Goal: Task Accomplishment & Management: Use online tool/utility

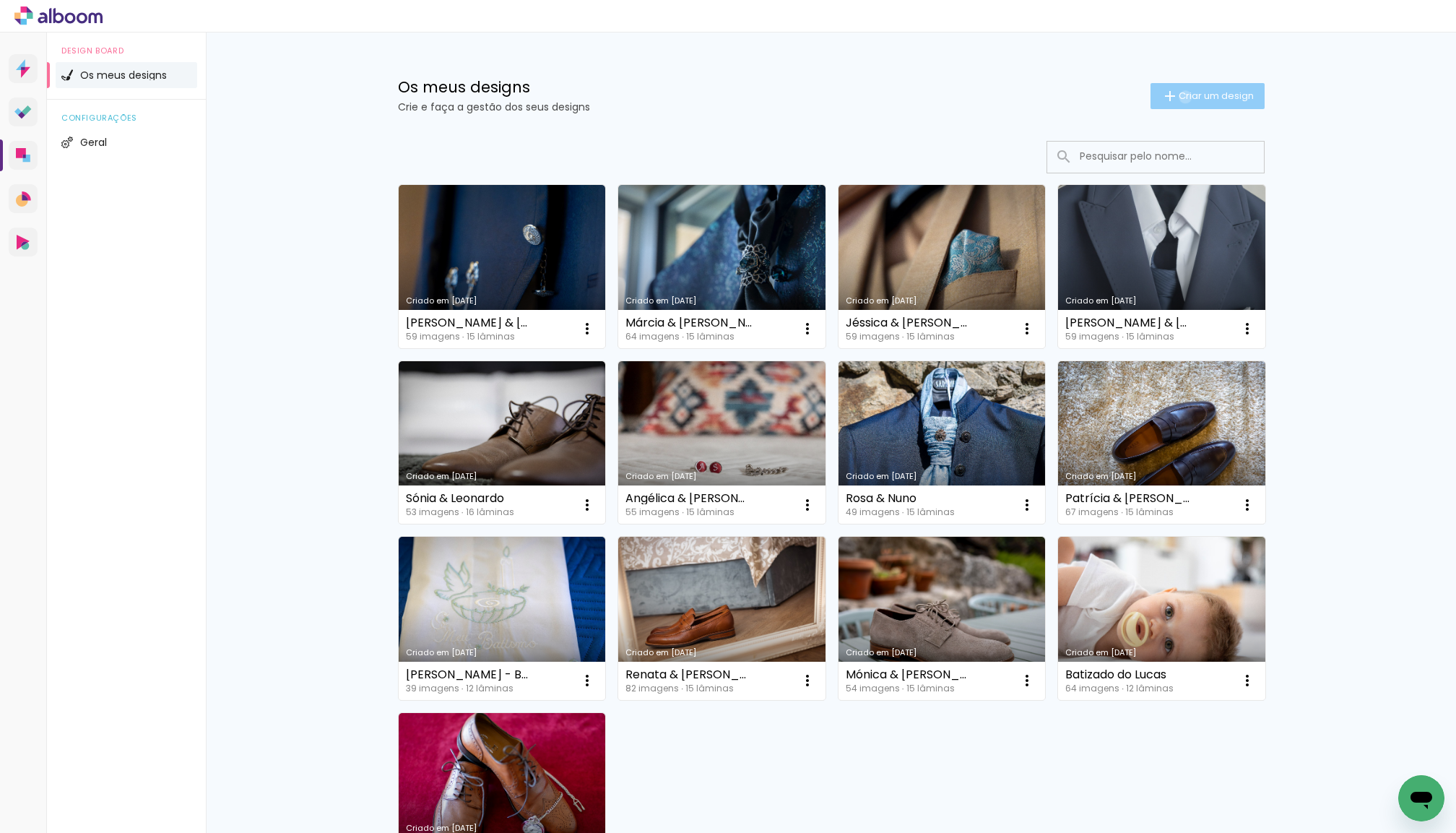
click at [1183, 96] on span "Criar um design" at bounding box center [1217, 95] width 75 height 9
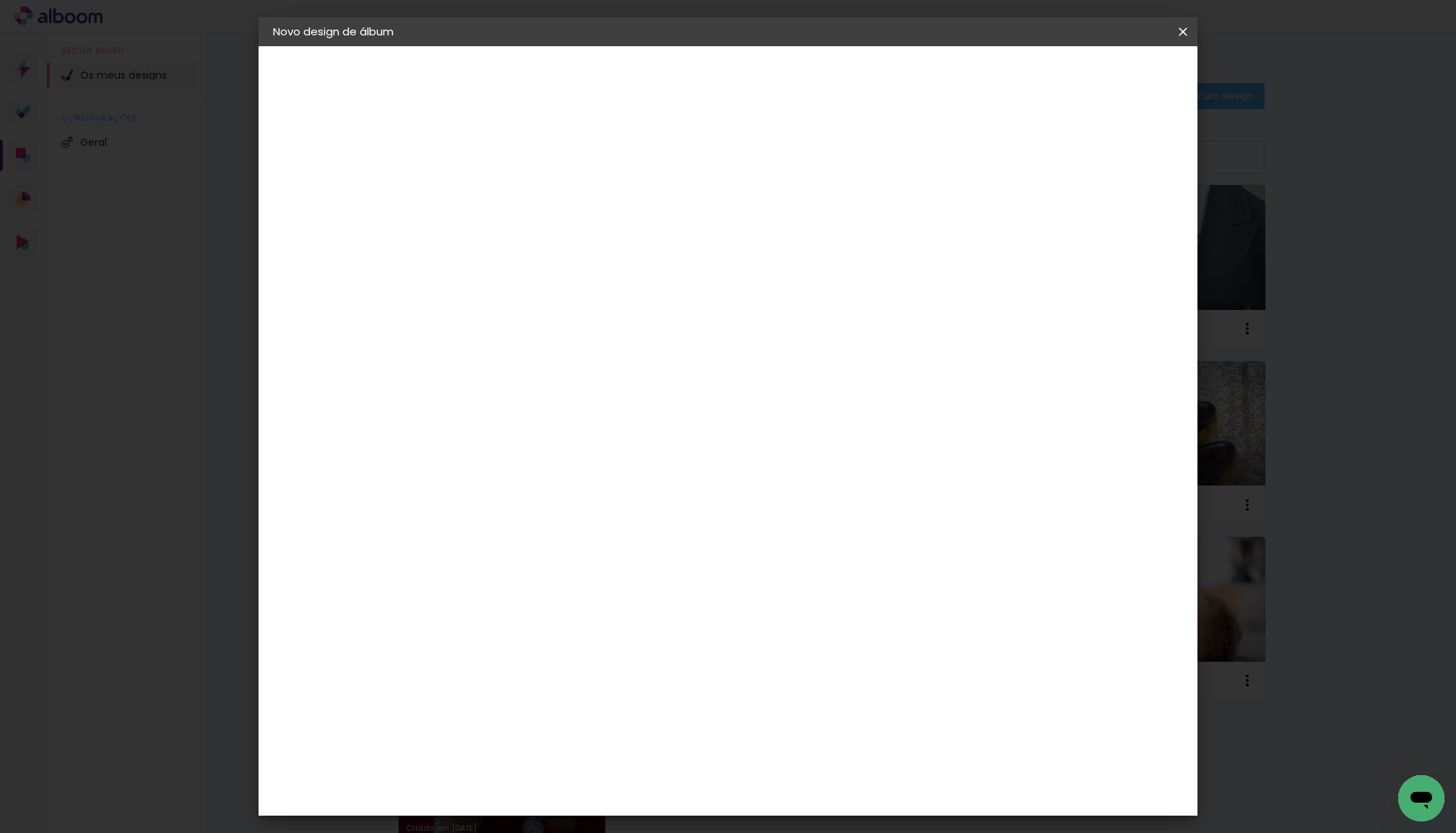
click at [514, 207] on paper-input-container "Título do álbum" at bounding box center [509, 195] width 10 height 37
type input "Andreia & [PERSON_NAME]"
type paper-input "Andreia & [PERSON_NAME]"
click at [0, 0] on slot "Avançar" at bounding box center [0, 0] width 0 height 0
click at [594, 327] on div "DreambooksPro" at bounding box center [547, 326] width 94 height 11
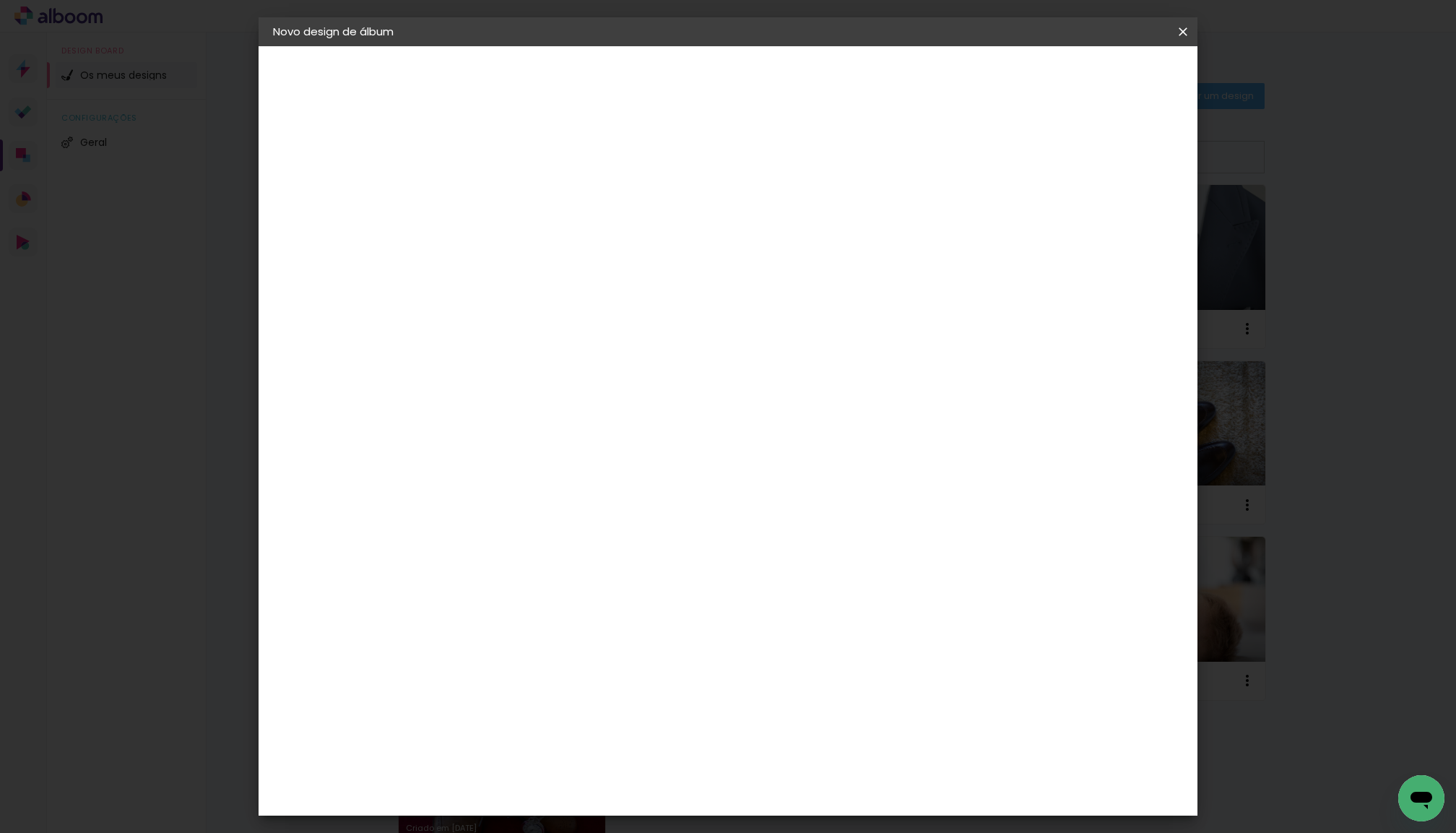
drag, startPoint x: 1147, startPoint y: 67, endPoint x: 1147, endPoint y: 75, distance: 8.0
click at [0, 0] on slot "Avançar" at bounding box center [0, 0] width 0 height 0
click at [624, 258] on div "Opções disponíveis Álbum Réplica Pequena Réplica Grande Tamanho Escolha o taman…" at bounding box center [546, 275] width 156 height 270
click at [583, 263] on div at bounding box center [546, 264] width 74 height 2
click at [761, 244] on paper-item "Álbum" at bounding box center [822, 240] width 289 height 29
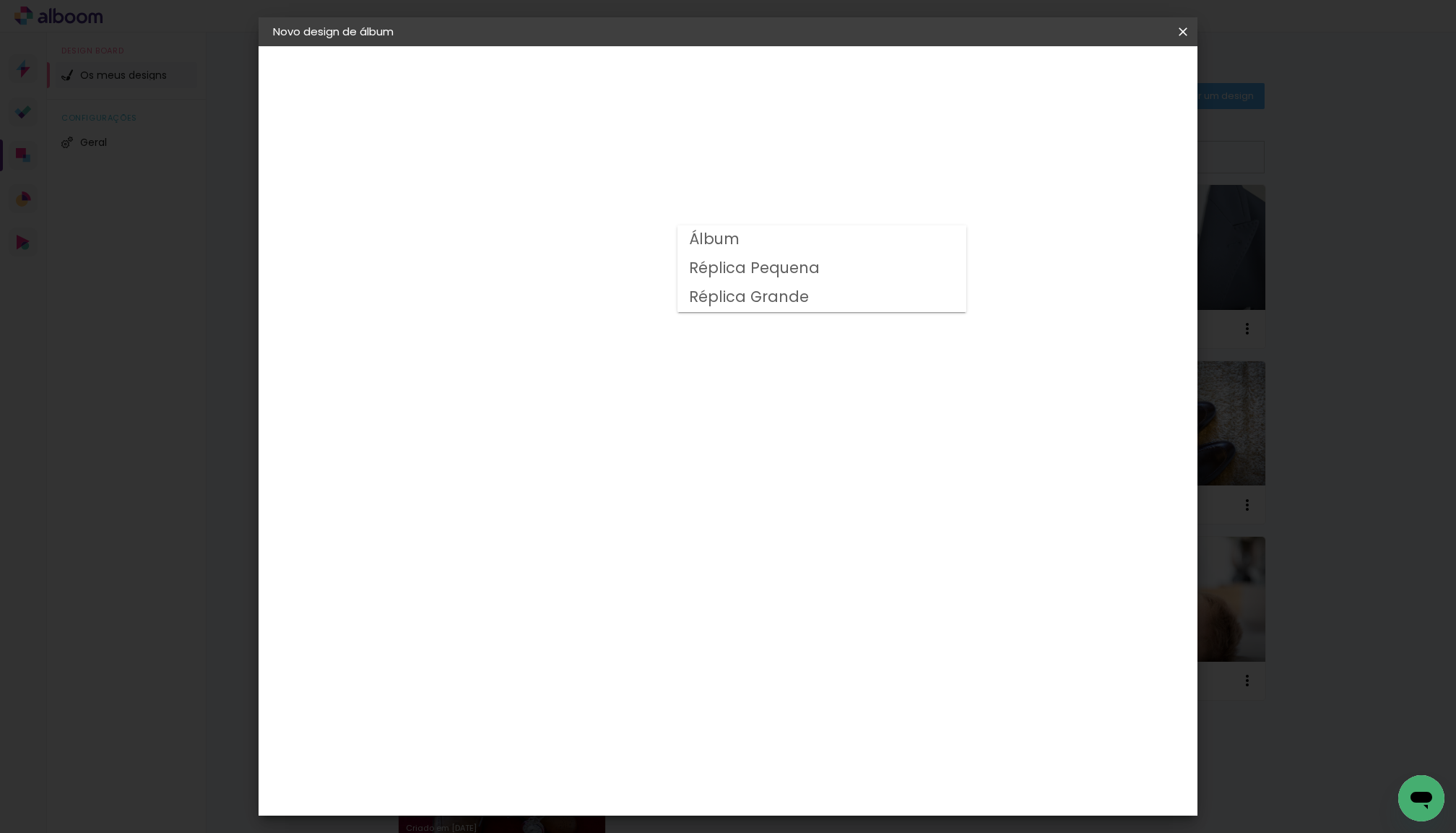
type input "Álbum"
click at [607, 423] on span "30 × 25" at bounding box center [573, 438] width 67 height 30
click at [0, 0] on slot "Avançar" at bounding box center [0, 0] width 0 height 0
click at [1104, 73] on span "Iniciar design" at bounding box center [1070, 76] width 66 height 10
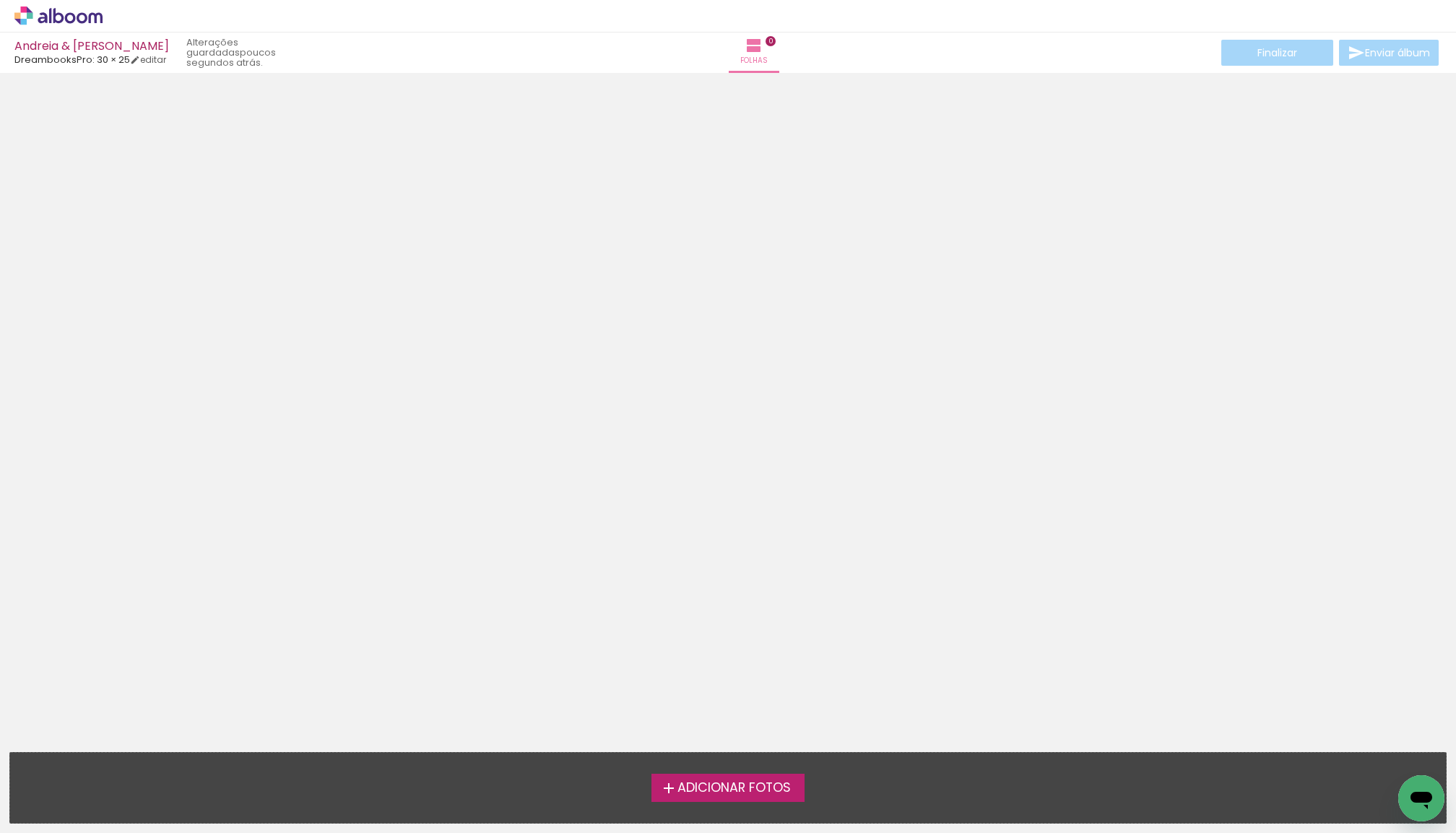
click at [718, 789] on span "Adicionar Fotos" at bounding box center [734, 788] width 113 height 13
click at [0, 0] on input "file" at bounding box center [0, 0] width 0 height 0
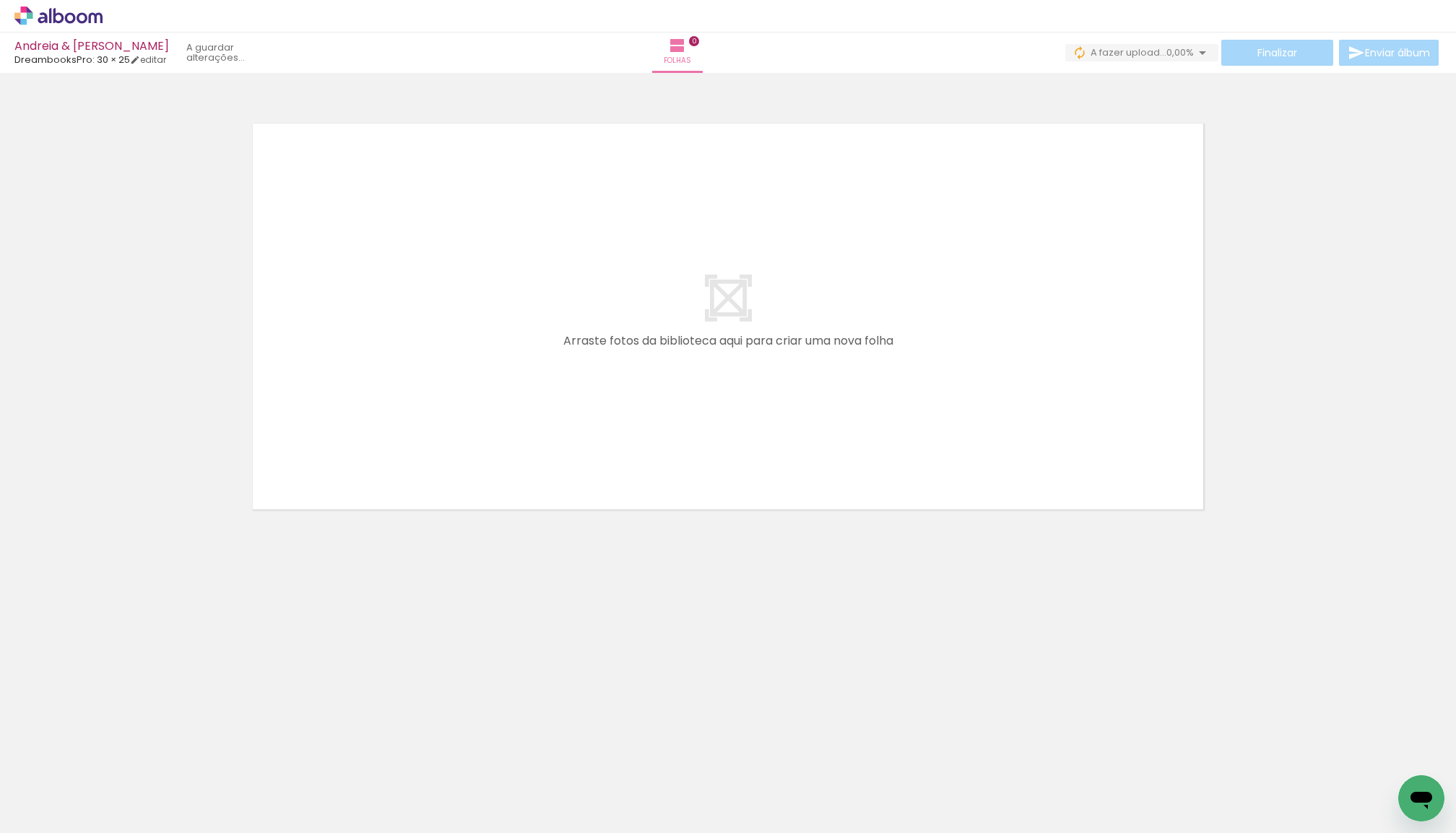
click at [39, 807] on span "Adicionar Fotos" at bounding box center [51, 813] width 44 height 16
click at [0, 0] on input "file" at bounding box center [0, 0] width 0 height 0
drag, startPoint x: 171, startPoint y: 777, endPoint x: 391, endPoint y: 387, distance: 447.8
click at [391, 387] on quentale-workspace at bounding box center [728, 416] width 1456 height 833
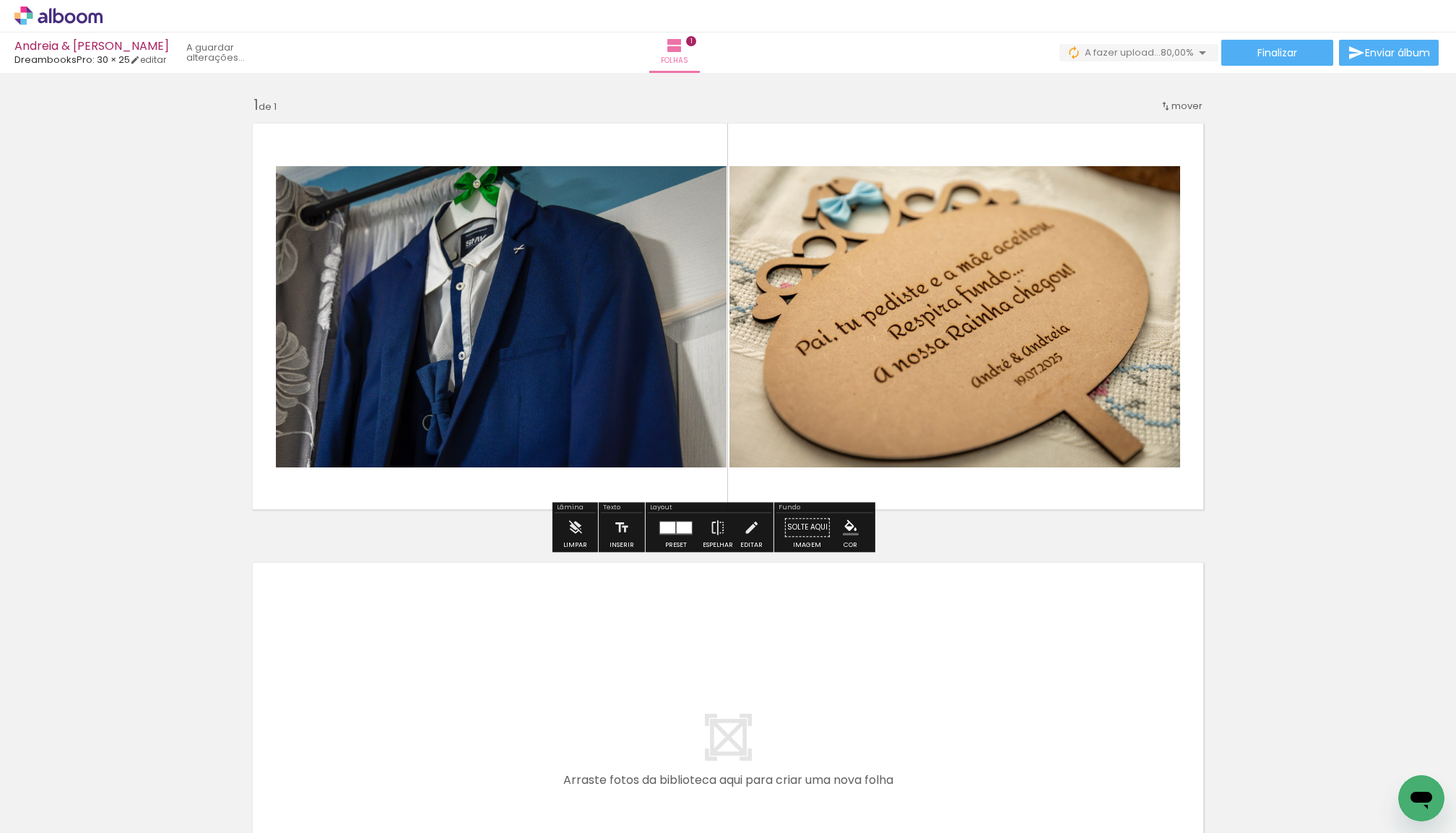
drag, startPoint x: 219, startPoint y: 775, endPoint x: 546, endPoint y: 420, distance: 482.7
click at [546, 420] on quentale-workspace at bounding box center [728, 416] width 1456 height 833
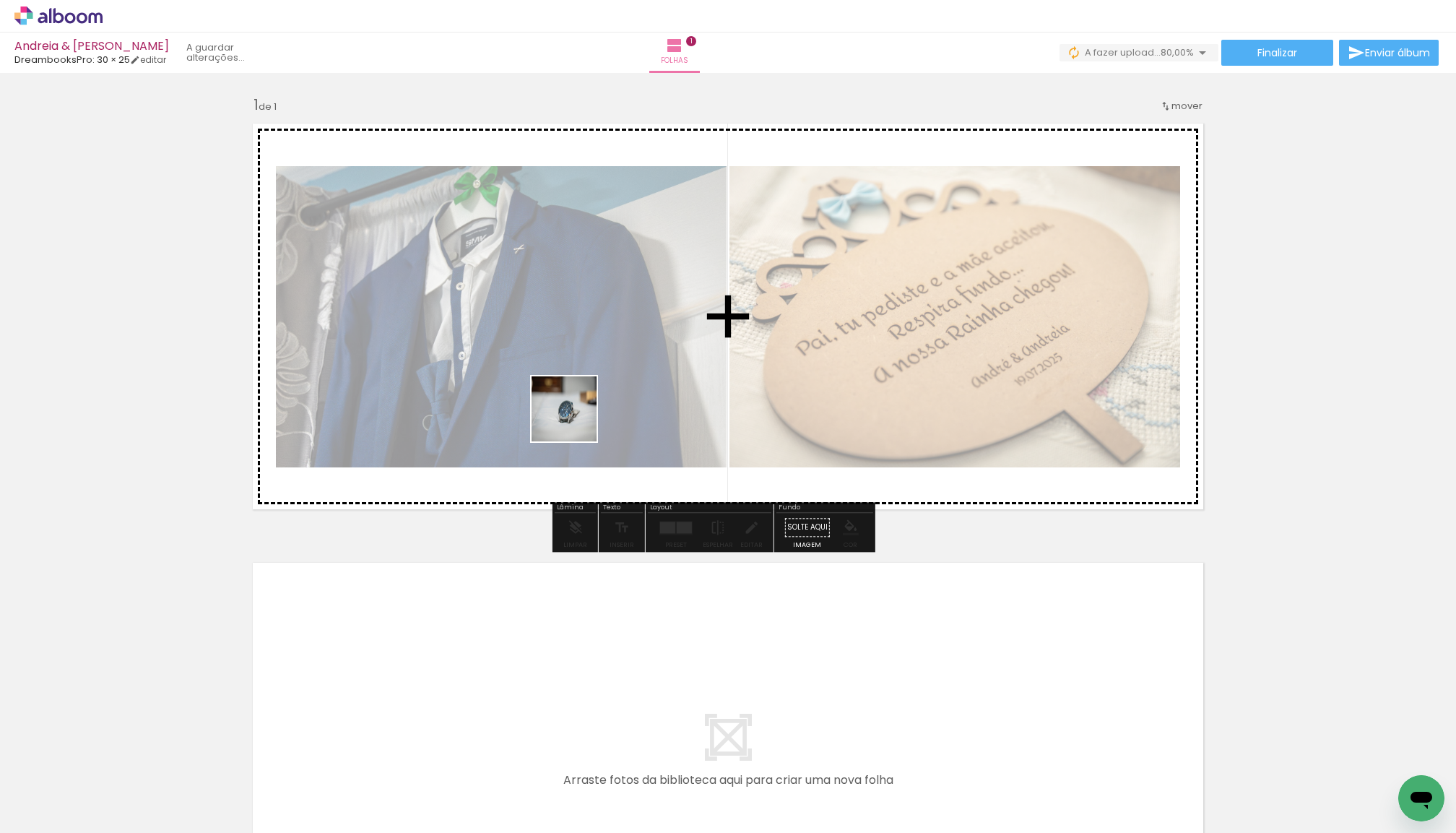
drag, startPoint x: 303, startPoint y: 784, endPoint x: 594, endPoint y: 390, distance: 489.8
click at [594, 390] on quentale-workspace at bounding box center [728, 416] width 1456 height 833
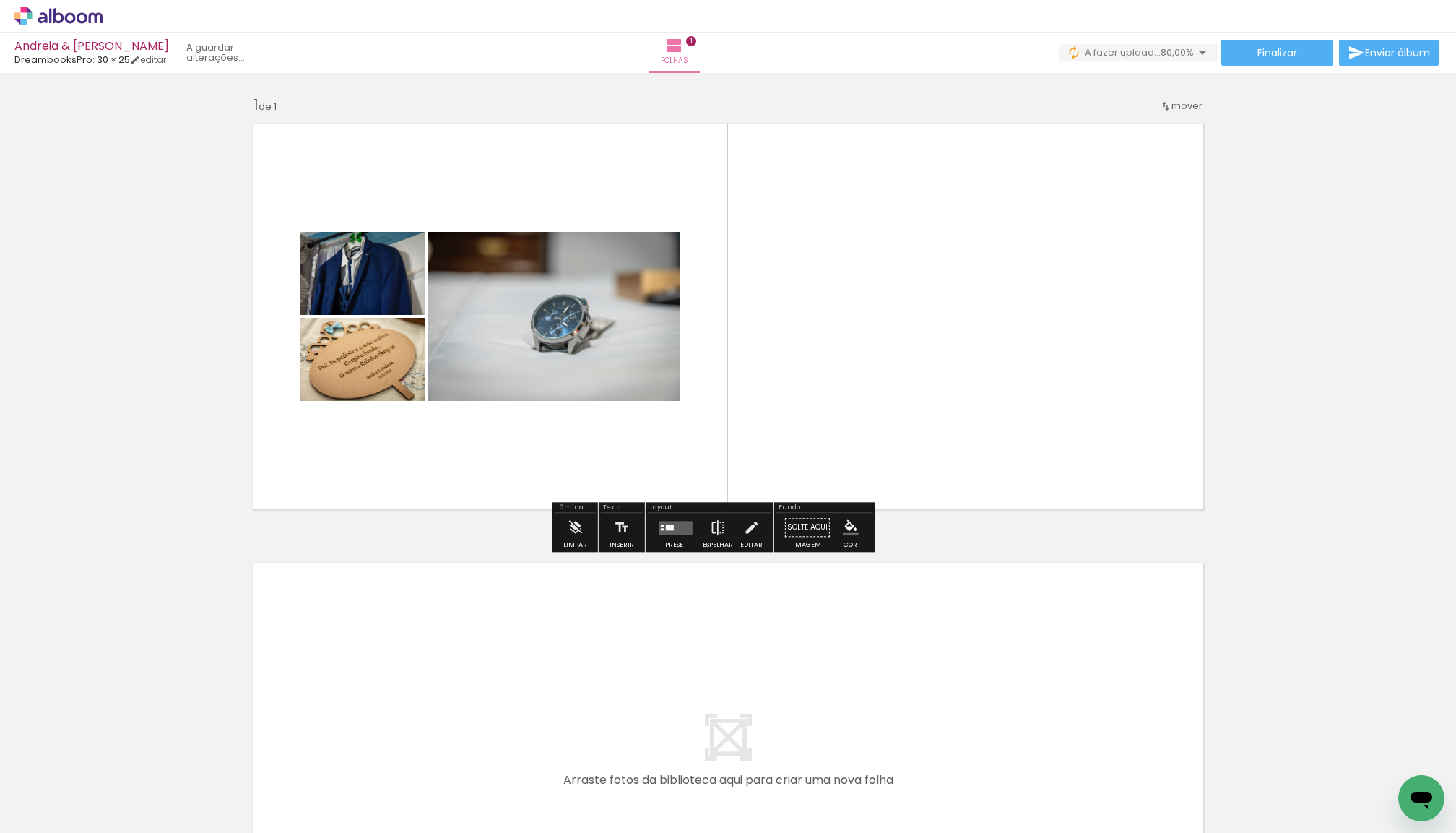
click at [40, 784] on input "Todas as fotos" at bounding box center [40, 789] width 55 height 12
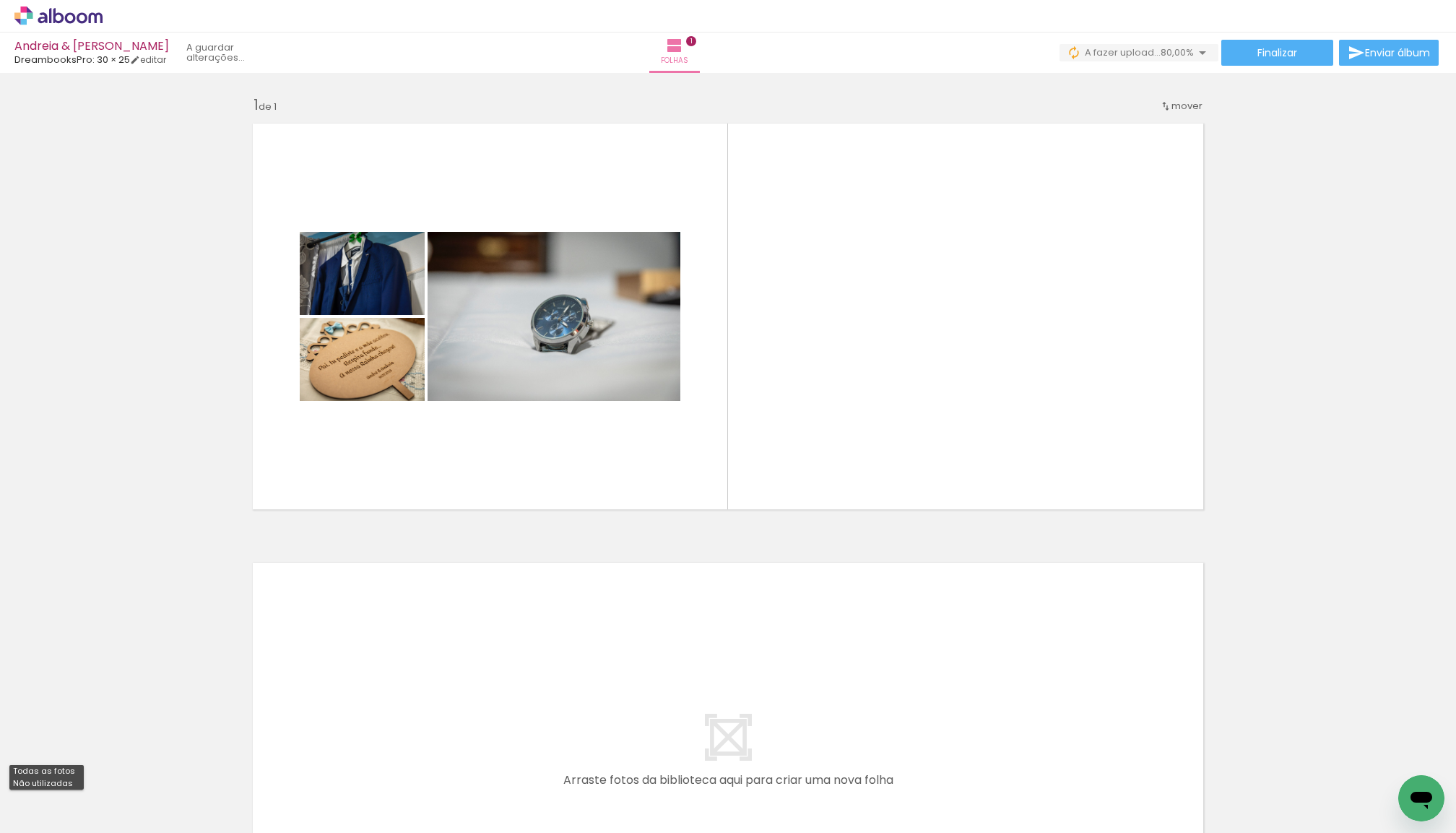
drag, startPoint x: 45, startPoint y: 783, endPoint x: 53, endPoint y: 783, distance: 8.0
click at [0, 0] on slot "Não utilizadas" at bounding box center [0, 0] width 0 height 0
type input "Não utilizadas"
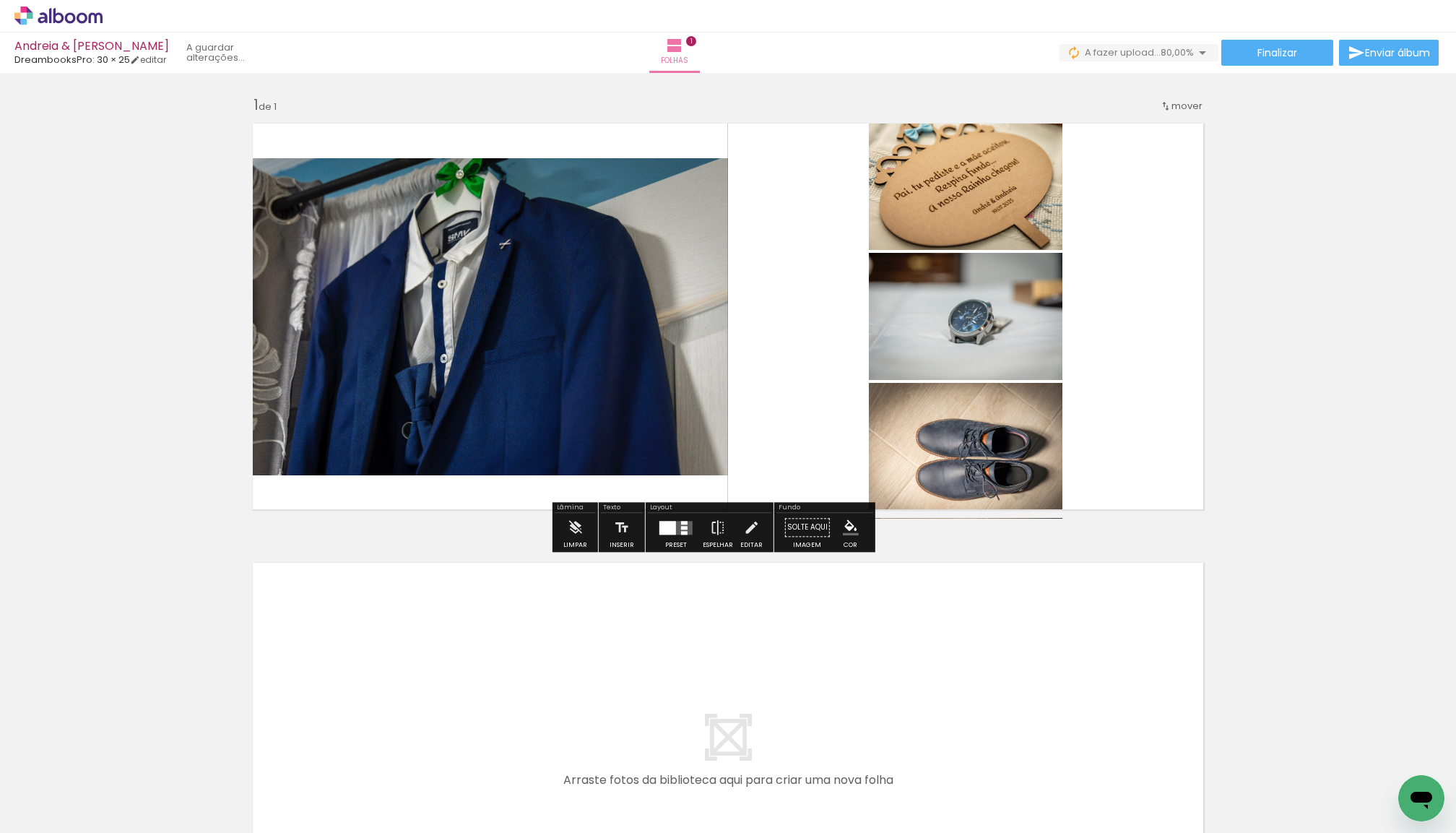
drag, startPoint x: 153, startPoint y: 792, endPoint x: 637, endPoint y: 452, distance: 591.5
click at [637, 452] on quentale-workspace at bounding box center [728, 416] width 1456 height 833
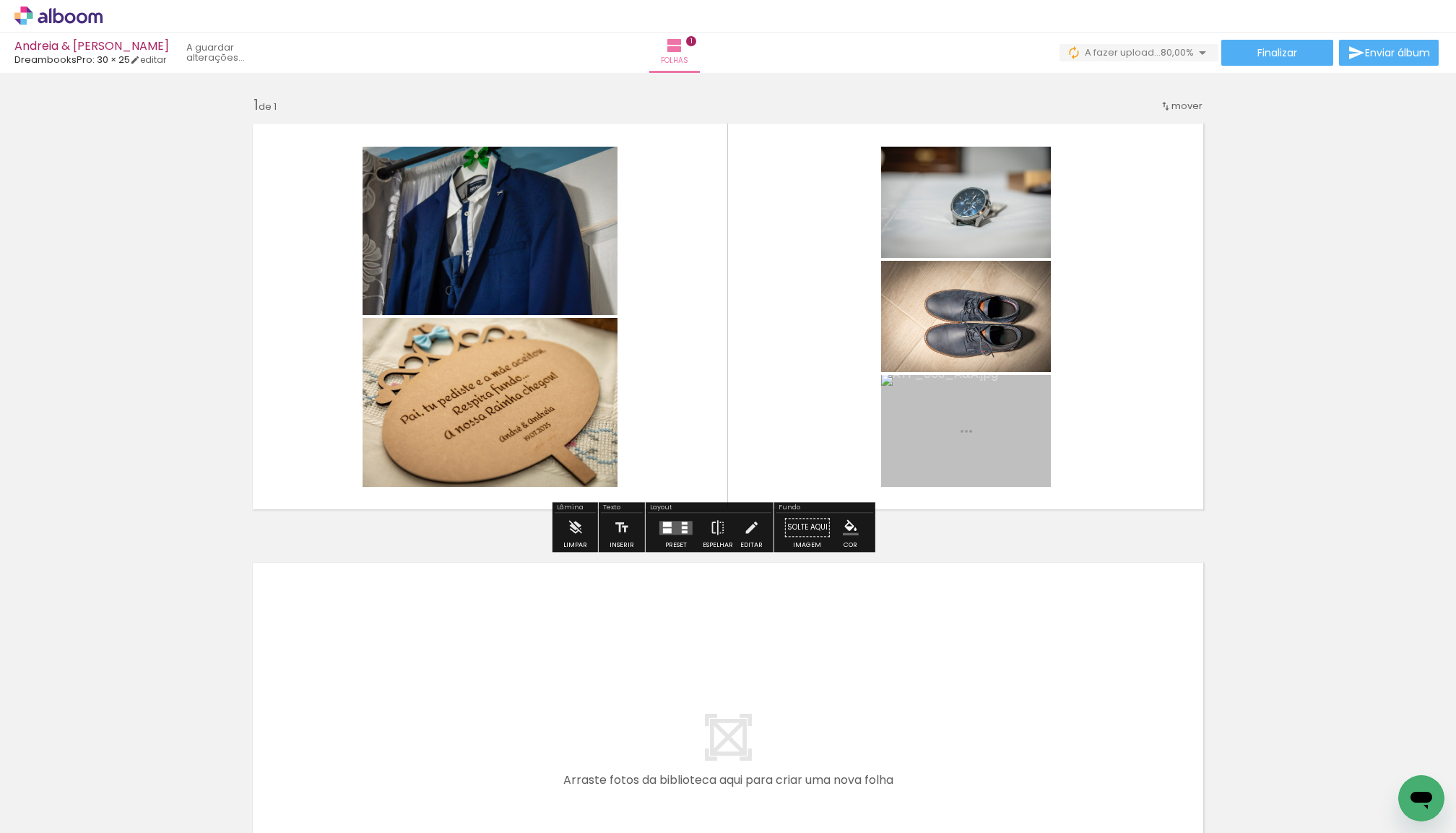
drag, startPoint x: 172, startPoint y: 781, endPoint x: 616, endPoint y: 484, distance: 534.2
click at [616, 484] on quentale-workspace at bounding box center [728, 416] width 1456 height 833
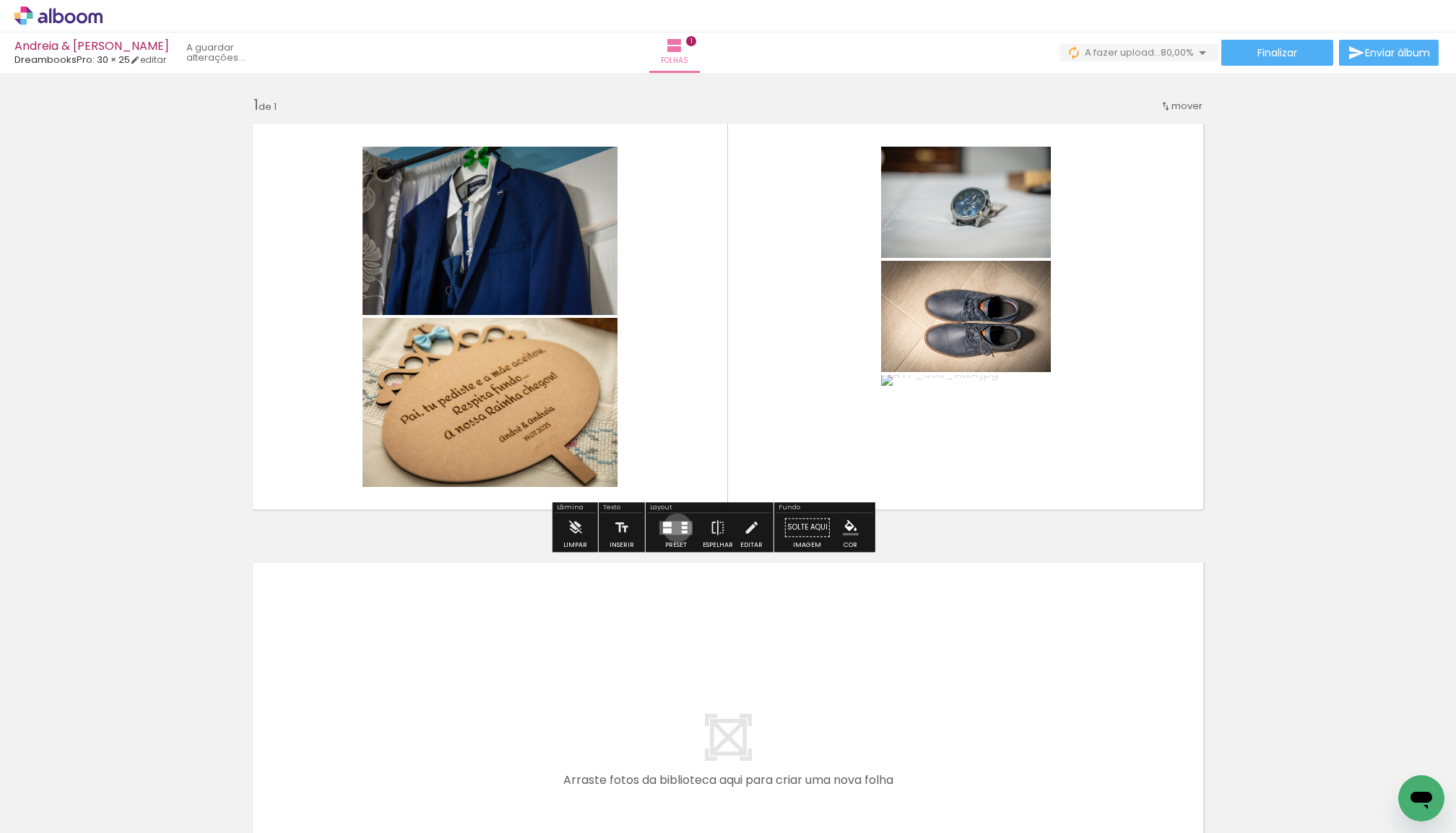
click at [689, 530] on quentale-layouter at bounding box center [676, 528] width 33 height 14
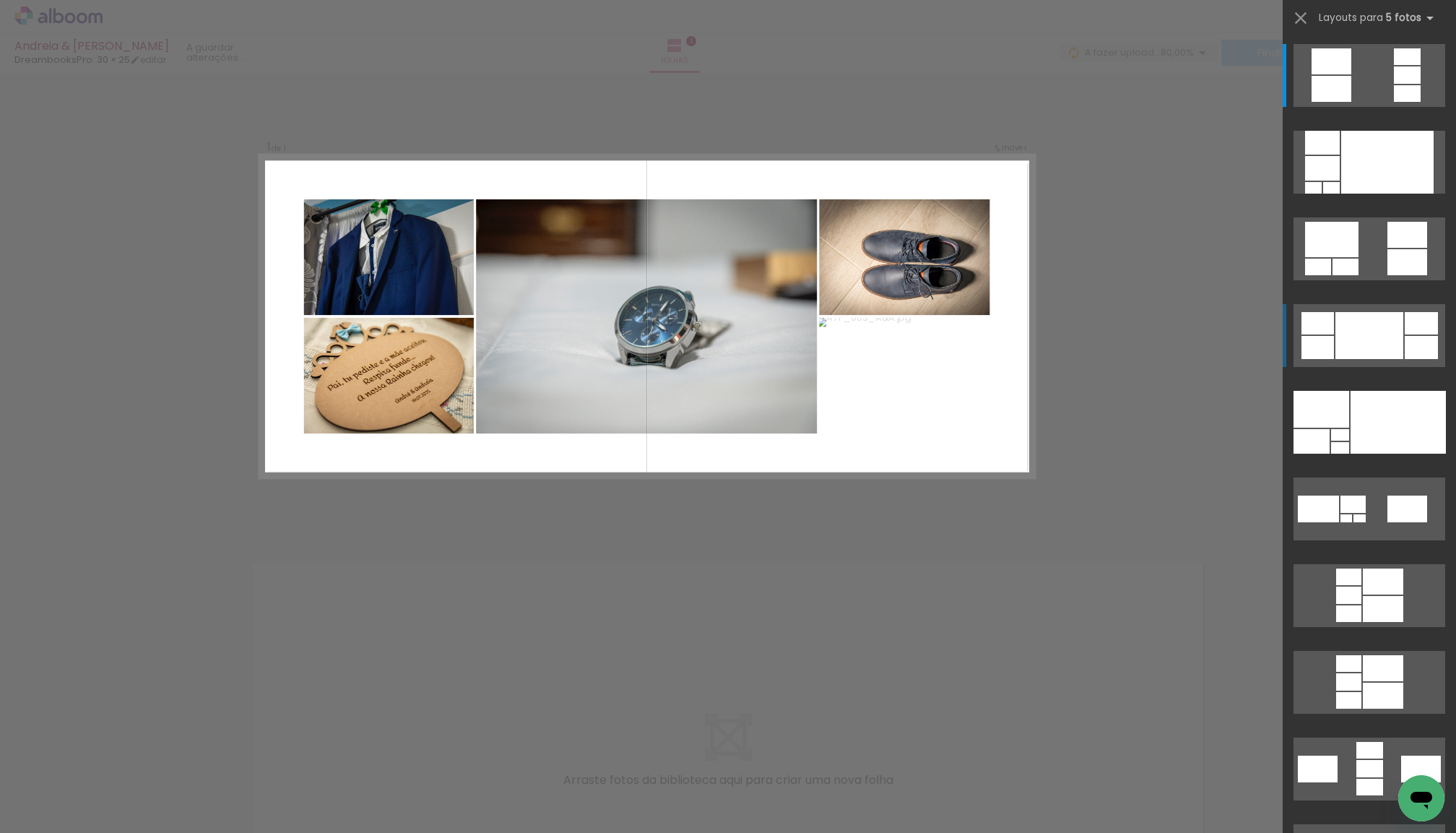
click at [1352, 351] on div at bounding box center [1369, 335] width 68 height 47
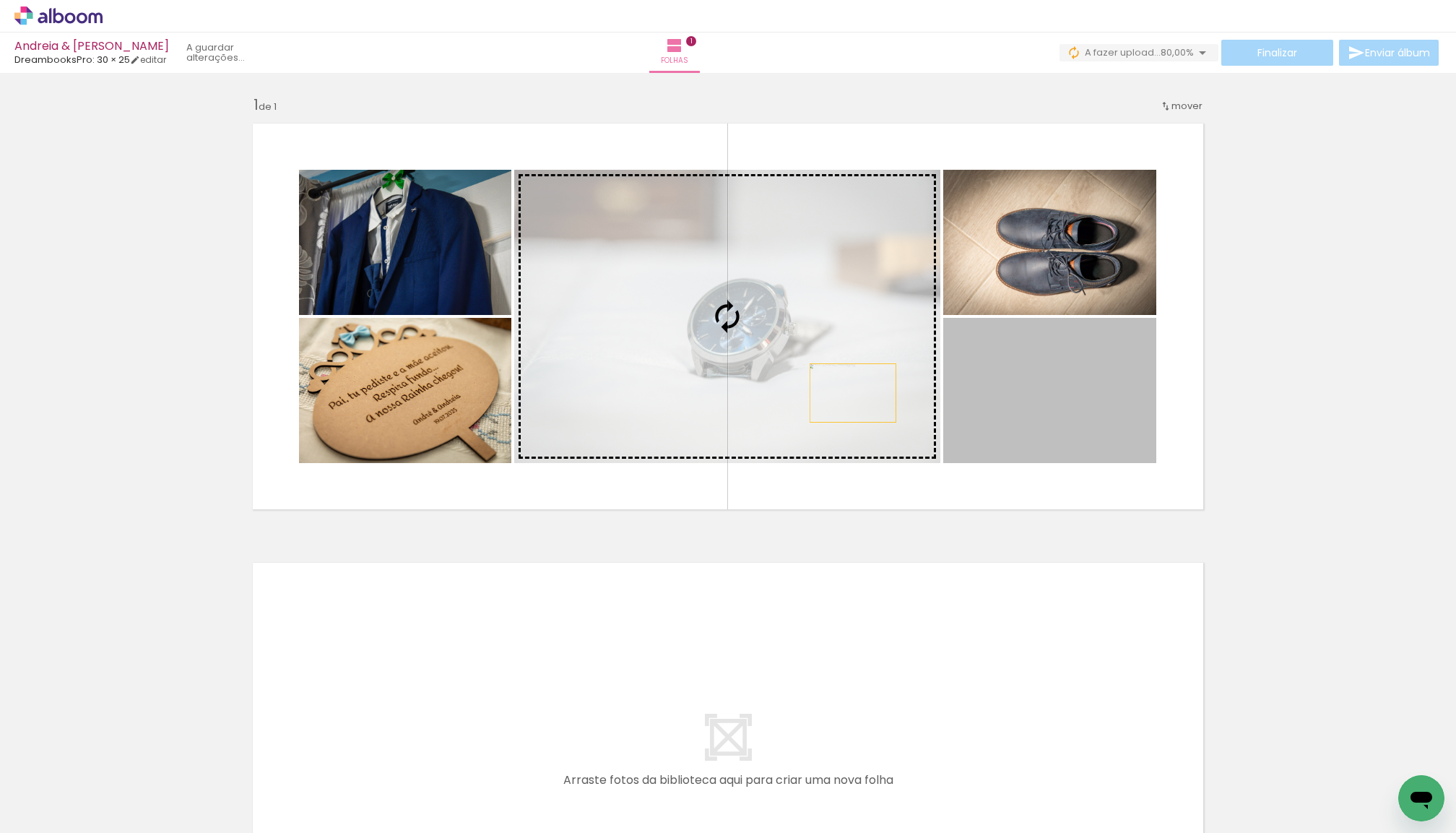
drag, startPoint x: 1082, startPoint y: 414, endPoint x: 884, endPoint y: 405, distance: 198.2
click at [0, 0] on slot at bounding box center [0, 0] width 0 height 0
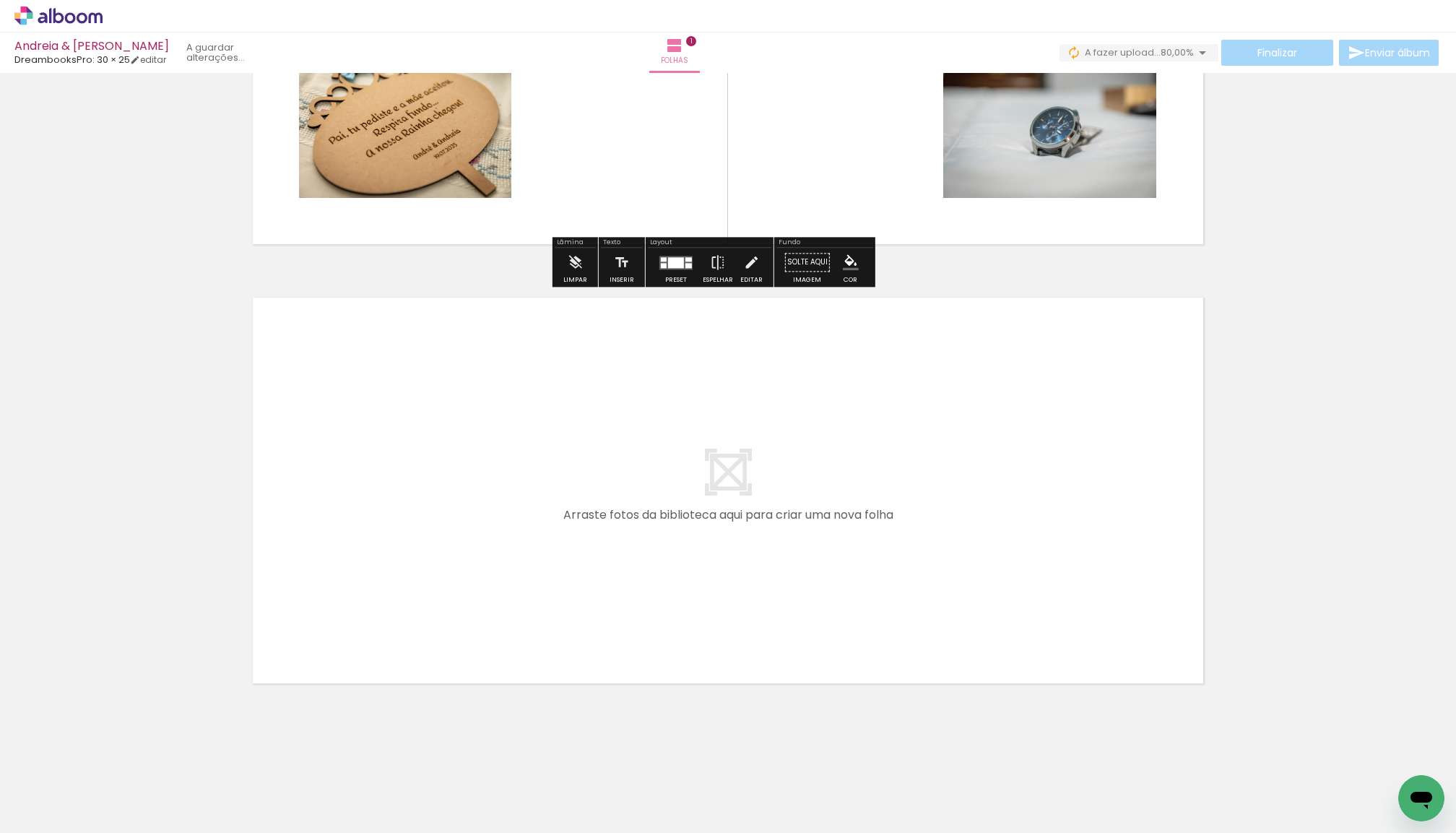
scroll to position [265, 0]
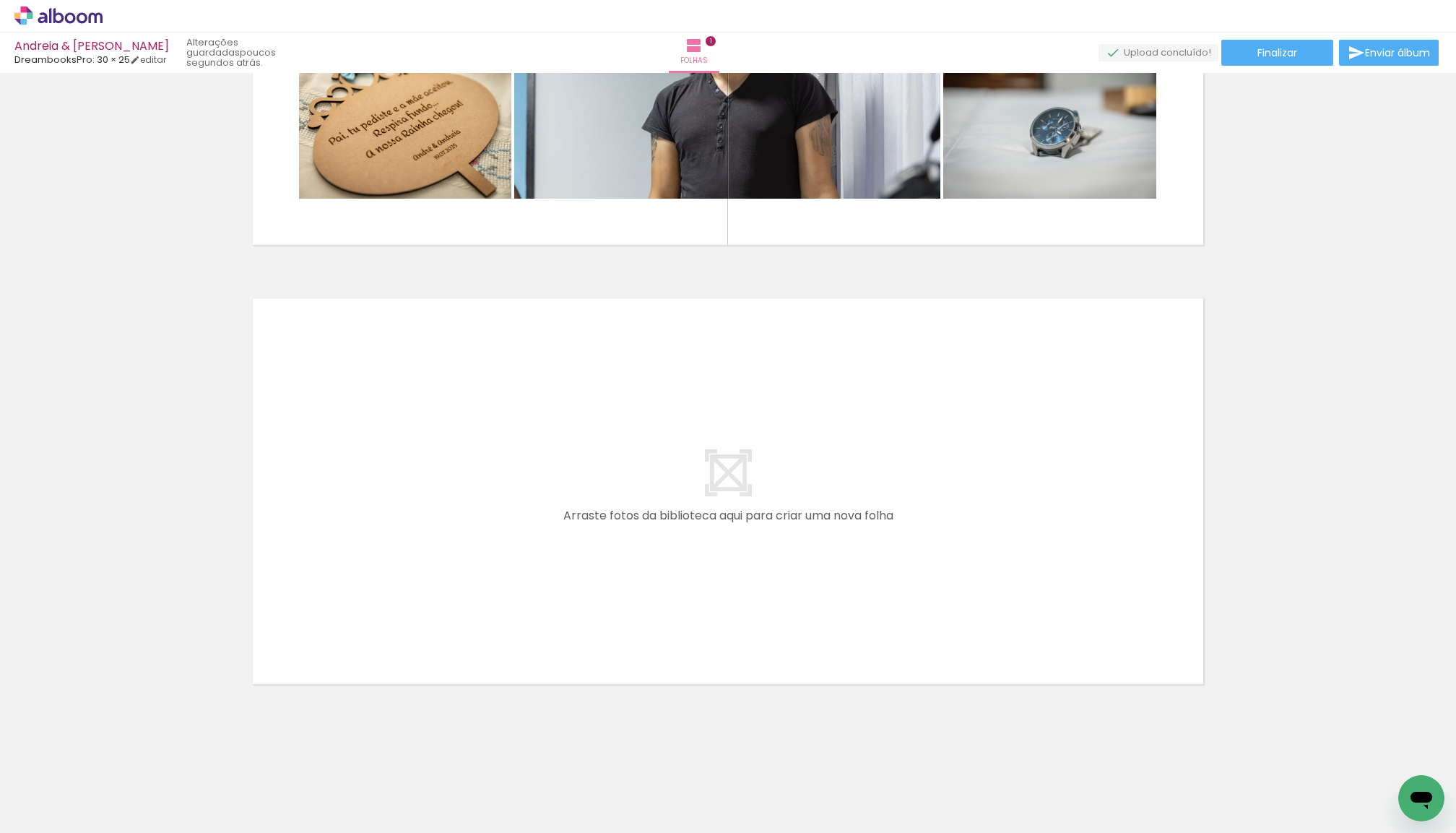
click at [55, 806] on span "Adicionar Fotos" at bounding box center [51, 813] width 44 height 16
click at [0, 0] on input "file" at bounding box center [0, 0] width 0 height 0
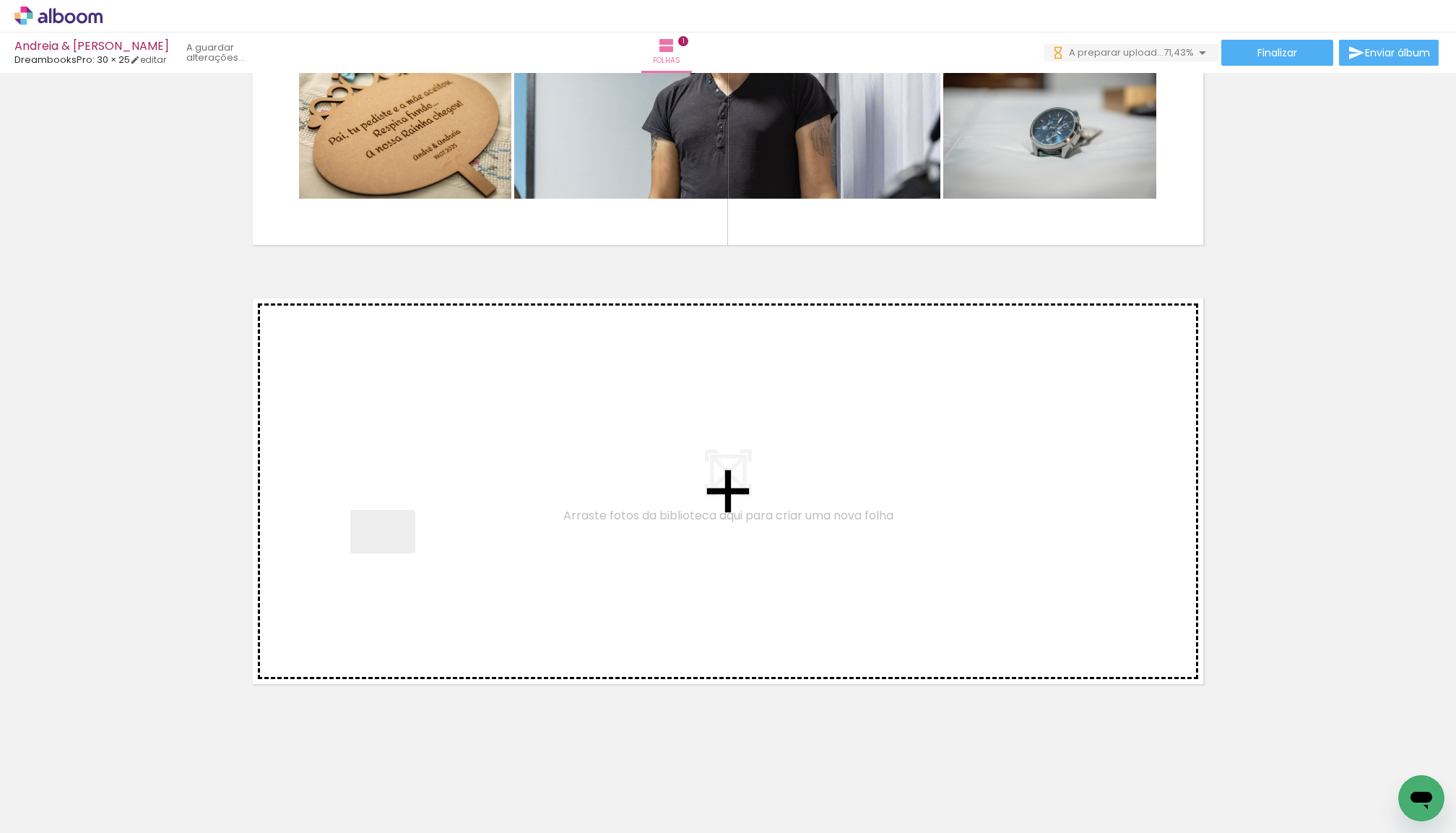
click at [393, 554] on quentale-workspace at bounding box center [728, 416] width 1456 height 833
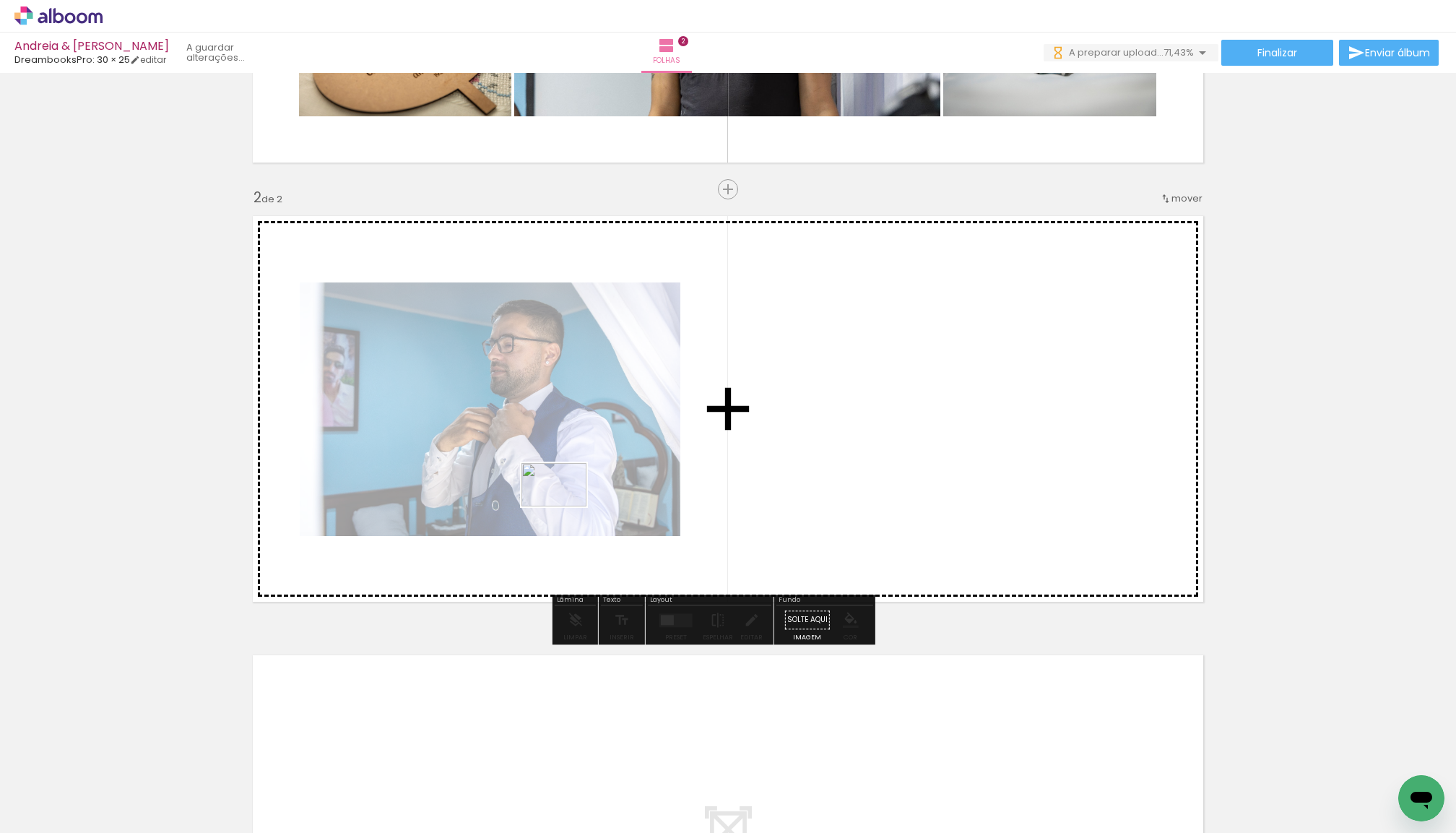
drag, startPoint x: 168, startPoint y: 770, endPoint x: 565, endPoint y: 507, distance: 476.2
click at [565, 507] on quentale-workspace at bounding box center [728, 416] width 1456 height 833
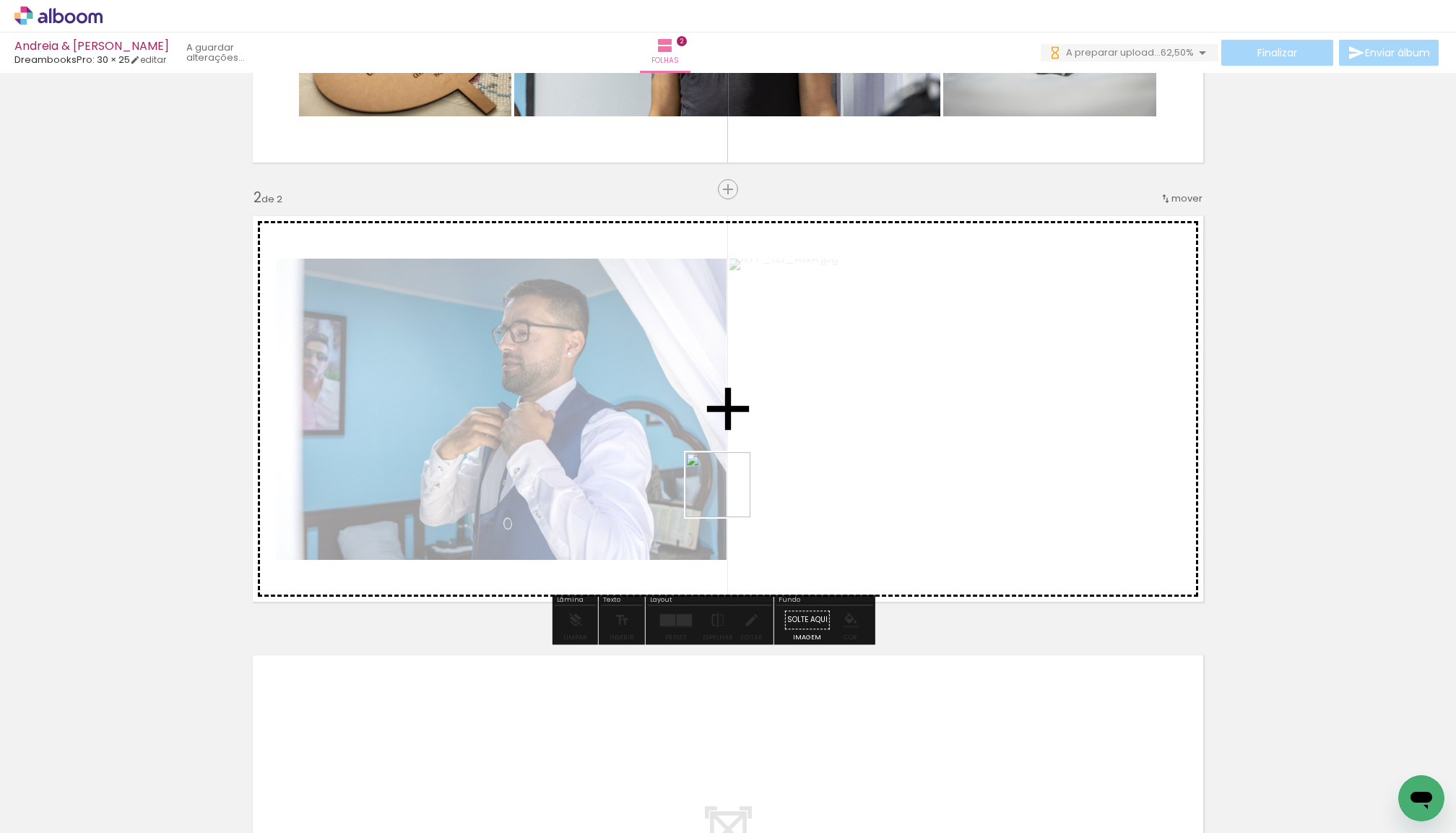
drag, startPoint x: 279, startPoint y: 724, endPoint x: 732, endPoint y: 531, distance: 492.4
click at [729, 494] on quentale-workspace at bounding box center [728, 416] width 1456 height 833
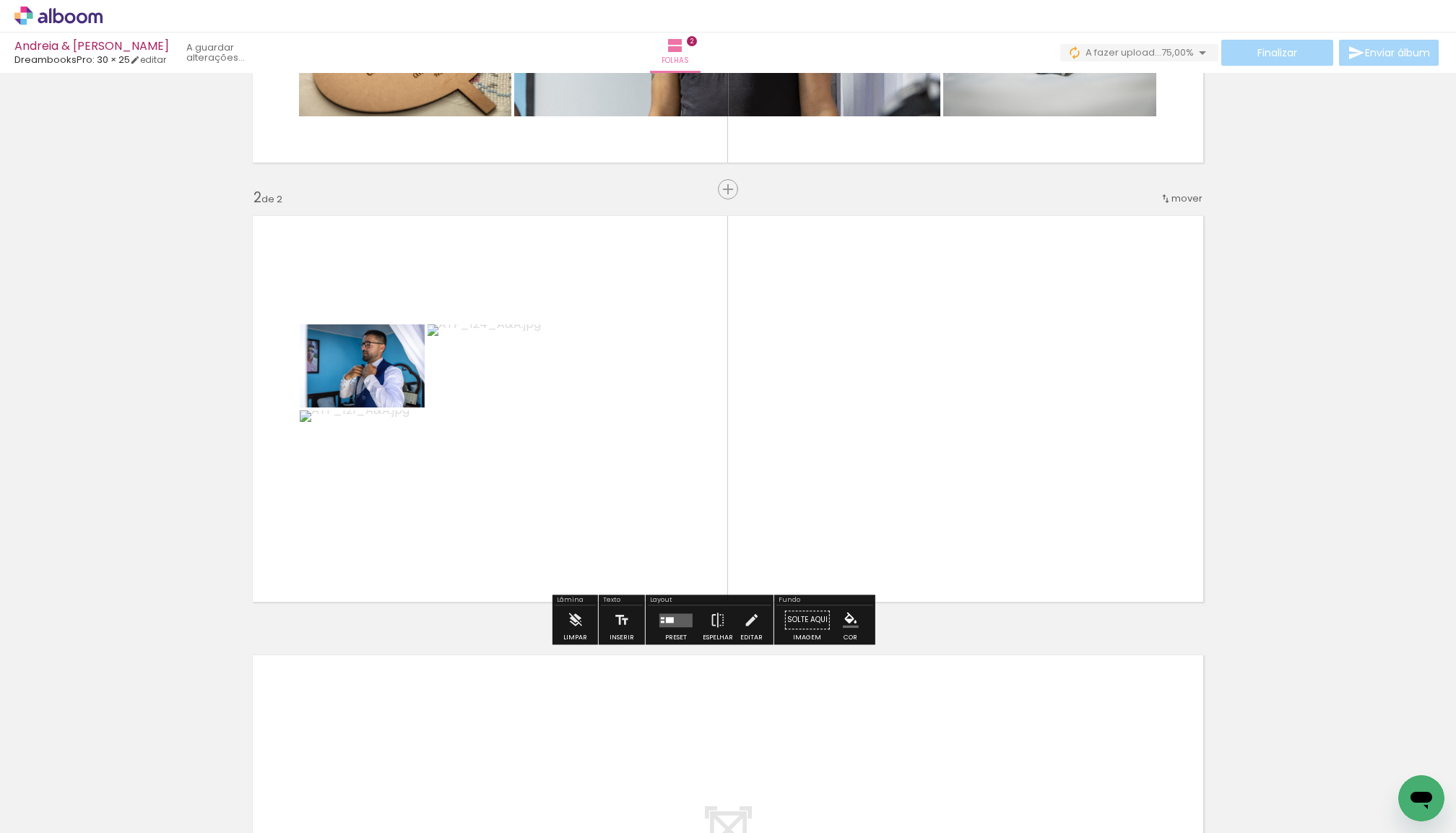
drag, startPoint x: 689, startPoint y: 619, endPoint x: 721, endPoint y: 619, distance: 32.0
click at [688, 619] on quentale-layouter at bounding box center [676, 620] width 33 height 14
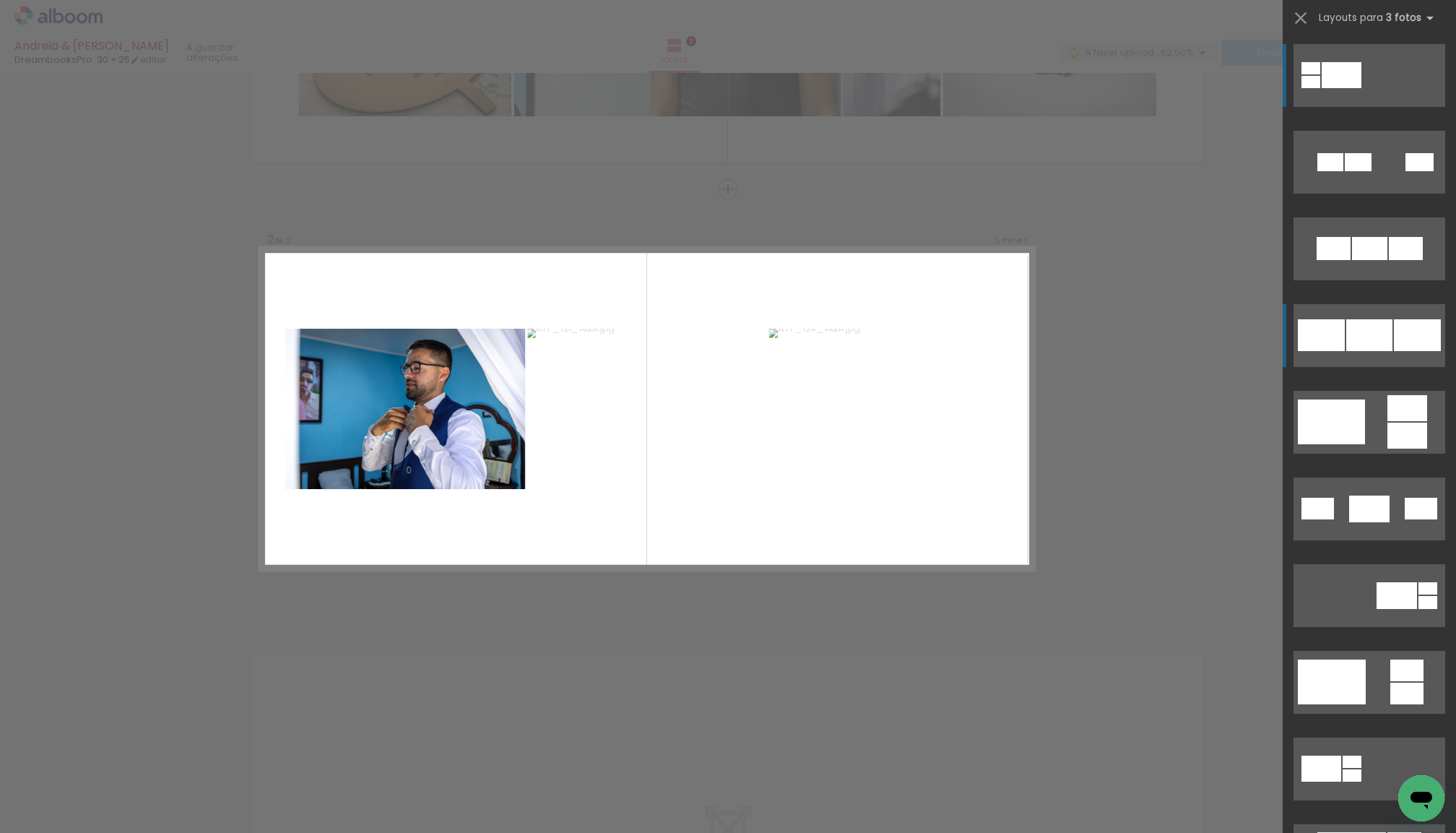
click at [1369, 337] on div at bounding box center [1369, 335] width 46 height 32
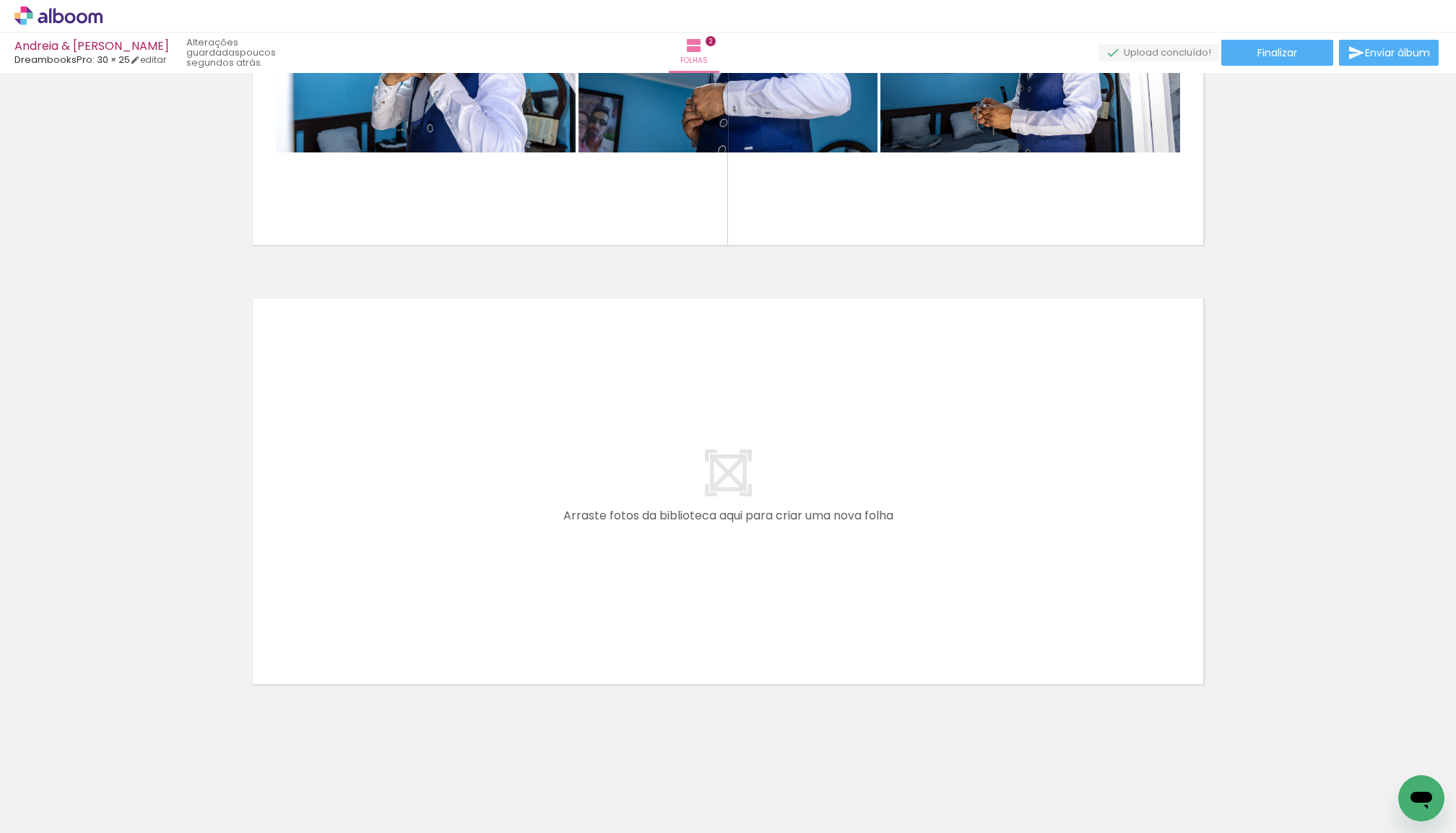
click at [56, 807] on span "Adicionar Fotos" at bounding box center [51, 813] width 44 height 16
click at [0, 0] on input "file" at bounding box center [0, 0] width 0 height 0
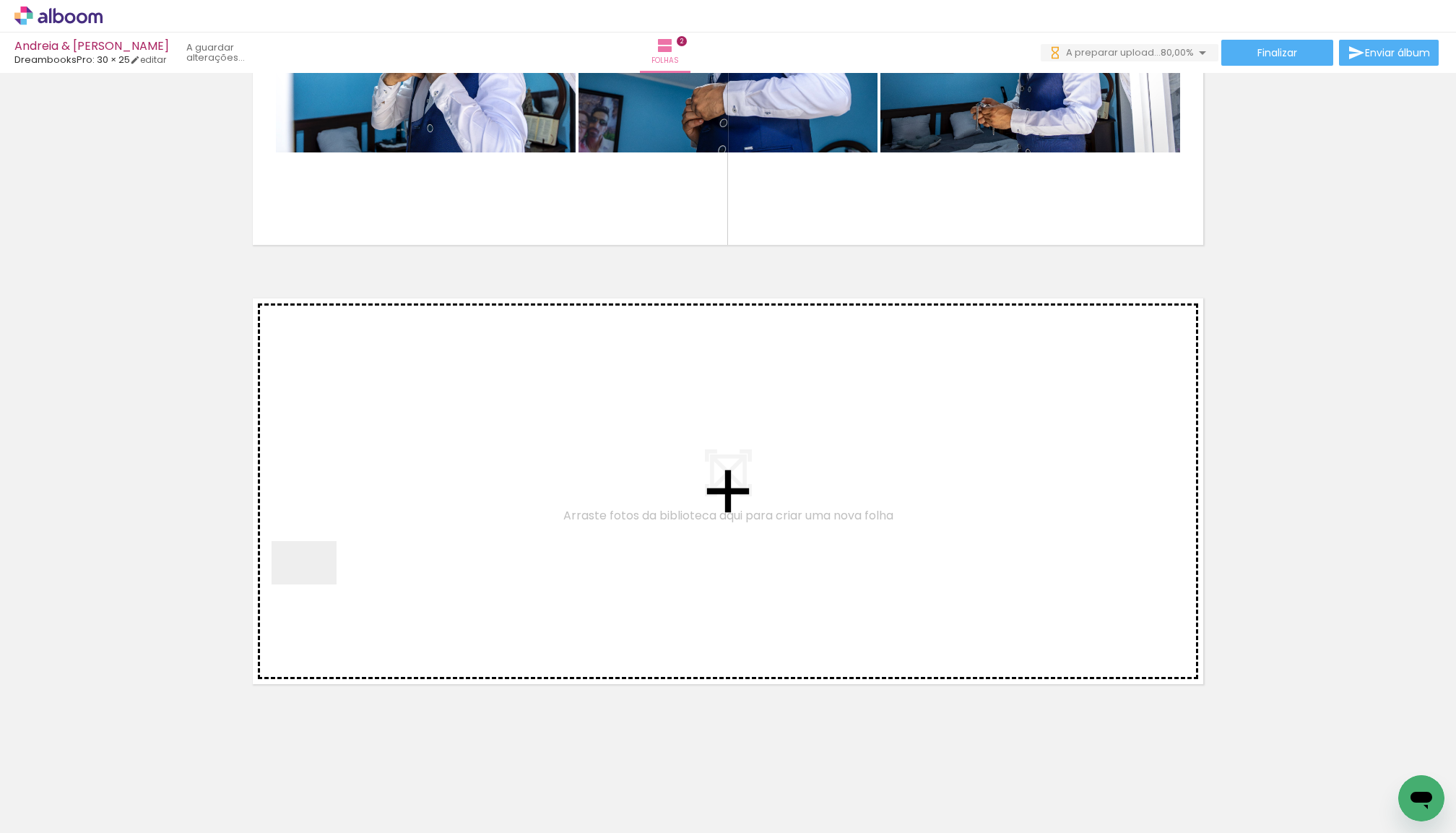
click at [315, 585] on quentale-workspace at bounding box center [728, 416] width 1456 height 833
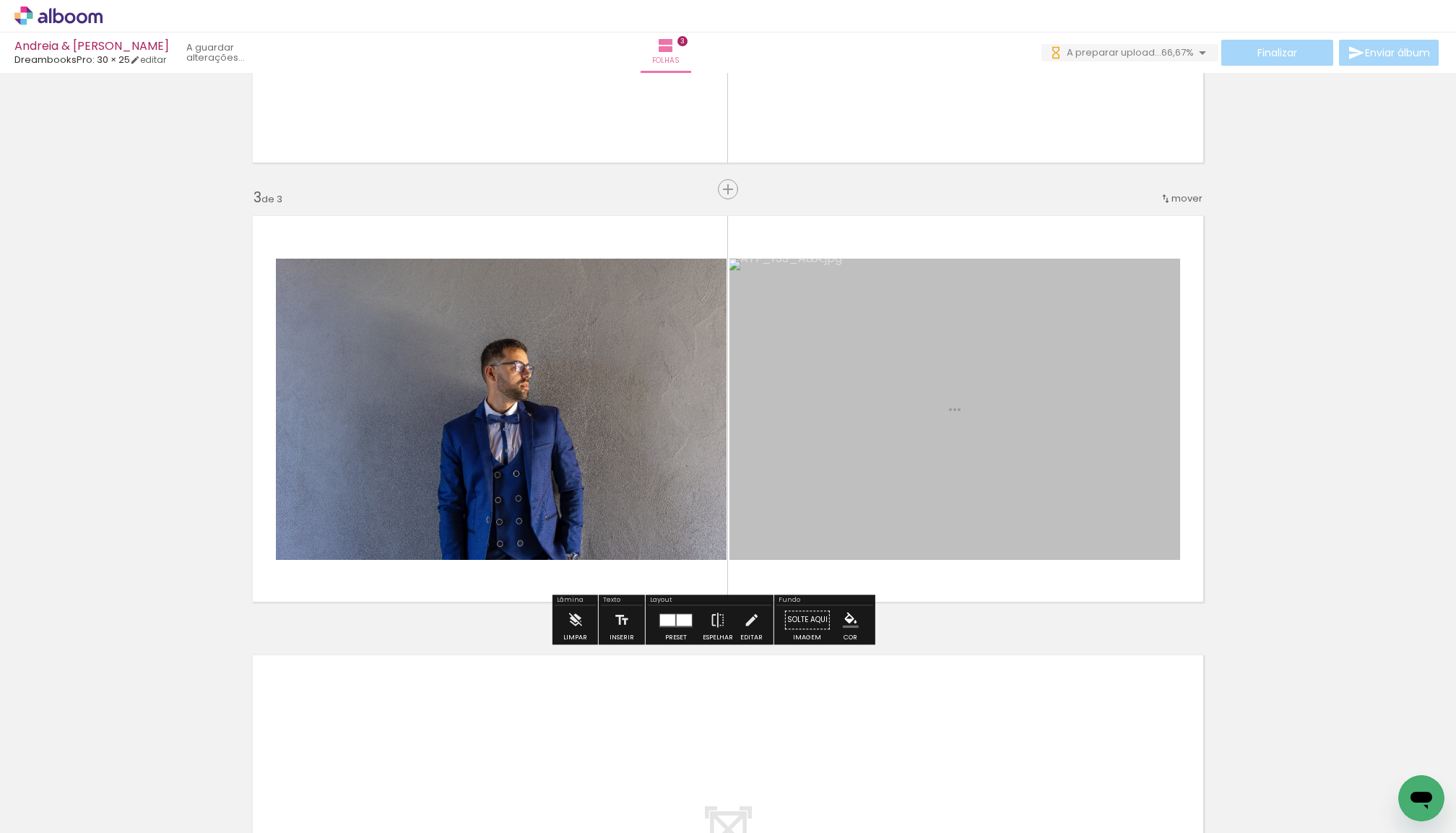
drag, startPoint x: 156, startPoint y: 796, endPoint x: 392, endPoint y: 566, distance: 329.5
click at [392, 566] on quentale-workspace at bounding box center [728, 416] width 1456 height 833
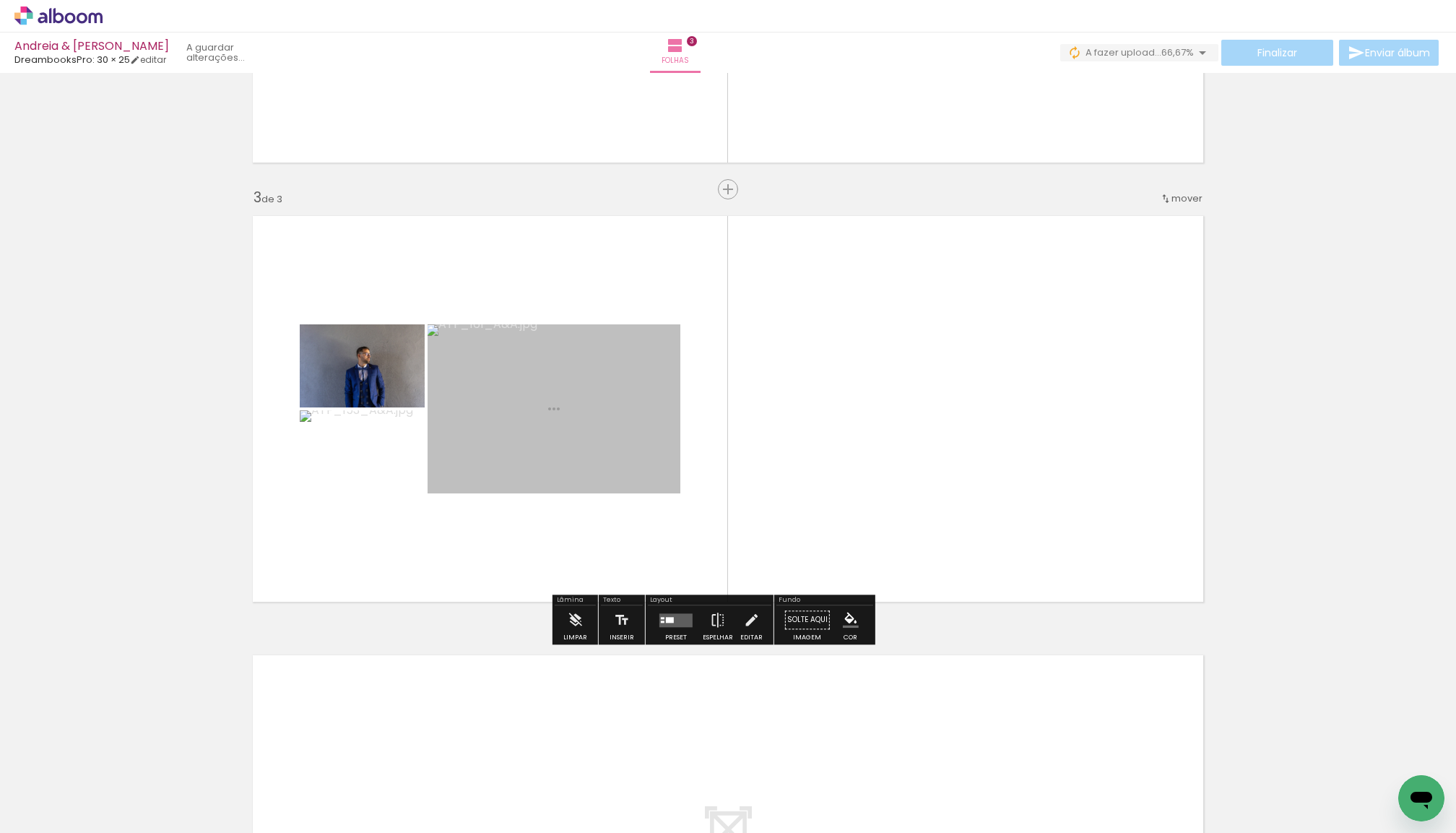
drag, startPoint x: 166, startPoint y: 782, endPoint x: 448, endPoint y: 530, distance: 378.2
click at [448, 530] on quentale-workspace at bounding box center [728, 416] width 1456 height 833
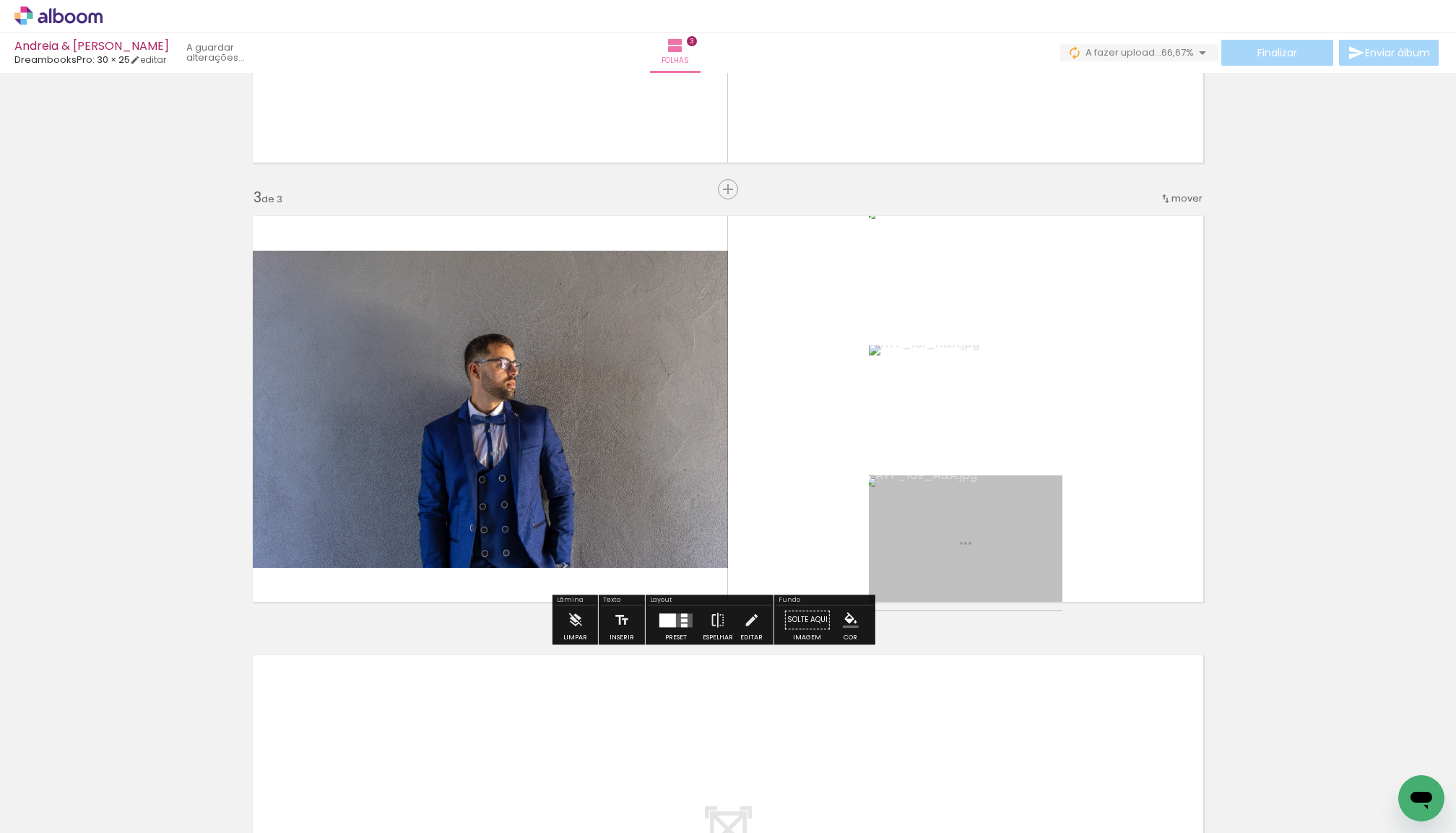
drag, startPoint x: 188, startPoint y: 761, endPoint x: 554, endPoint y: 518, distance: 439.3
click at [554, 518] on quentale-workspace at bounding box center [728, 416] width 1456 height 833
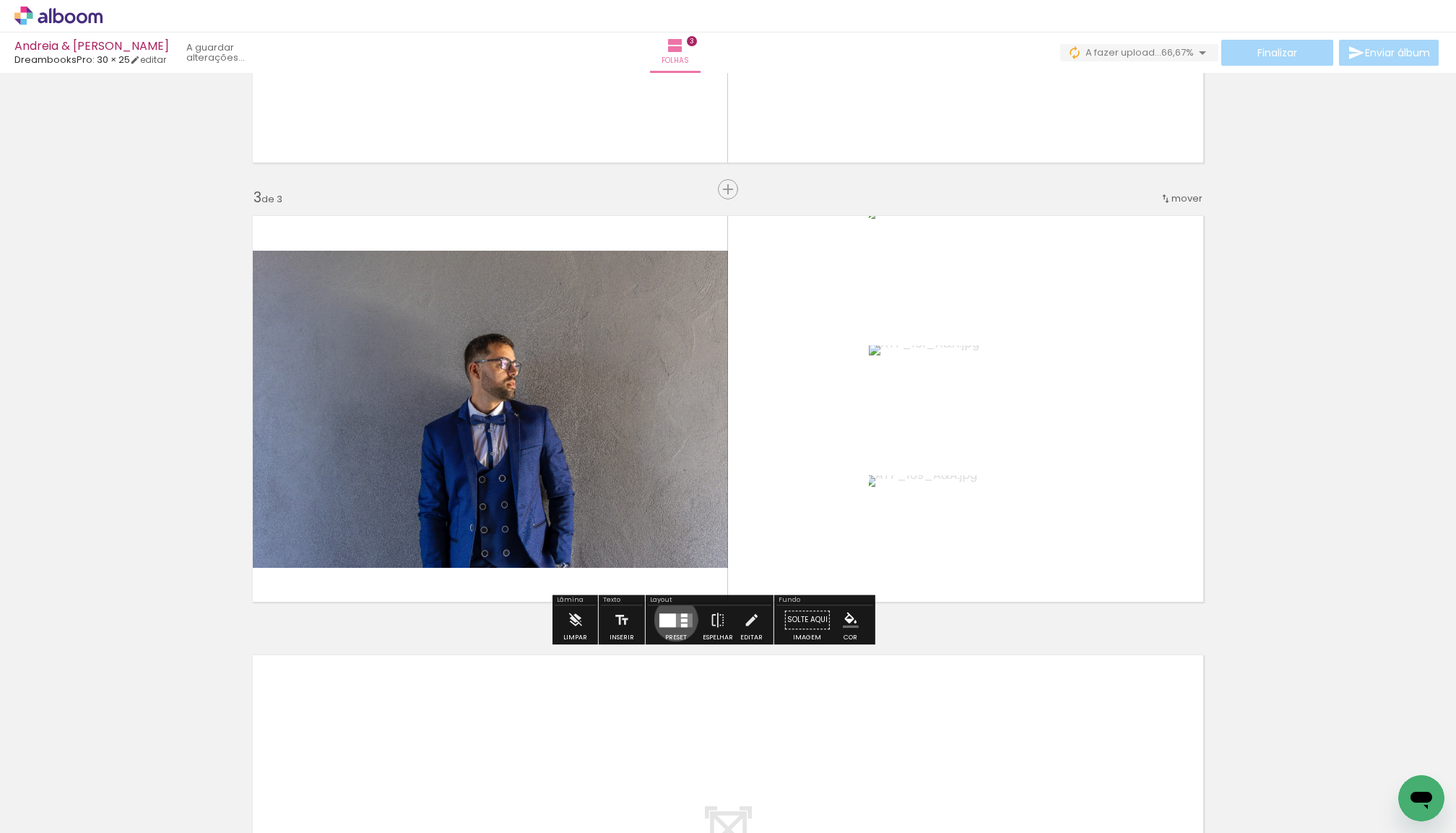
click at [676, 622] on div at bounding box center [668, 620] width 16 height 14
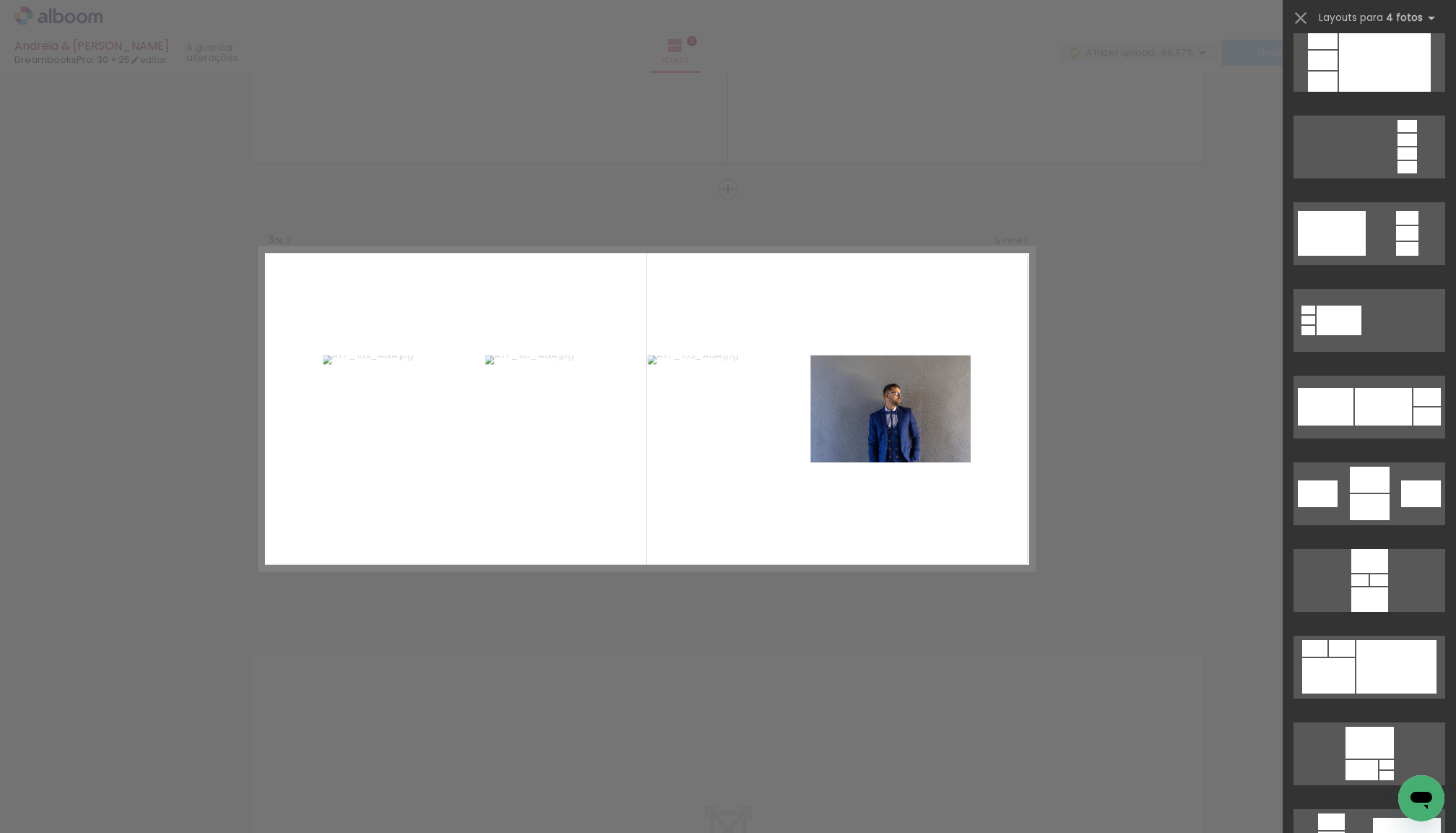
scroll to position [5220, 0]
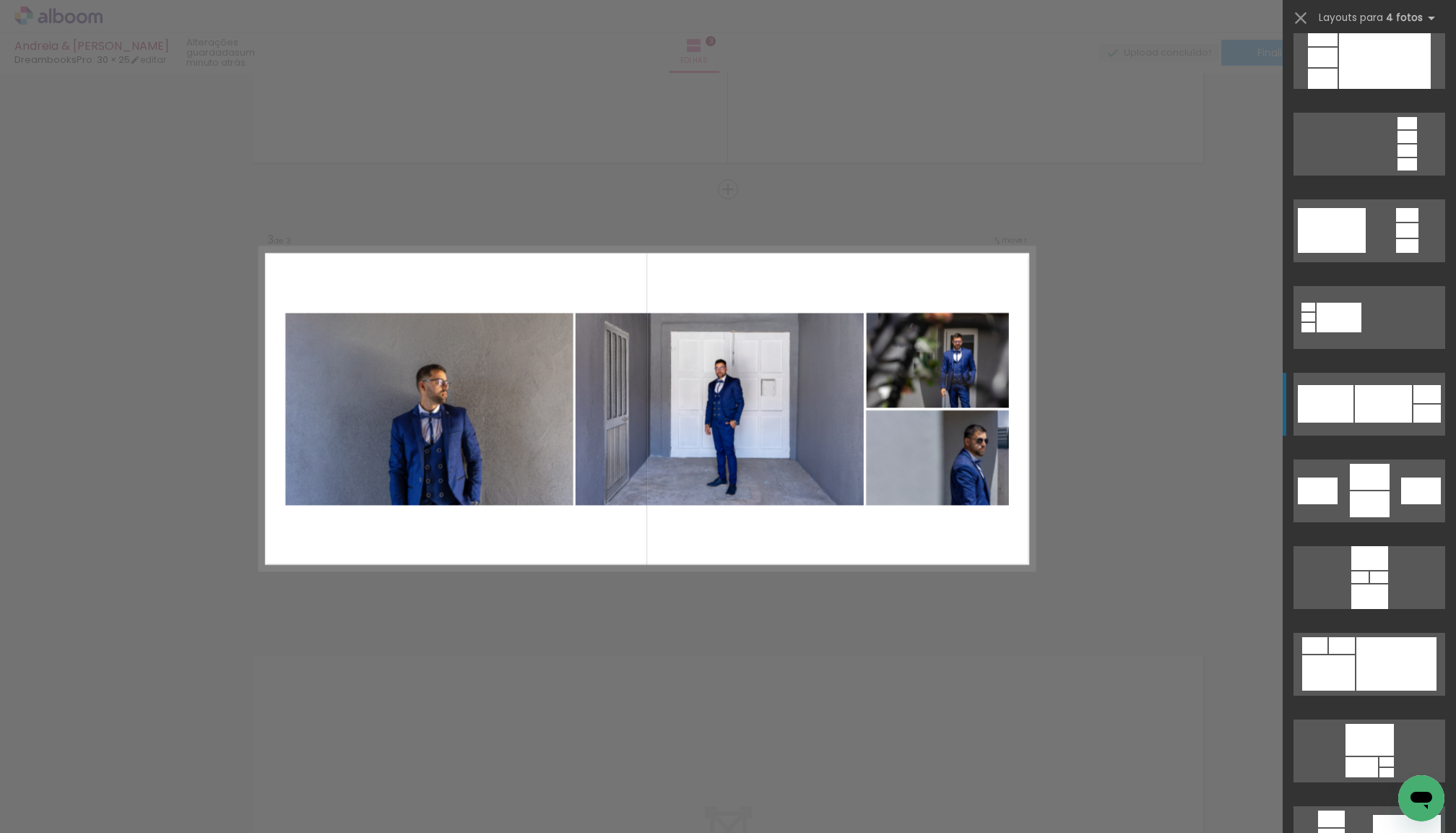
click at [1374, 402] on div at bounding box center [1383, 404] width 57 height 38
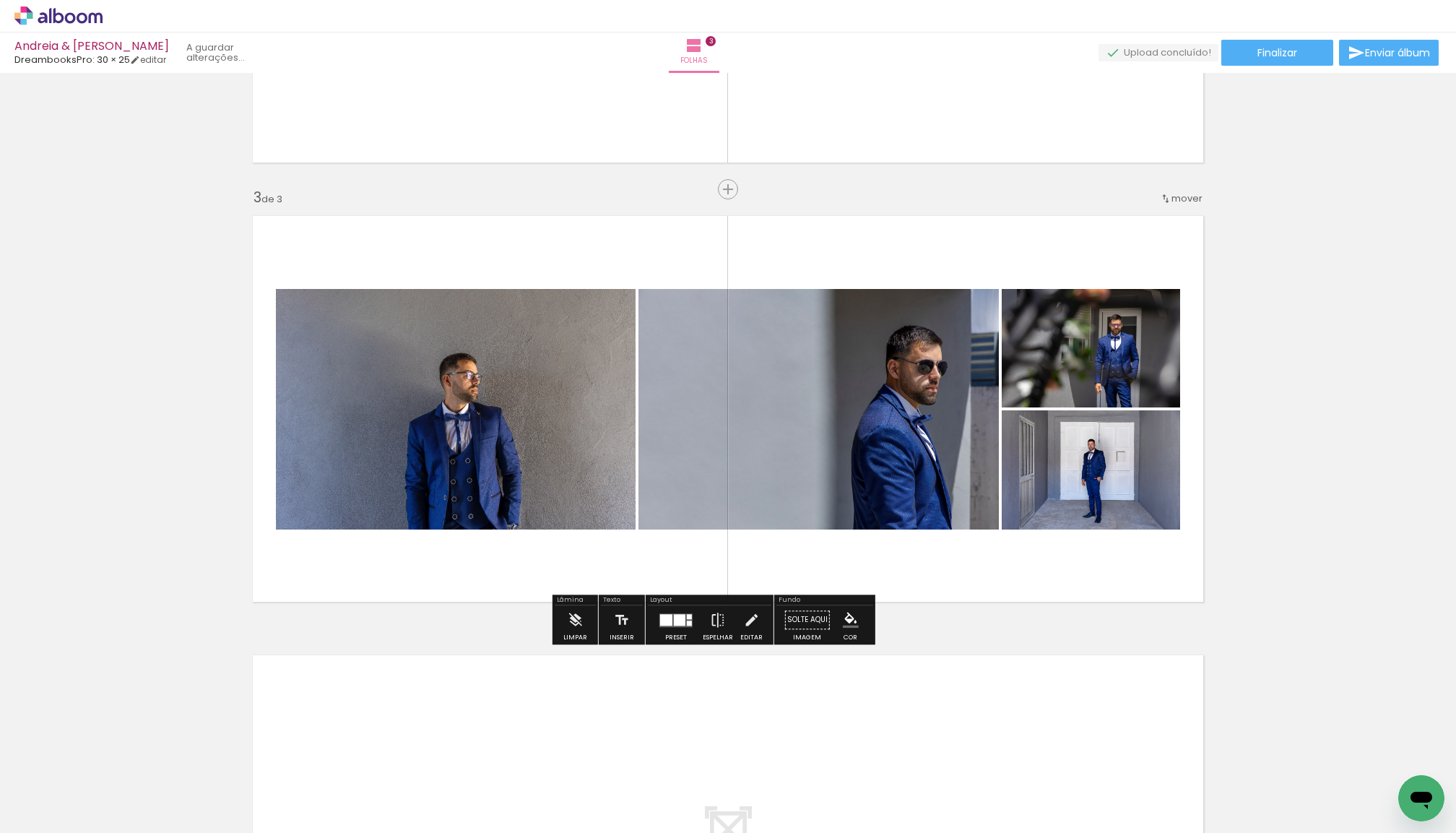
drag, startPoint x: 813, startPoint y: 416, endPoint x: 1093, endPoint y: 467, distance: 284.6
click at [0, 0] on slot at bounding box center [0, 0] width 0 height 0
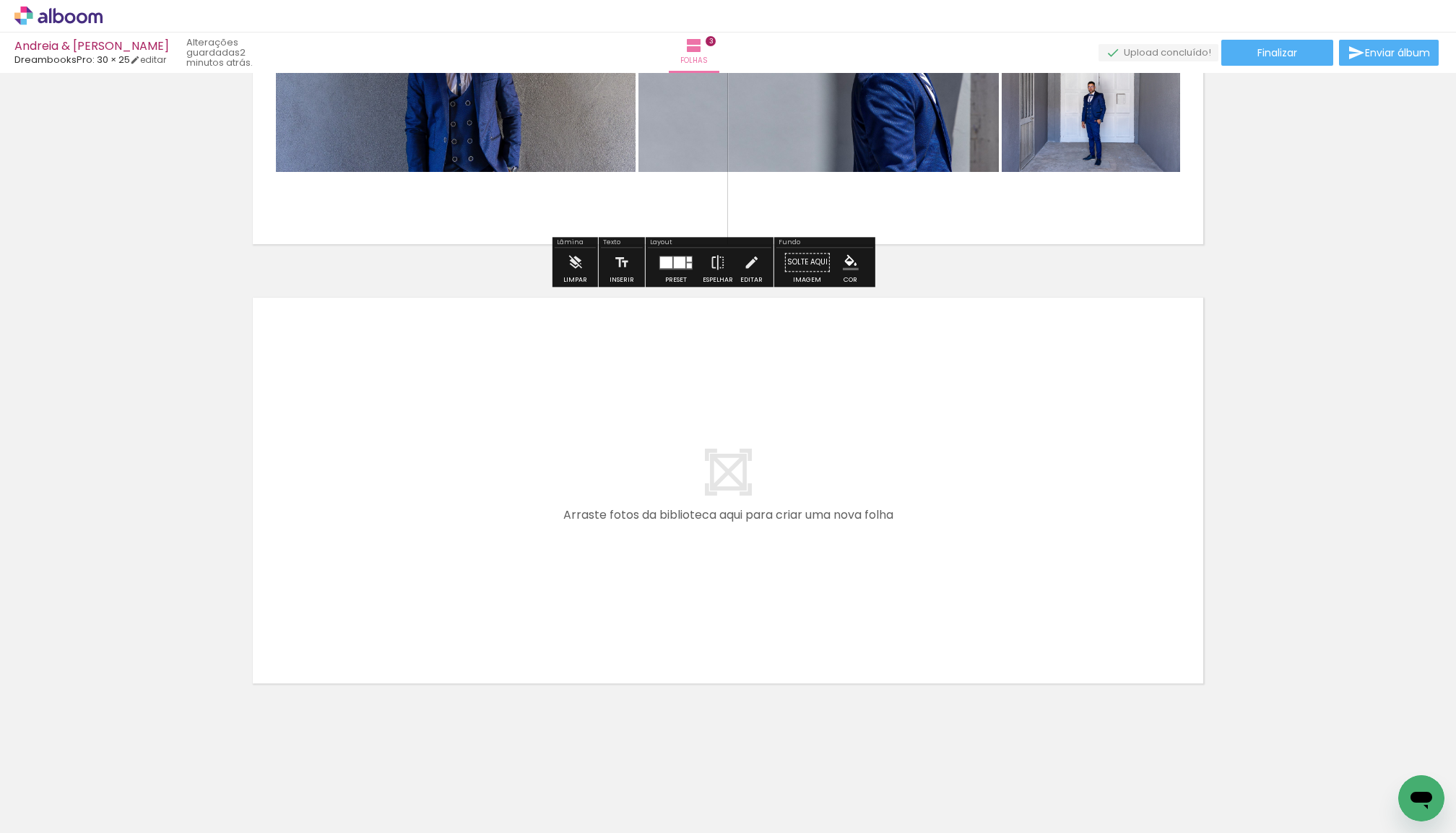
scroll to position [1143, 0]
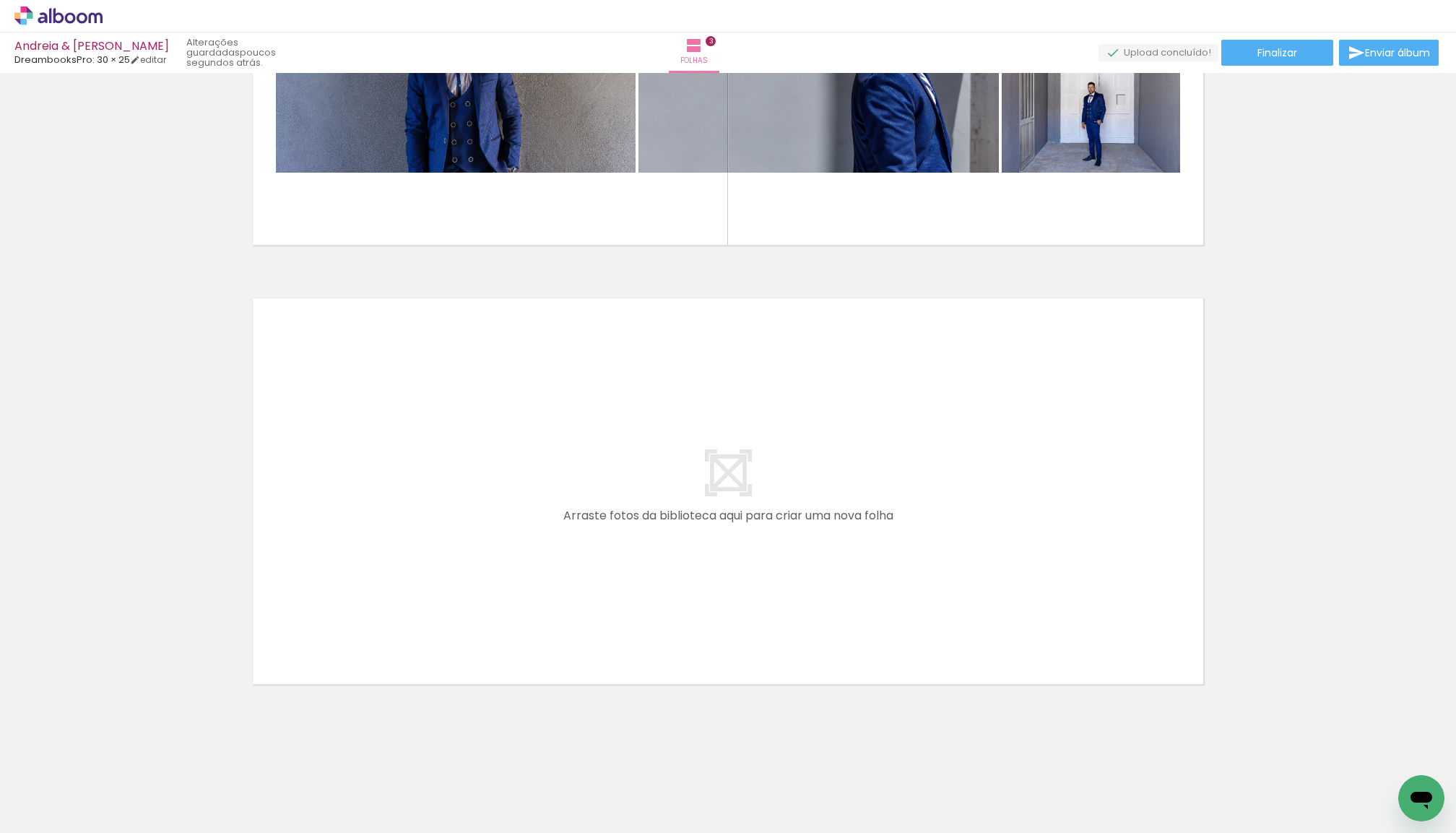
click at [27, 810] on iron-icon at bounding box center [21, 813] width 17 height 17
click at [0, 0] on input "file" at bounding box center [0, 0] width 0 height 0
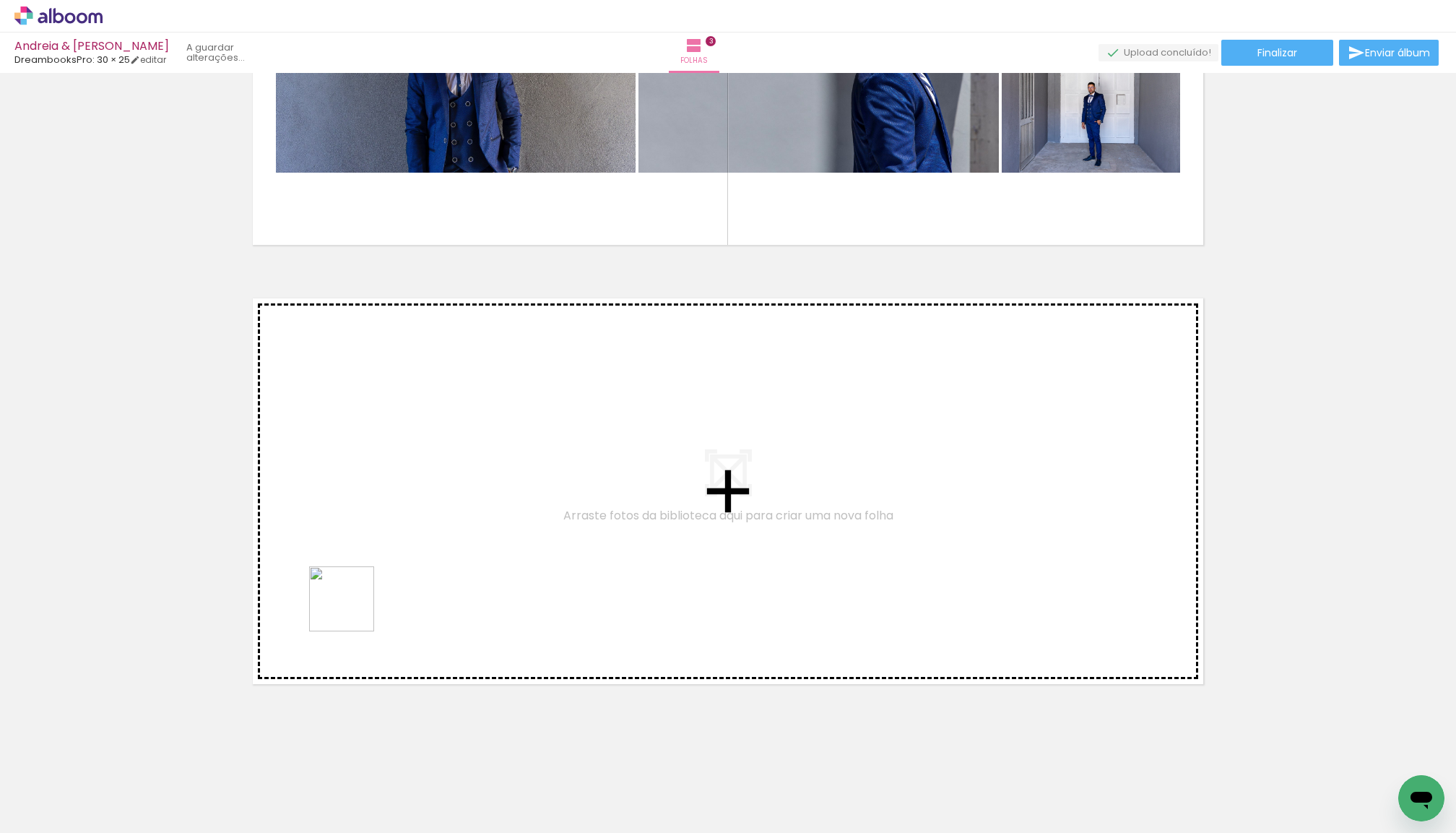
click at [351, 610] on quentale-workspace at bounding box center [728, 416] width 1456 height 833
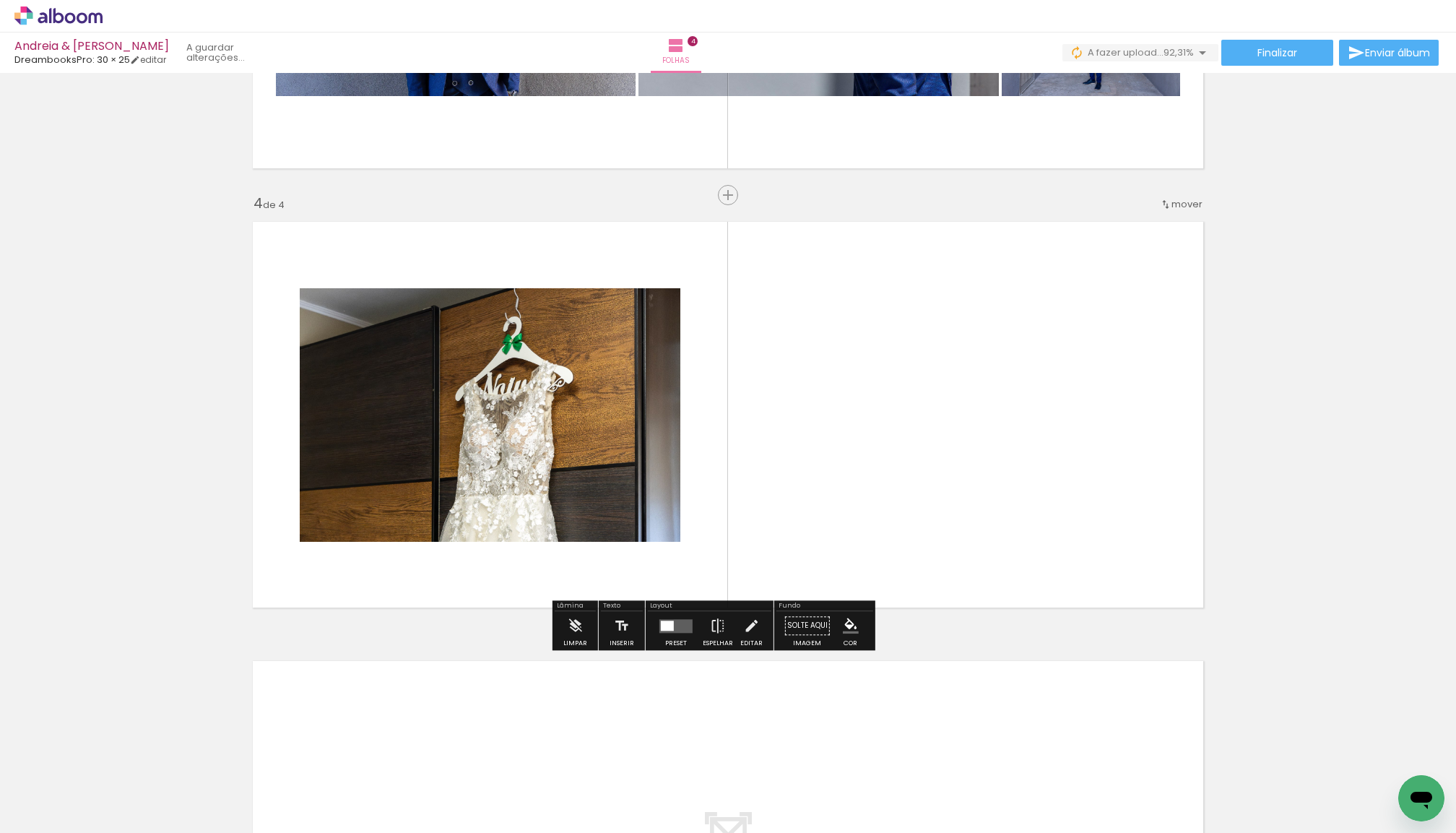
scroll to position [1226, 0]
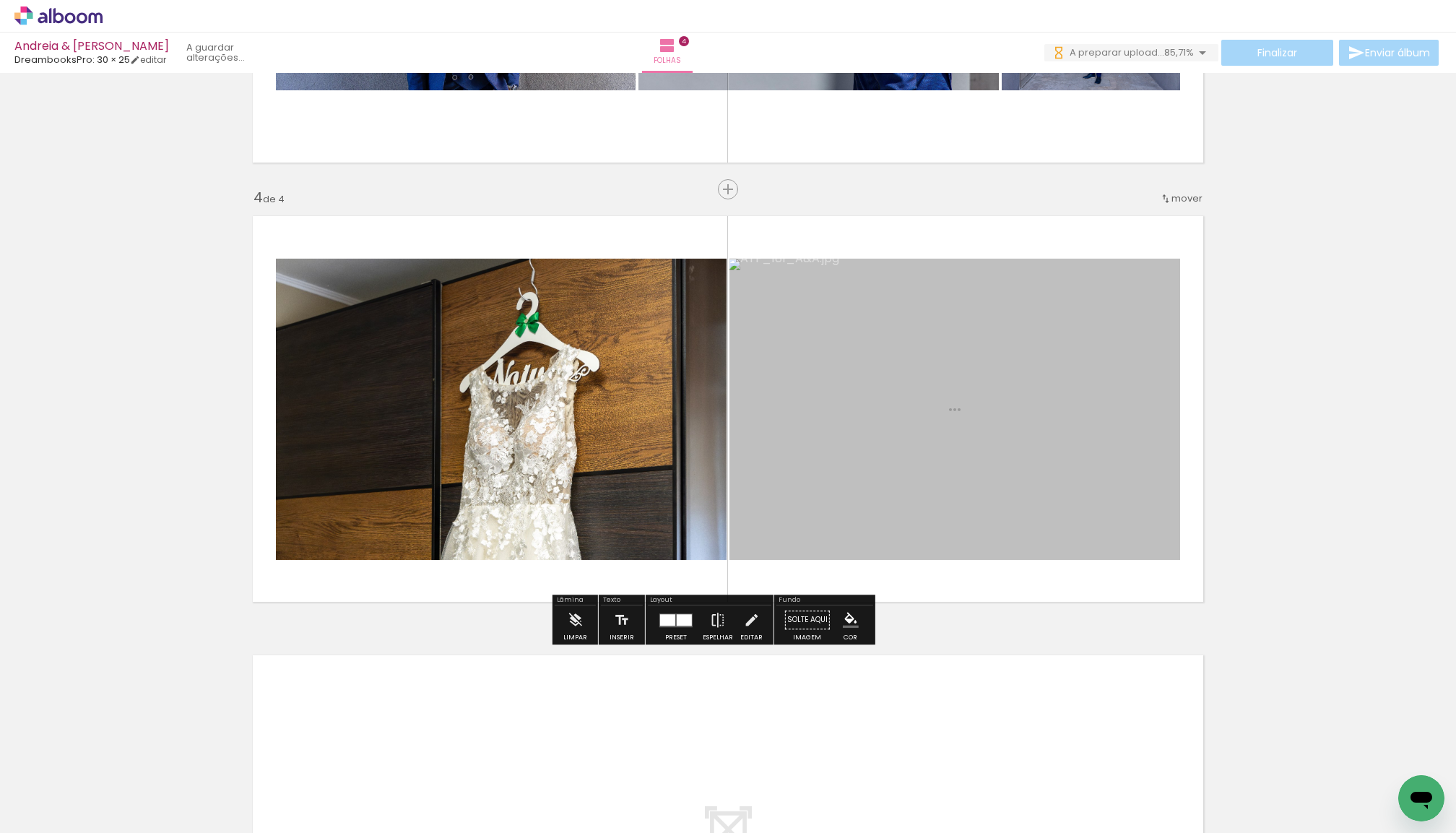
drag, startPoint x: 173, startPoint y: 771, endPoint x: 513, endPoint y: 550, distance: 405.5
click at [513, 550] on quentale-workspace at bounding box center [728, 416] width 1456 height 833
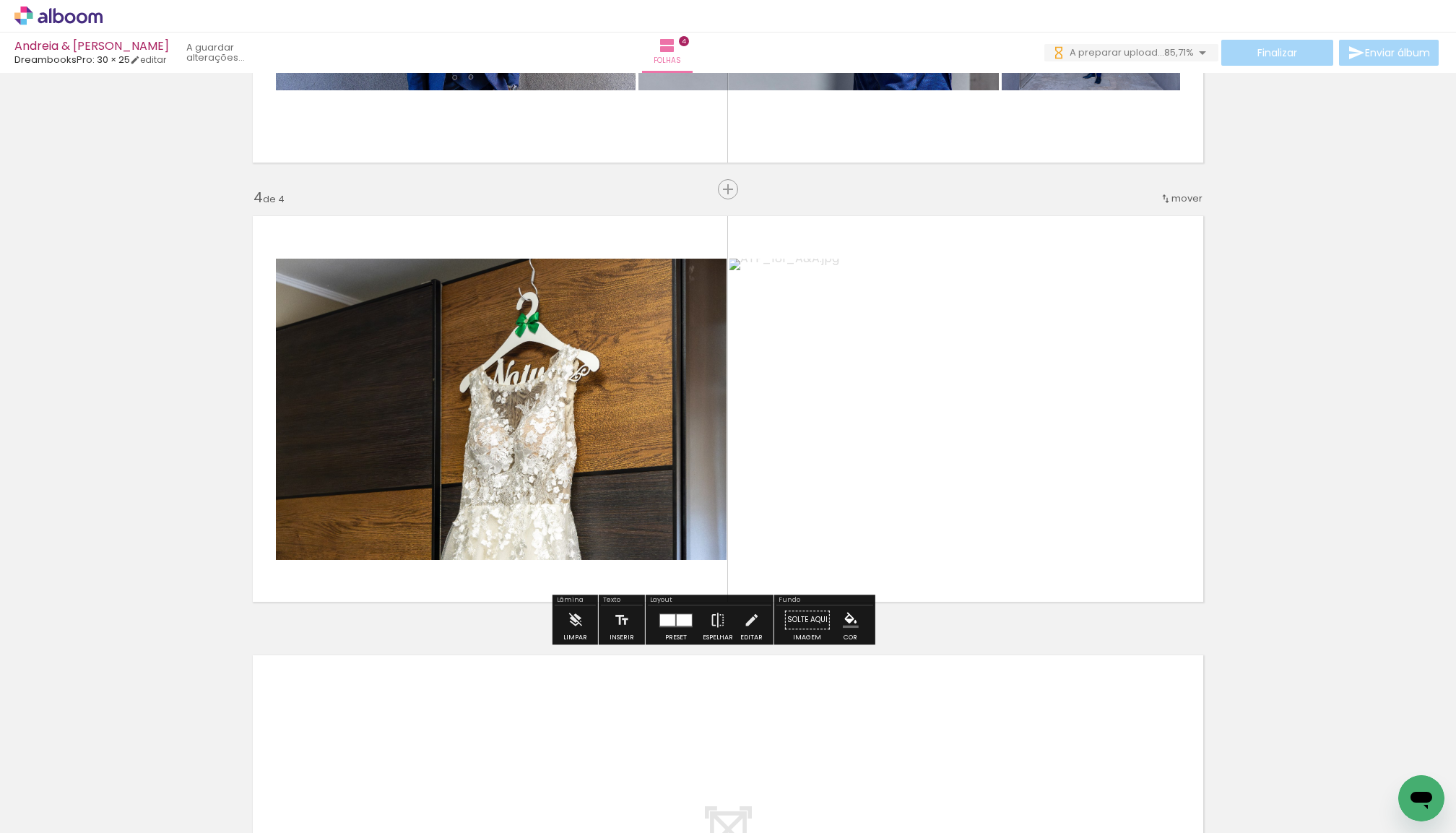
click at [185, 776] on quentale-thumb at bounding box center [144, 784] width 81 height 83
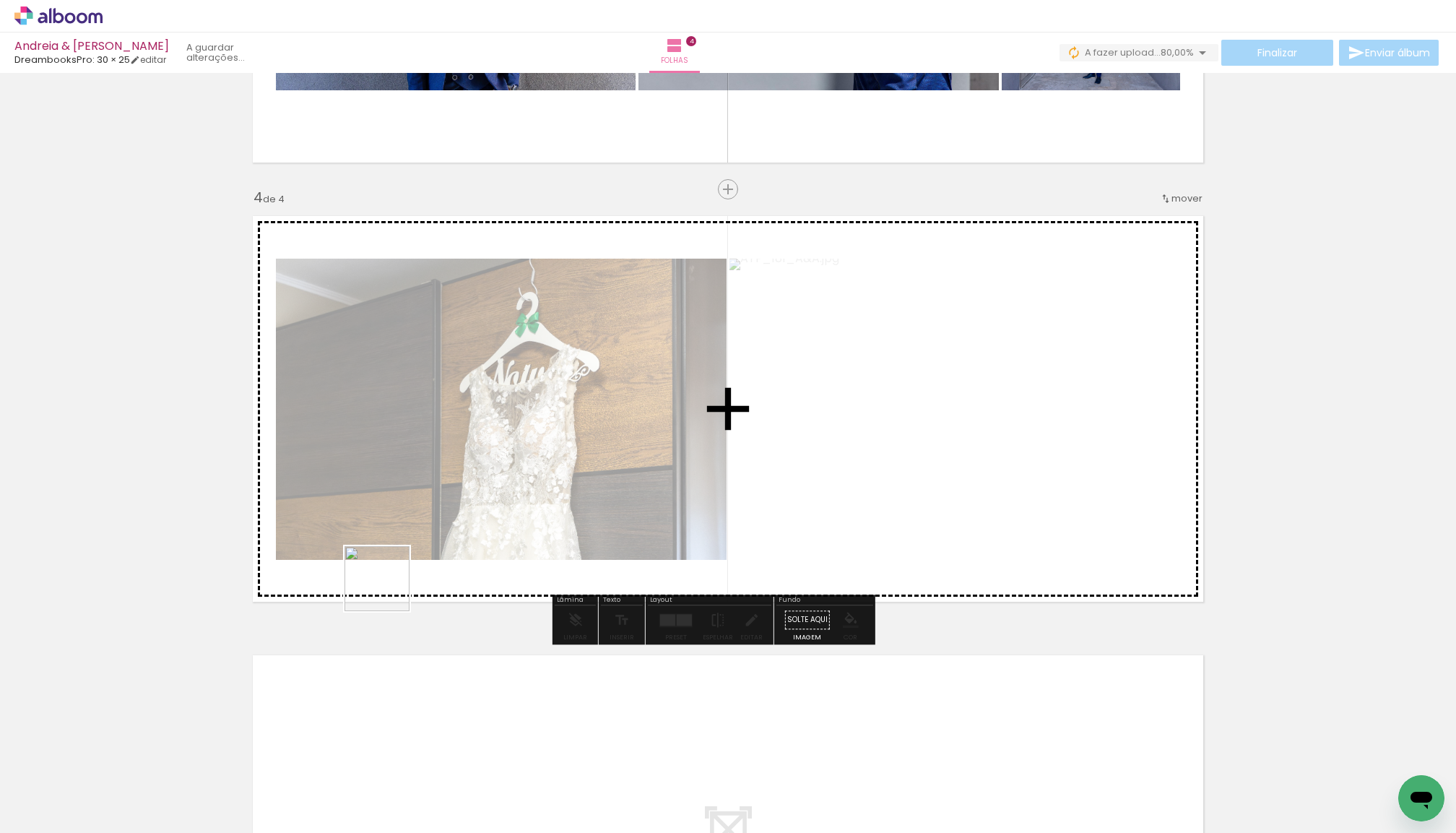
drag, startPoint x: 160, startPoint y: 788, endPoint x: 388, endPoint y: 587, distance: 303.9
click at [388, 587] on quentale-workspace at bounding box center [728, 416] width 1456 height 833
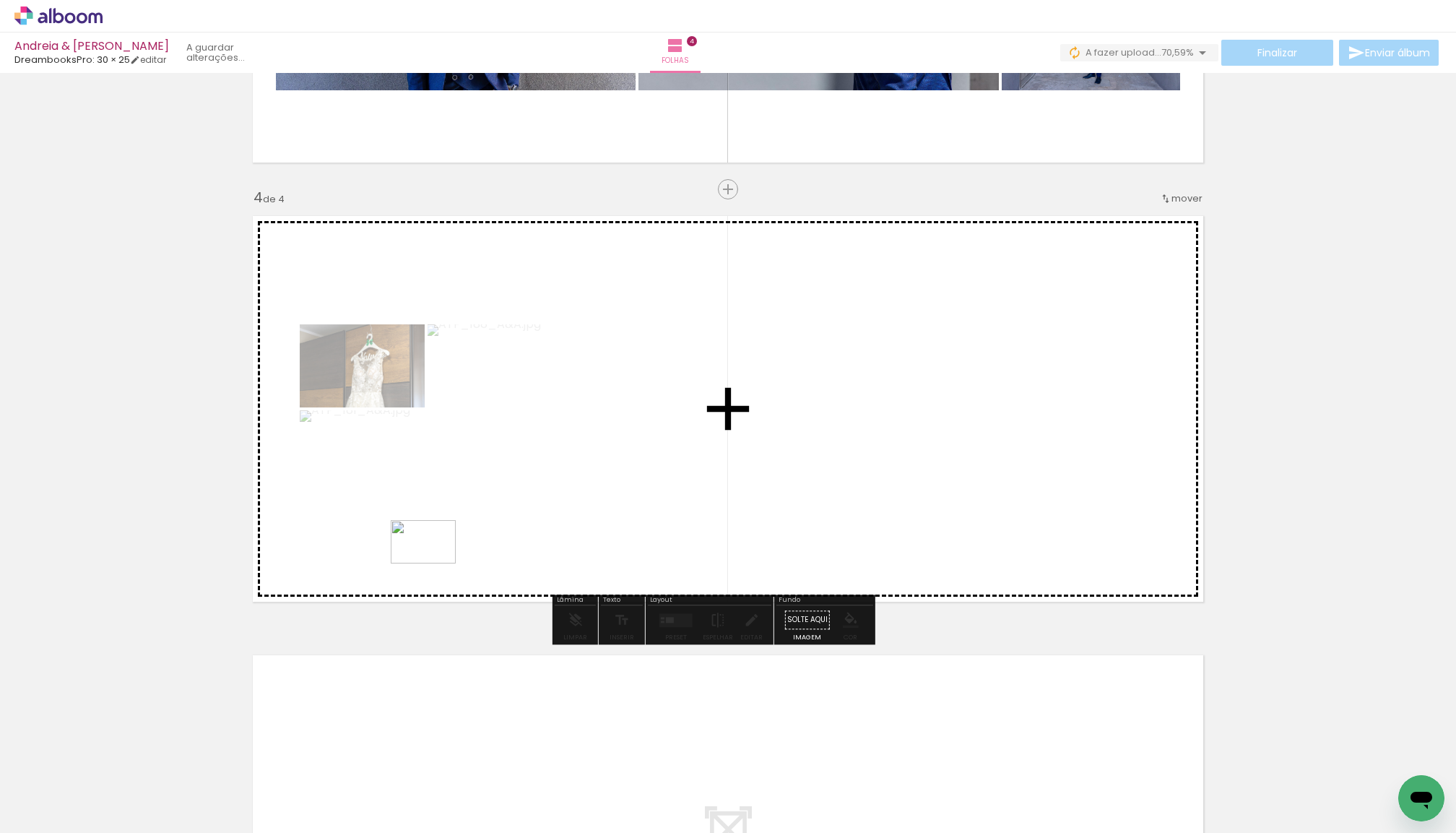
drag, startPoint x: 153, startPoint y: 776, endPoint x: 394, endPoint y: 659, distance: 267.9
click at [434, 564] on quentale-workspace at bounding box center [728, 416] width 1456 height 833
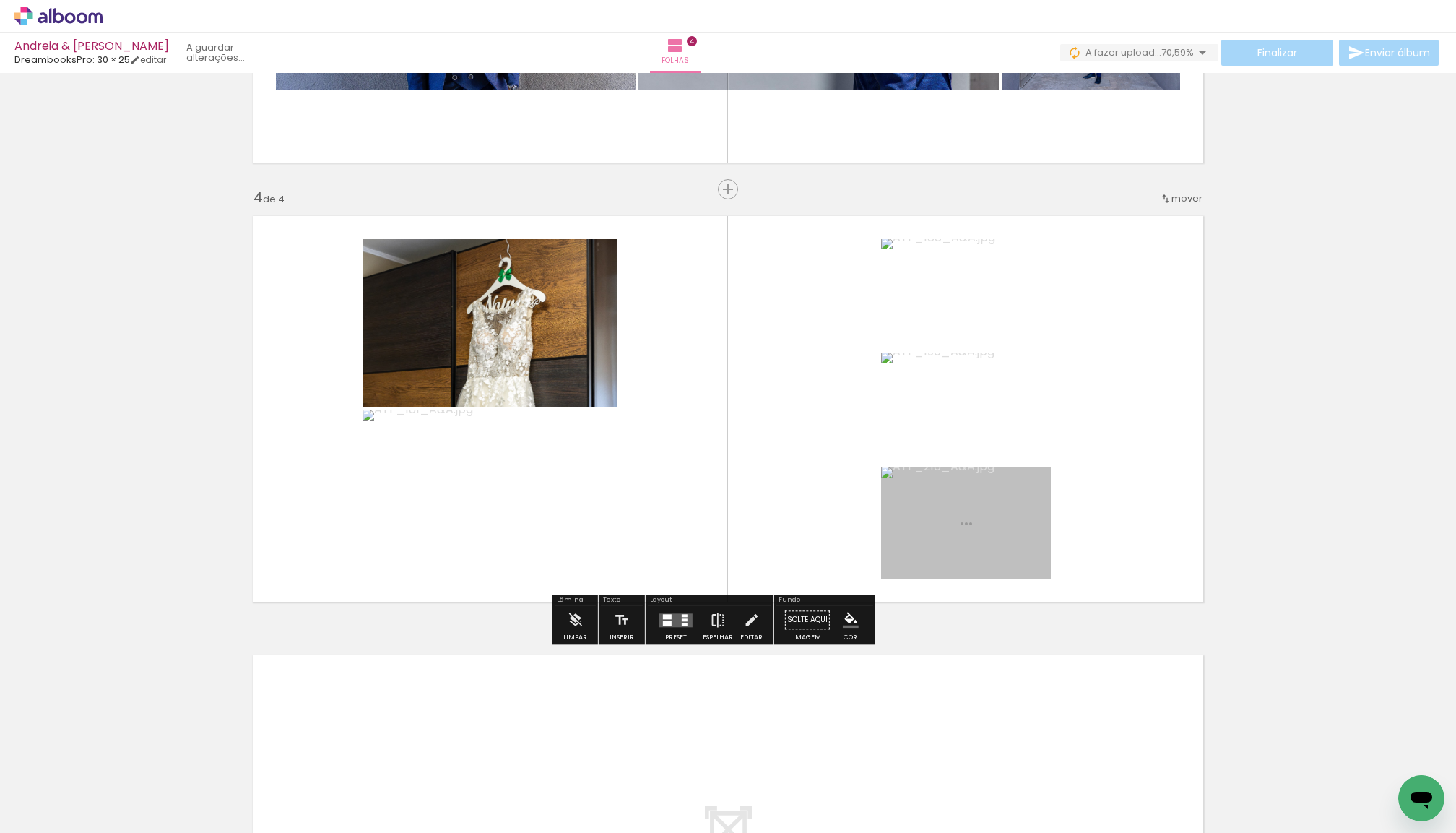
drag, startPoint x: 124, startPoint y: 787, endPoint x: 552, endPoint y: 573, distance: 478.5
click at [552, 573] on quentale-workspace at bounding box center [728, 416] width 1456 height 833
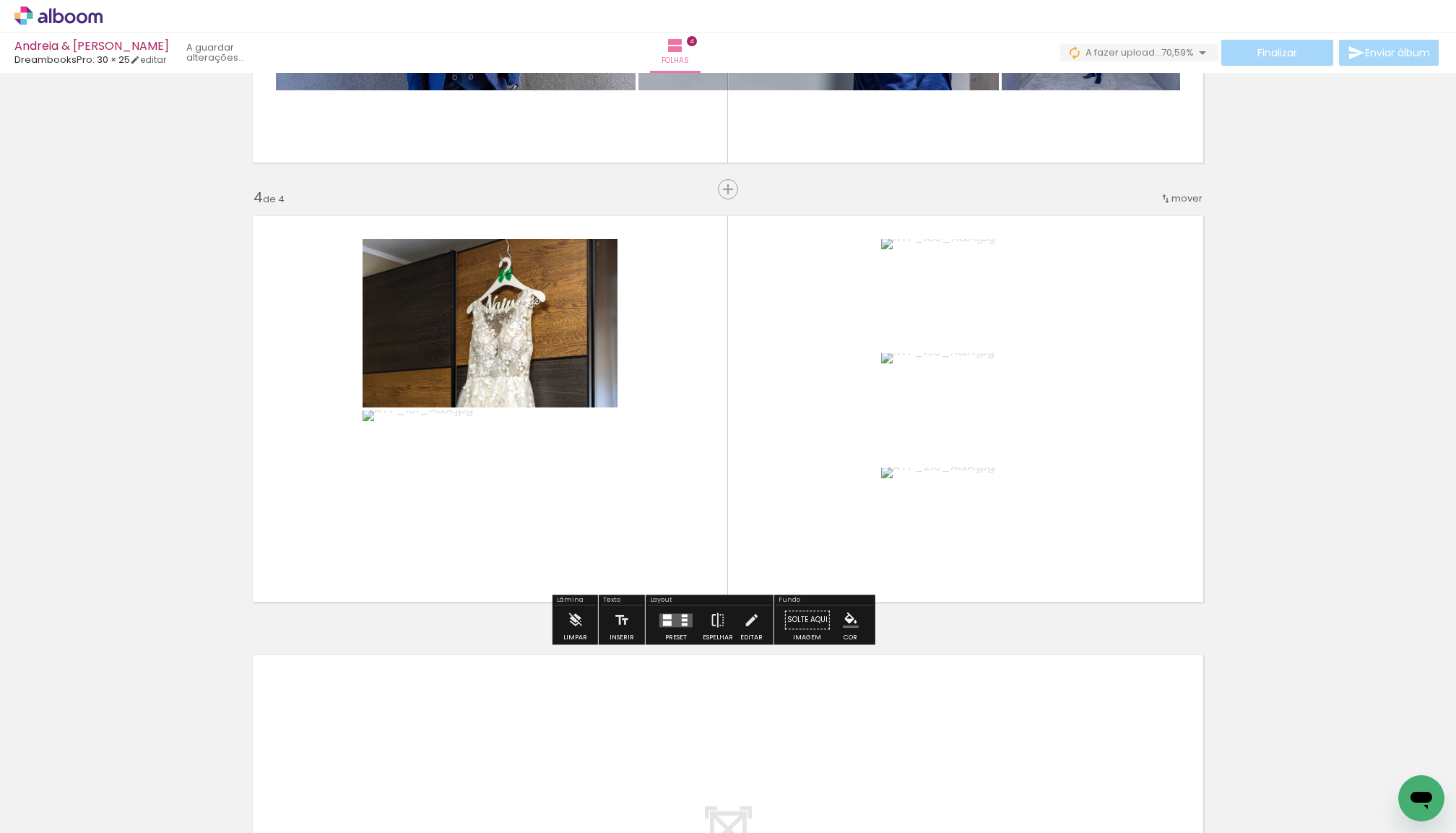
click at [691, 627] on quentale-layouter at bounding box center [676, 620] width 33 height 14
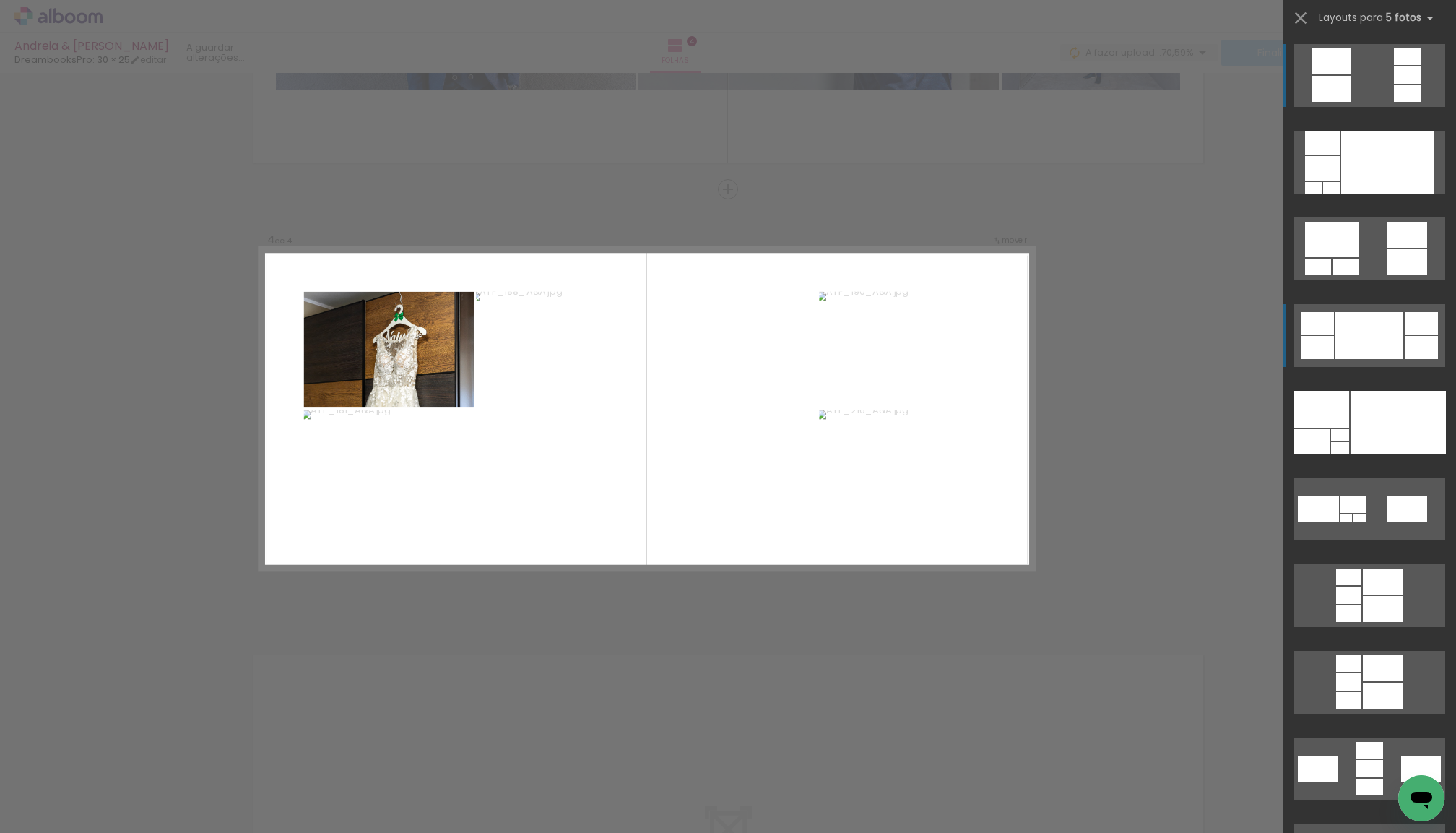
click at [1353, 333] on div at bounding box center [1369, 335] width 68 height 47
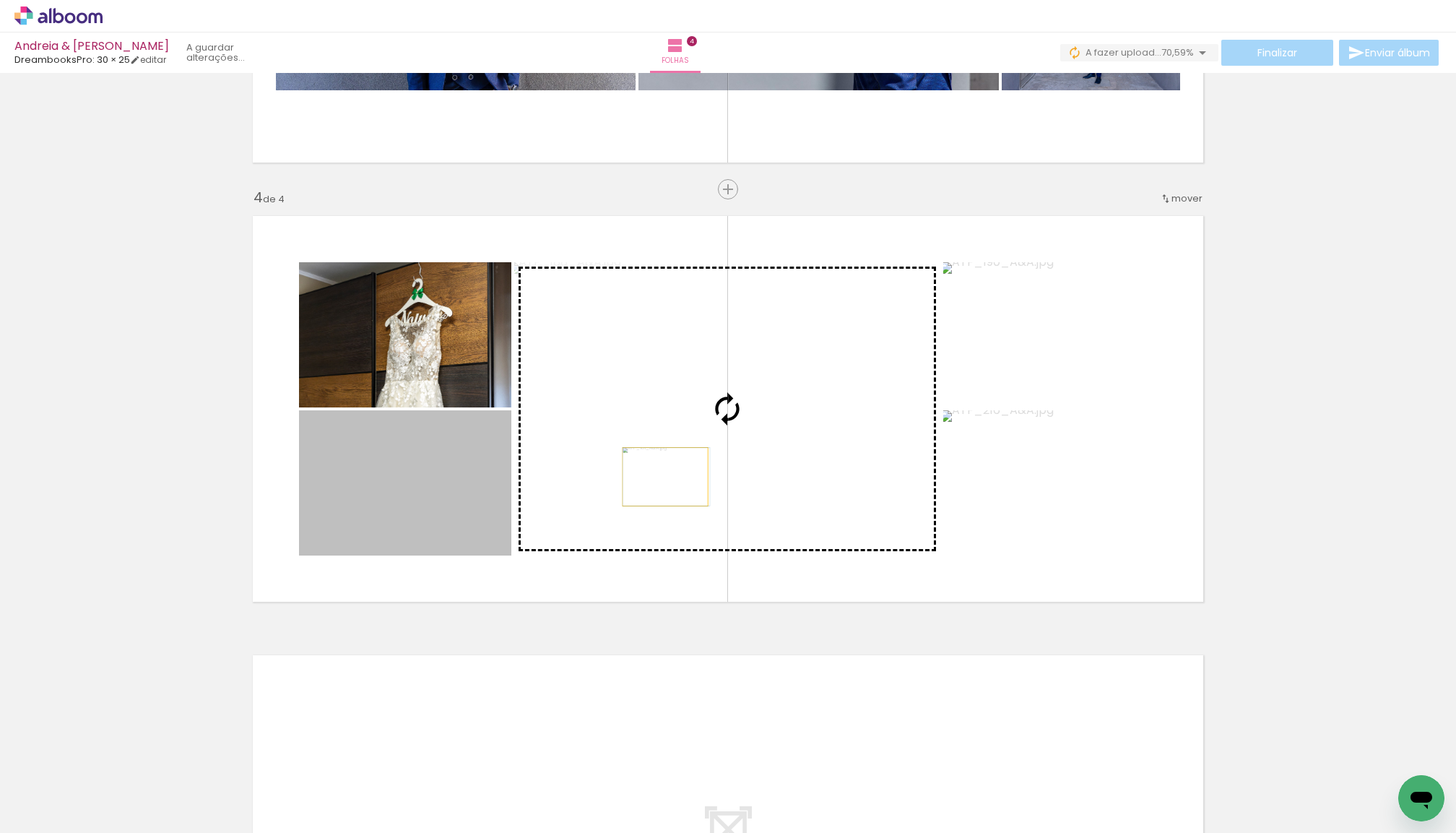
drag, startPoint x: 436, startPoint y: 499, endPoint x: 665, endPoint y: 476, distance: 230.2
click at [0, 0] on slot at bounding box center [0, 0] width 0 height 0
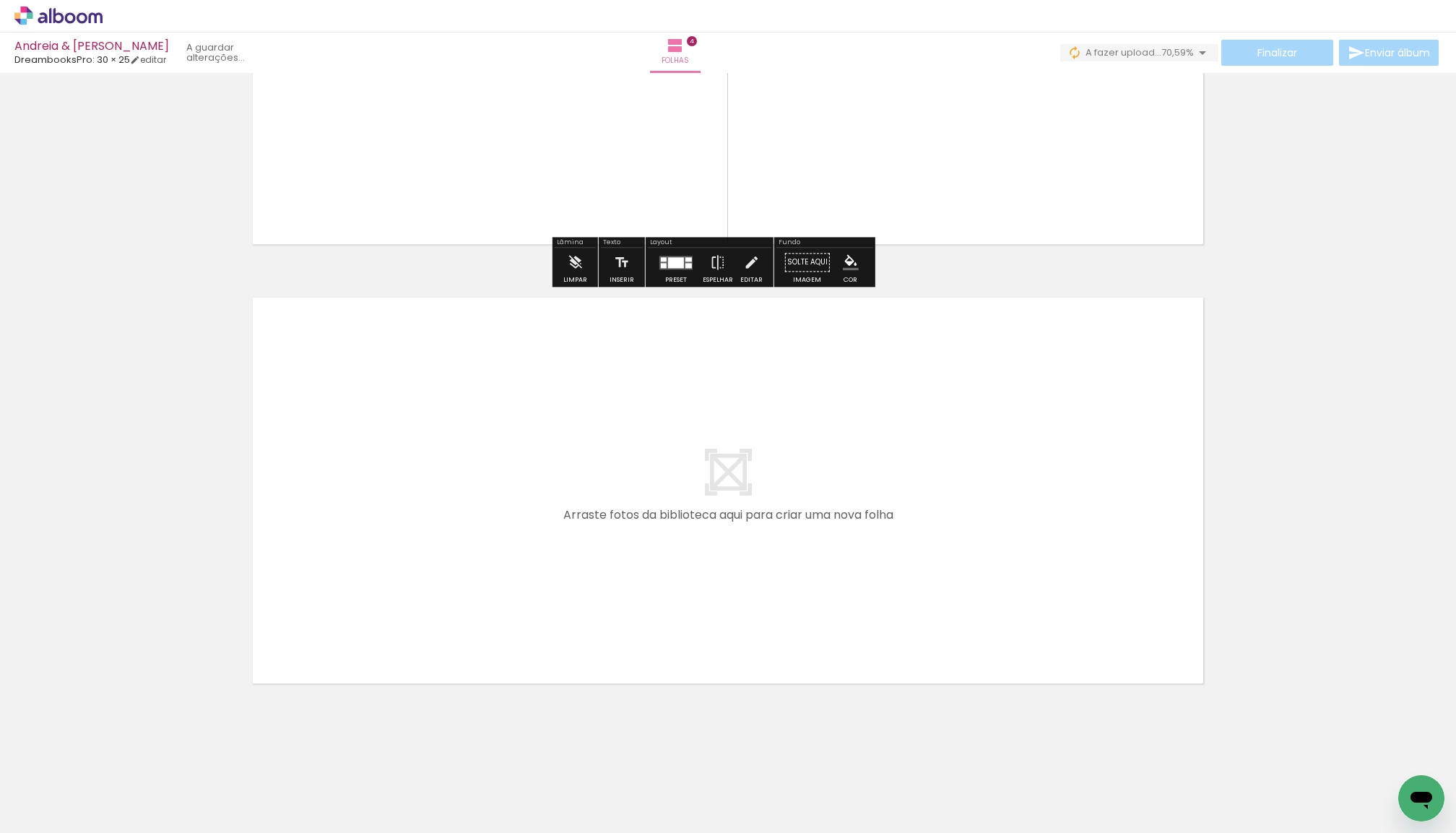
scroll to position [1582, 0]
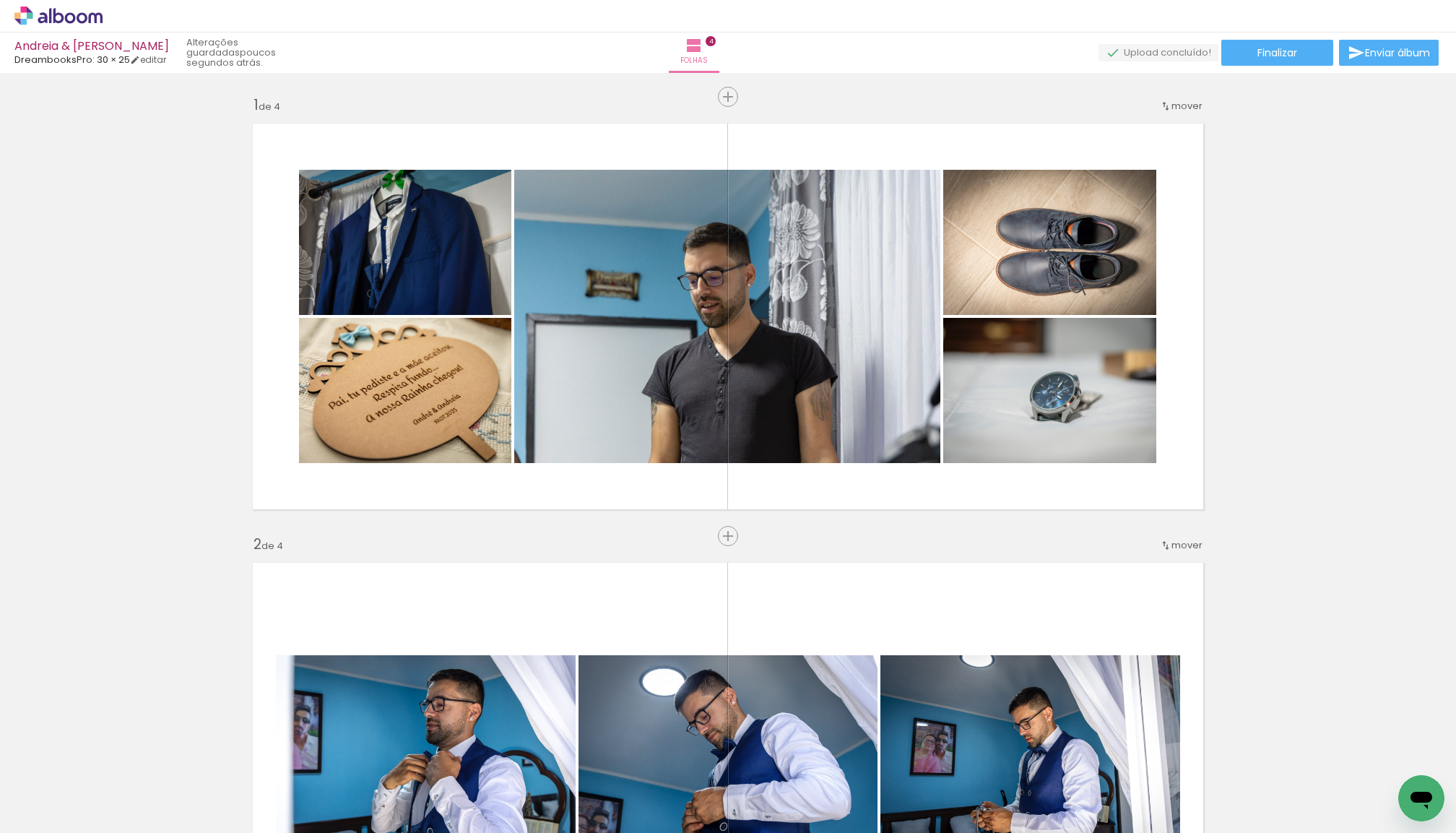
scroll to position [1582, 0]
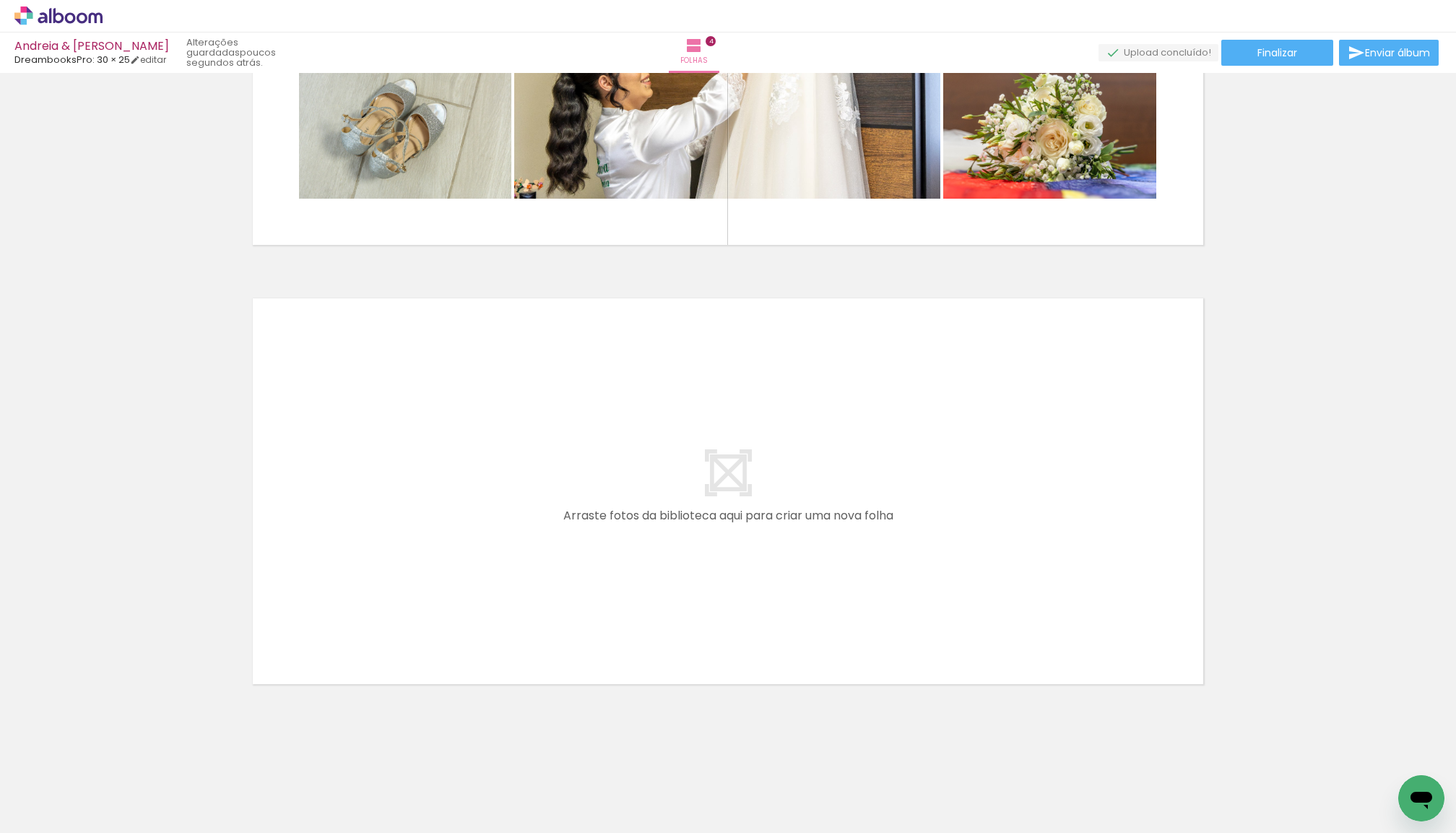
click at [49, 817] on span "Adicionar Fotos" at bounding box center [51, 824] width 44 height 16
click at [0, 0] on input "file" at bounding box center [0, 0] width 0 height 0
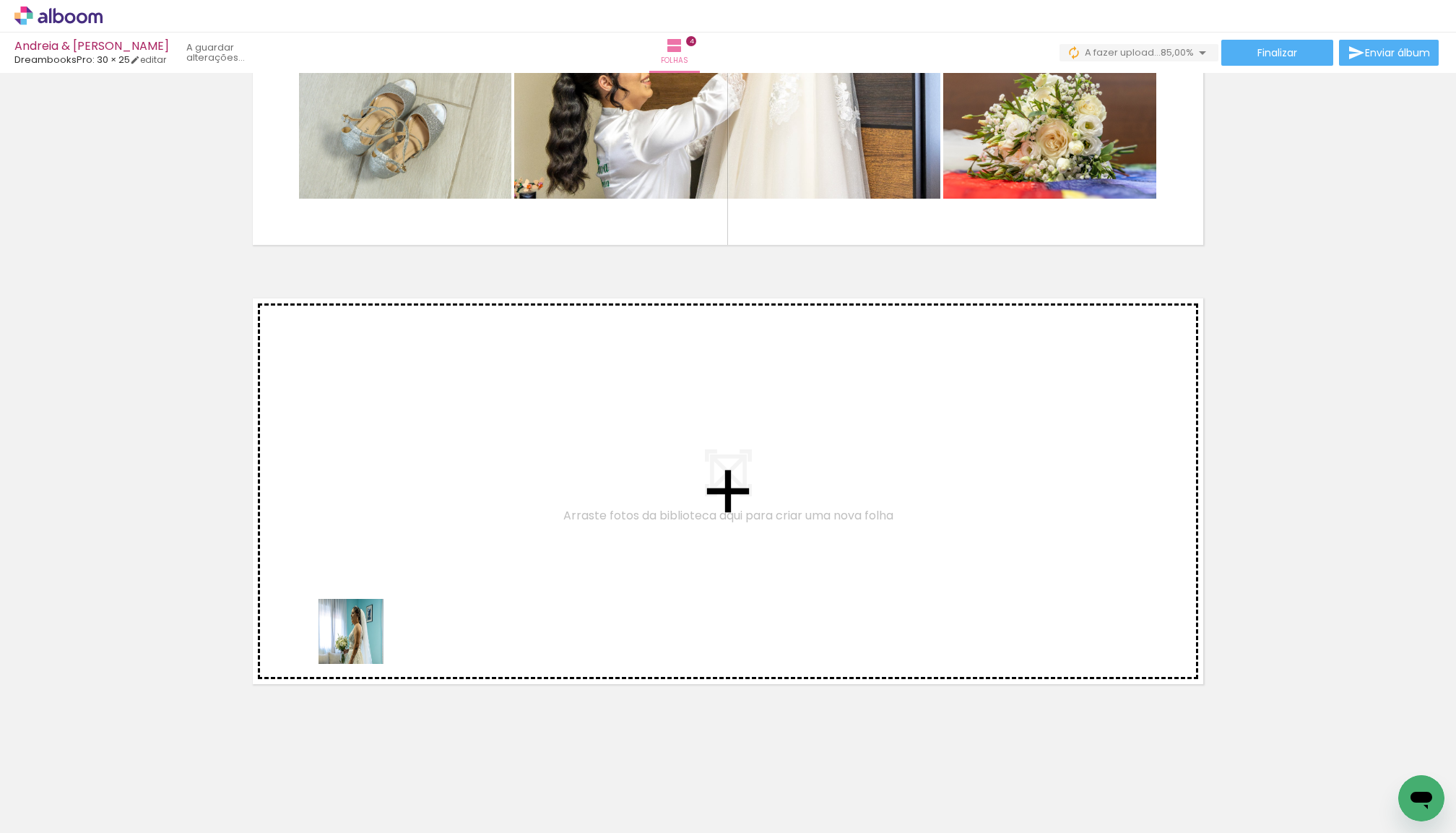
drag, startPoint x: 169, startPoint y: 782, endPoint x: 371, endPoint y: 632, distance: 251.6
click at [371, 632] on quentale-workspace at bounding box center [728, 416] width 1456 height 833
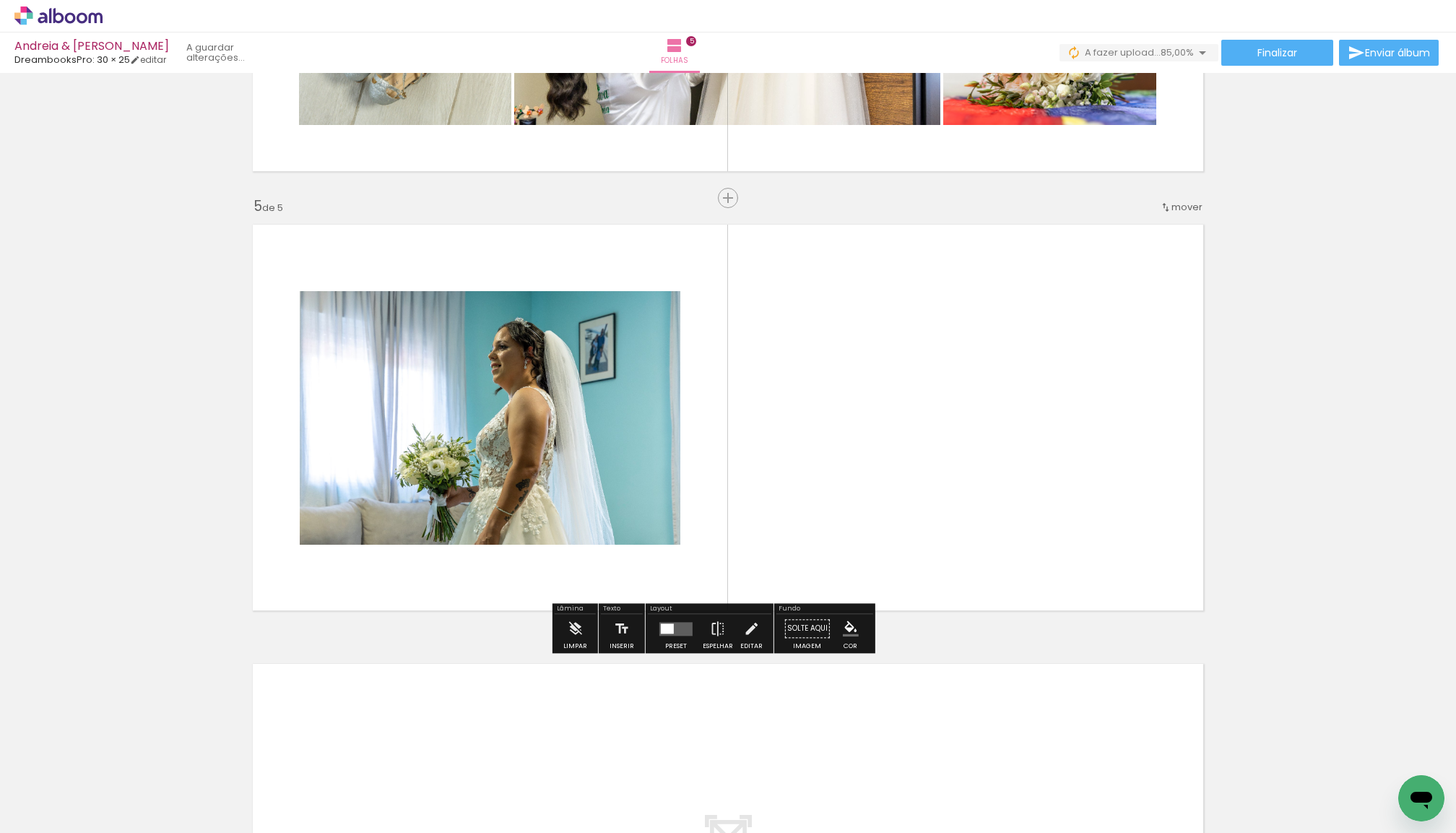
scroll to position [1664, 0]
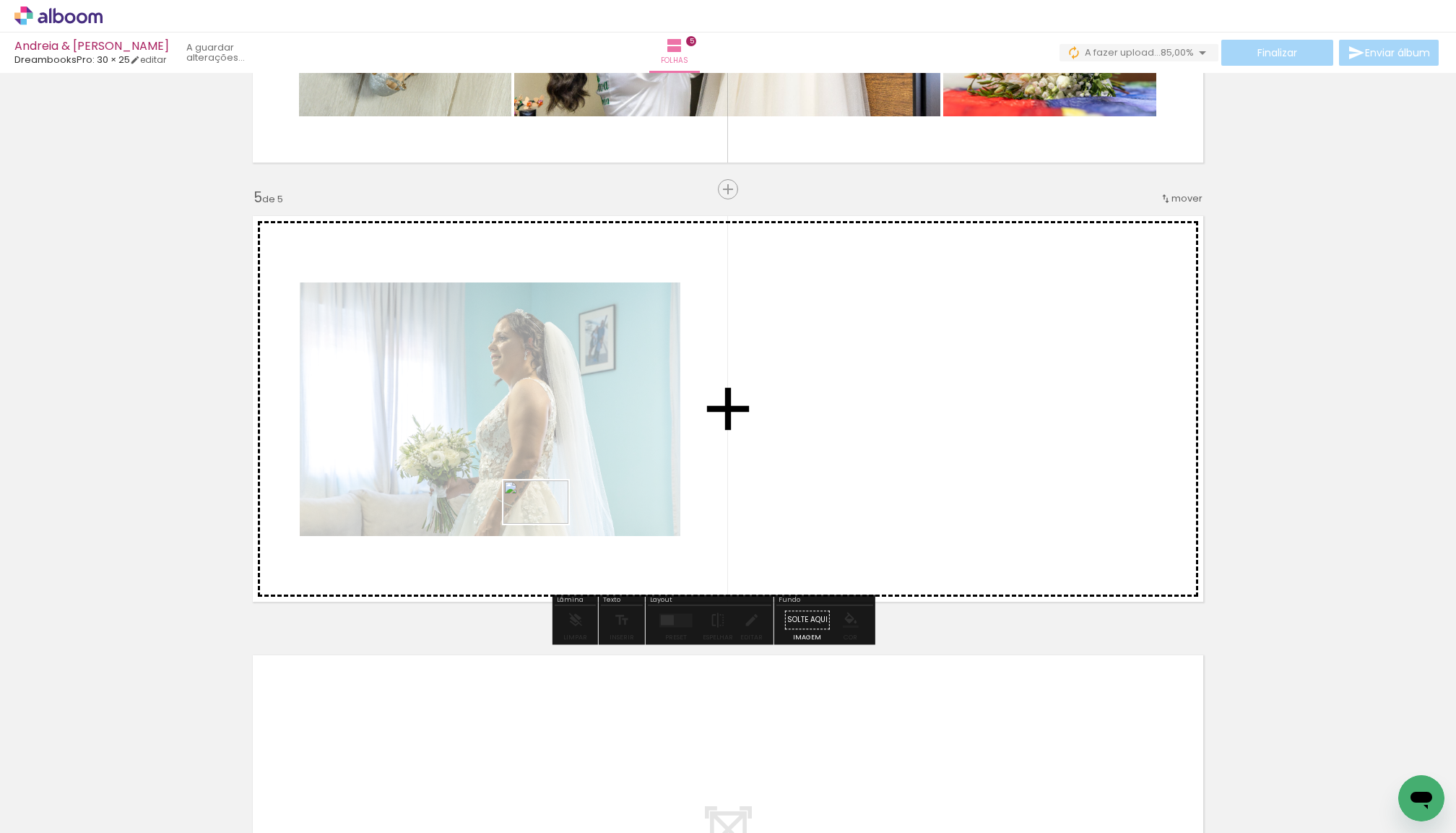
drag, startPoint x: 139, startPoint y: 786, endPoint x: 546, endPoint y: 524, distance: 484.0
click at [546, 524] on quentale-workspace at bounding box center [728, 416] width 1456 height 833
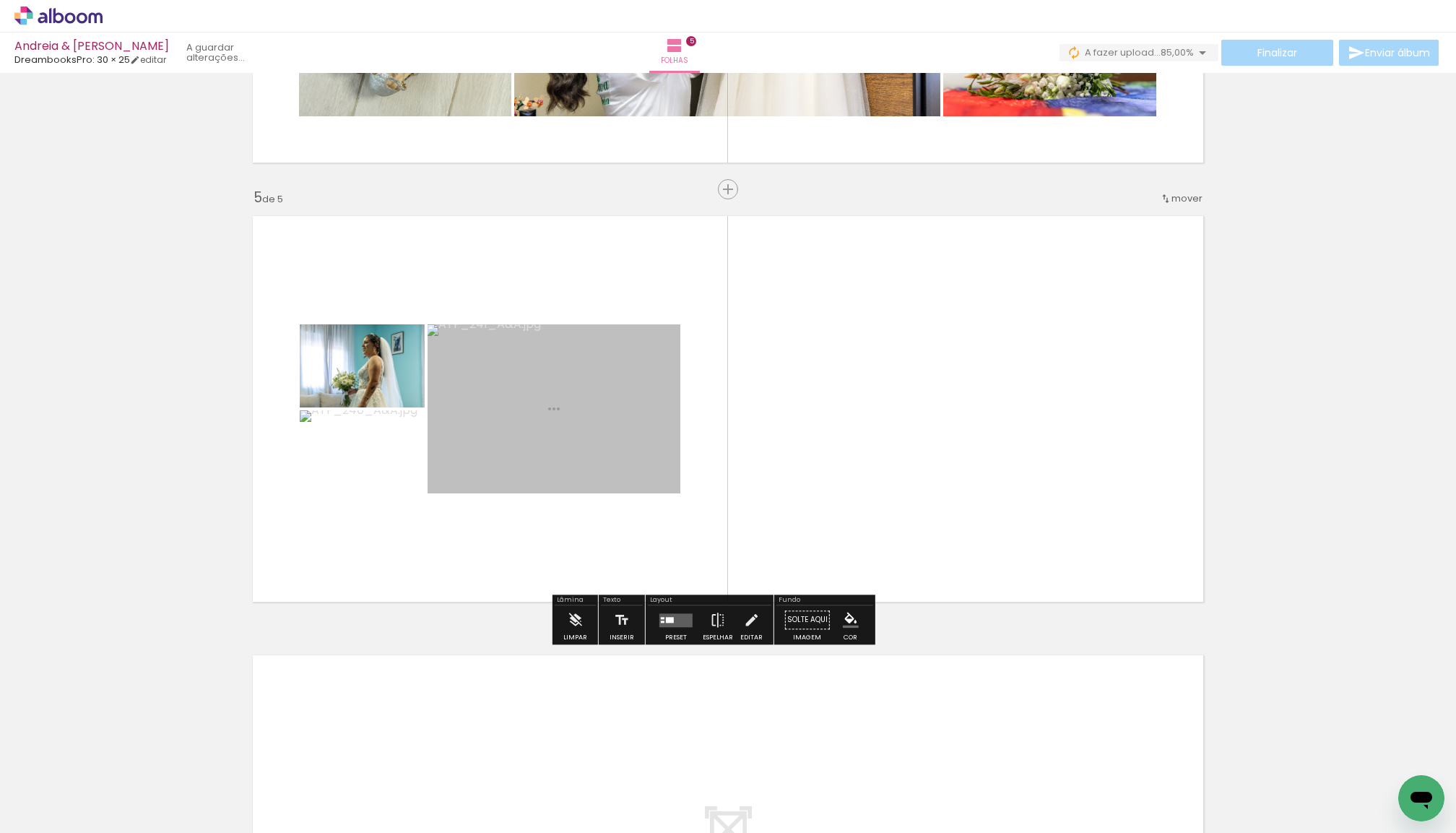
drag, startPoint x: 164, startPoint y: 781, endPoint x: 651, endPoint y: 516, distance: 554.4
click at [651, 516] on quentale-workspace at bounding box center [728, 416] width 1456 height 833
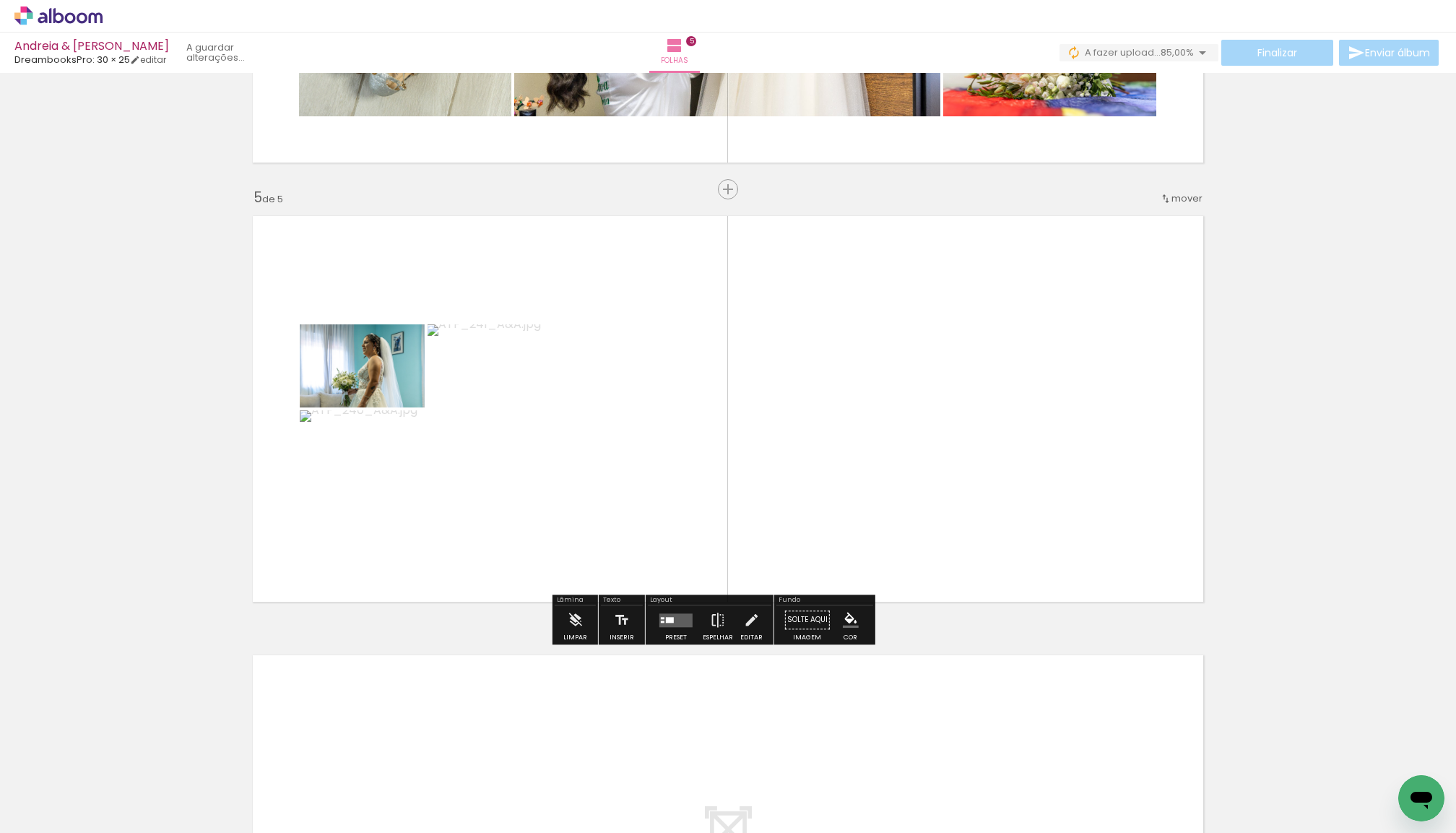
click at [686, 622] on quentale-layouter at bounding box center [676, 620] width 33 height 14
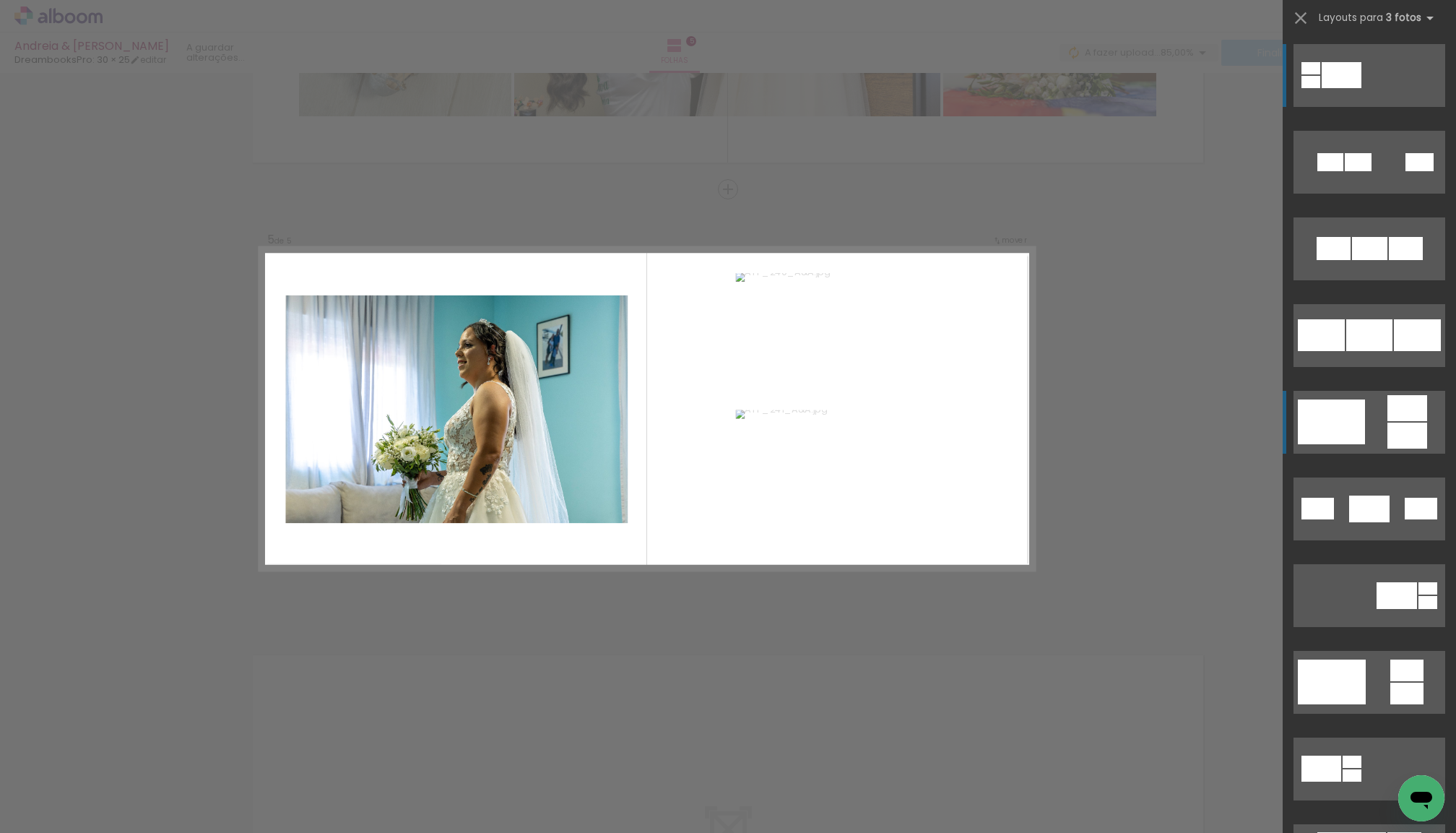
click at [1368, 426] on quentale-layouter at bounding box center [1369, 422] width 152 height 63
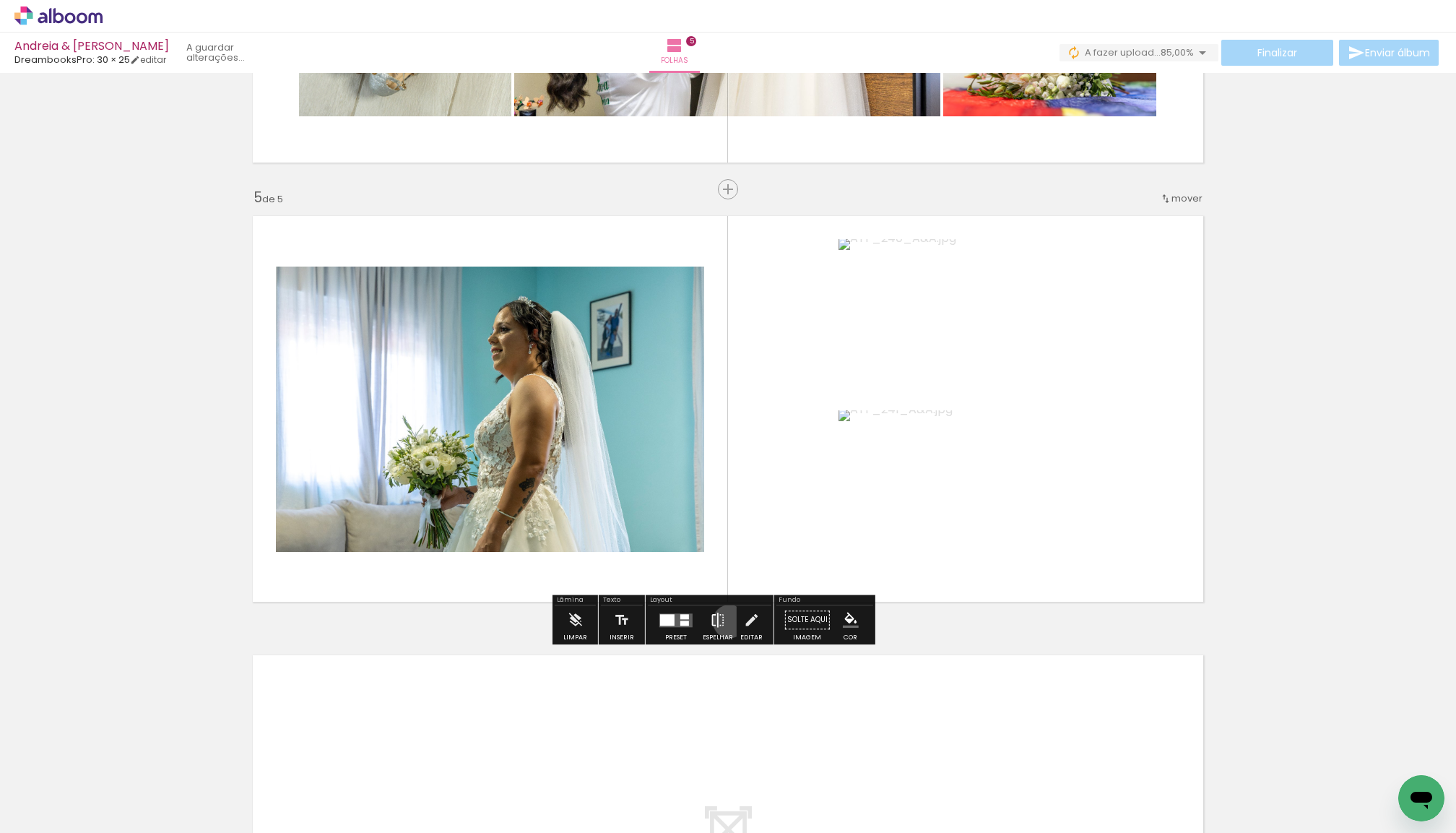
click at [726, 624] on iron-icon at bounding box center [718, 620] width 16 height 29
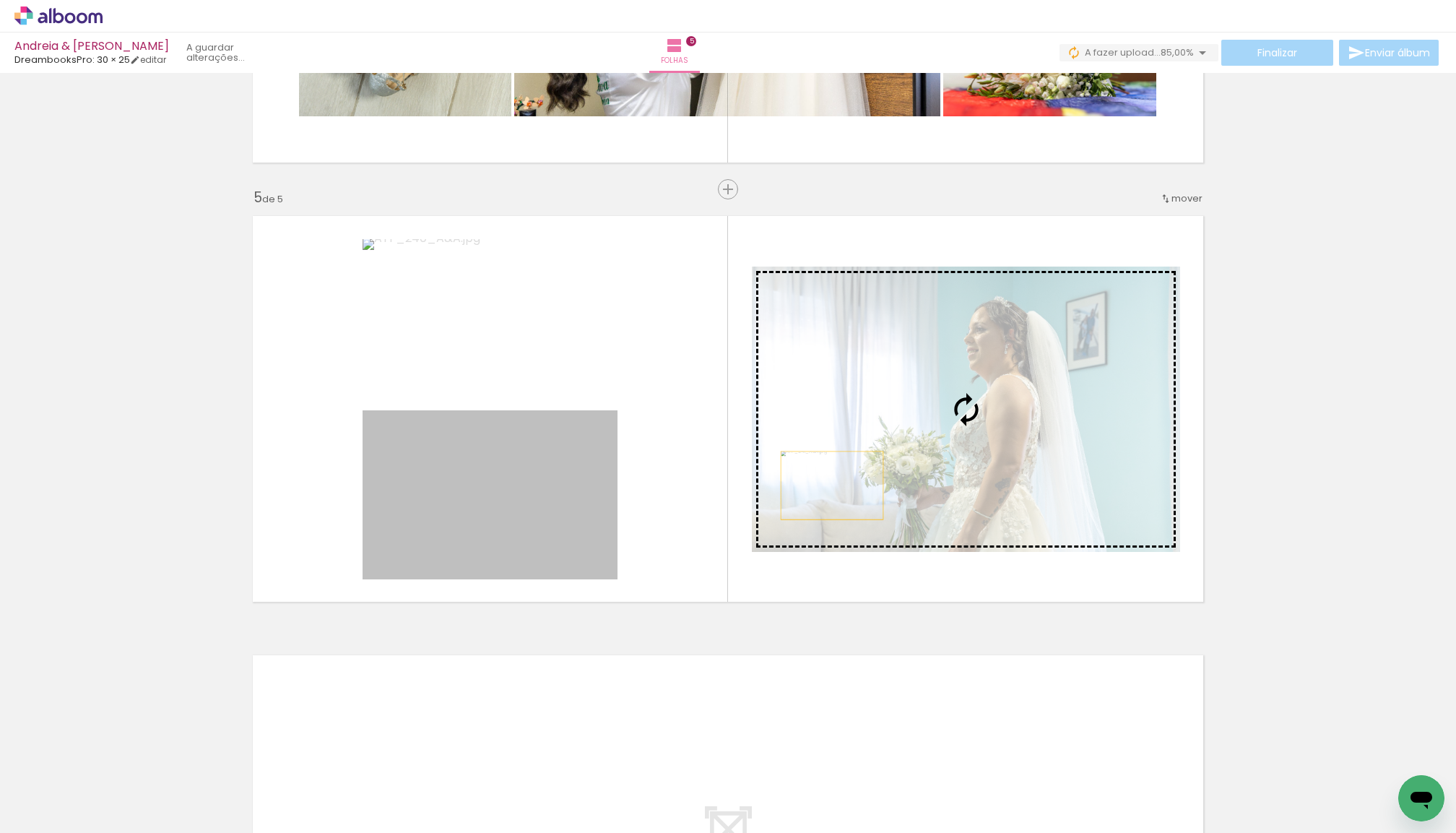
drag, startPoint x: 541, startPoint y: 522, endPoint x: 832, endPoint y: 485, distance: 293.3
click at [0, 0] on slot at bounding box center [0, 0] width 0 height 0
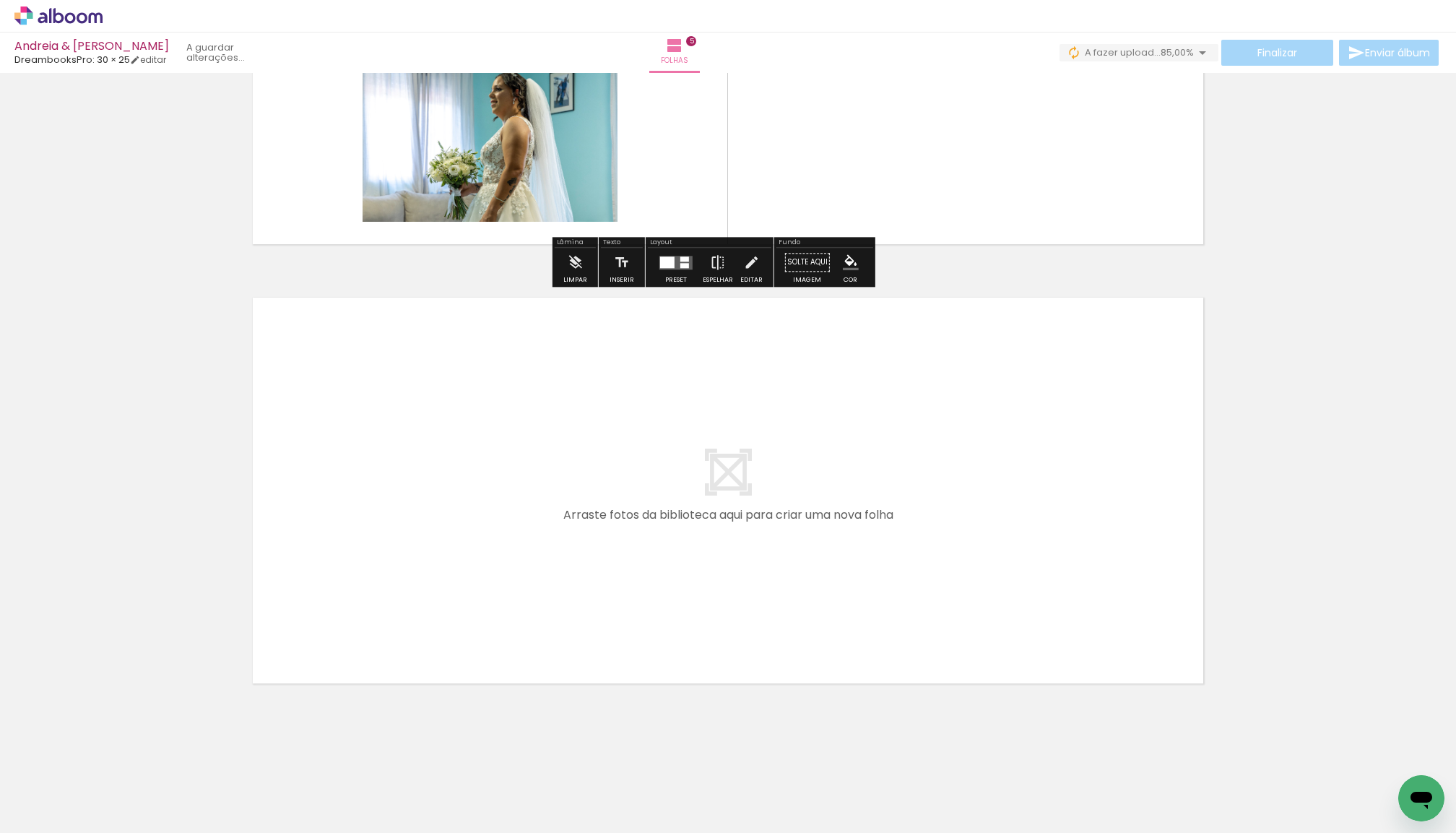
scroll to position [2022, 0]
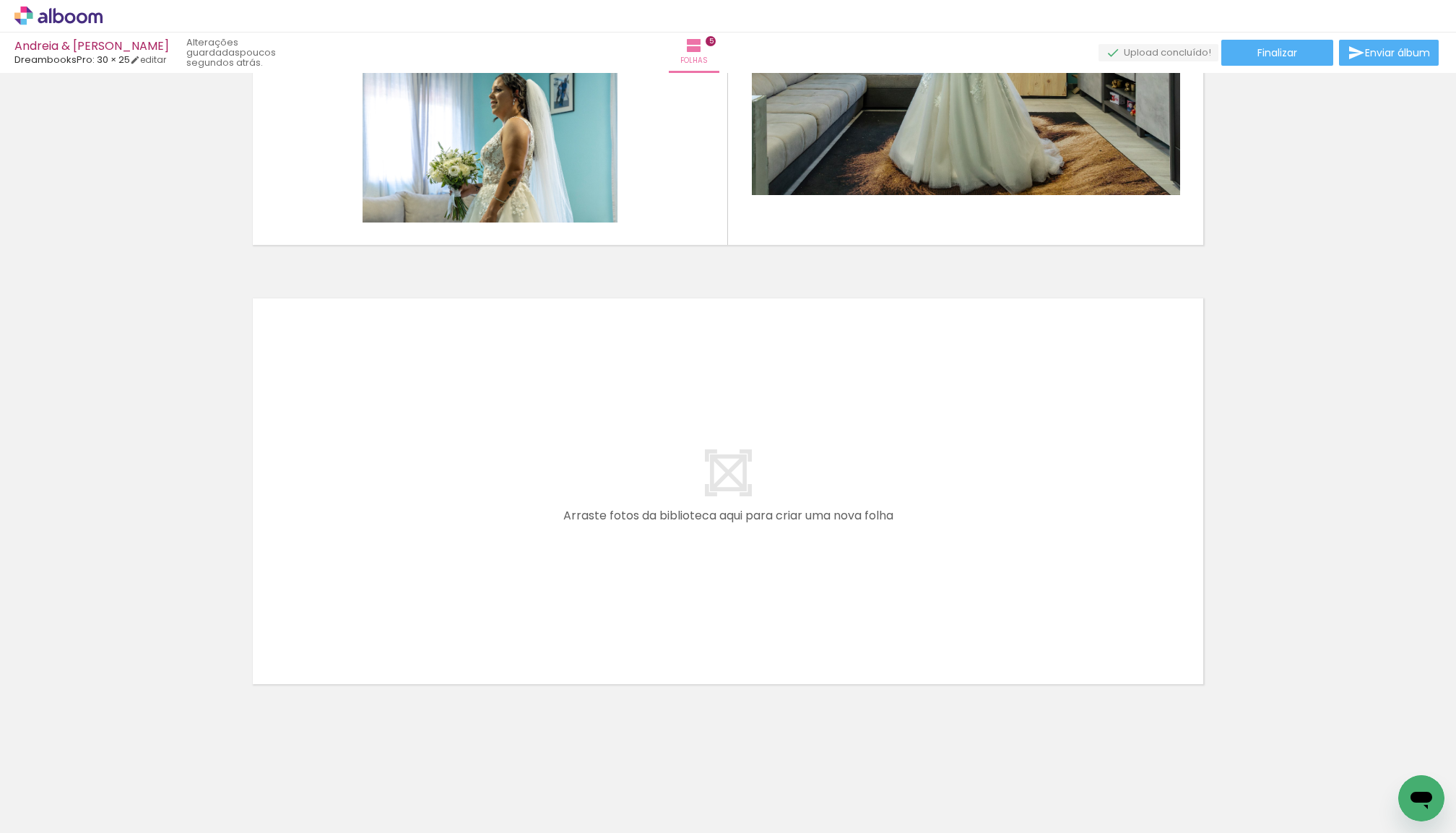
click at [62, 818] on span "Adicionar Fotos" at bounding box center [51, 824] width 44 height 16
click at [0, 0] on input "file" at bounding box center [0, 0] width 0 height 0
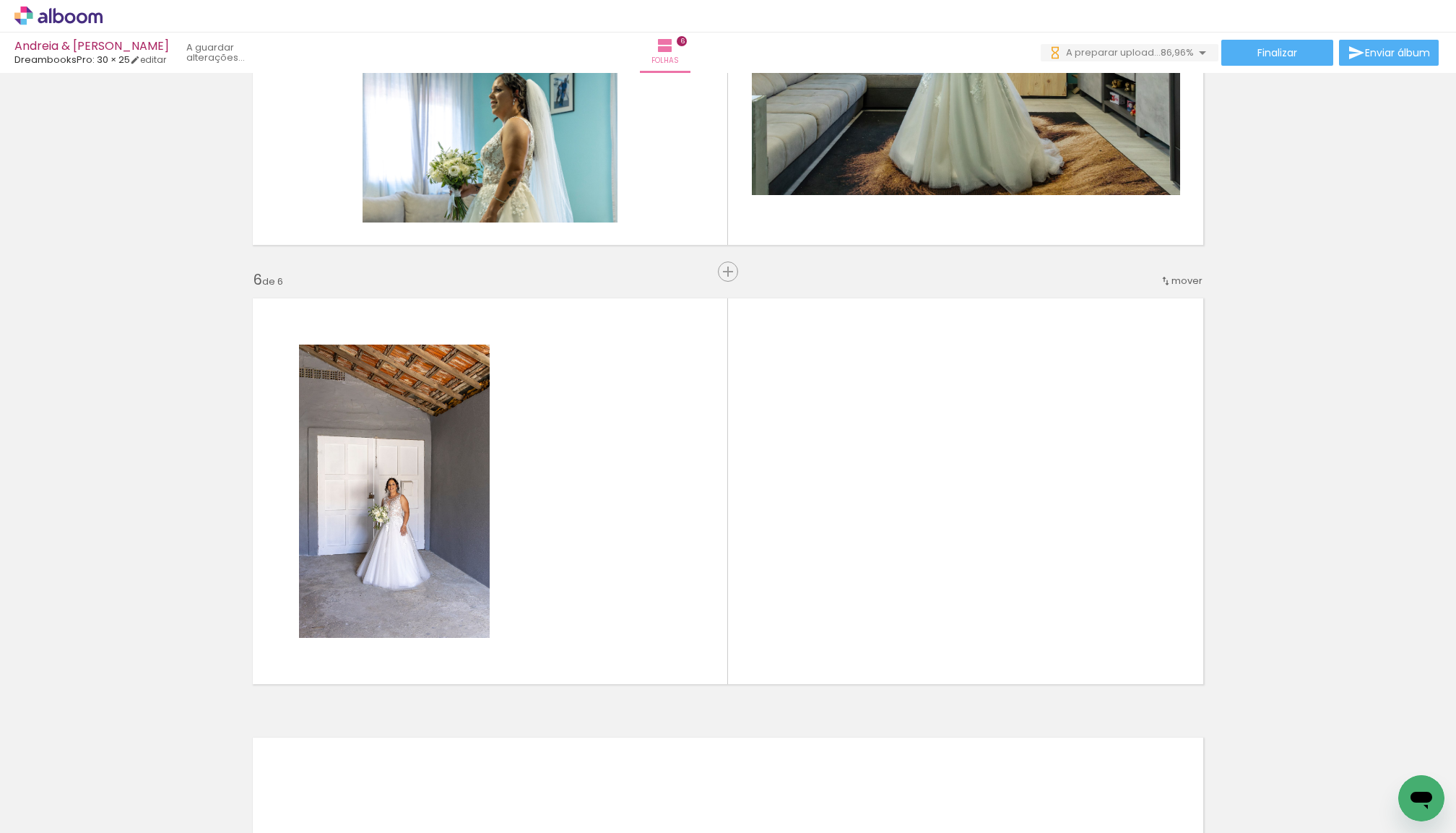
drag, startPoint x: 158, startPoint y: 762, endPoint x: 374, endPoint y: 587, distance: 278.0
click at [374, 587] on quentale-workspace at bounding box center [728, 416] width 1456 height 833
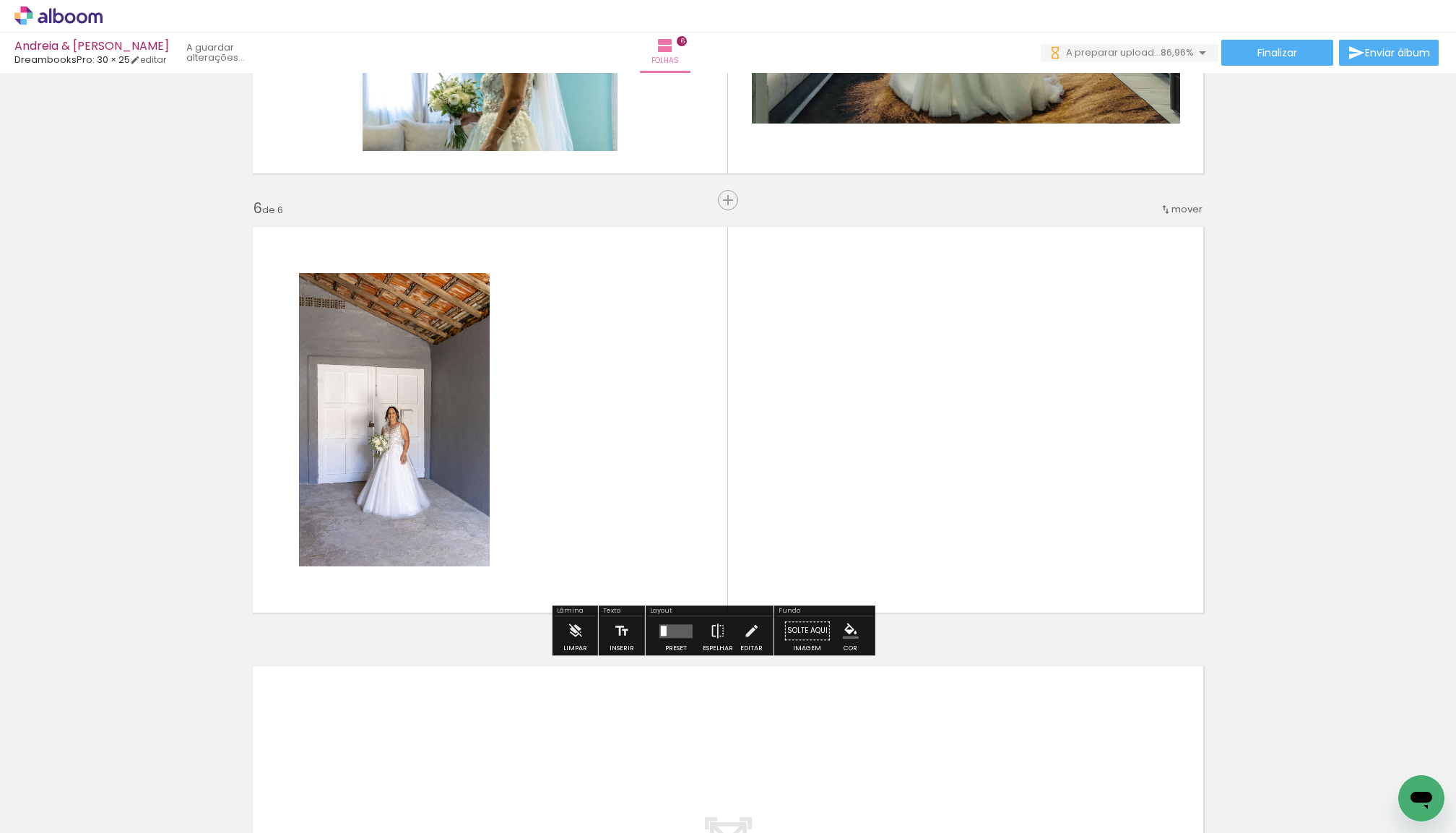
scroll to position [2104, 0]
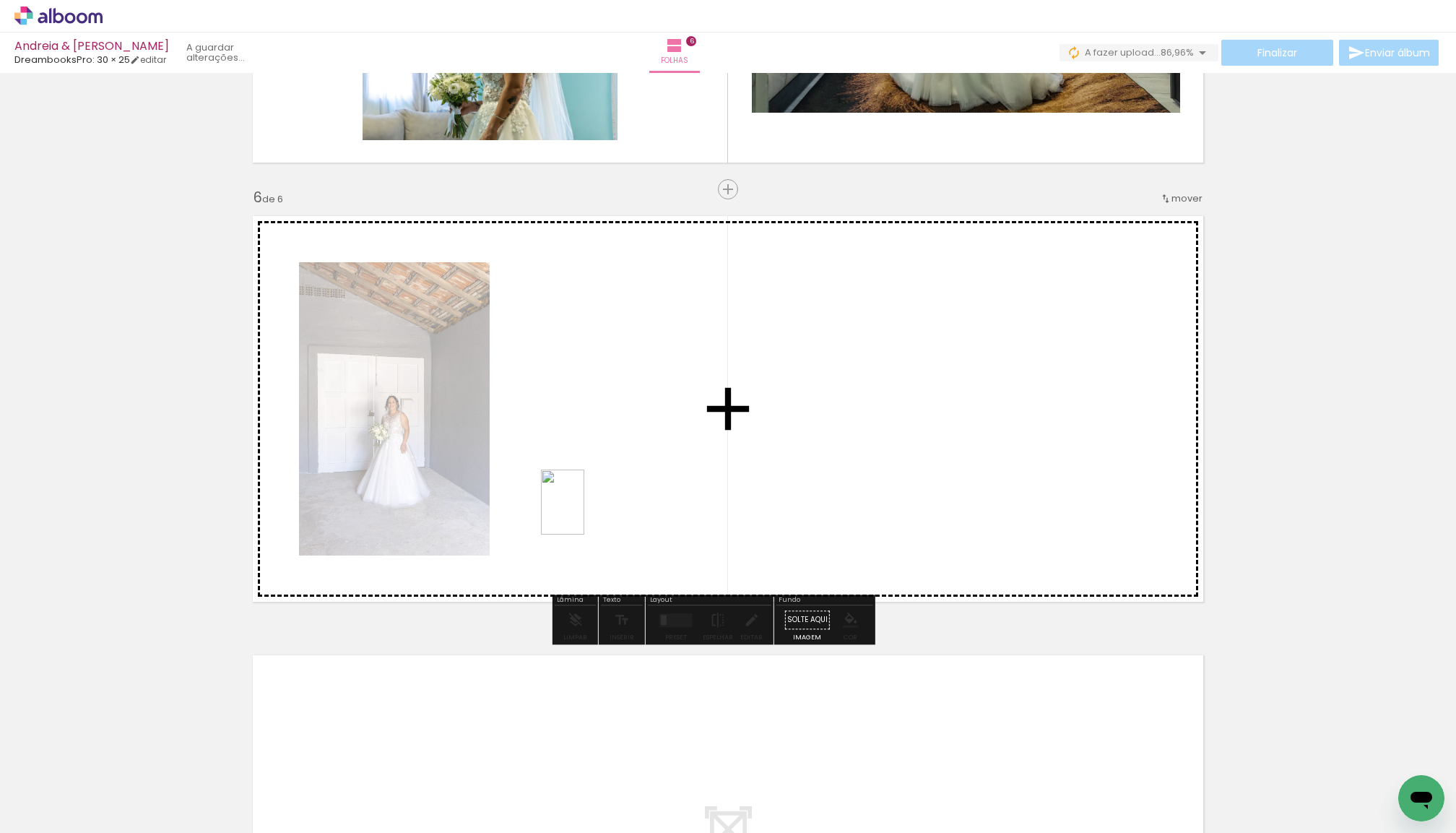
click at [584, 513] on quentale-workspace at bounding box center [728, 416] width 1456 height 833
drag, startPoint x: 165, startPoint y: 775, endPoint x: 854, endPoint y: 472, distance: 752.7
click at [854, 472] on quentale-workspace at bounding box center [728, 416] width 1456 height 833
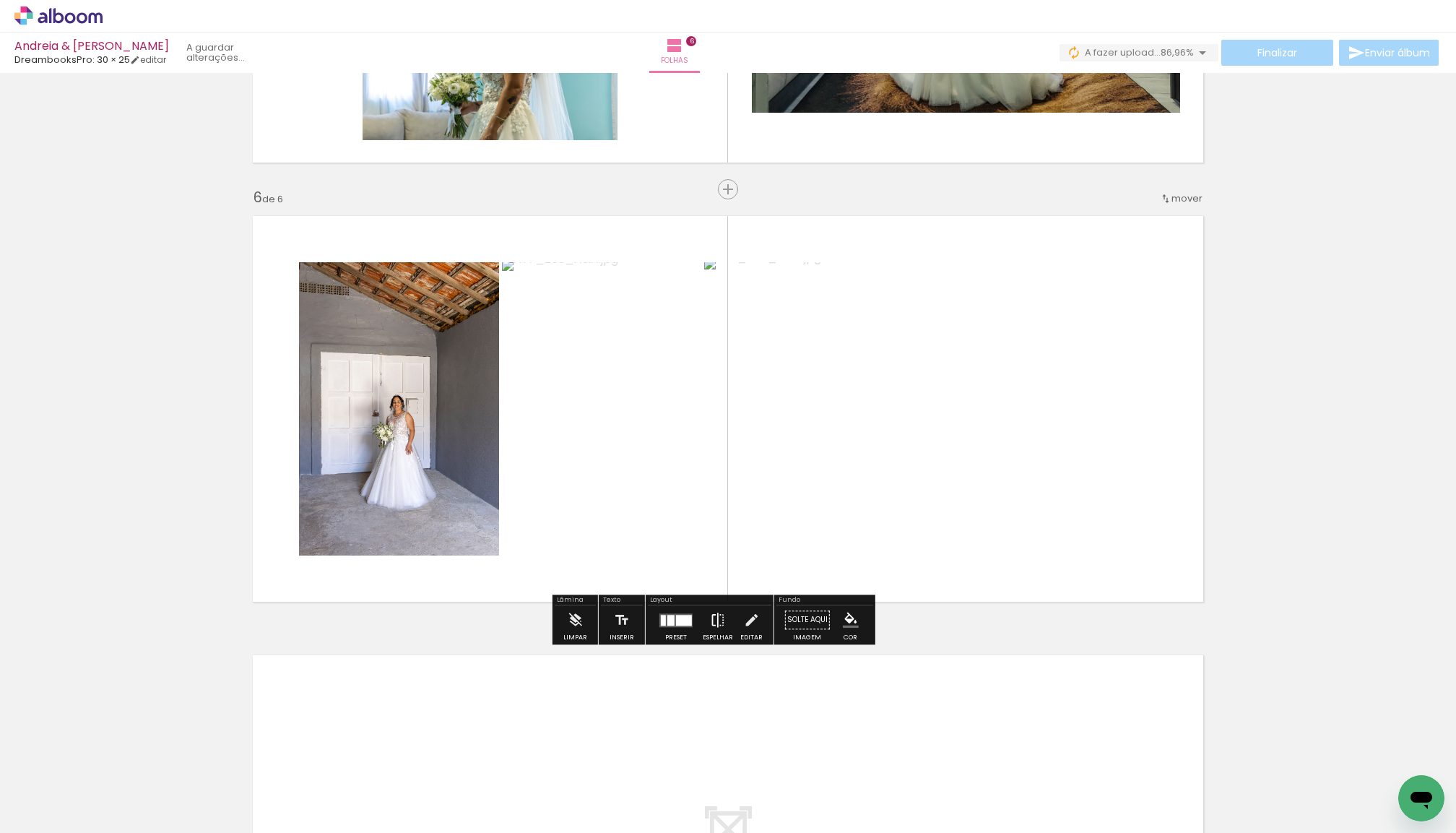
click at [726, 619] on iron-icon at bounding box center [718, 620] width 16 height 29
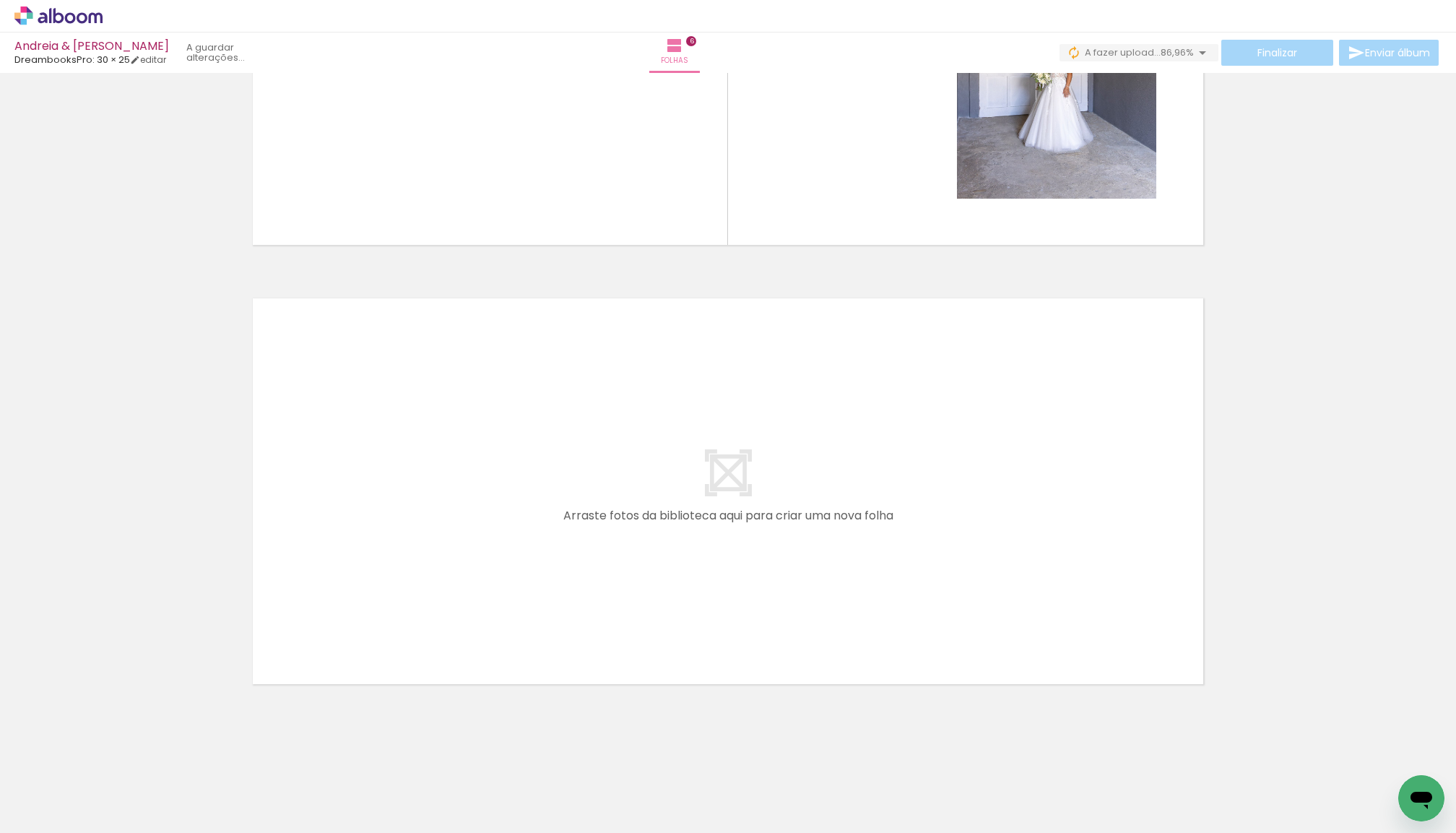
scroll to position [0, 0]
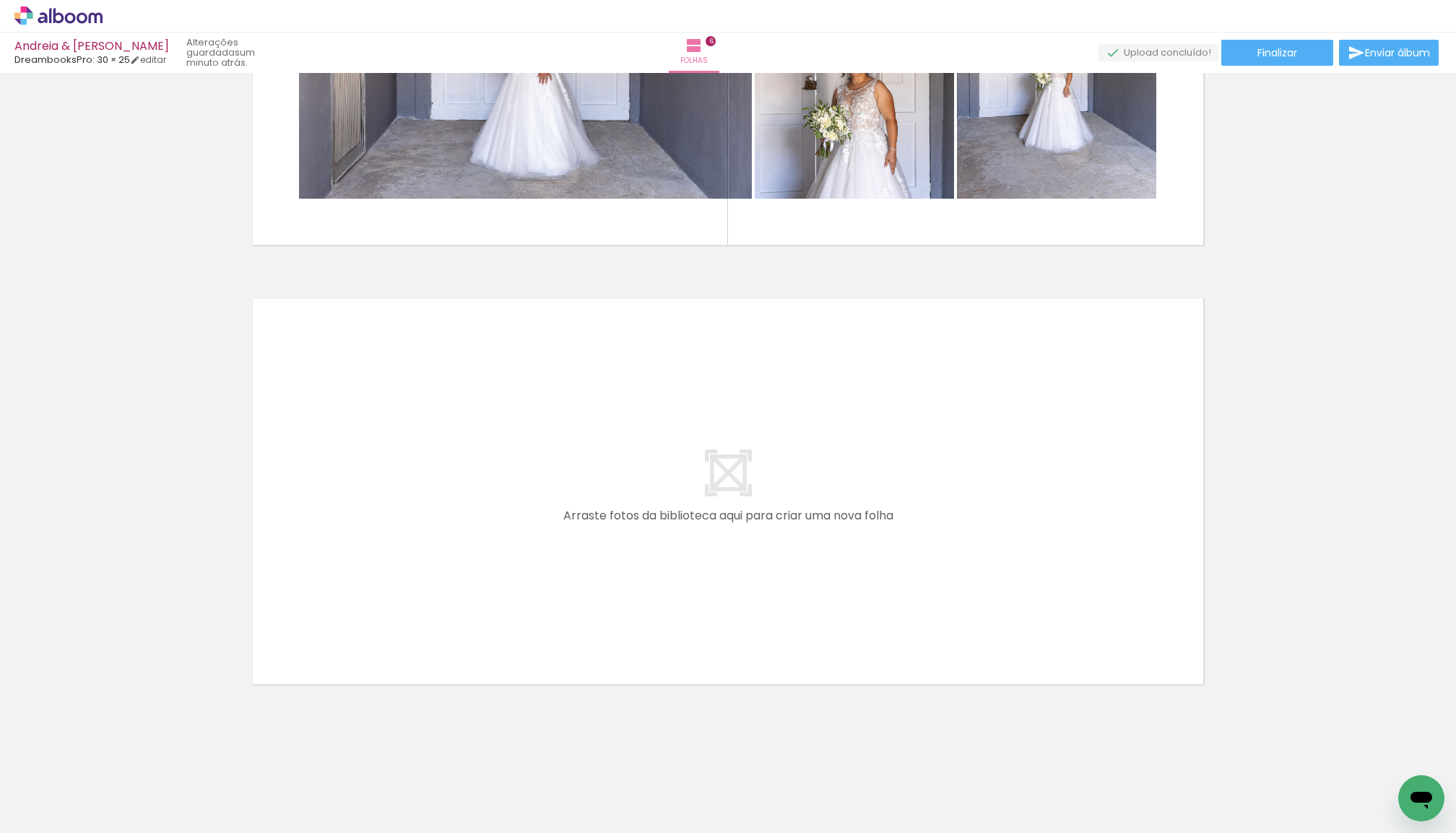
click at [62, 817] on span "Adicionar Fotos" at bounding box center [51, 824] width 44 height 16
click at [0, 0] on input "file" at bounding box center [0, 0] width 0 height 0
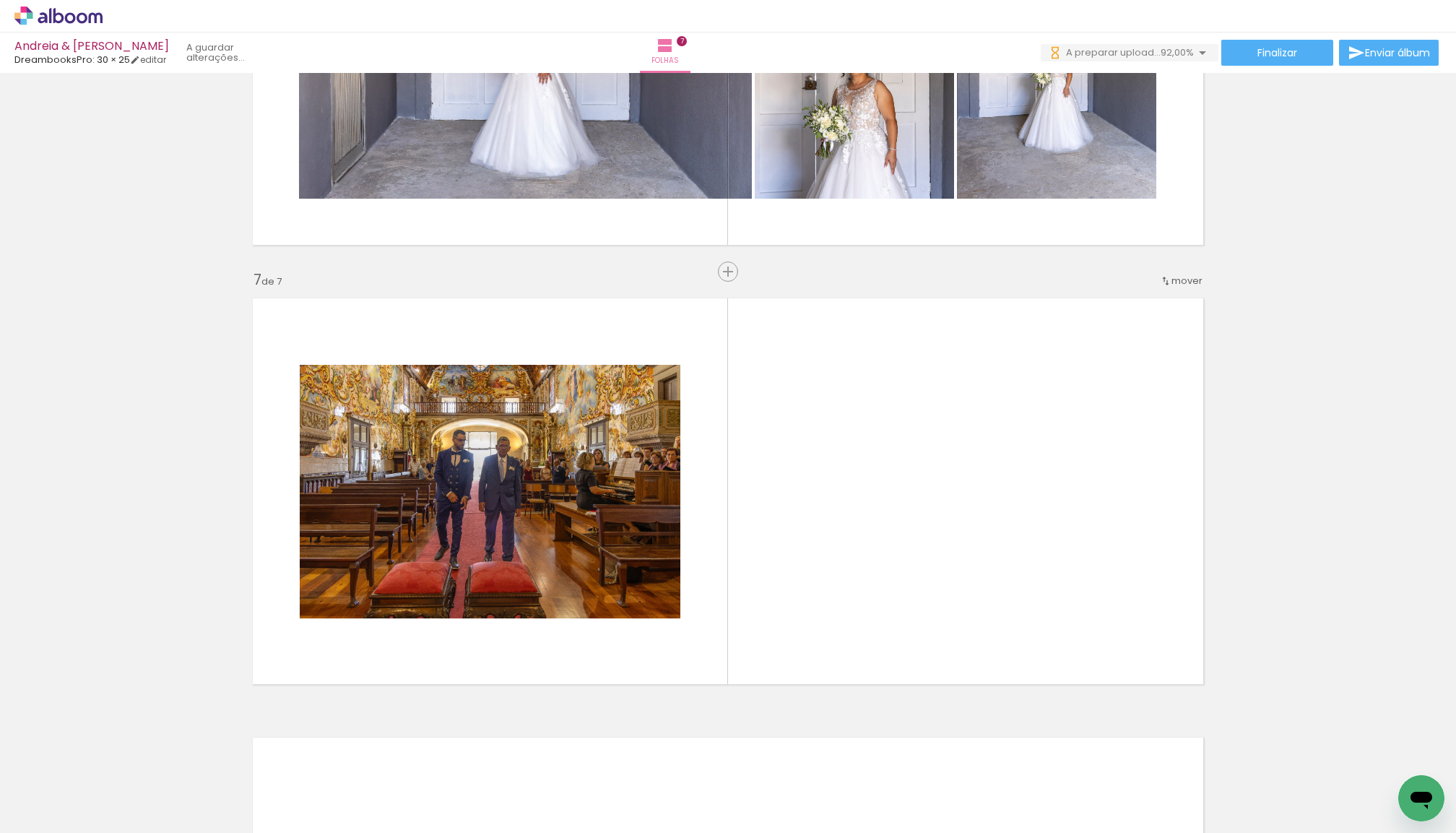
drag, startPoint x: 224, startPoint y: 743, endPoint x: 398, endPoint y: 605, distance: 222.1
click at [398, 605] on quentale-workspace at bounding box center [728, 416] width 1456 height 833
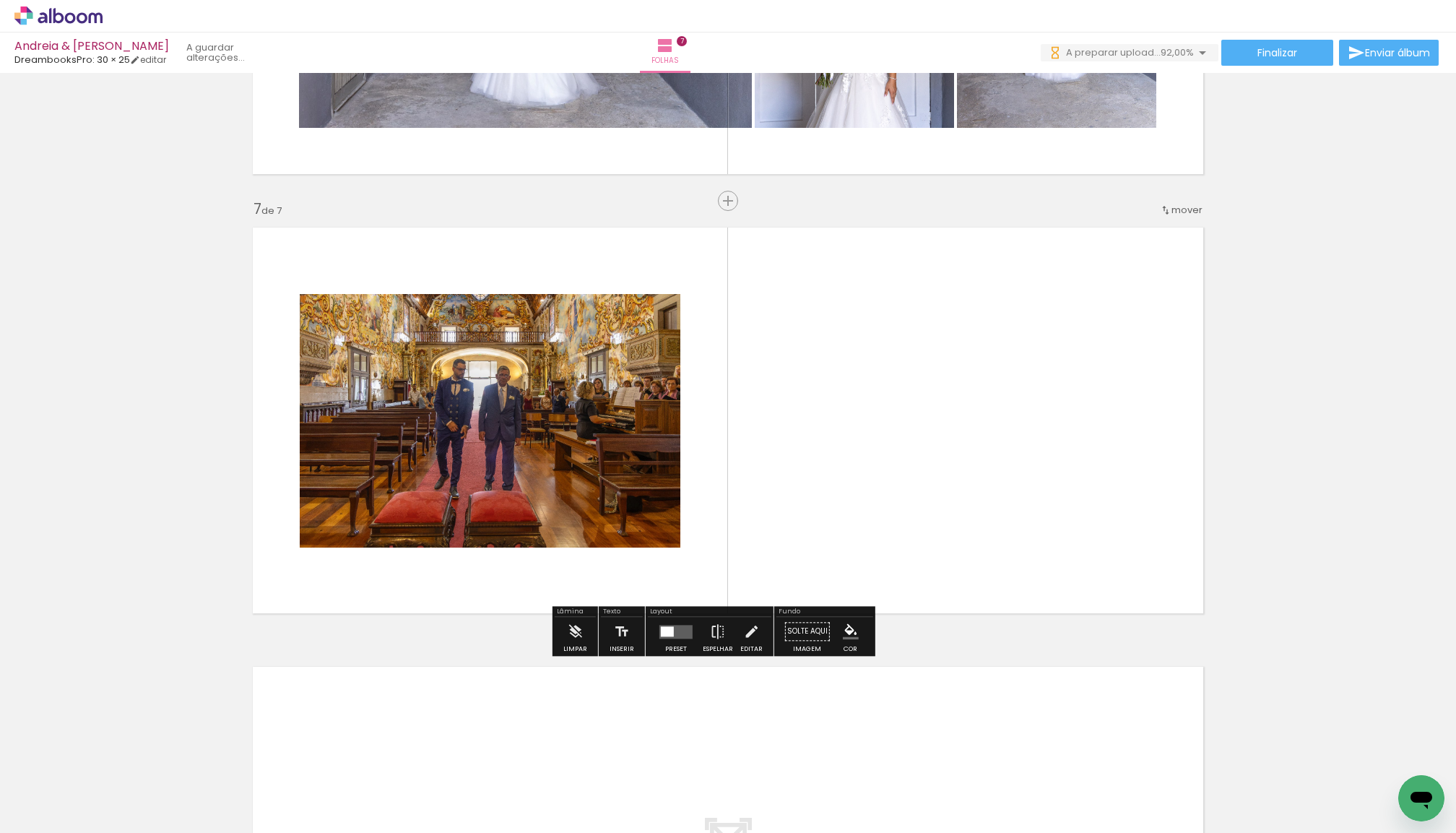
scroll to position [2543, 0]
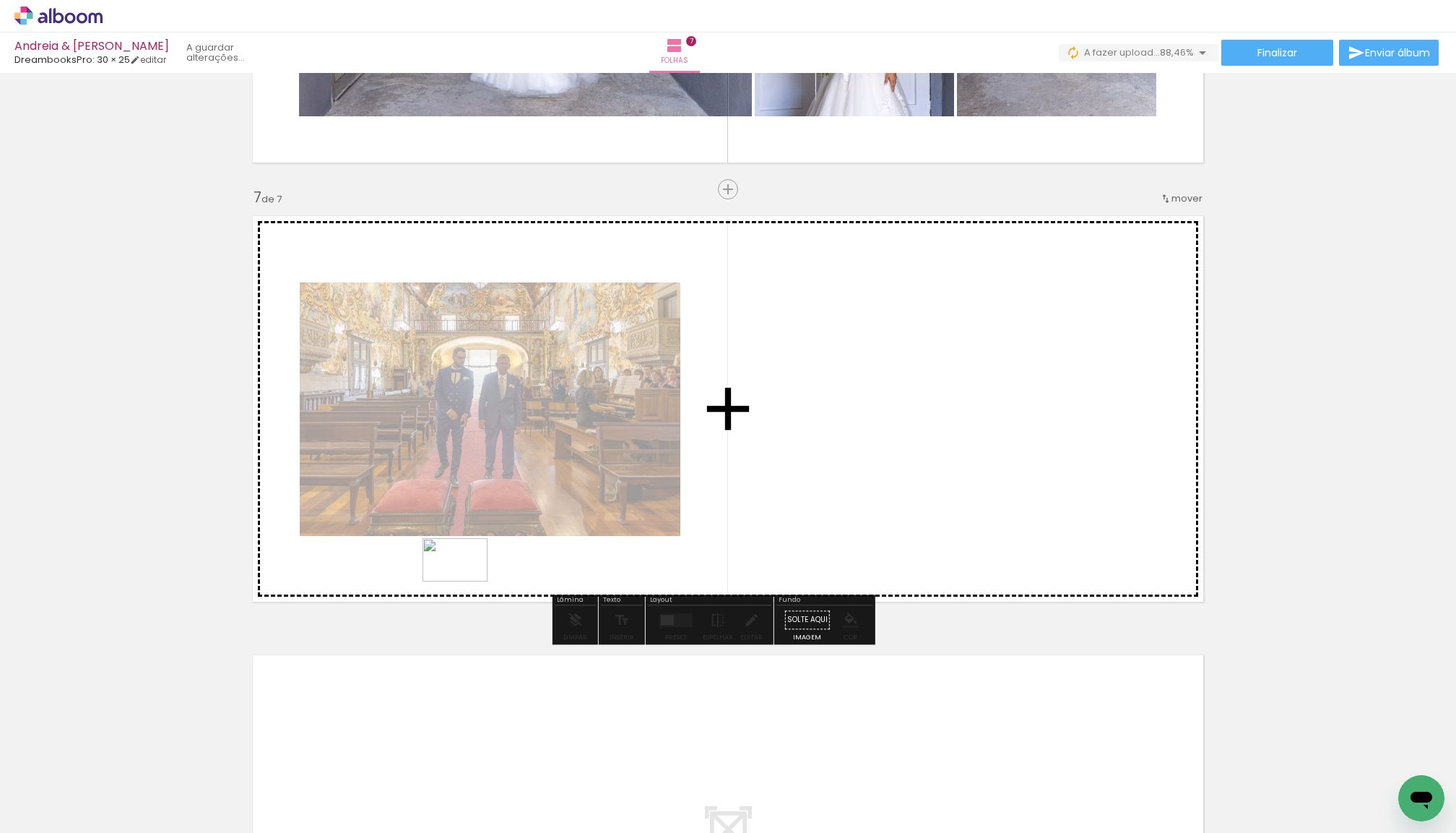
drag, startPoint x: 130, startPoint y: 801, endPoint x: 476, endPoint y: 569, distance: 416.6
click at [476, 569] on quentale-workspace at bounding box center [728, 416] width 1456 height 833
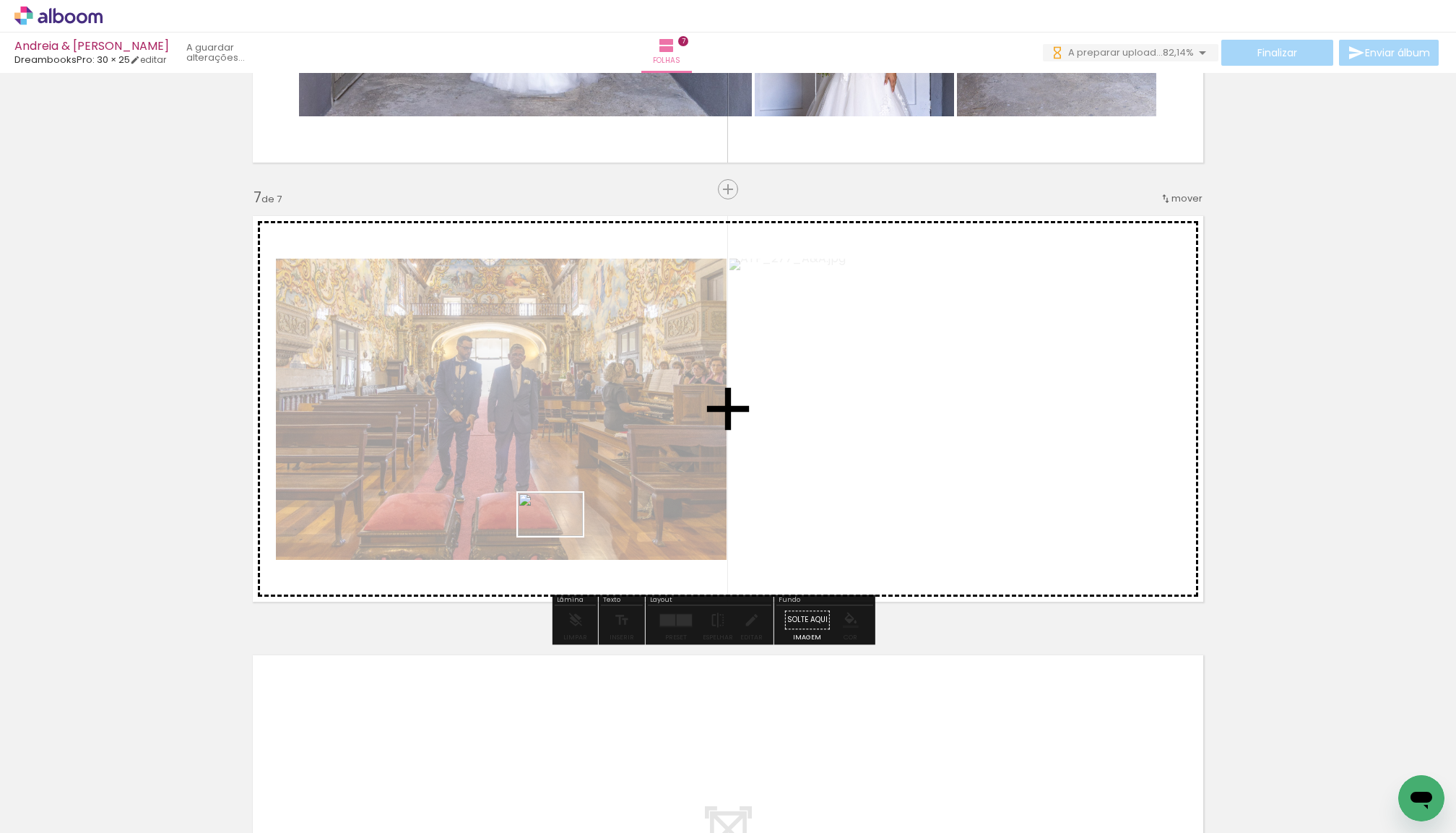
drag, startPoint x: 168, startPoint y: 781, endPoint x: 561, endPoint y: 536, distance: 463.1
click at [561, 536] on quentale-workspace at bounding box center [728, 416] width 1456 height 833
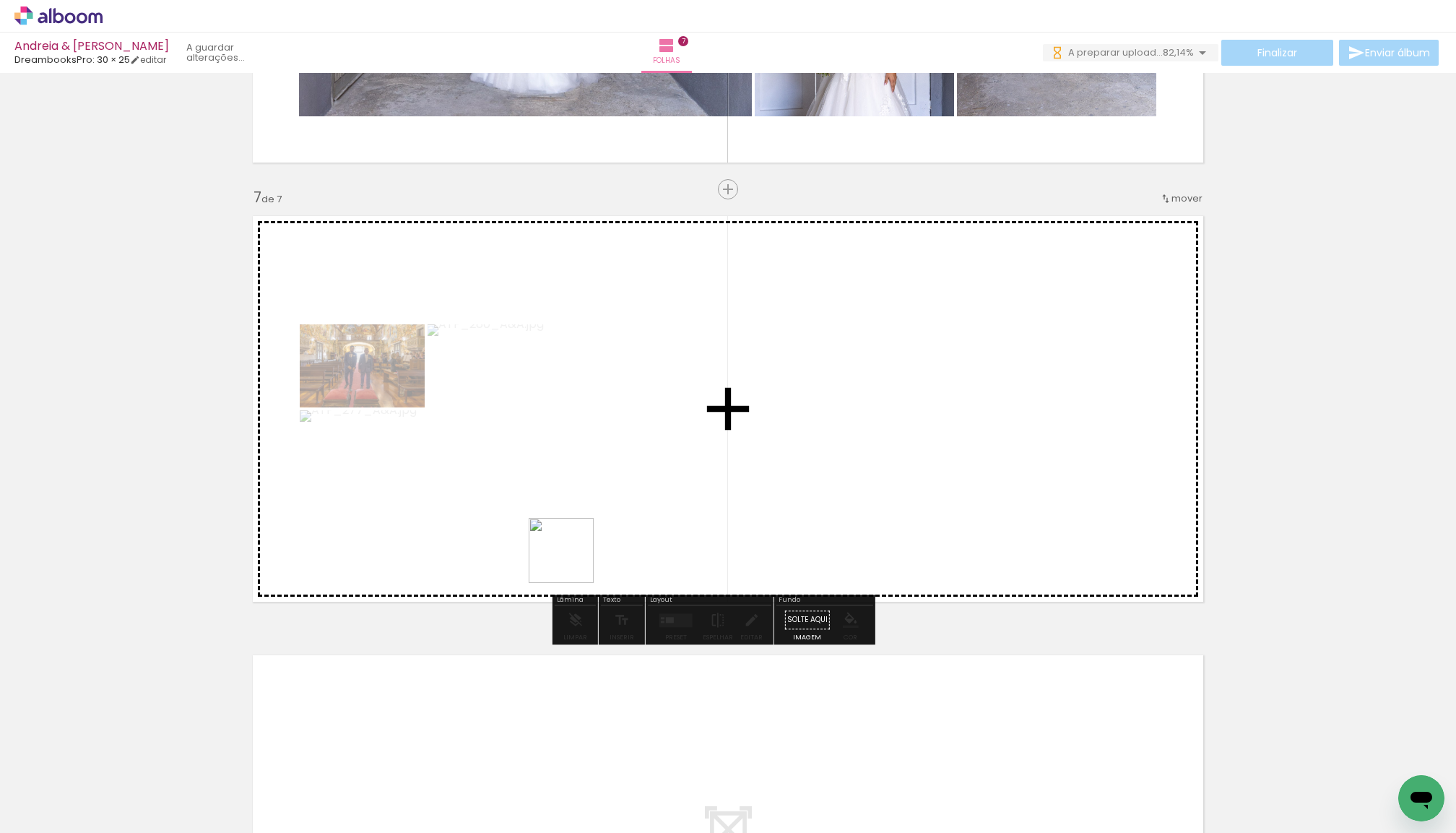
drag, startPoint x: 333, startPoint y: 686, endPoint x: 572, endPoint y: 560, distance: 270.2
click at [572, 560] on quentale-workspace at bounding box center [728, 416] width 1456 height 833
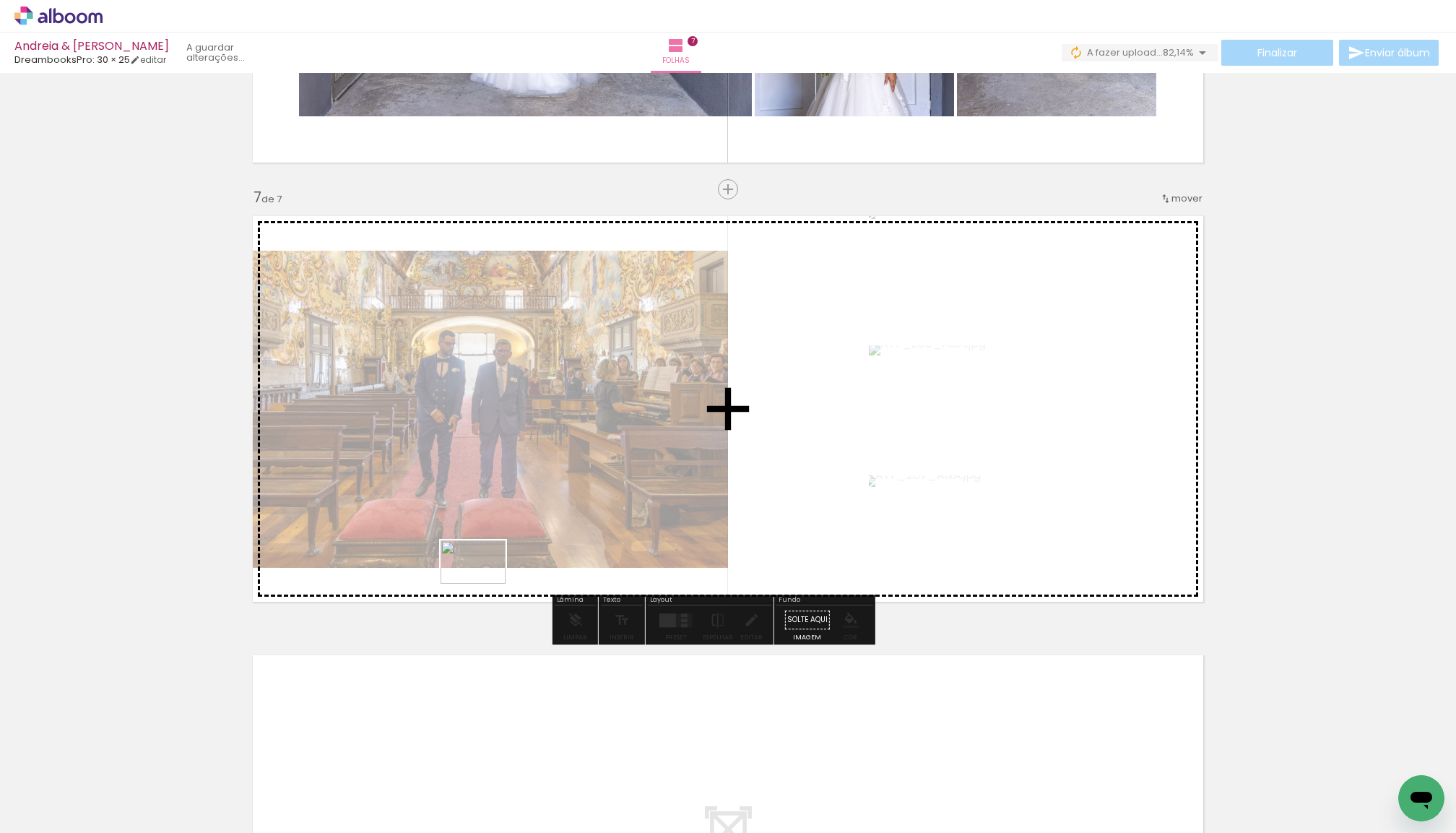
drag, startPoint x: 168, startPoint y: 782, endPoint x: 484, endPoint y: 584, distance: 372.9
click at [484, 584] on quentale-workspace at bounding box center [728, 416] width 1456 height 833
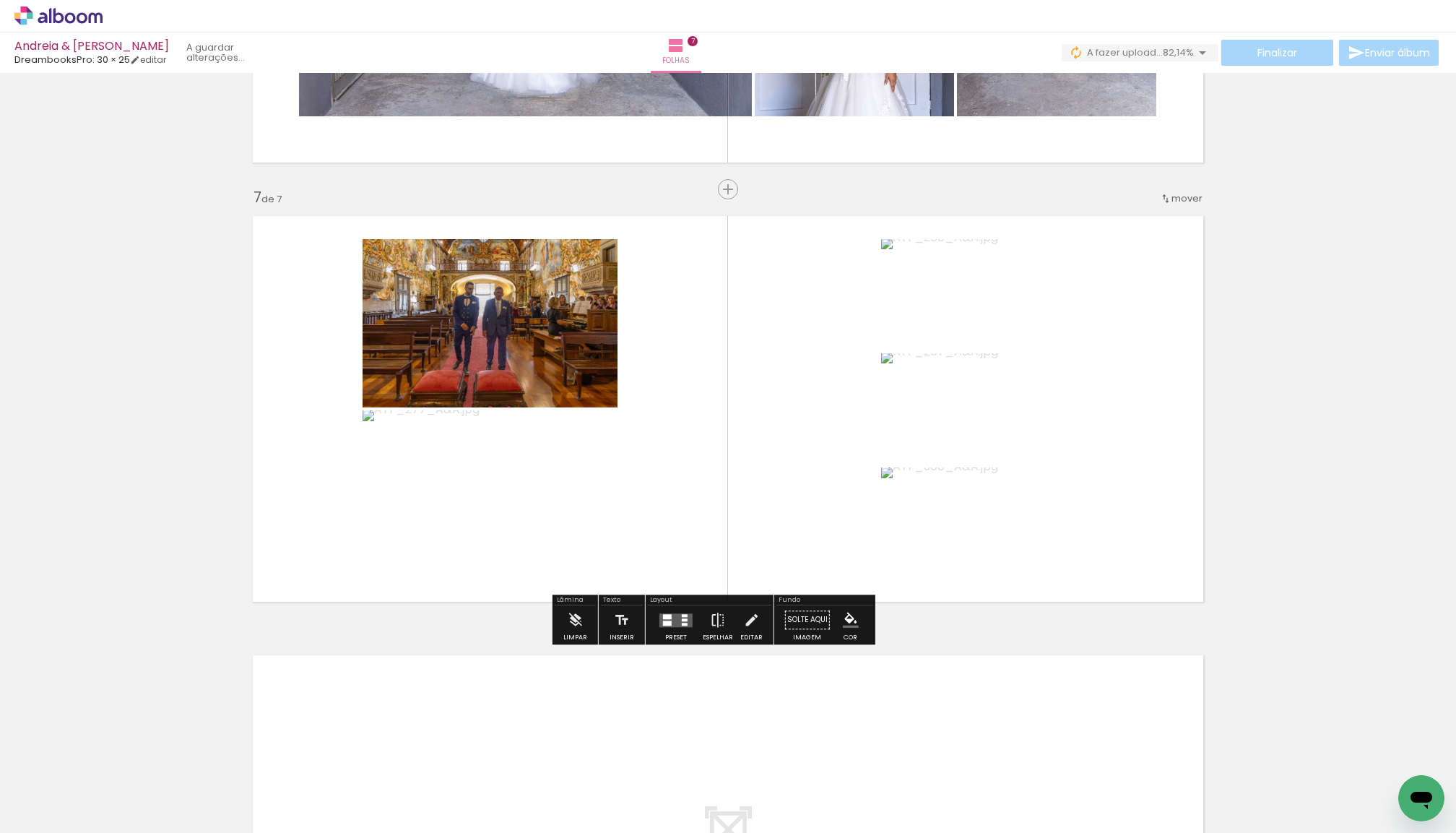
click at [938, 314] on quentale-photo at bounding box center [966, 295] width 170 height 111
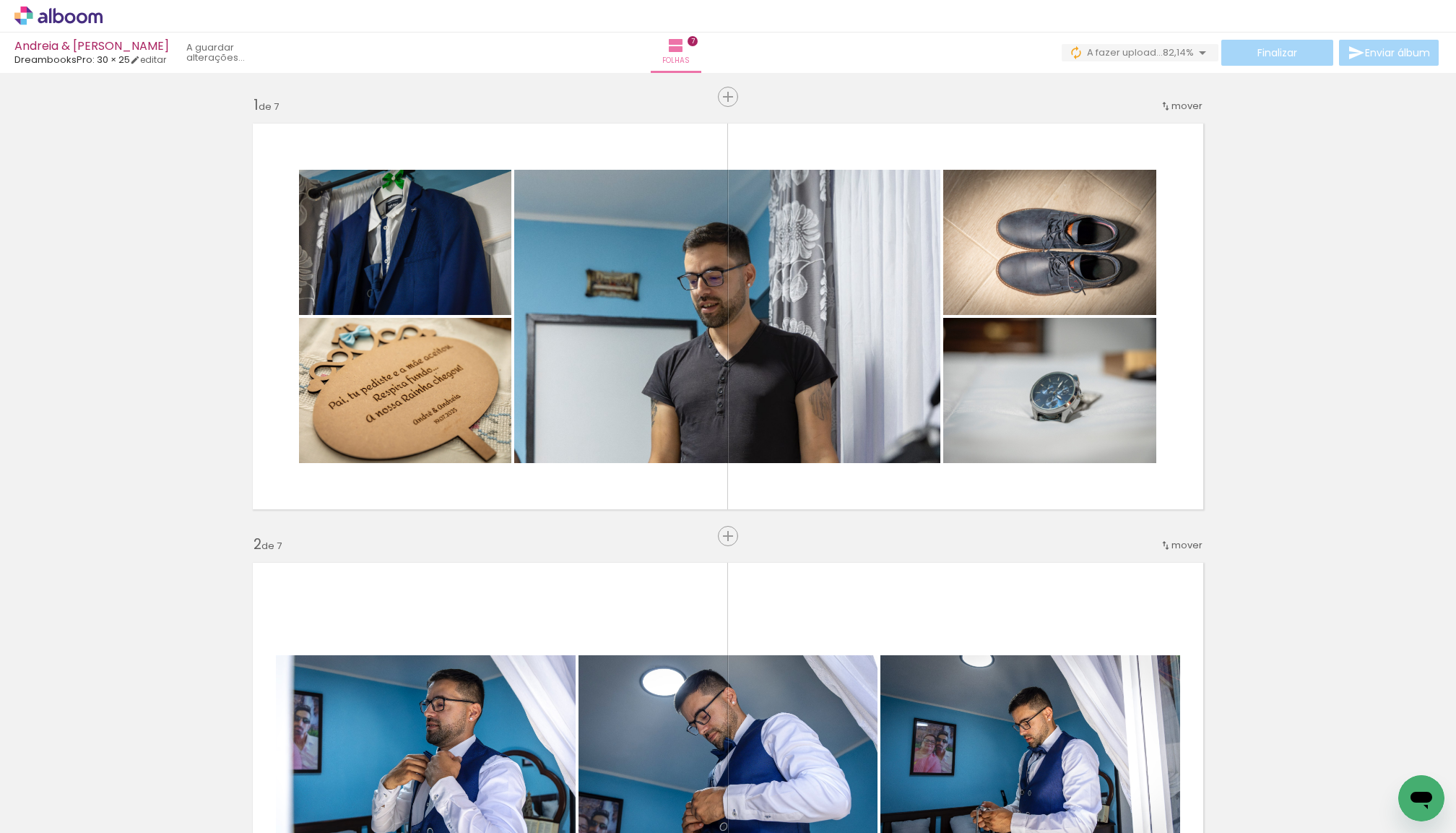
scroll to position [2543, 0]
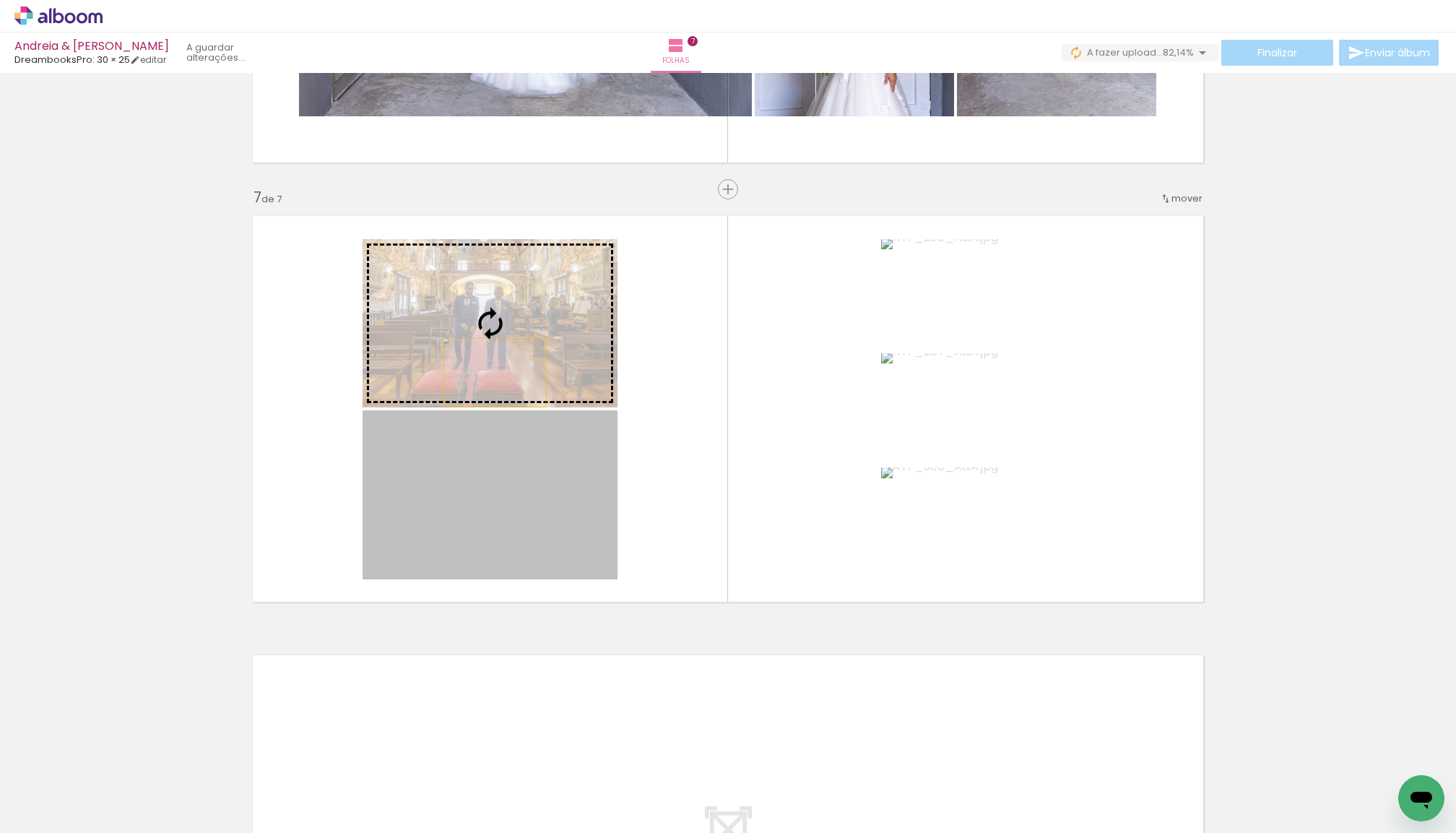
click at [0, 0] on slot at bounding box center [0, 0] width 0 height 0
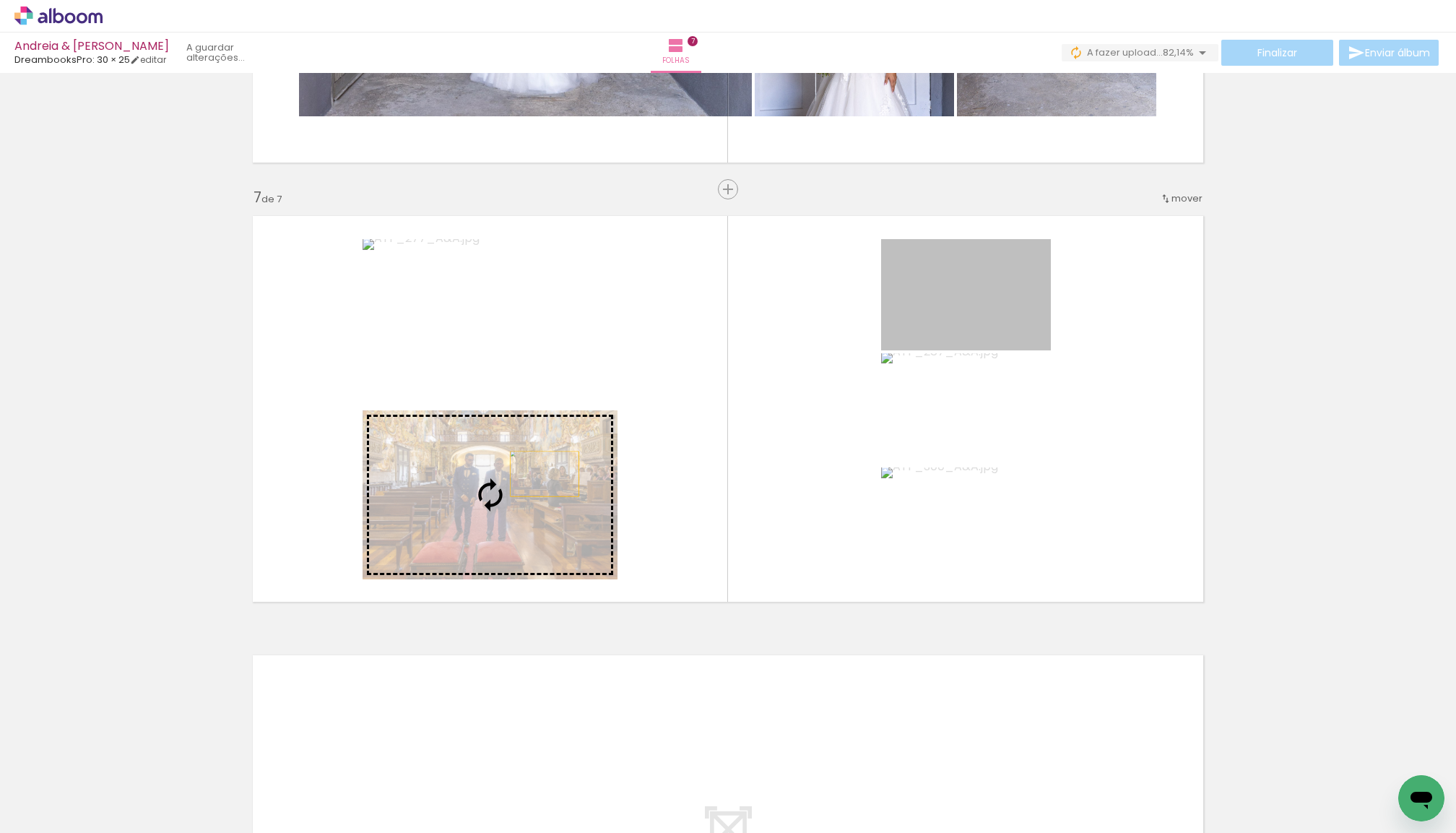
drag, startPoint x: 974, startPoint y: 327, endPoint x: 544, endPoint y: 474, distance: 454.4
click at [0, 0] on slot at bounding box center [0, 0] width 0 height 0
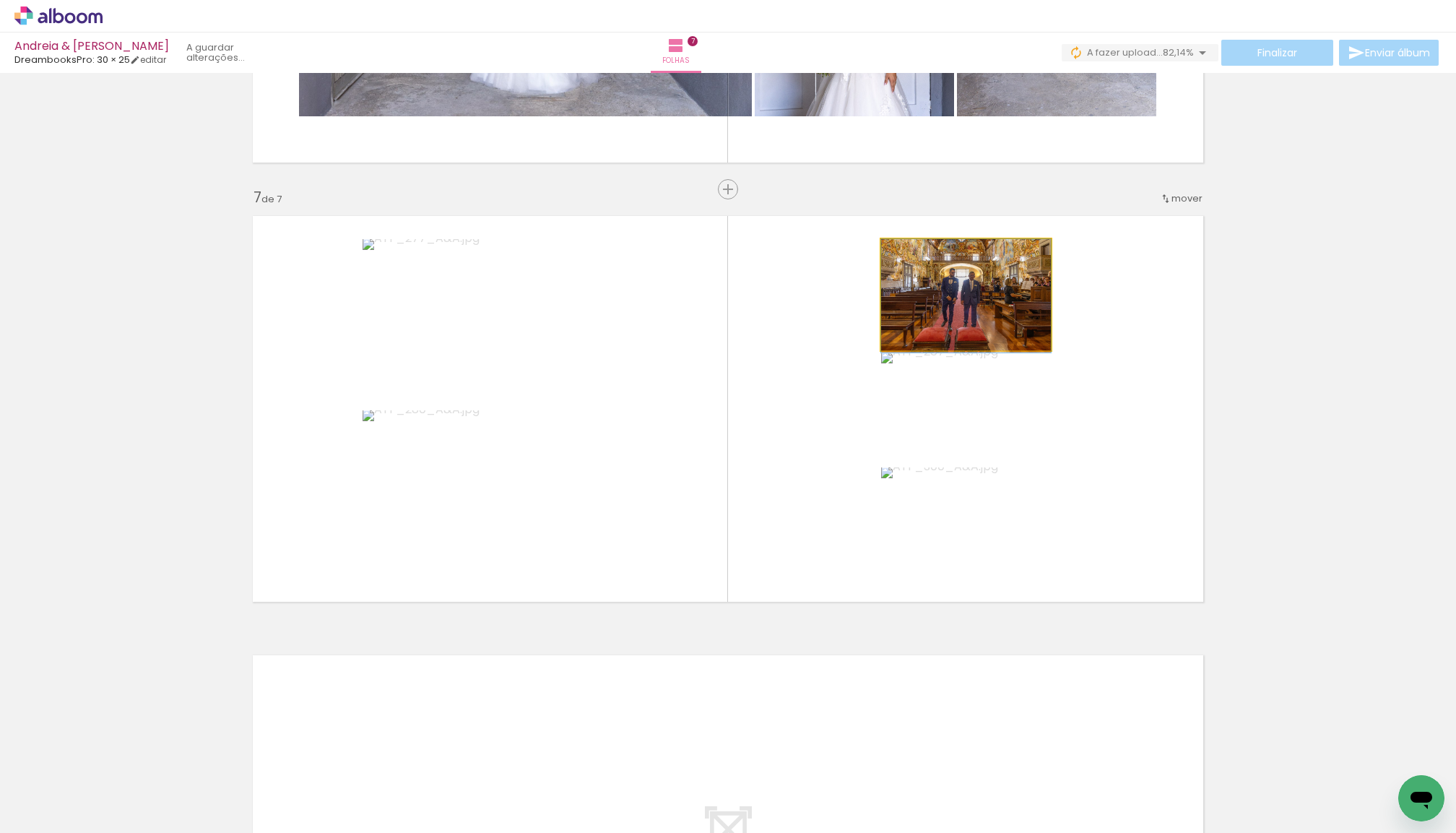
drag, startPoint x: 965, startPoint y: 302, endPoint x: 963, endPoint y: 331, distance: 29.1
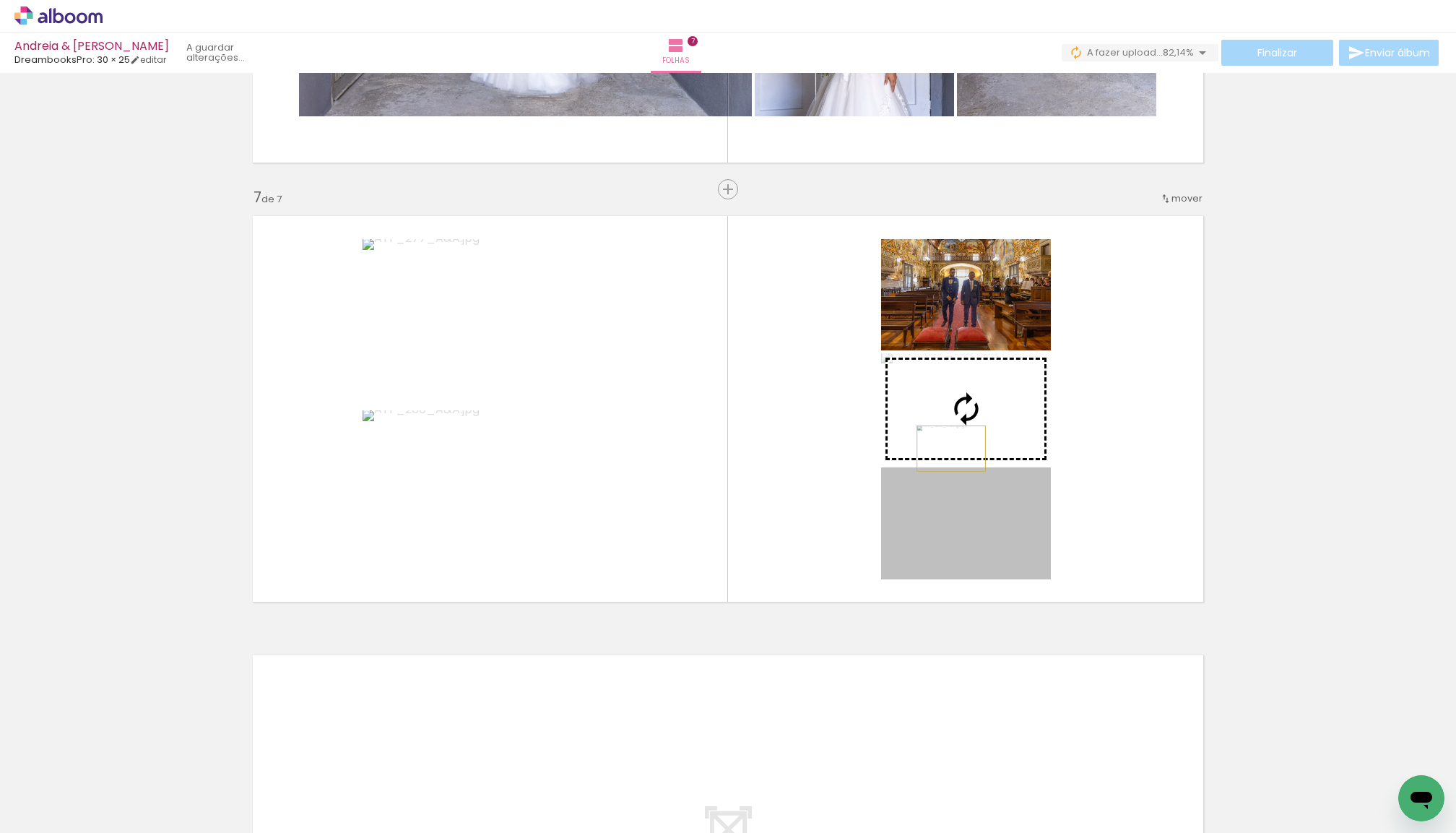
drag, startPoint x: 950, startPoint y: 555, endPoint x: 951, endPoint y: 448, distance: 107.0
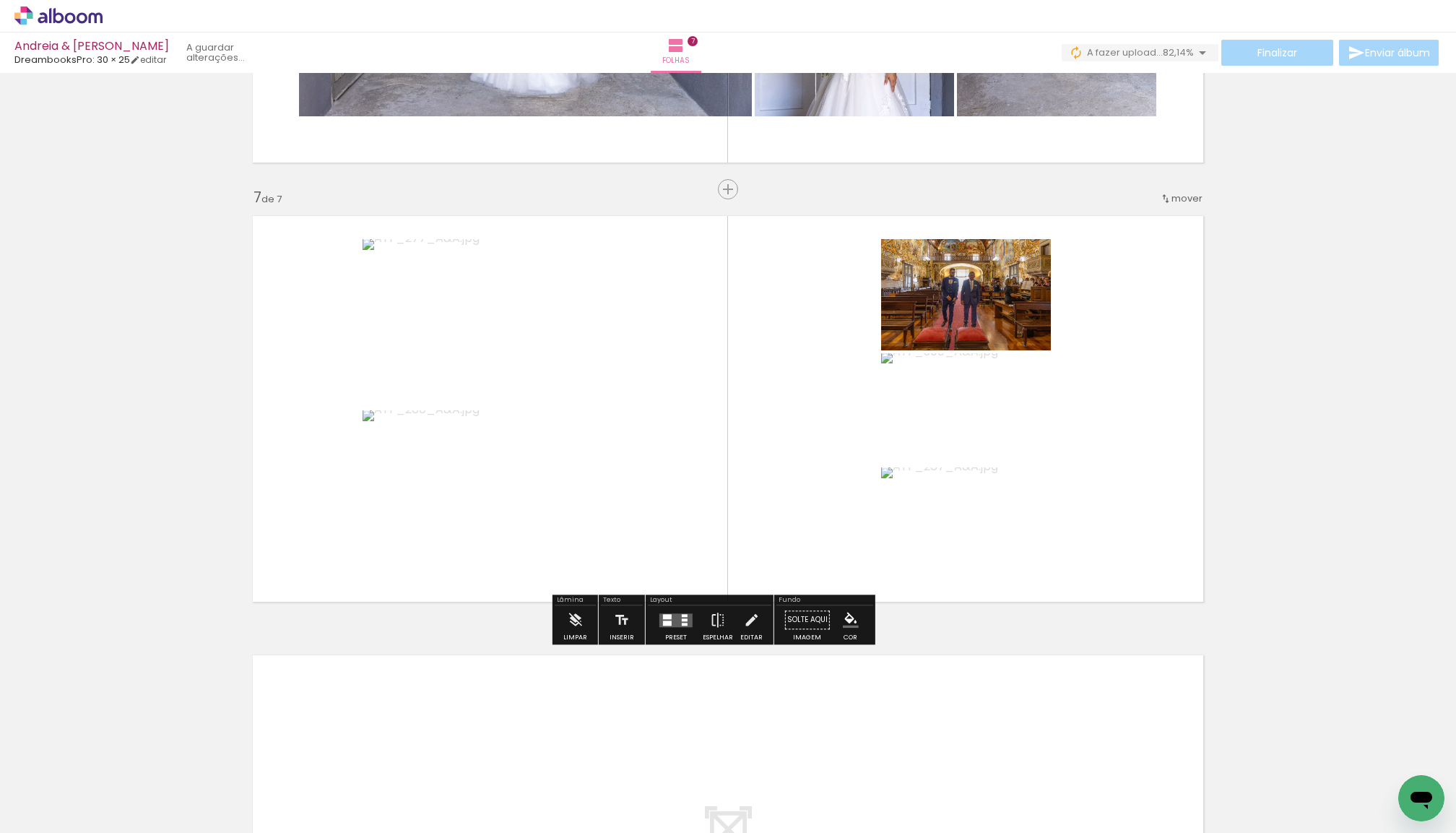
click at [0, 0] on slot at bounding box center [0, 0] width 0 height 0
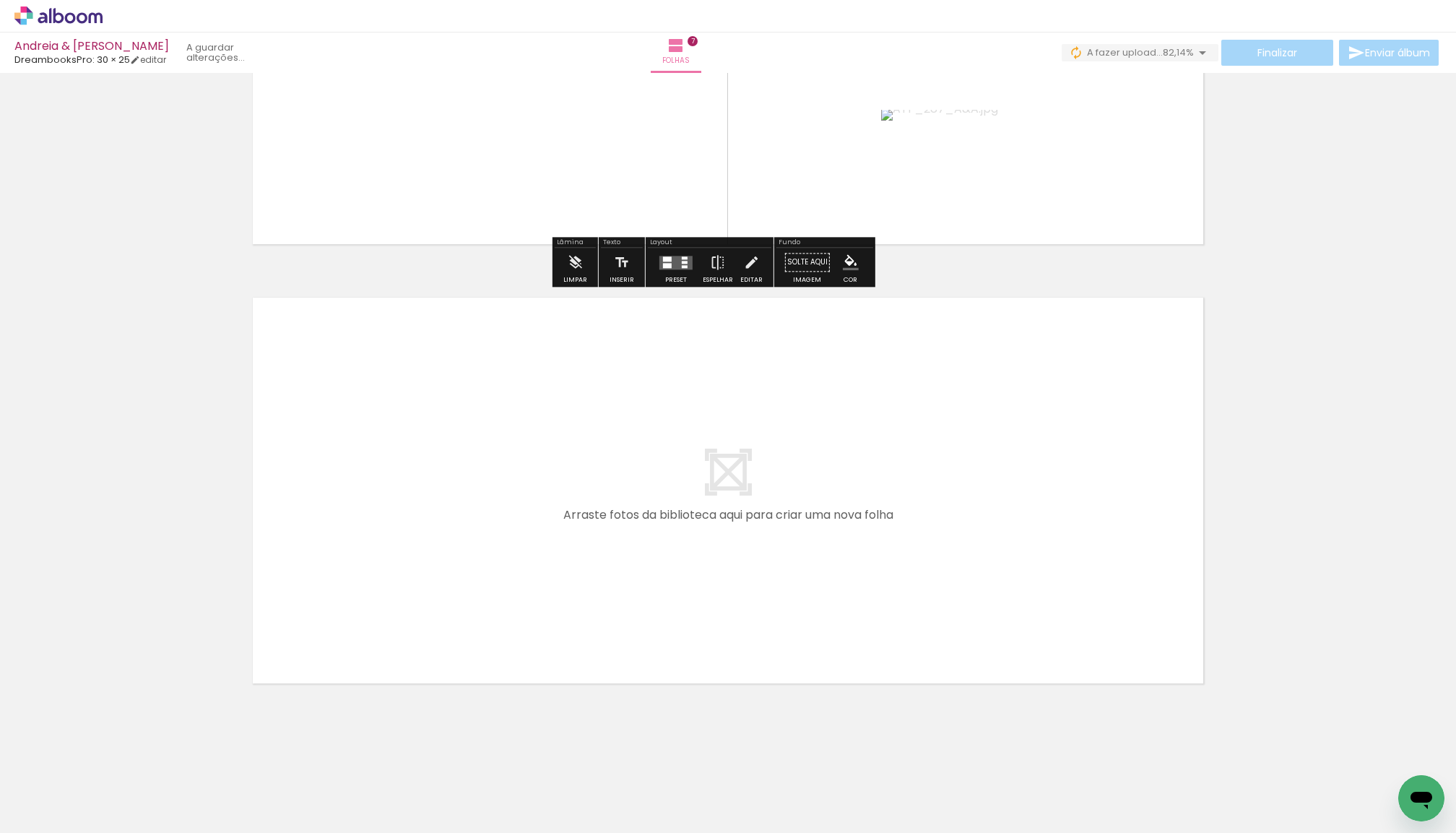
scroll to position [2900, 0]
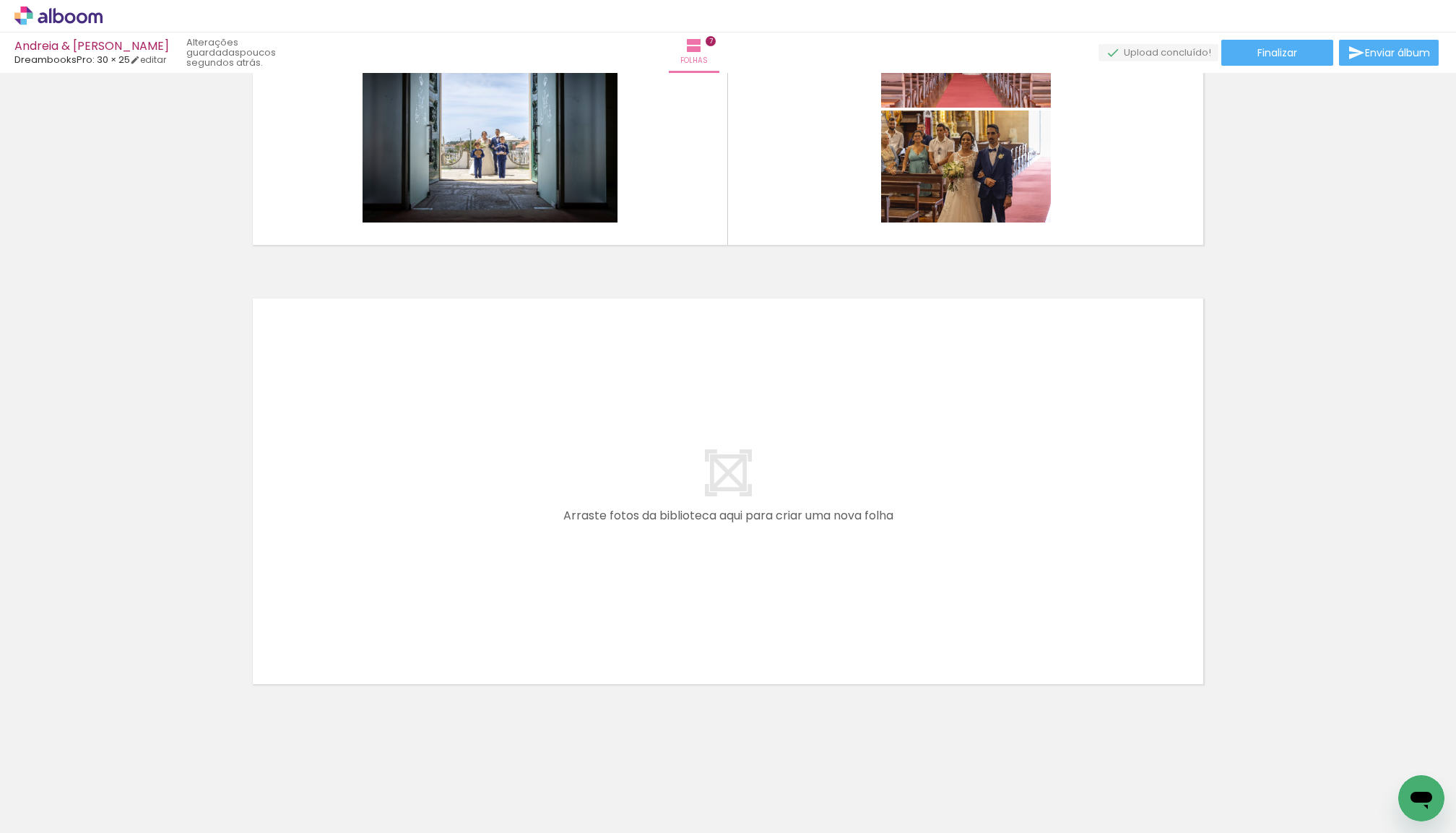
click at [55, 817] on span "Adicionar Fotos" at bounding box center [51, 824] width 44 height 16
click at [0, 0] on input "file" at bounding box center [0, 0] width 0 height 0
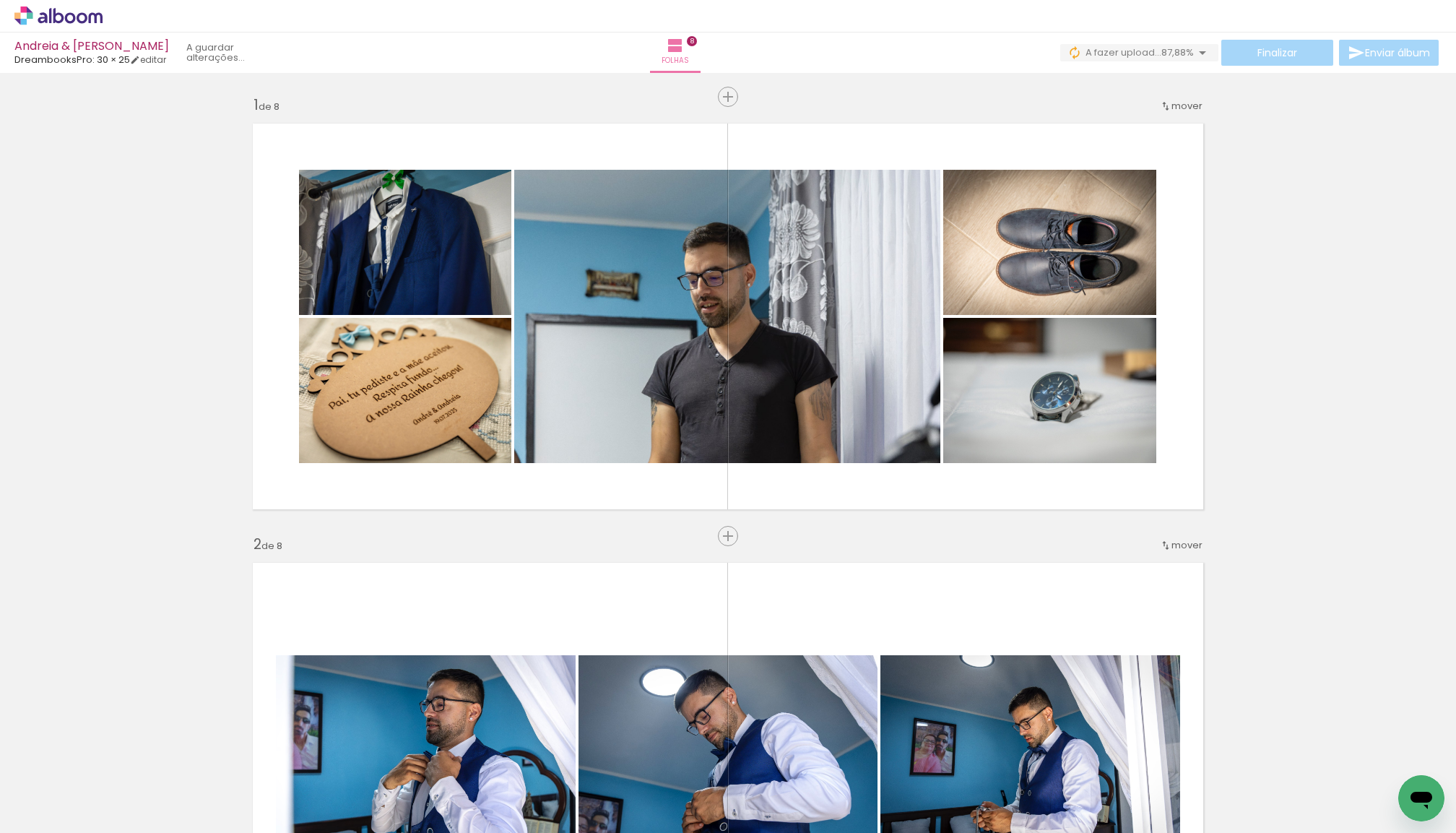
scroll to position [2982, 0]
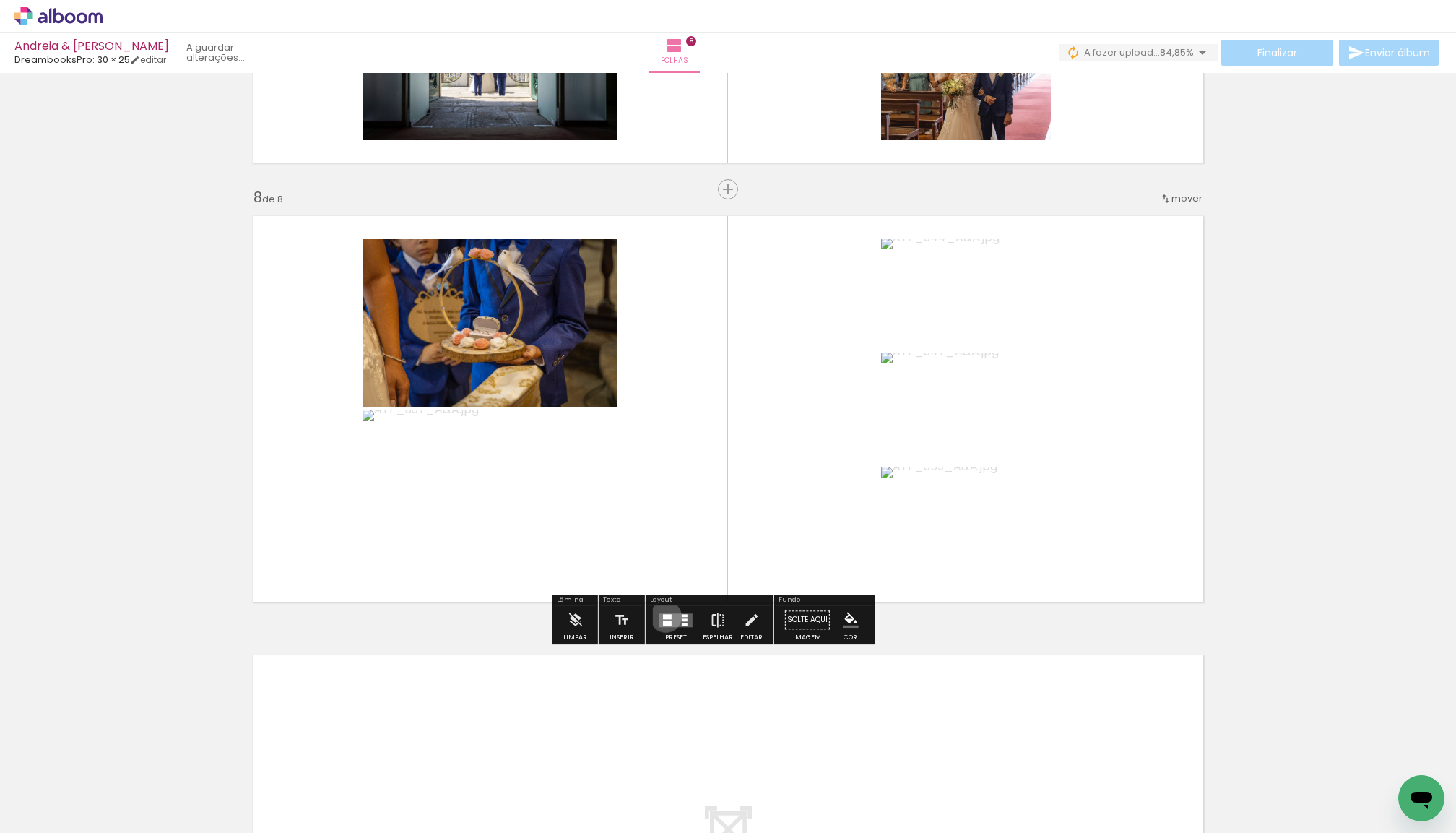
click at [672, 619] on div at bounding box center [668, 617] width 9 height 5
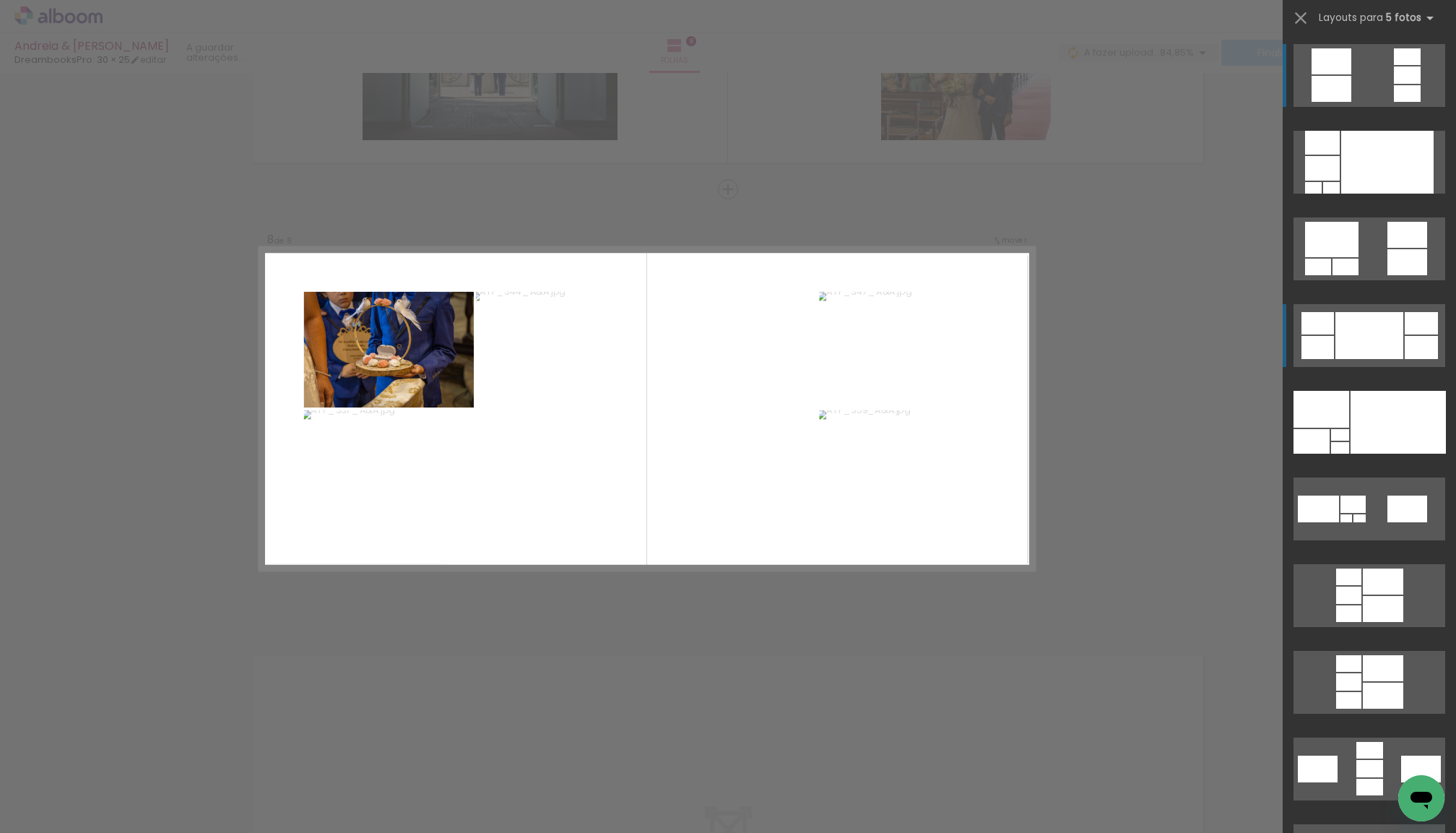
click at [1368, 335] on div at bounding box center [1369, 335] width 68 height 47
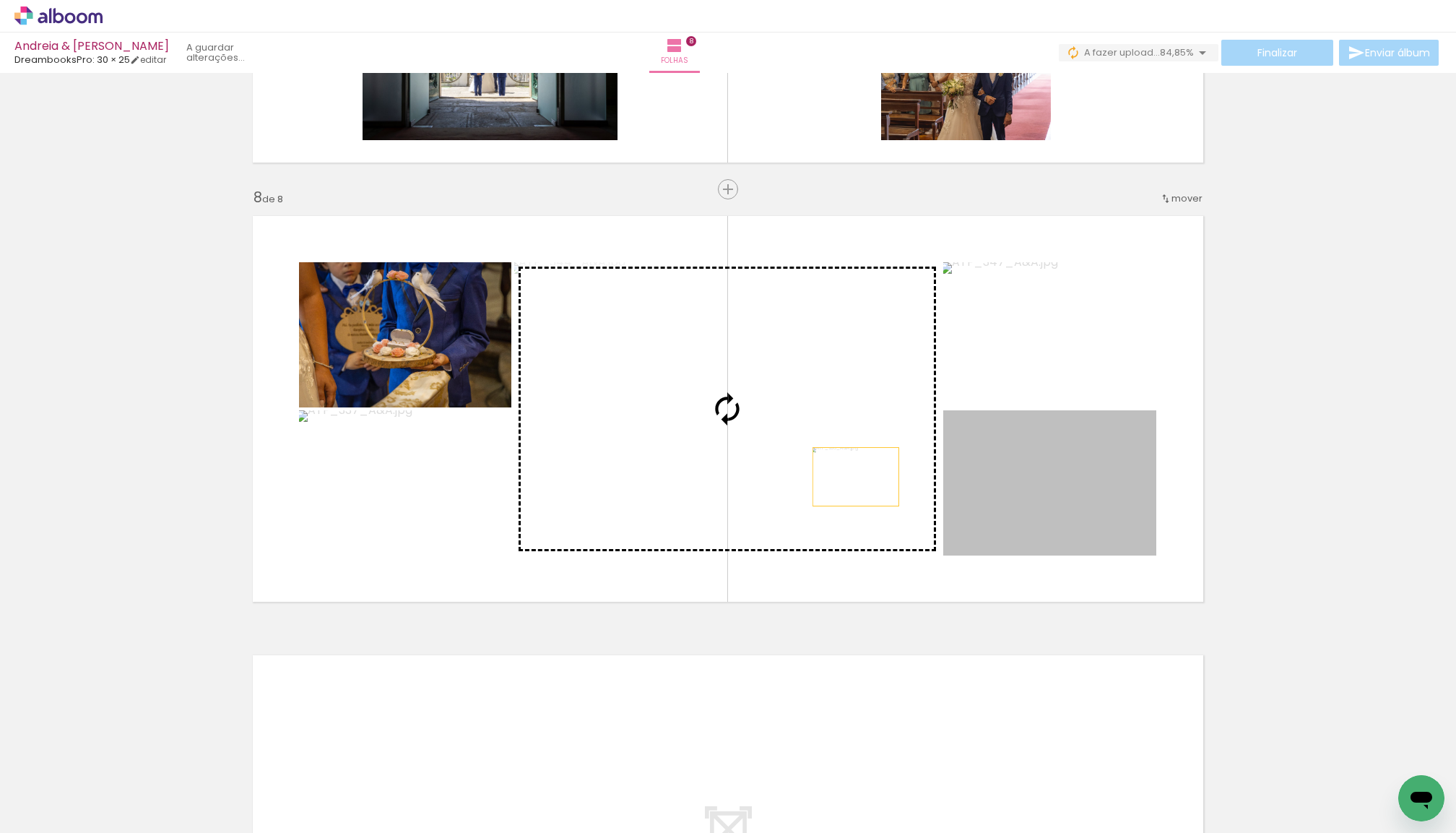
drag, startPoint x: 1064, startPoint y: 499, endPoint x: 856, endPoint y: 476, distance: 209.3
click at [0, 0] on slot at bounding box center [0, 0] width 0 height 0
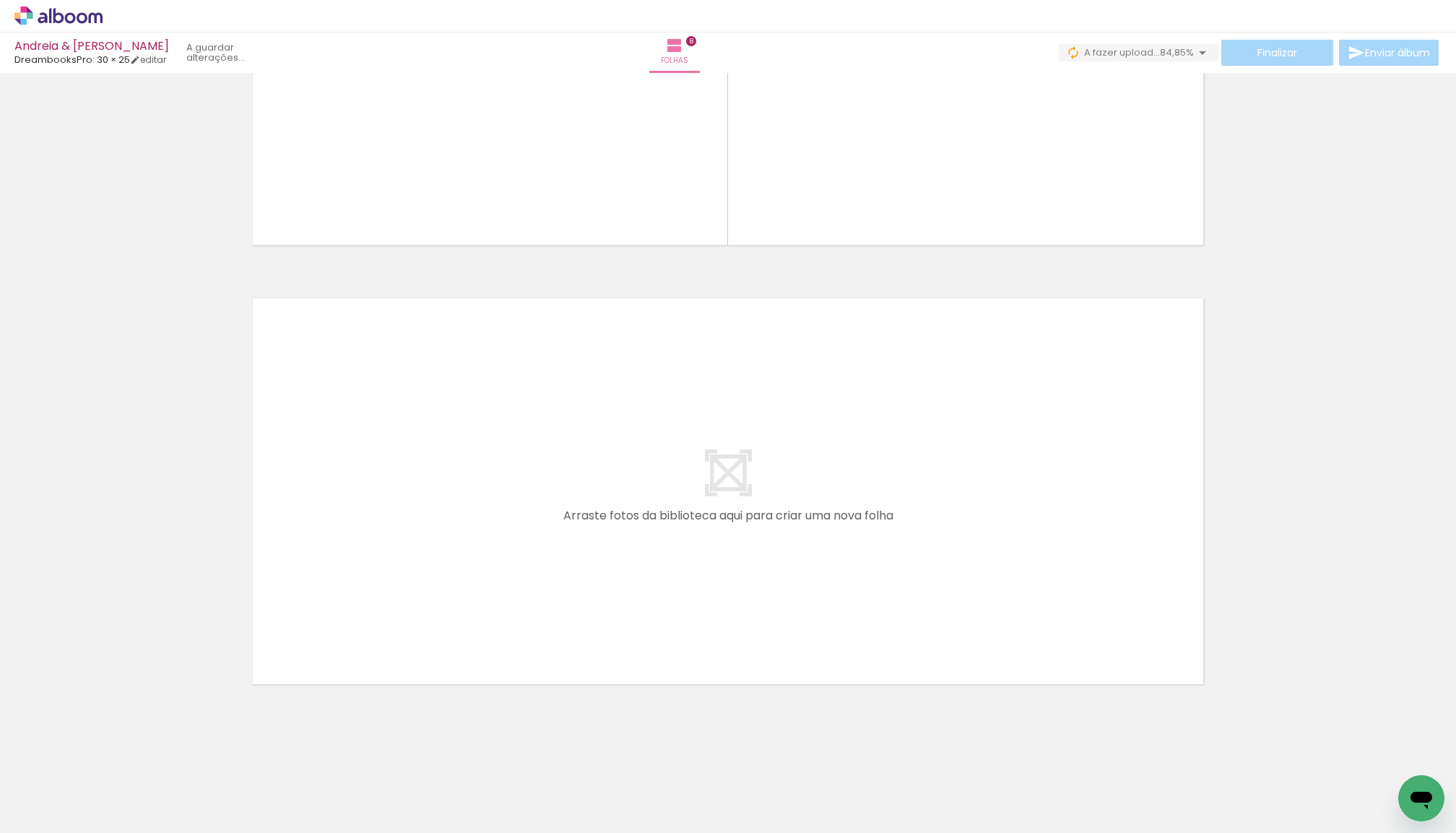
scroll to position [0, 0]
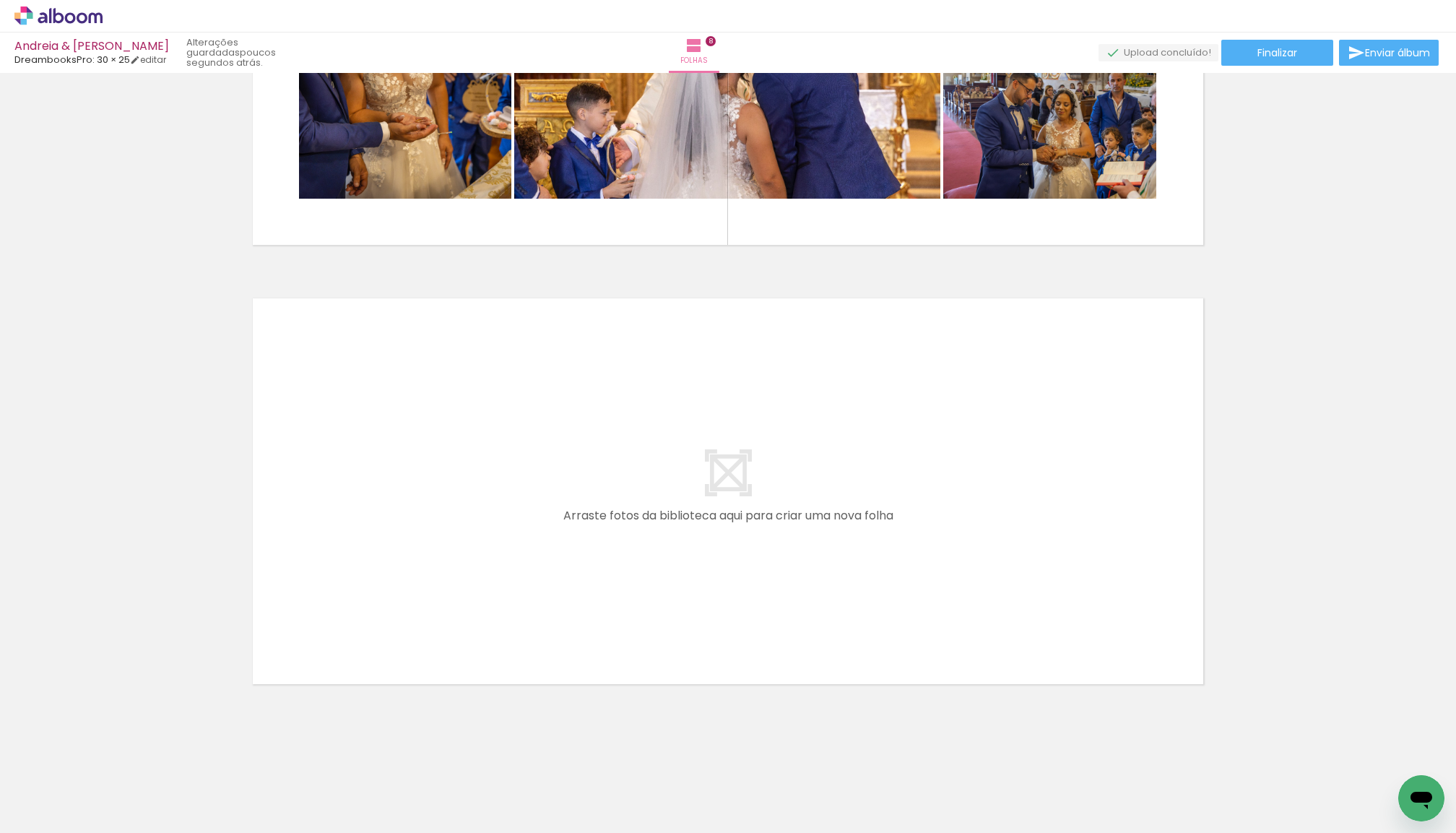
click at [73, 817] on span "Adicionar Fotos" at bounding box center [51, 824] width 44 height 16
click at [0, 0] on input "file" at bounding box center [0, 0] width 0 height 0
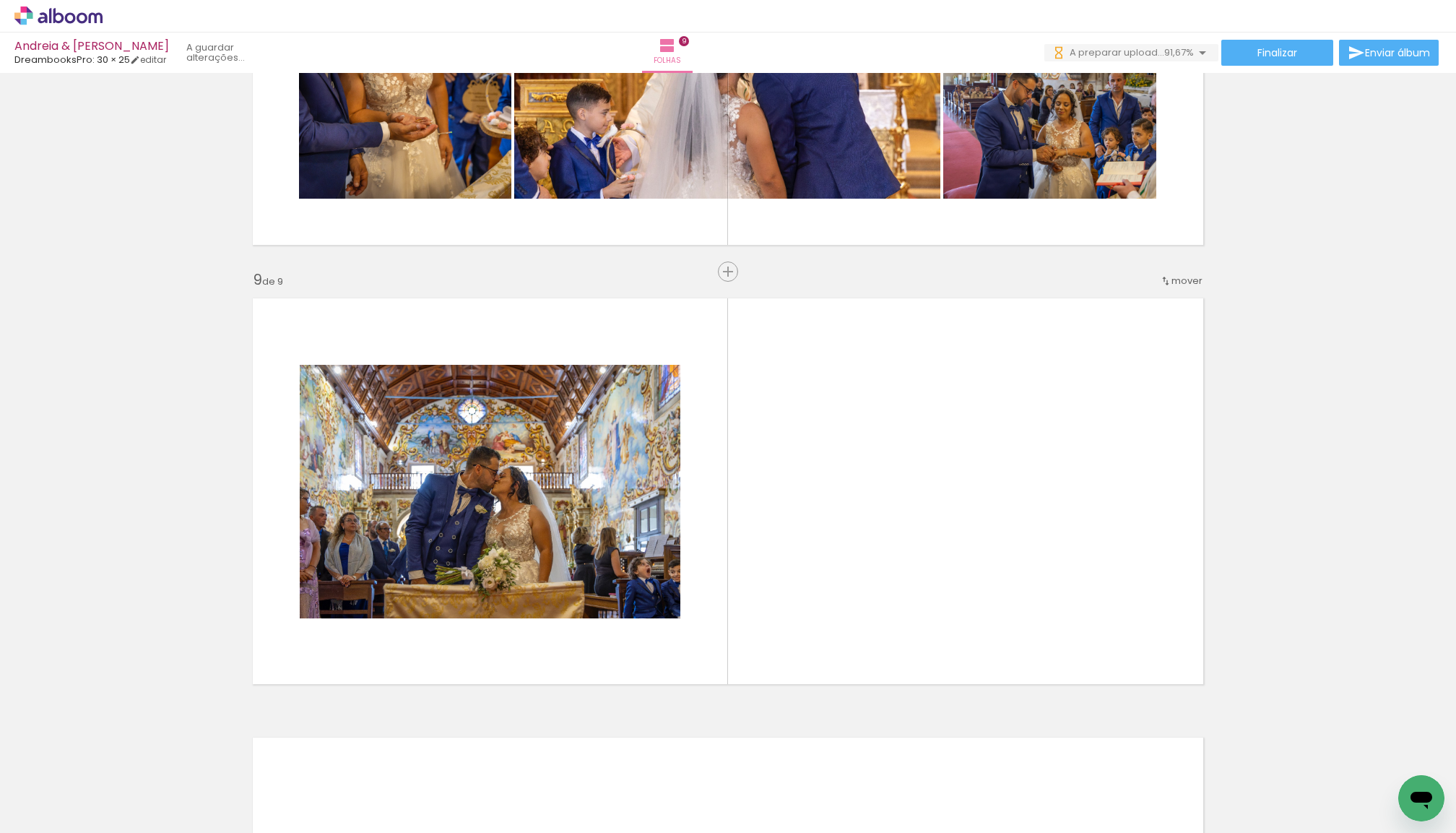
drag, startPoint x: 169, startPoint y: 786, endPoint x: 409, endPoint y: 578, distance: 317.6
click at [409, 578] on quentale-workspace at bounding box center [728, 416] width 1456 height 833
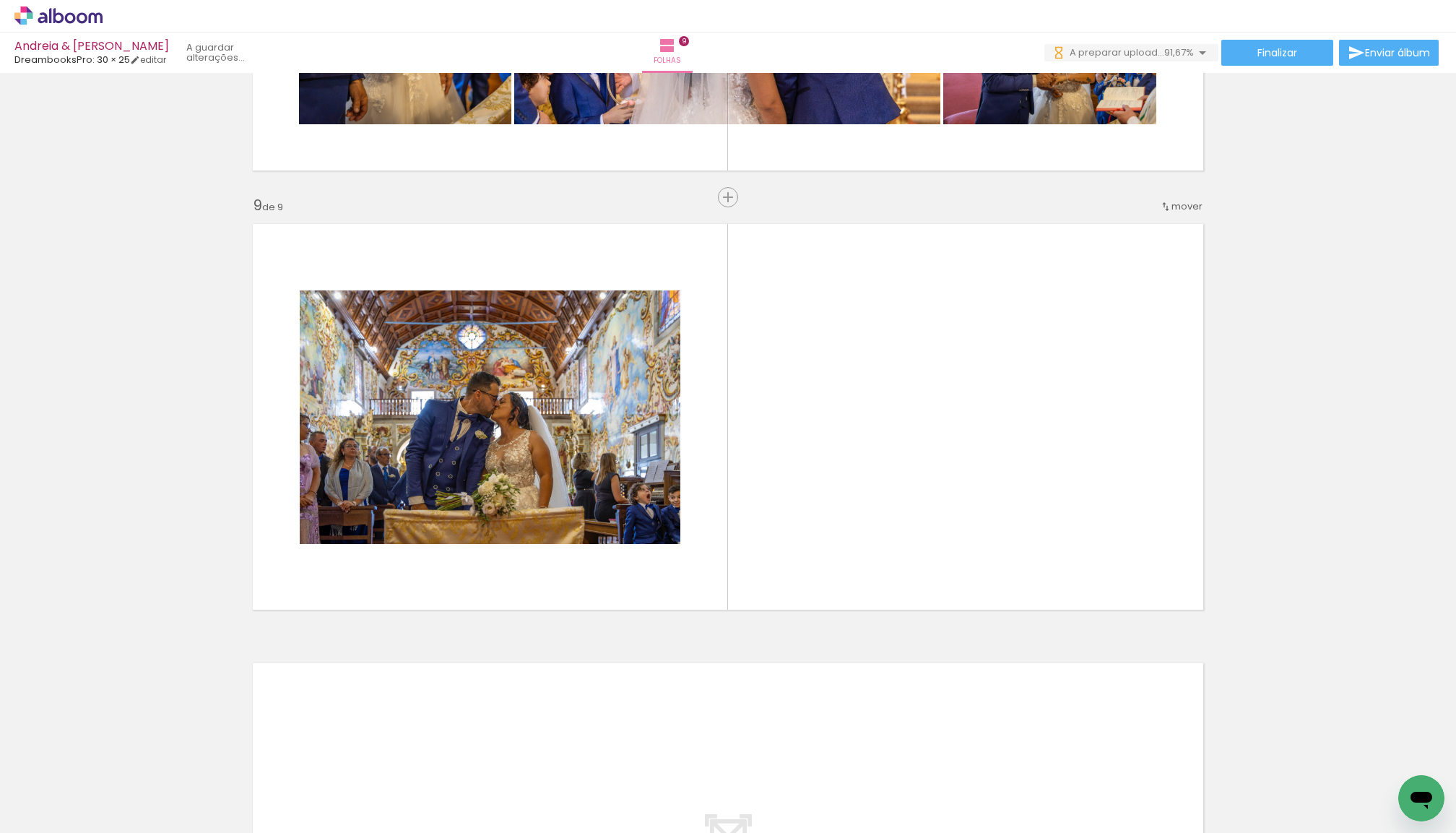
scroll to position [3421, 0]
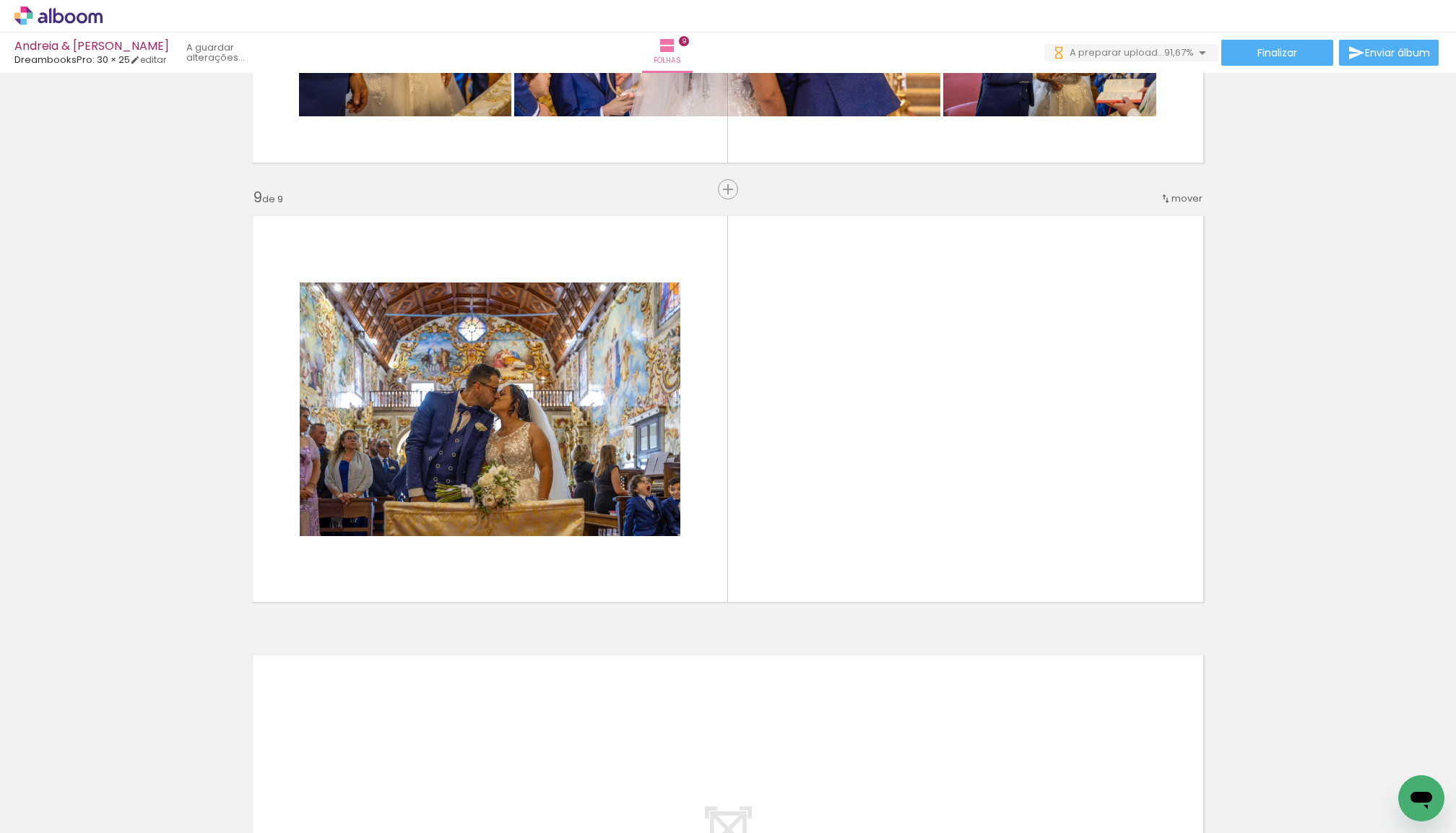
drag, startPoint x: 182, startPoint y: 767, endPoint x: 195, endPoint y: 752, distance: 19.8
click at [0, 0] on slot at bounding box center [0, 0] width 0 height 0
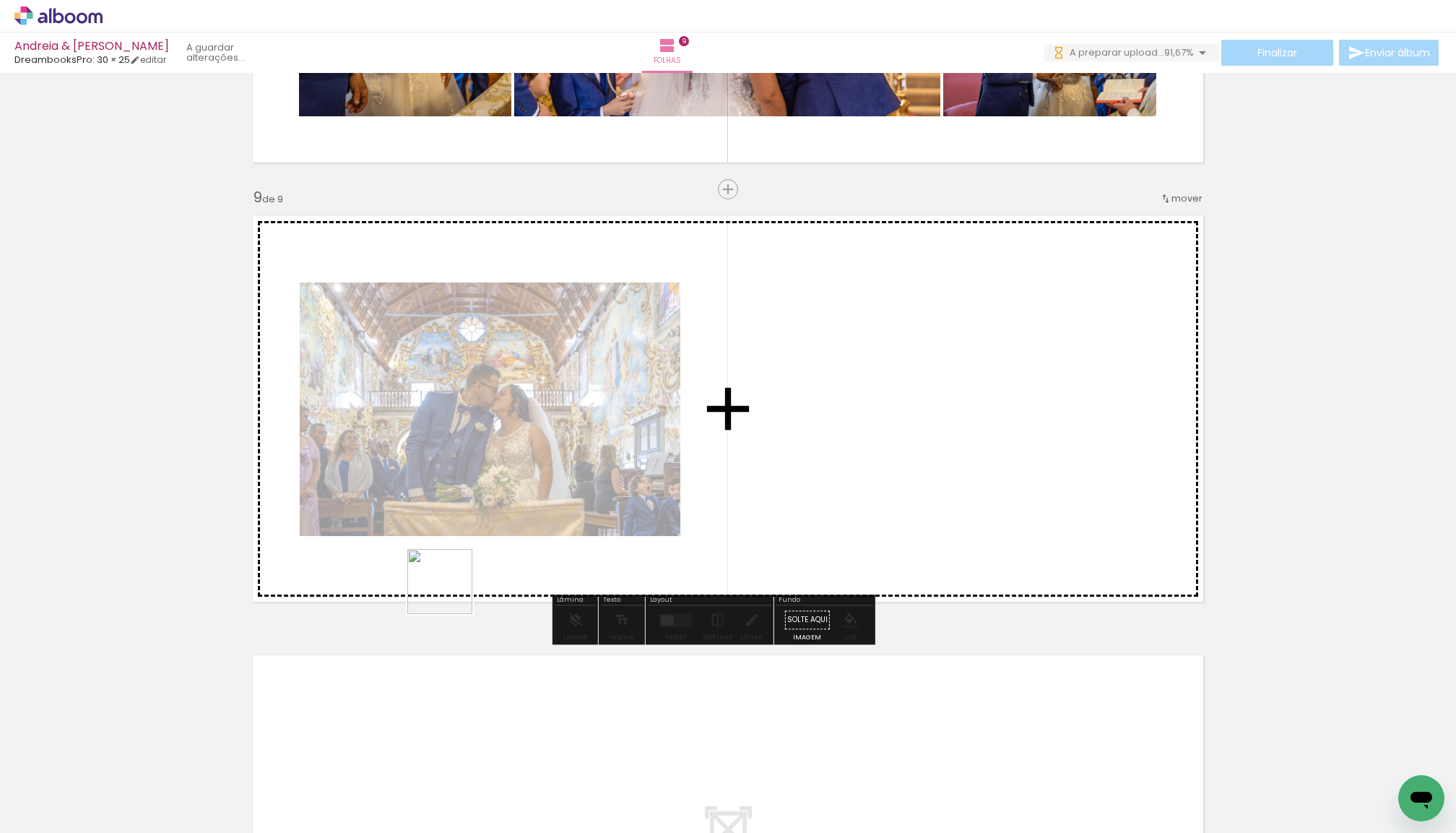
drag, startPoint x: 238, startPoint y: 701, endPoint x: 591, endPoint y: 530, distance: 392.2
click at [591, 530] on quentale-workspace at bounding box center [728, 416] width 1456 height 833
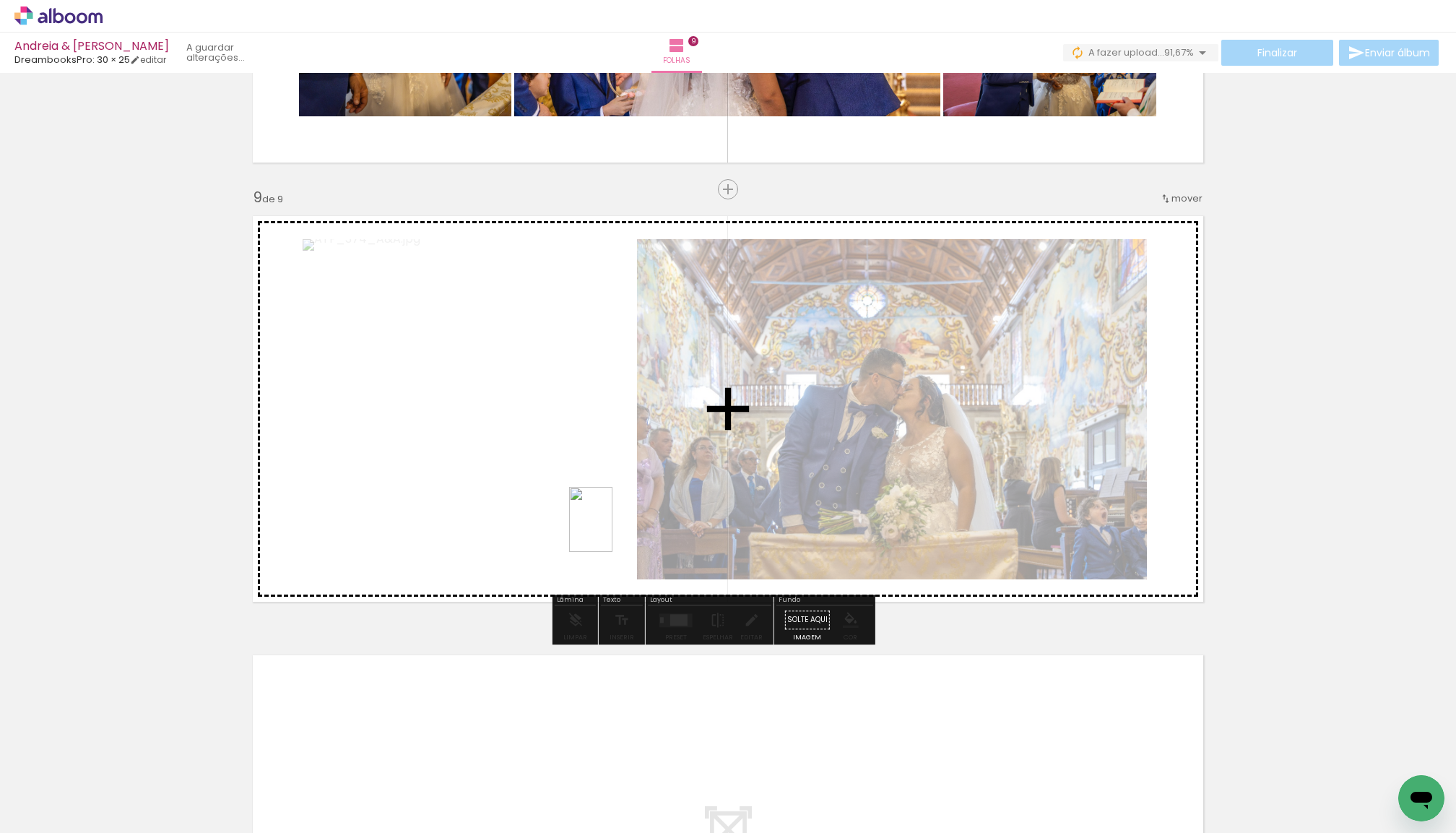
click at [613, 530] on quentale-workspace at bounding box center [728, 416] width 1456 height 833
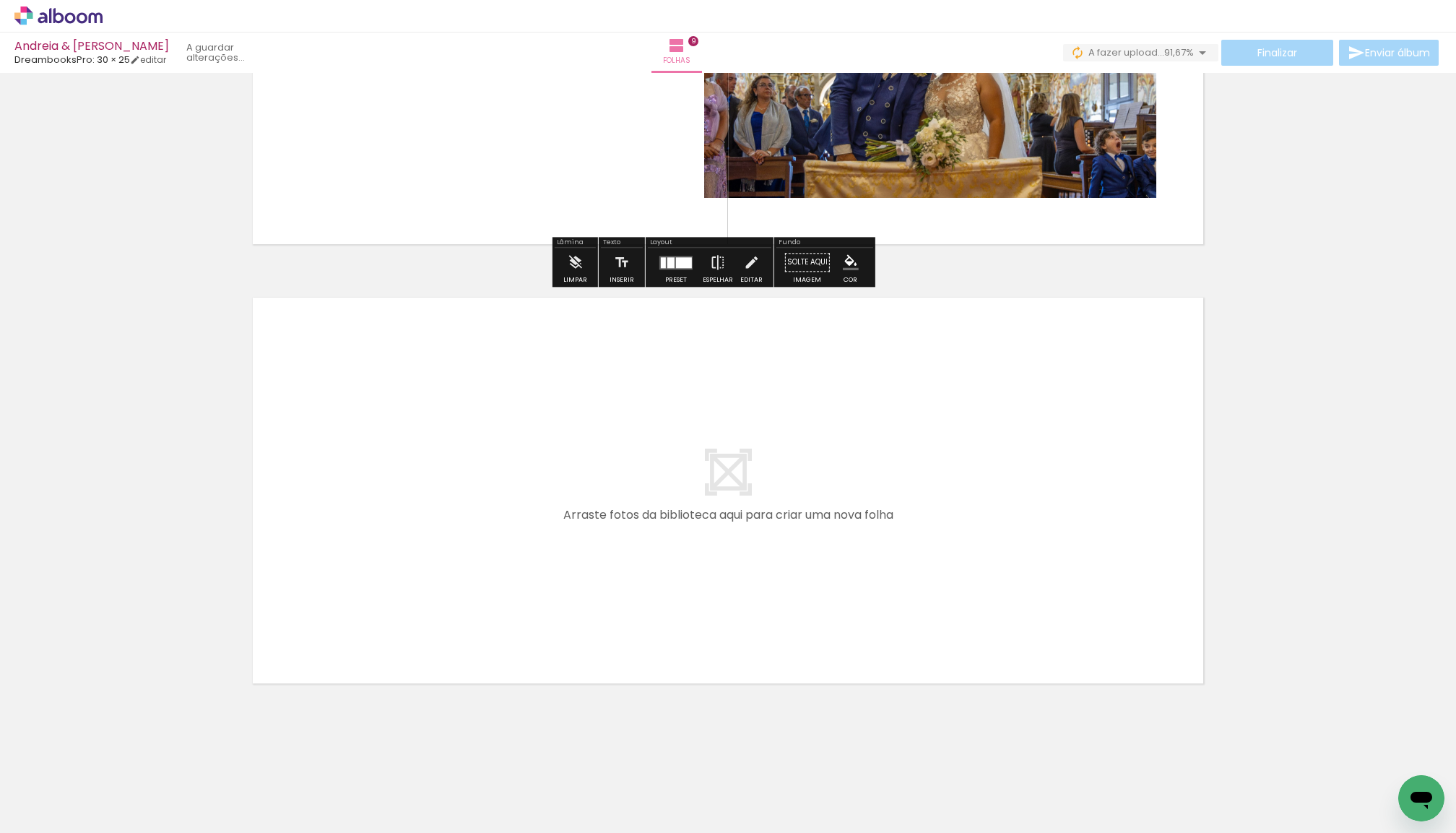
scroll to position [3778, 0]
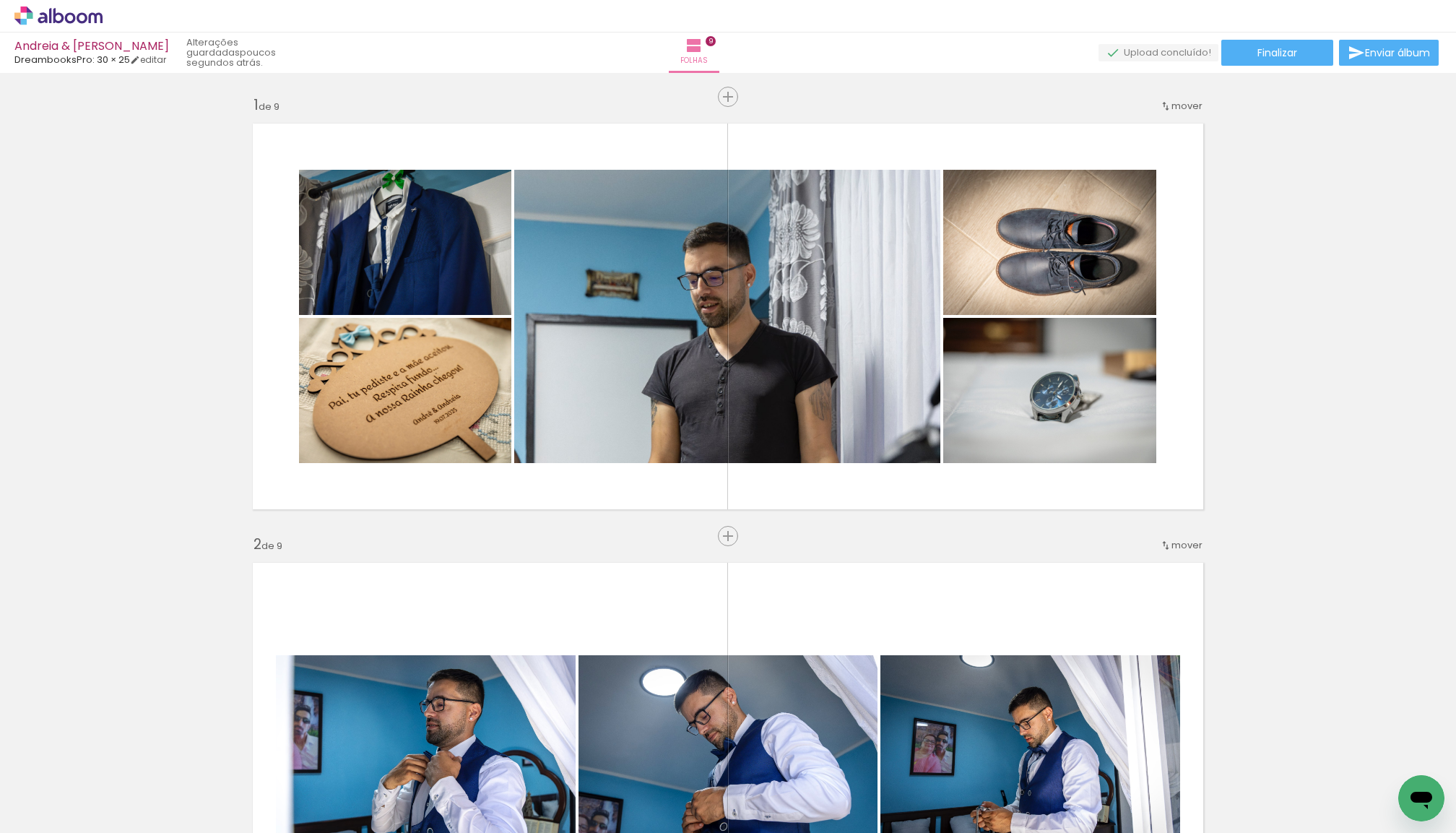
scroll to position [3778, 0]
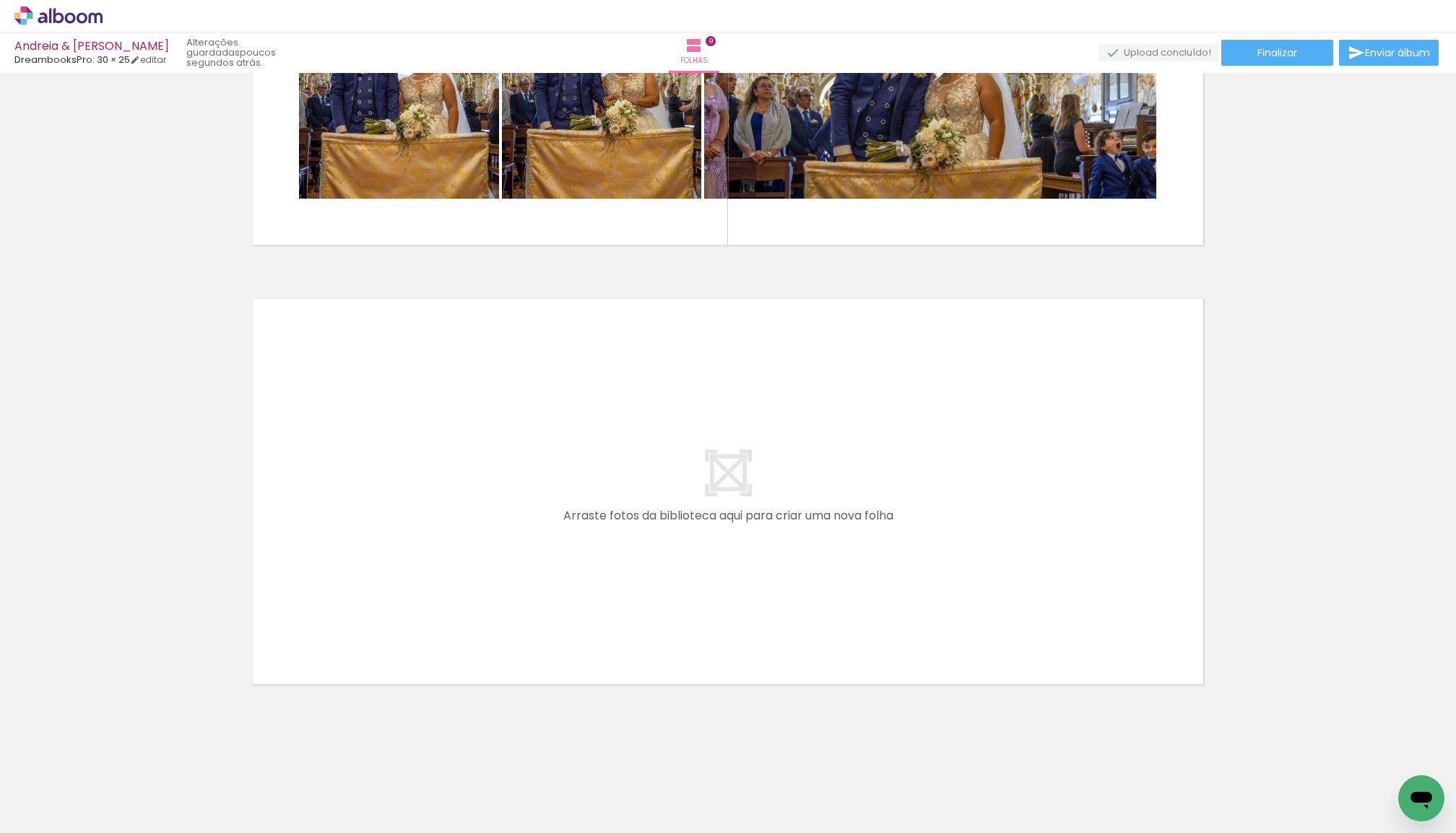
click at [49, 817] on span "Adicionar Fotos" at bounding box center [51, 824] width 44 height 16
click at [0, 0] on input "file" at bounding box center [0, 0] width 0 height 0
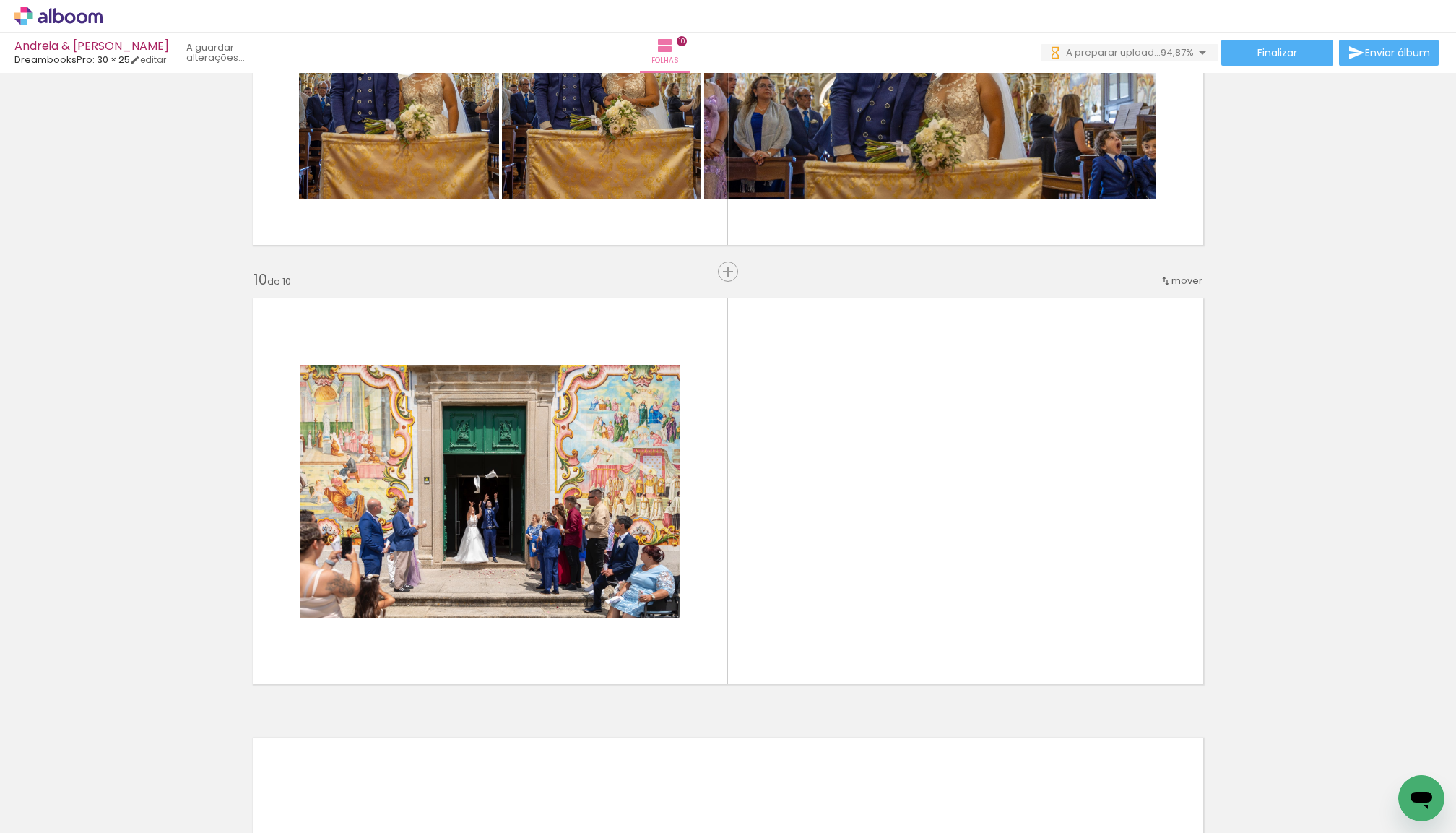
drag, startPoint x: 243, startPoint y: 746, endPoint x: 406, endPoint y: 605, distance: 215.5
click at [406, 605] on quentale-workspace at bounding box center [728, 416] width 1456 height 833
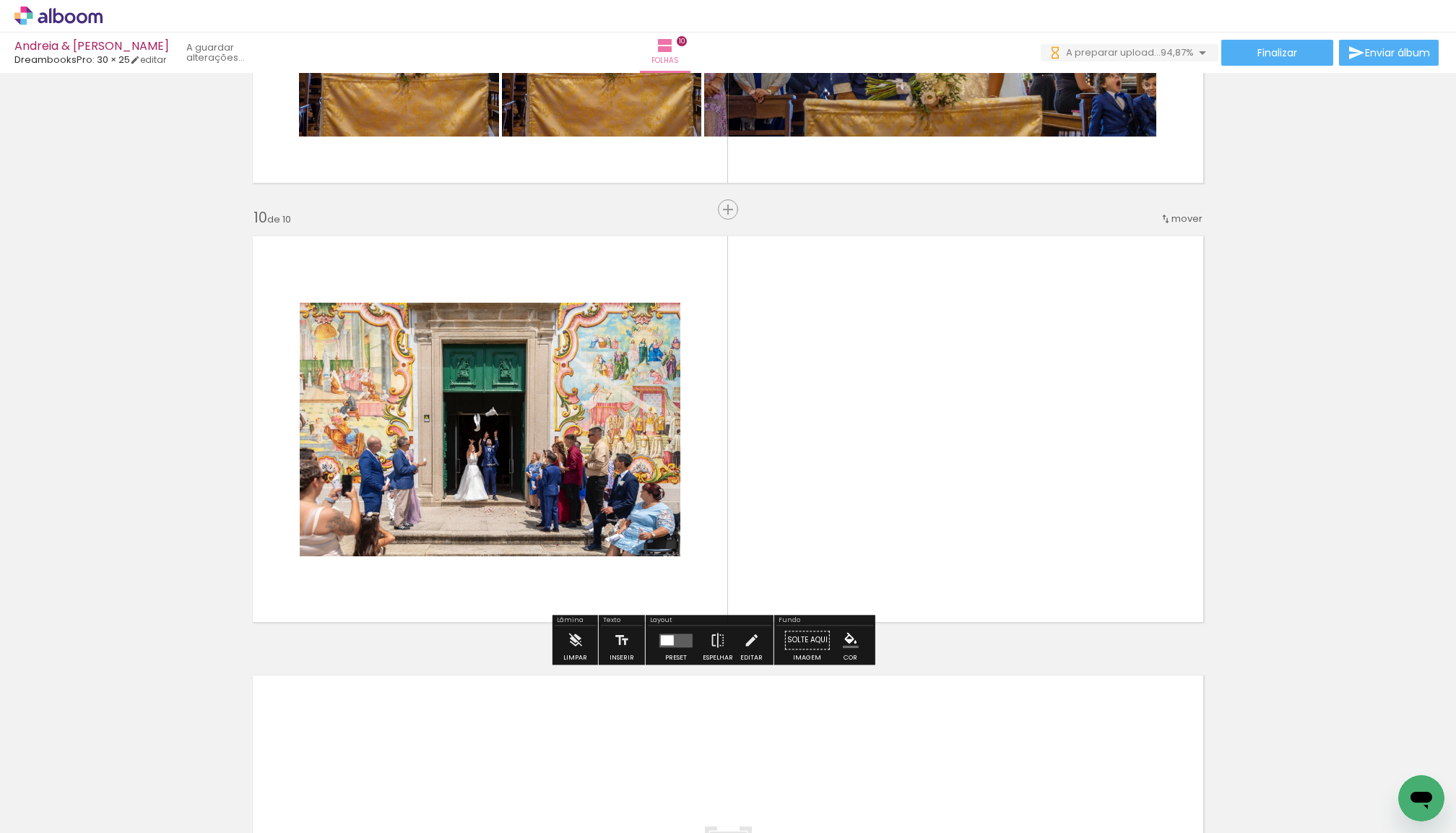
scroll to position [3861, 0]
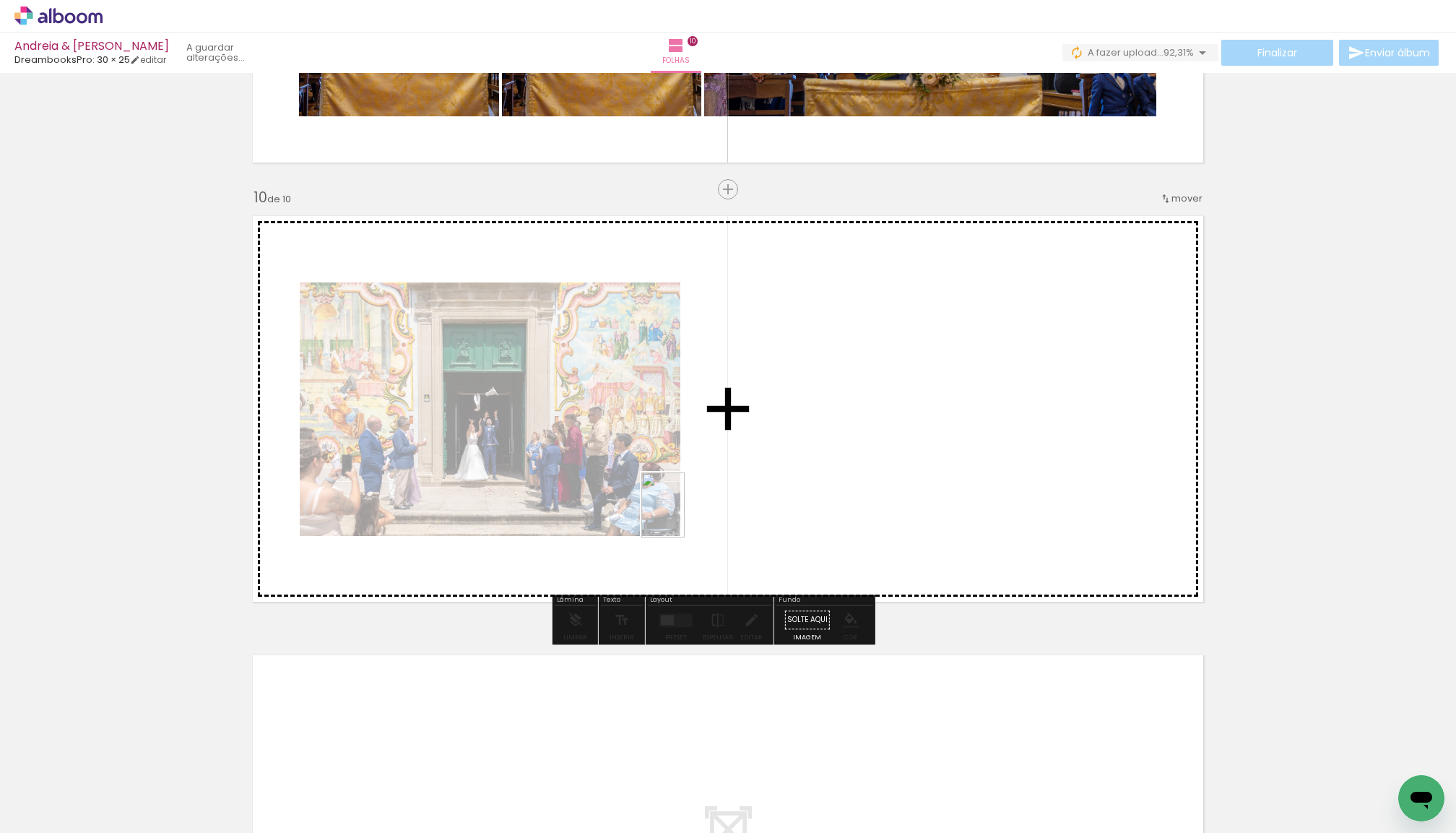
drag, startPoint x: 154, startPoint y: 801, endPoint x: 686, endPoint y: 515, distance: 604.0
click at [686, 515] on quentale-workspace at bounding box center [728, 416] width 1456 height 833
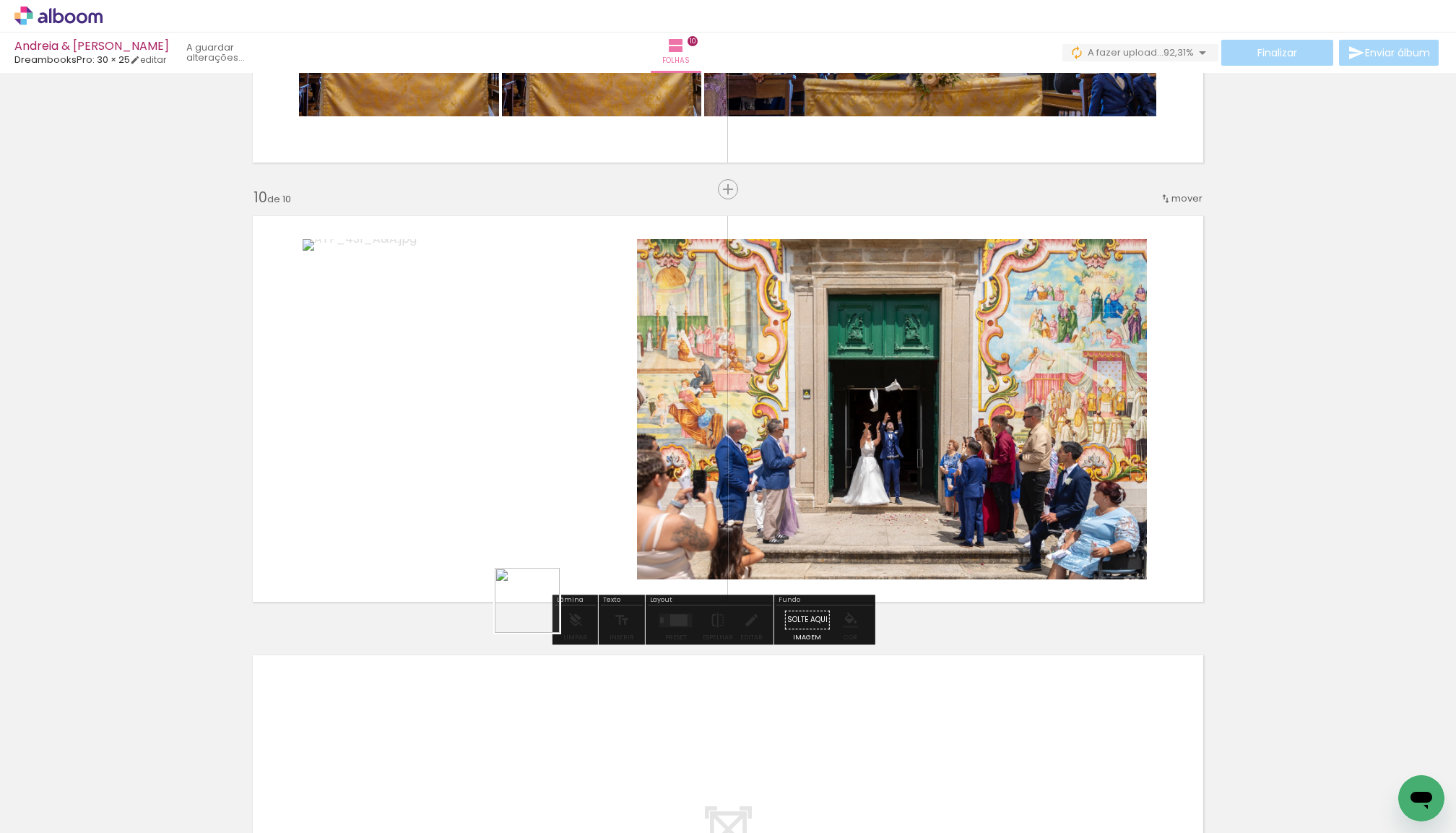
drag, startPoint x: 168, startPoint y: 771, endPoint x: 585, endPoint y: 585, distance: 456.6
click at [585, 585] on quentale-workspace at bounding box center [728, 416] width 1456 height 833
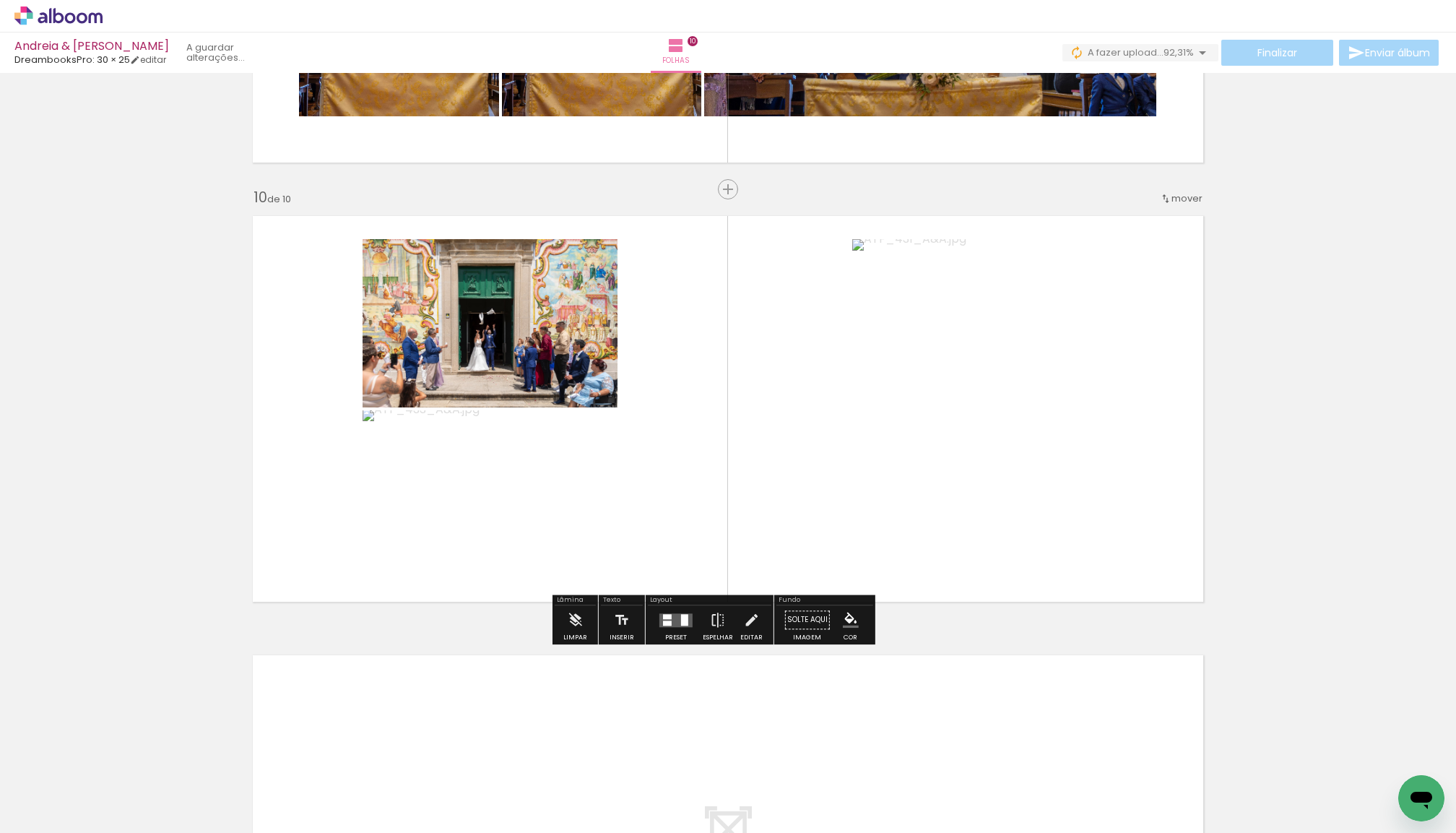
click at [688, 622] on quentale-layouter at bounding box center [676, 620] width 33 height 14
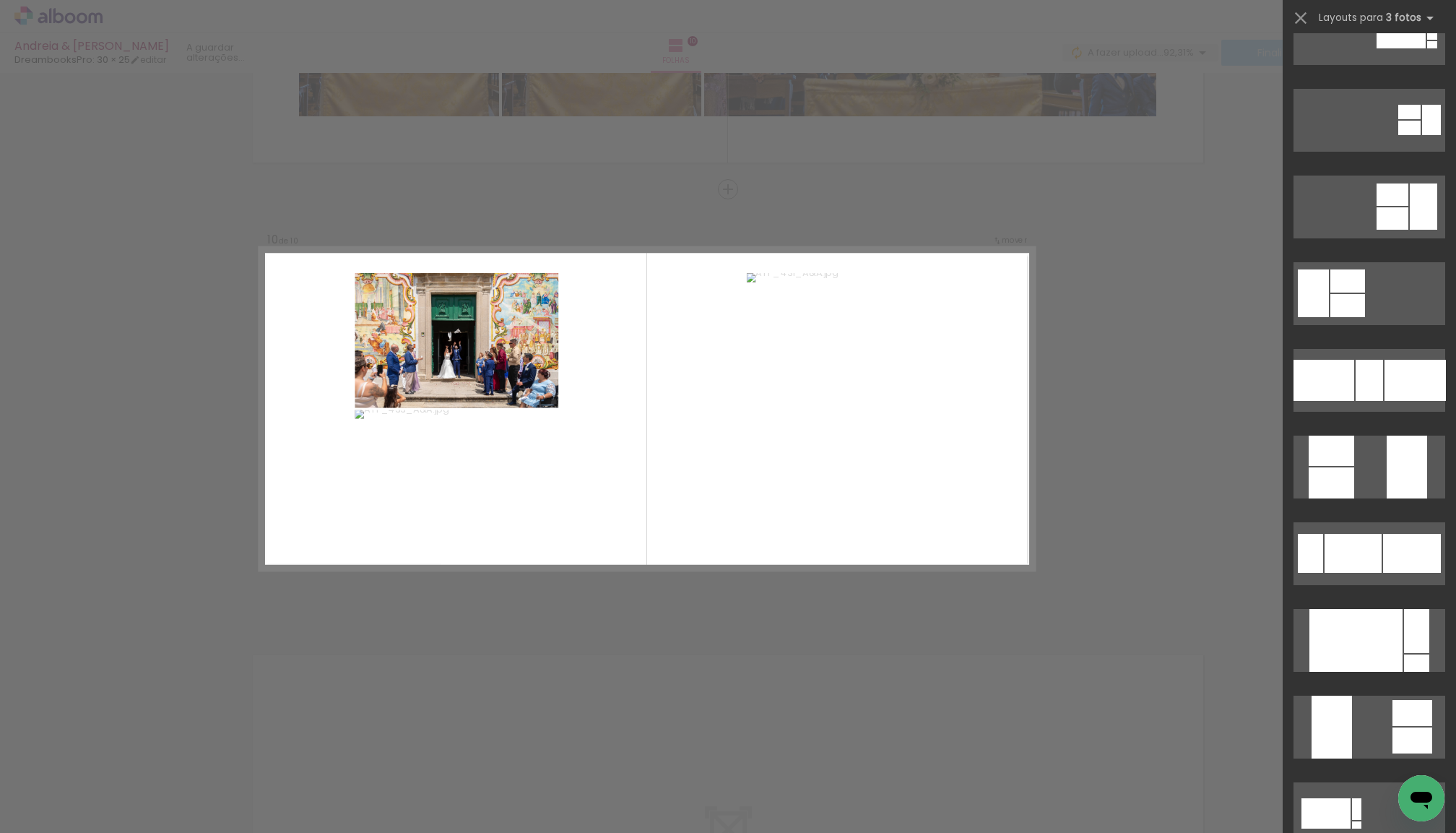
scroll to position [130, 0]
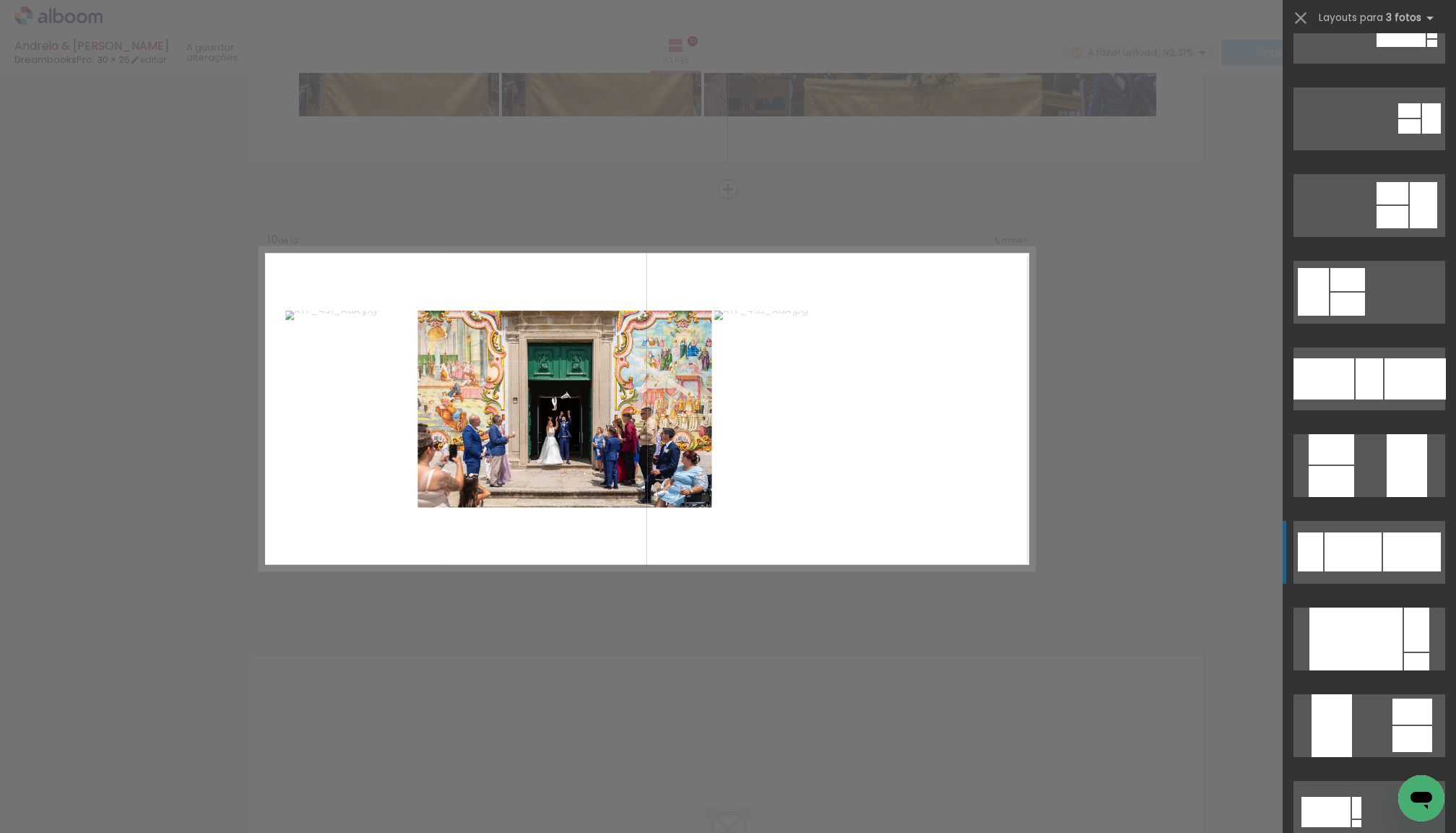
click at [1375, 550] on div at bounding box center [1353, 552] width 57 height 39
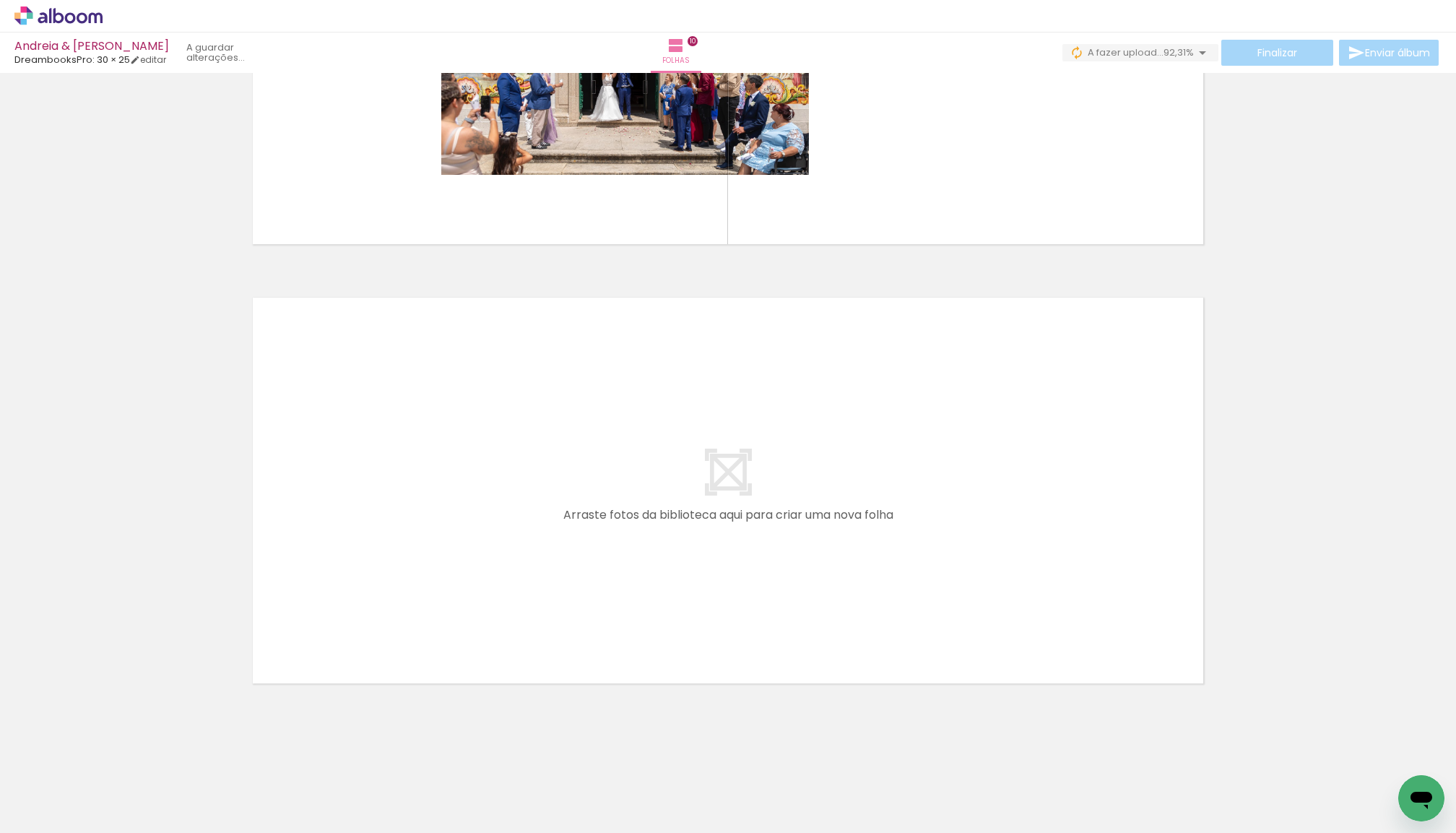
scroll to position [4217, 0]
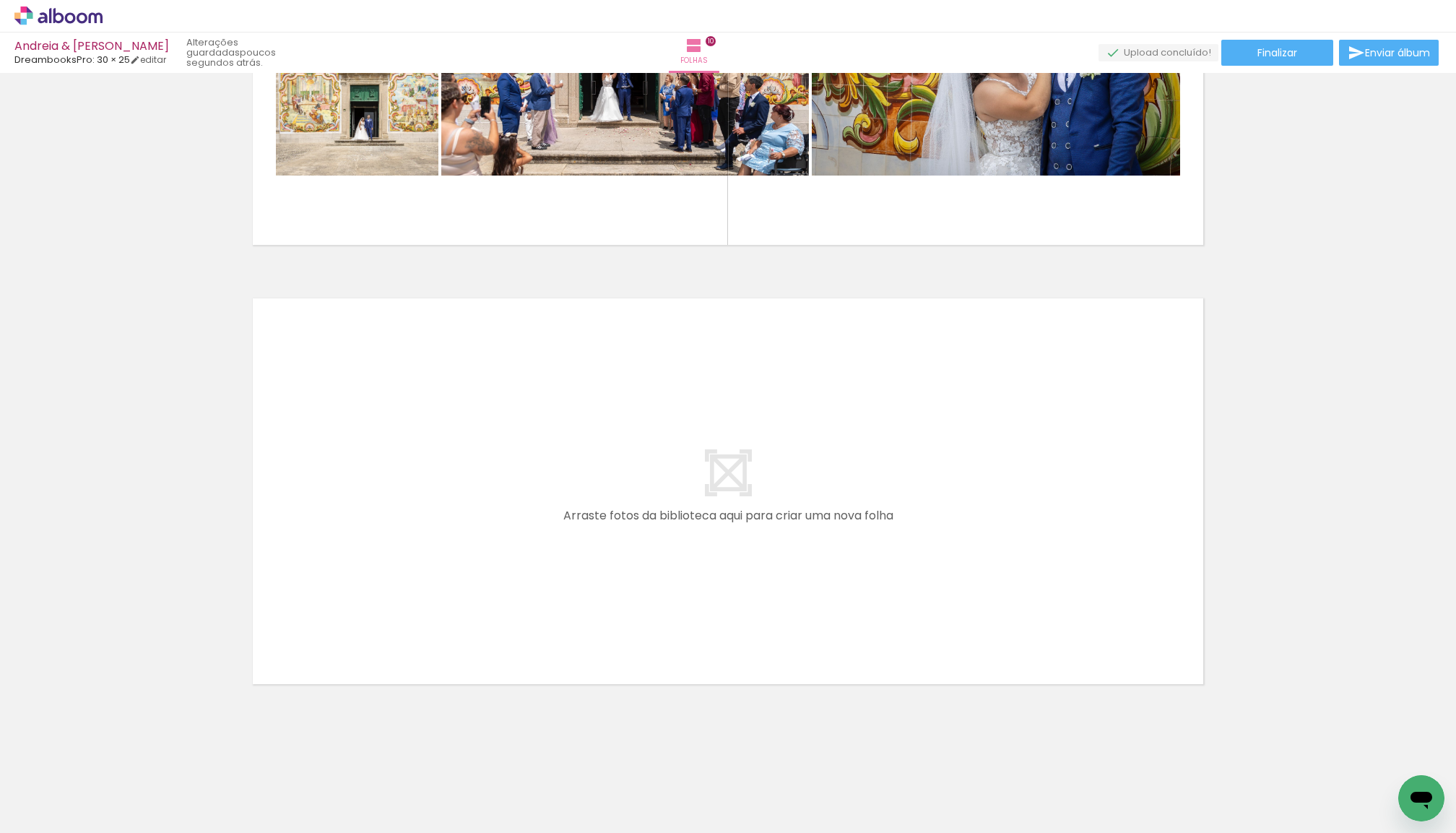
click at [62, 827] on span "Adicionar Fotos" at bounding box center [51, 824] width 44 height 16
click at [0, 0] on input "file" at bounding box center [0, 0] width 0 height 0
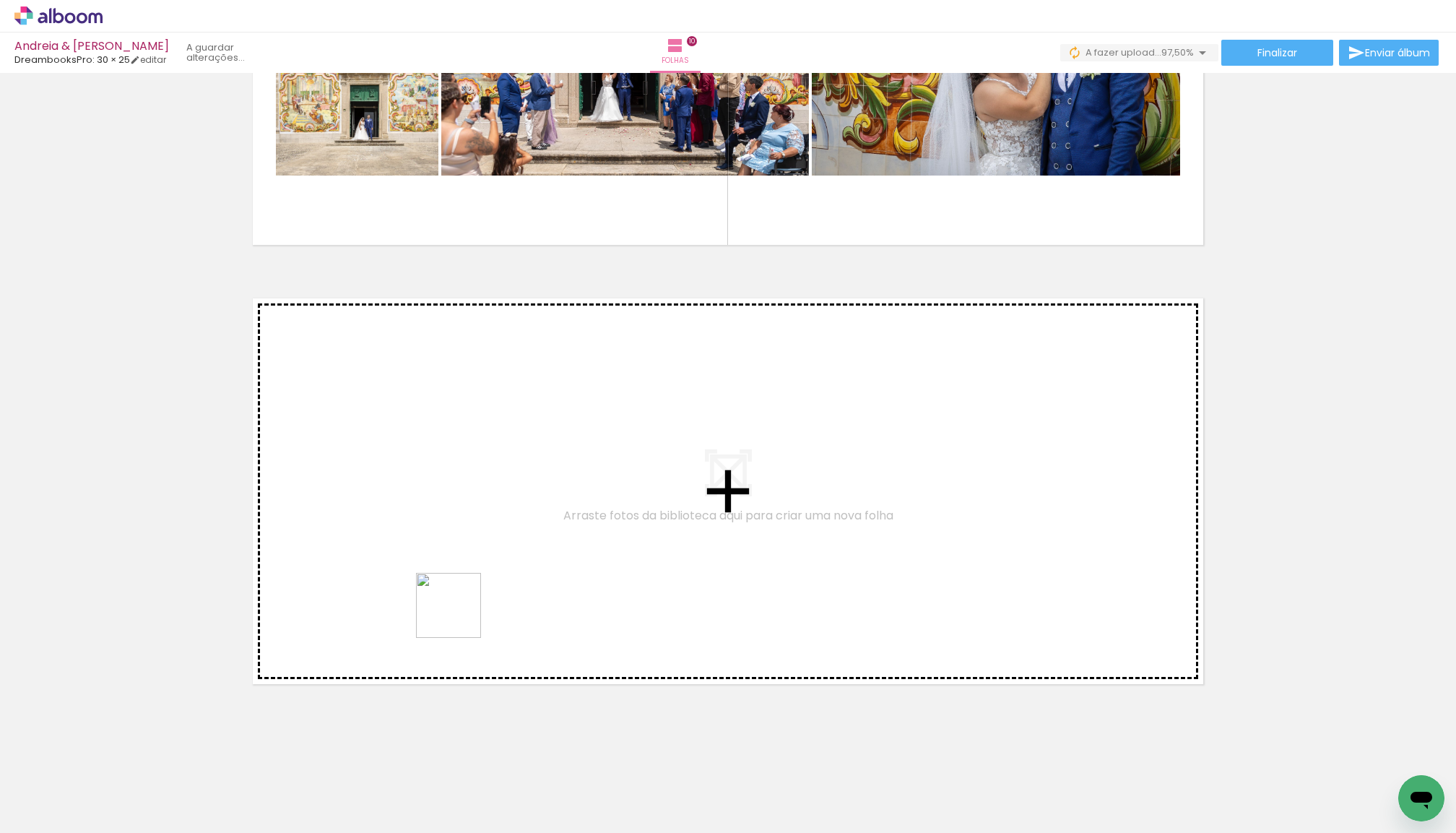
drag, startPoint x: 151, startPoint y: 773, endPoint x: 471, endPoint y: 610, distance: 359.1
click at [471, 610] on quentale-workspace at bounding box center [728, 416] width 1456 height 833
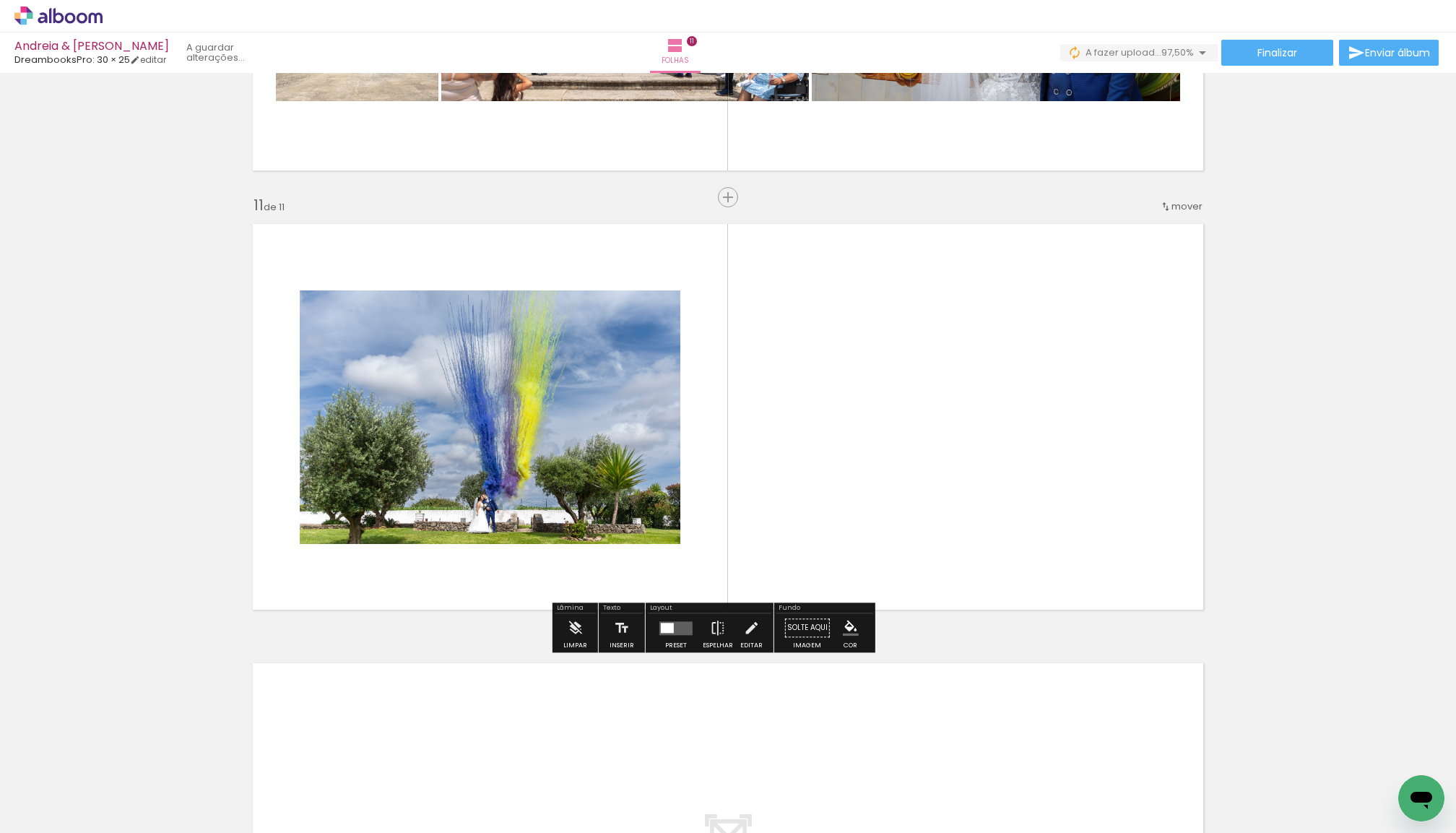
scroll to position [4300, 0]
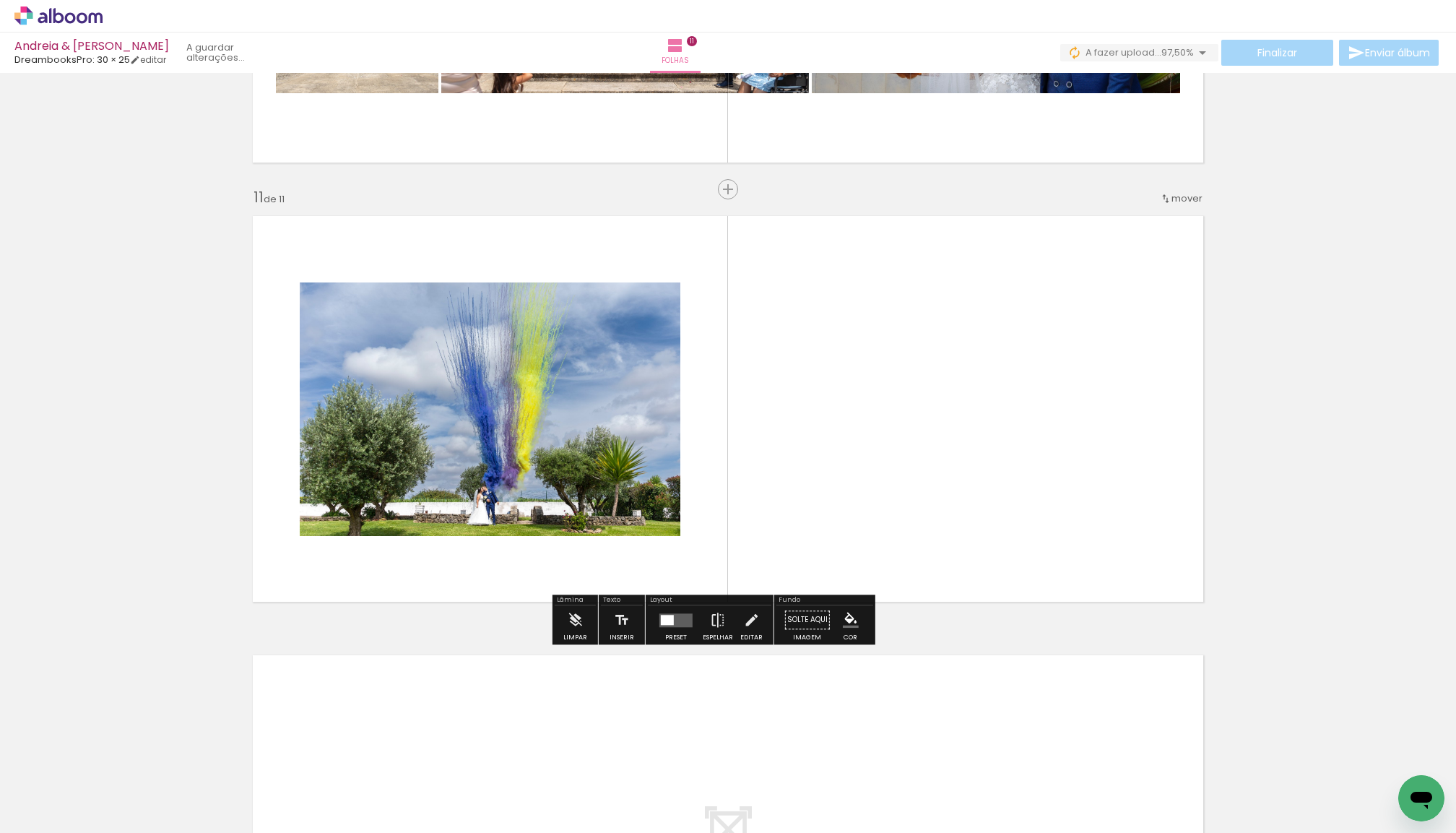
click at [692, 624] on quentale-layouter at bounding box center [676, 620] width 33 height 14
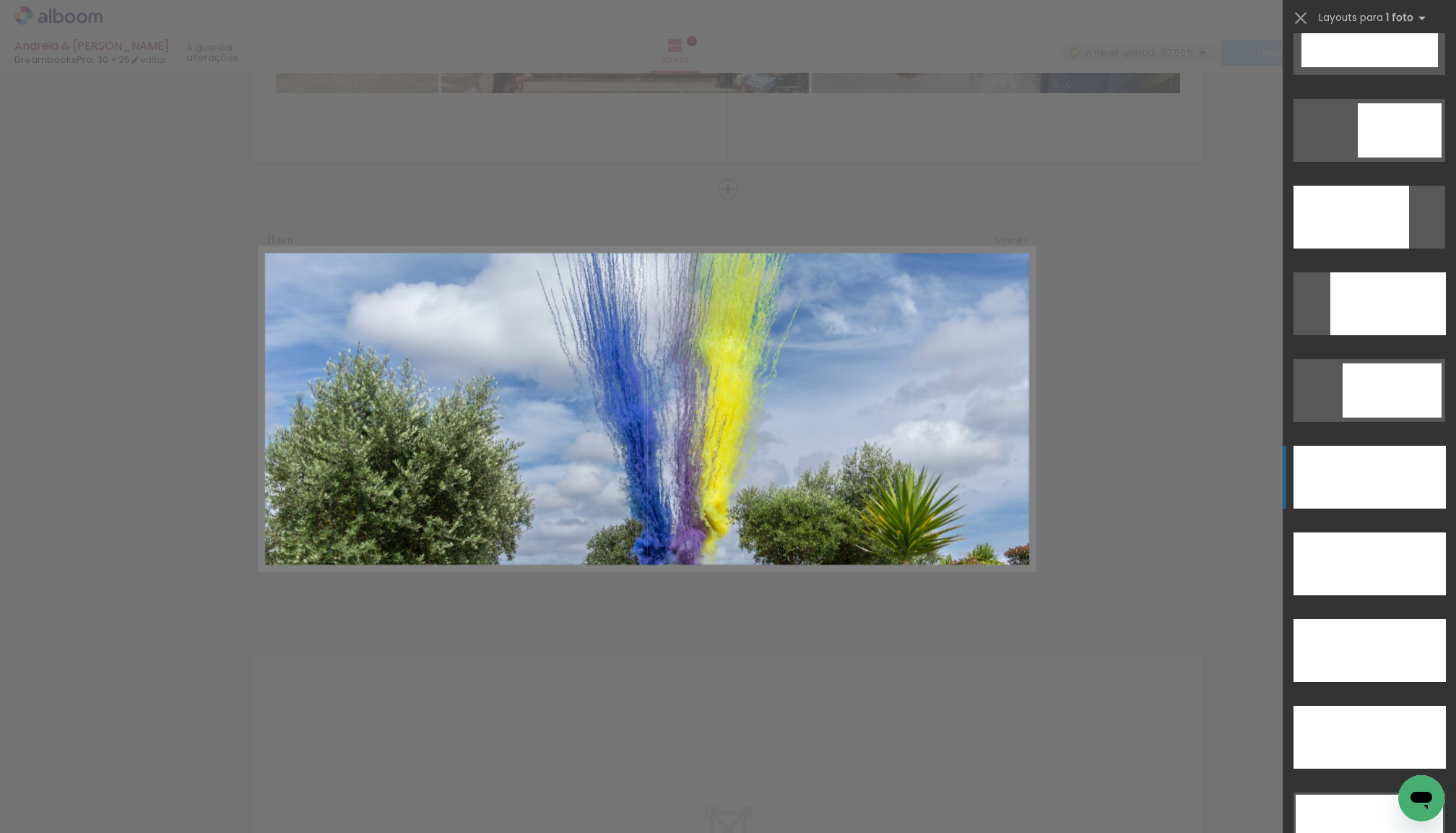
scroll to position [3760, 0]
click at [1376, 474] on div at bounding box center [1370, 476] width 153 height 63
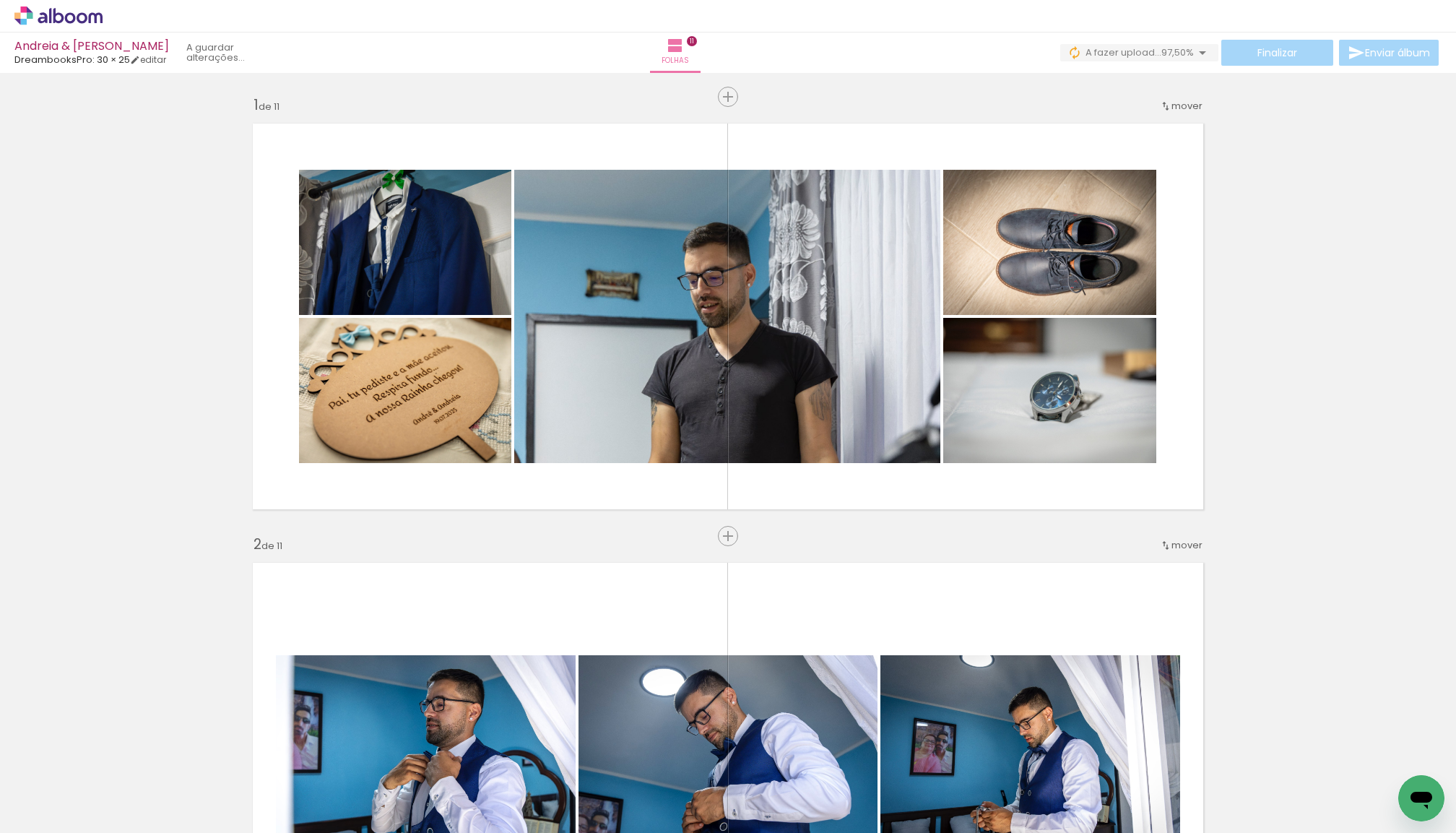
scroll to position [3760, 0]
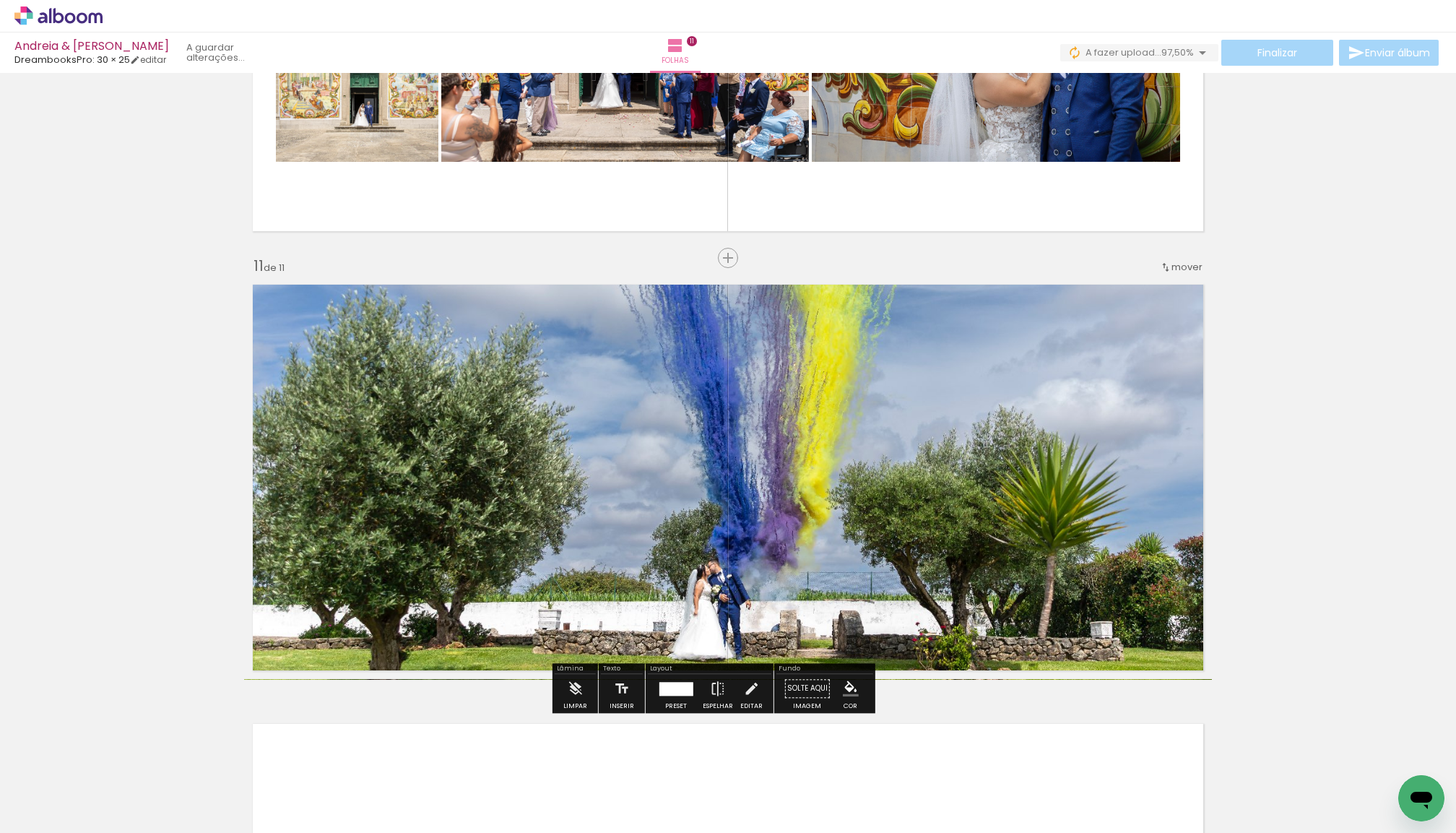
scroll to position [4237, 0]
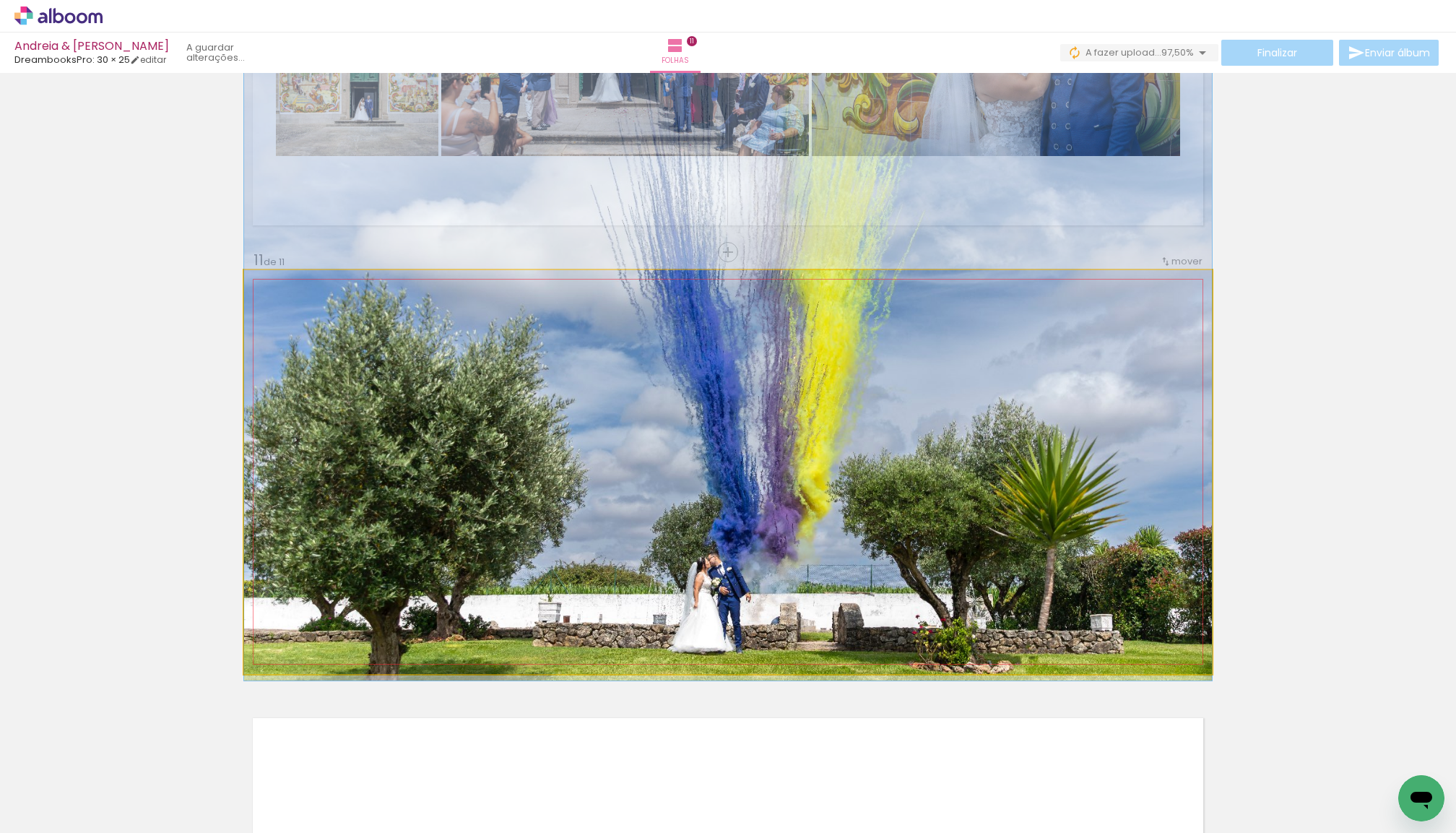
drag, startPoint x: 902, startPoint y: 514, endPoint x: 920, endPoint y: 513, distance: 18.0
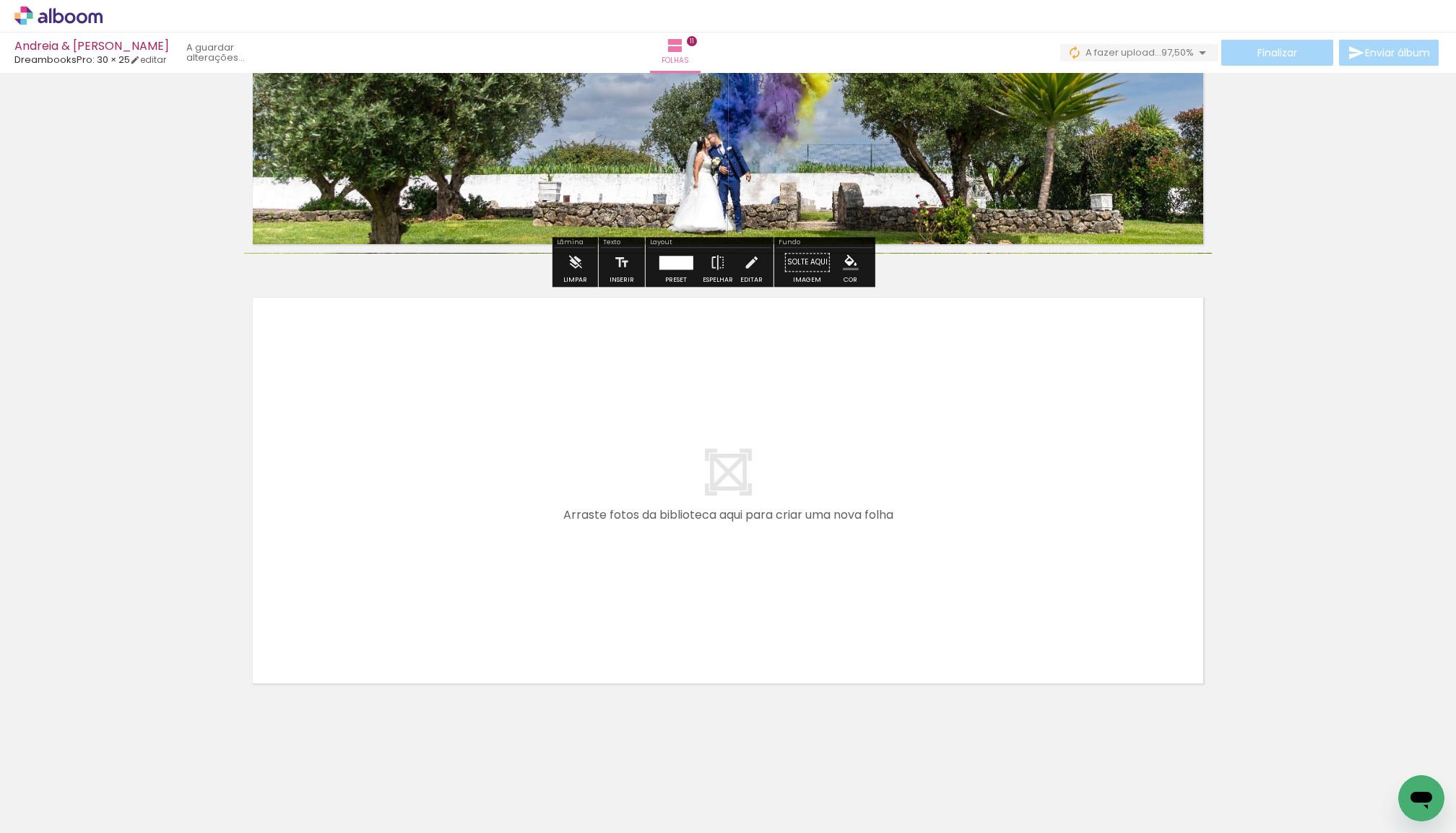
scroll to position [4657, 0]
click at [834, 584] on quentale-layouter at bounding box center [728, 491] width 968 height 403
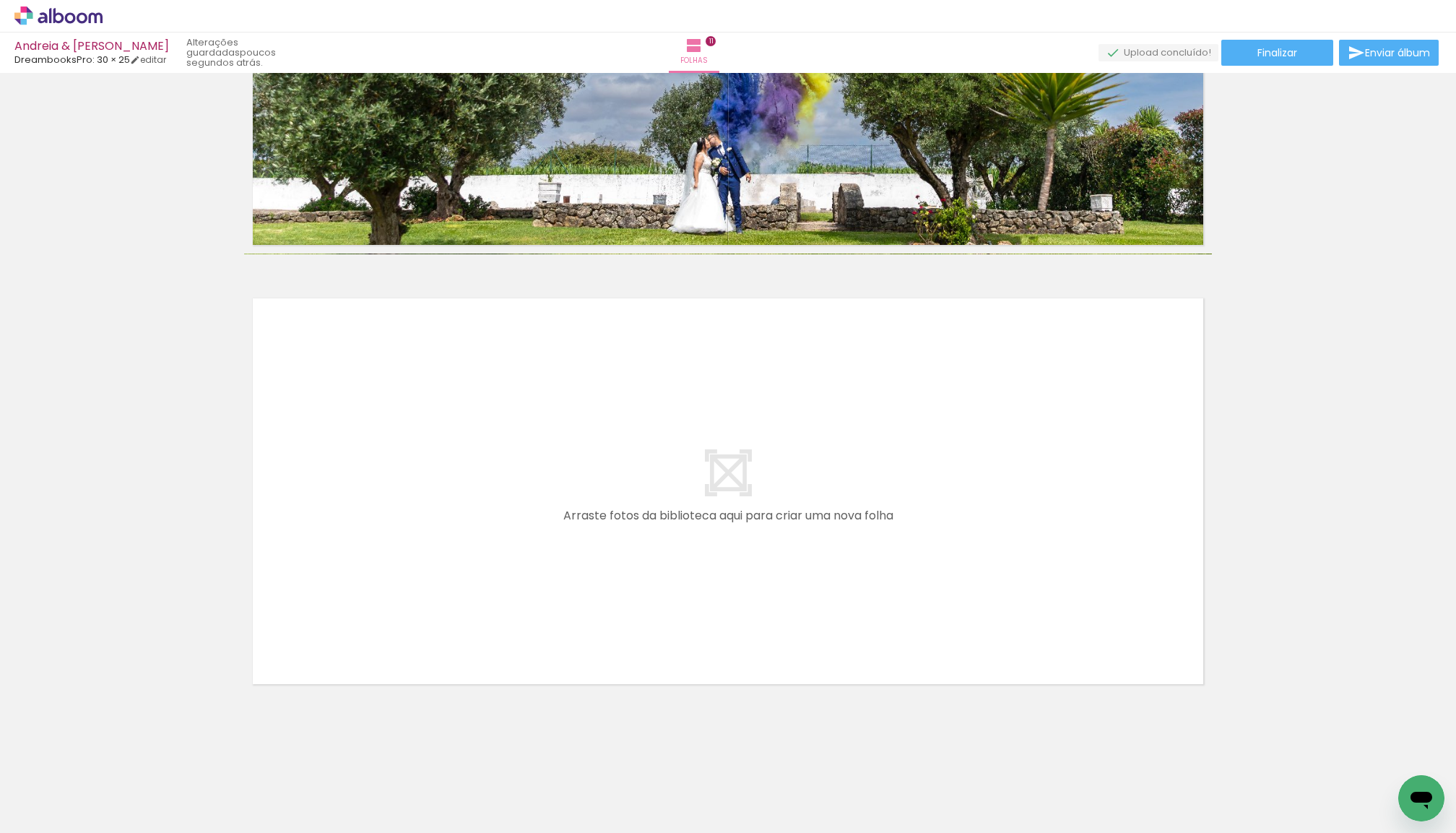
click at [67, 812] on div "Biblioteca 0 de 40 fotos Todas as fotos Não utilizadas Adicionar Fotos" at bounding box center [45, 788] width 90 height 71
click at [72, 818] on span "Adicionar Fotos" at bounding box center [51, 824] width 44 height 16
click at [0, 0] on input "file" at bounding box center [0, 0] width 0 height 0
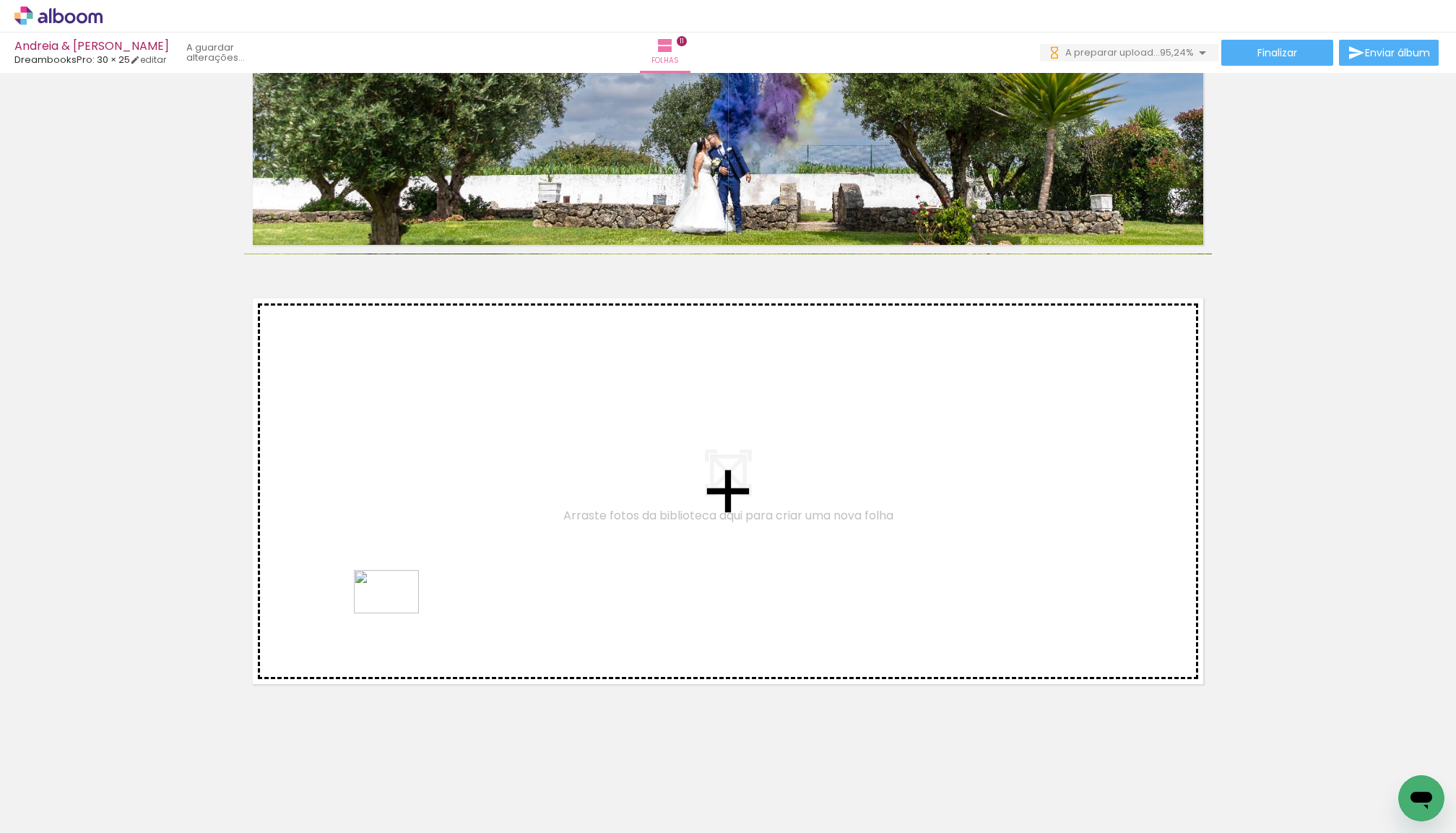
click at [398, 614] on quentale-workspace at bounding box center [728, 416] width 1456 height 833
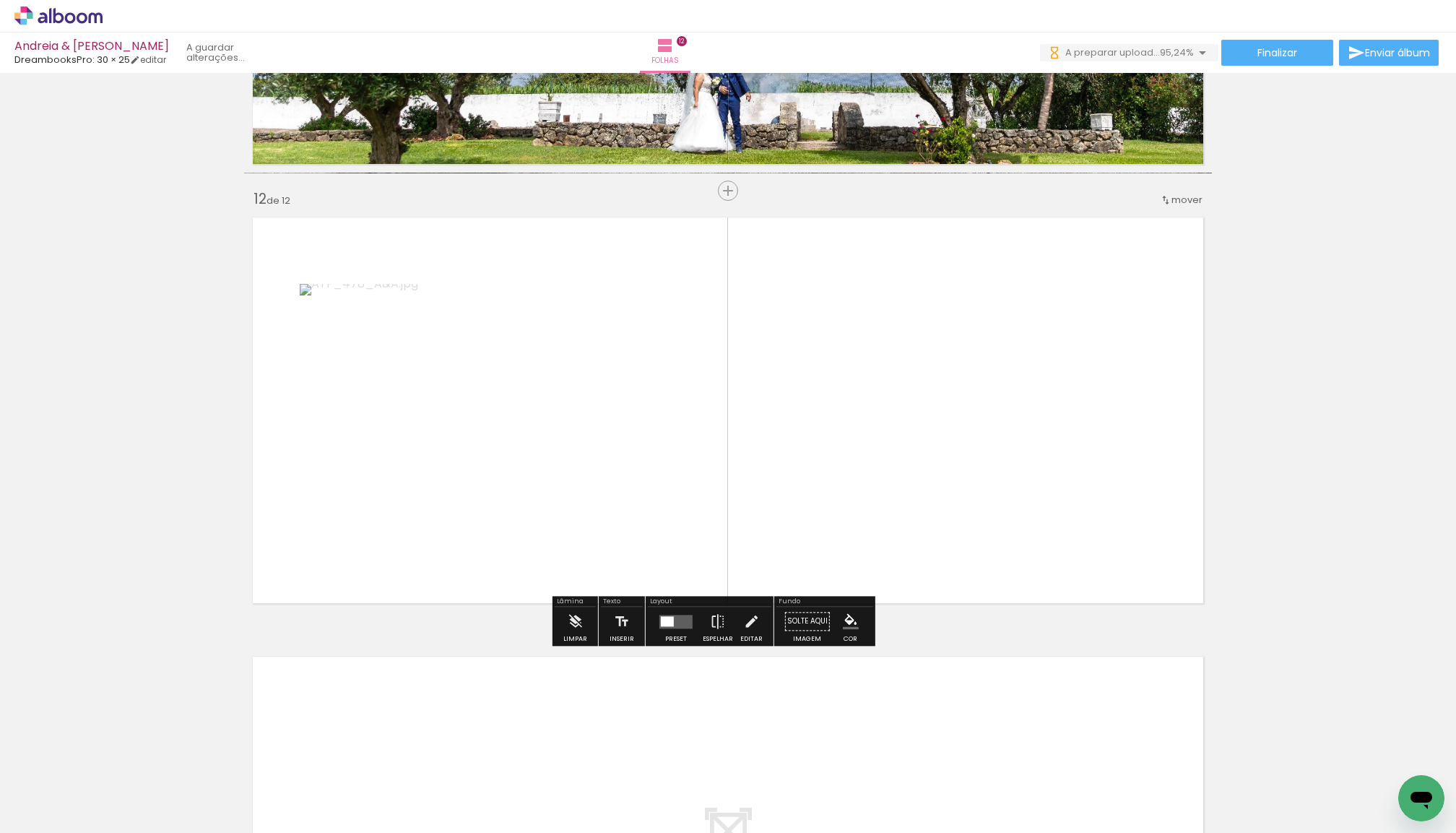
scroll to position [4739, 0]
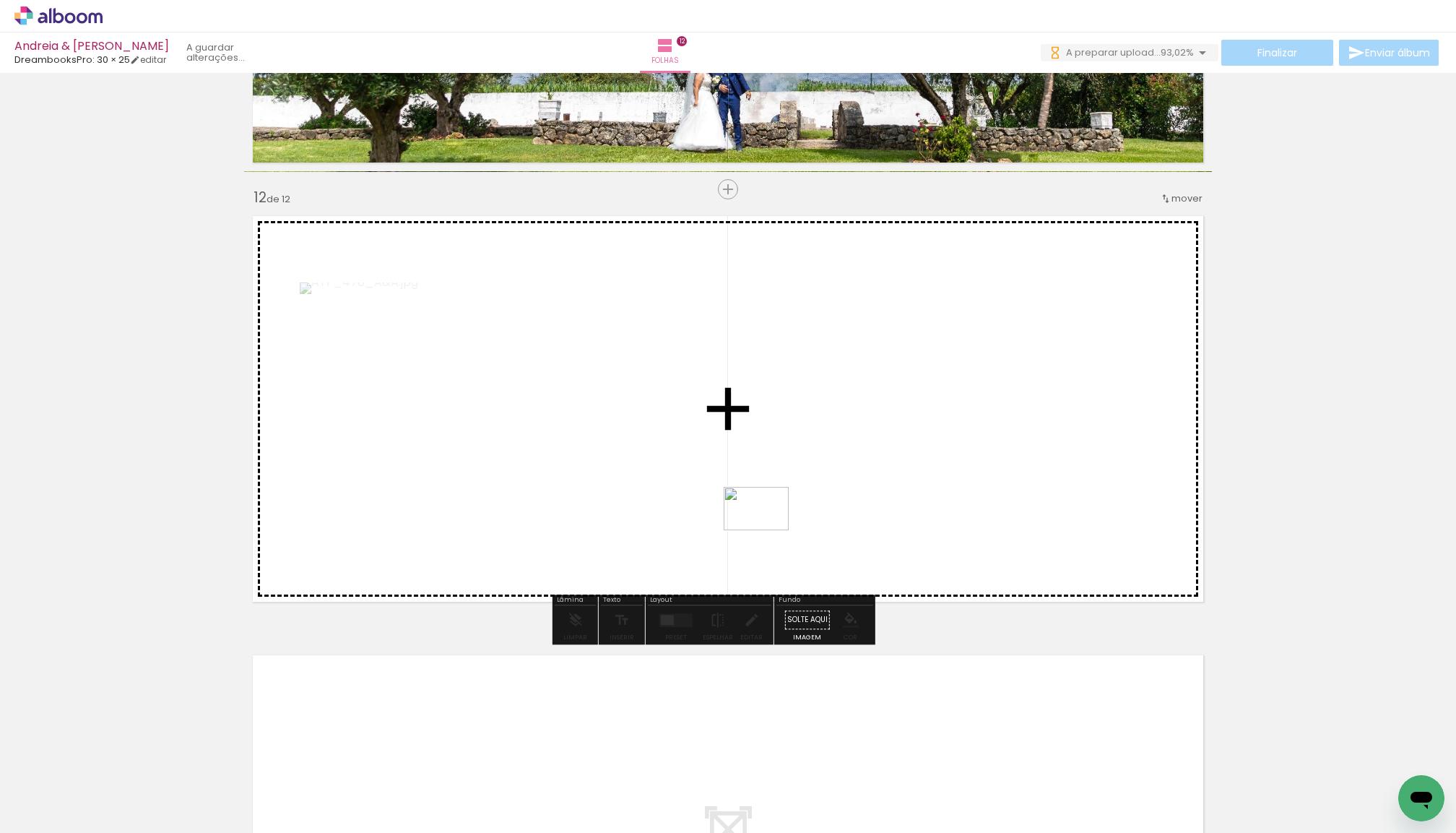
click at [771, 527] on quentale-workspace at bounding box center [728, 416] width 1456 height 833
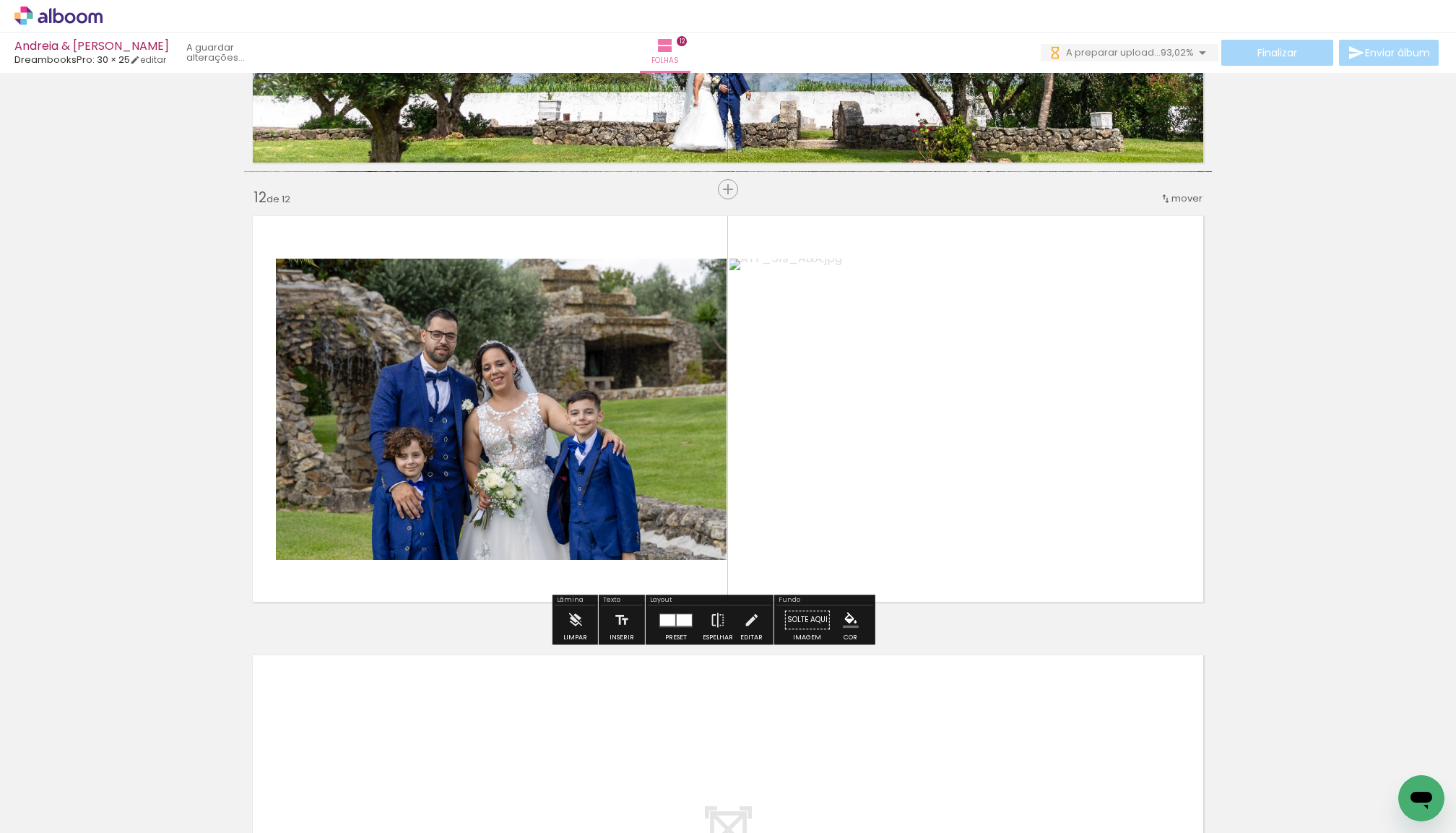
drag, startPoint x: 188, startPoint y: 772, endPoint x: 169, endPoint y: 771, distance: 19.0
click at [174, 771] on quentale-thumb at bounding box center [144, 784] width 81 height 83
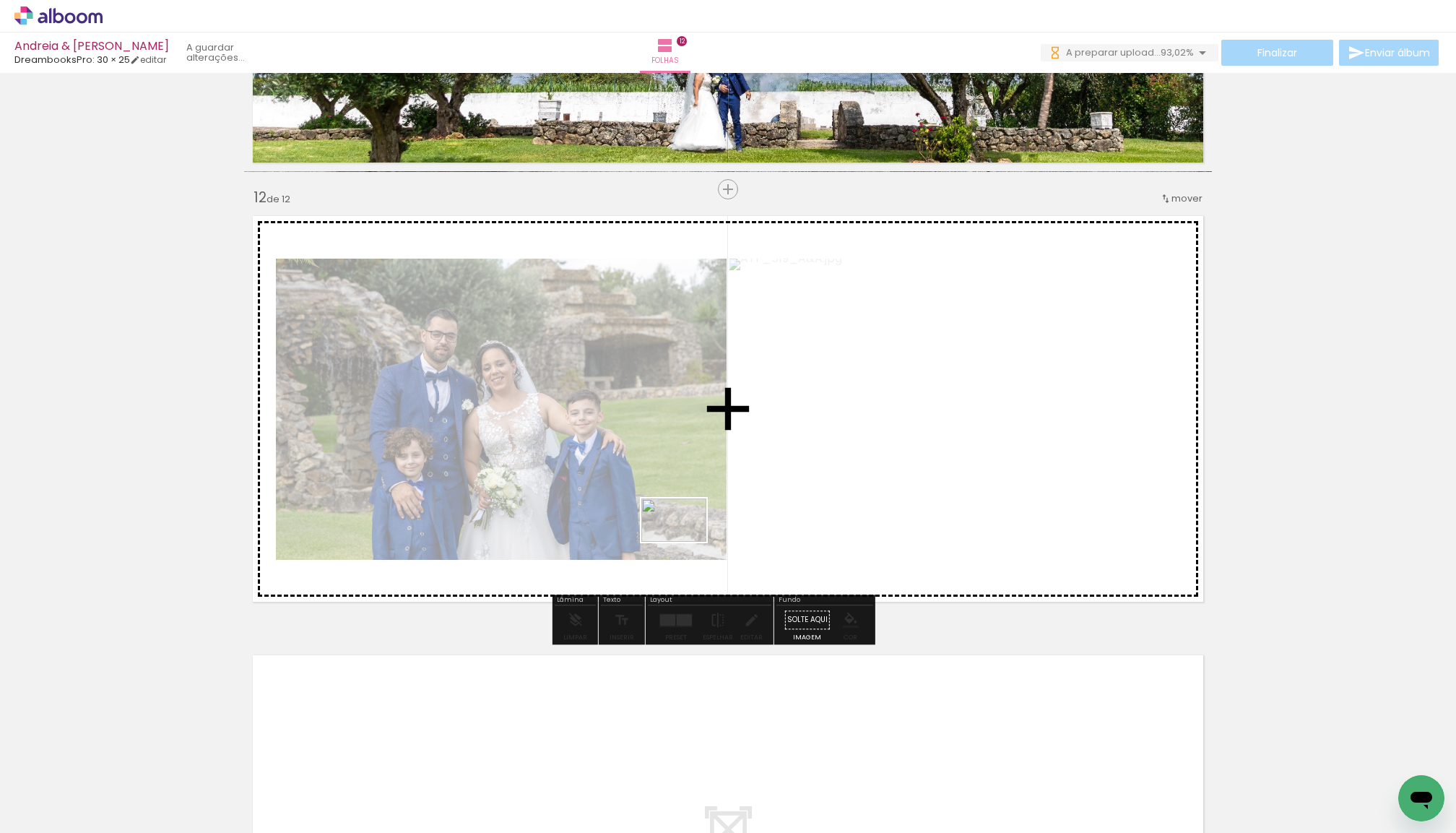
drag, startPoint x: 165, startPoint y: 770, endPoint x: 686, endPoint y: 542, distance: 568.7
click at [686, 542] on quentale-workspace at bounding box center [728, 416] width 1456 height 833
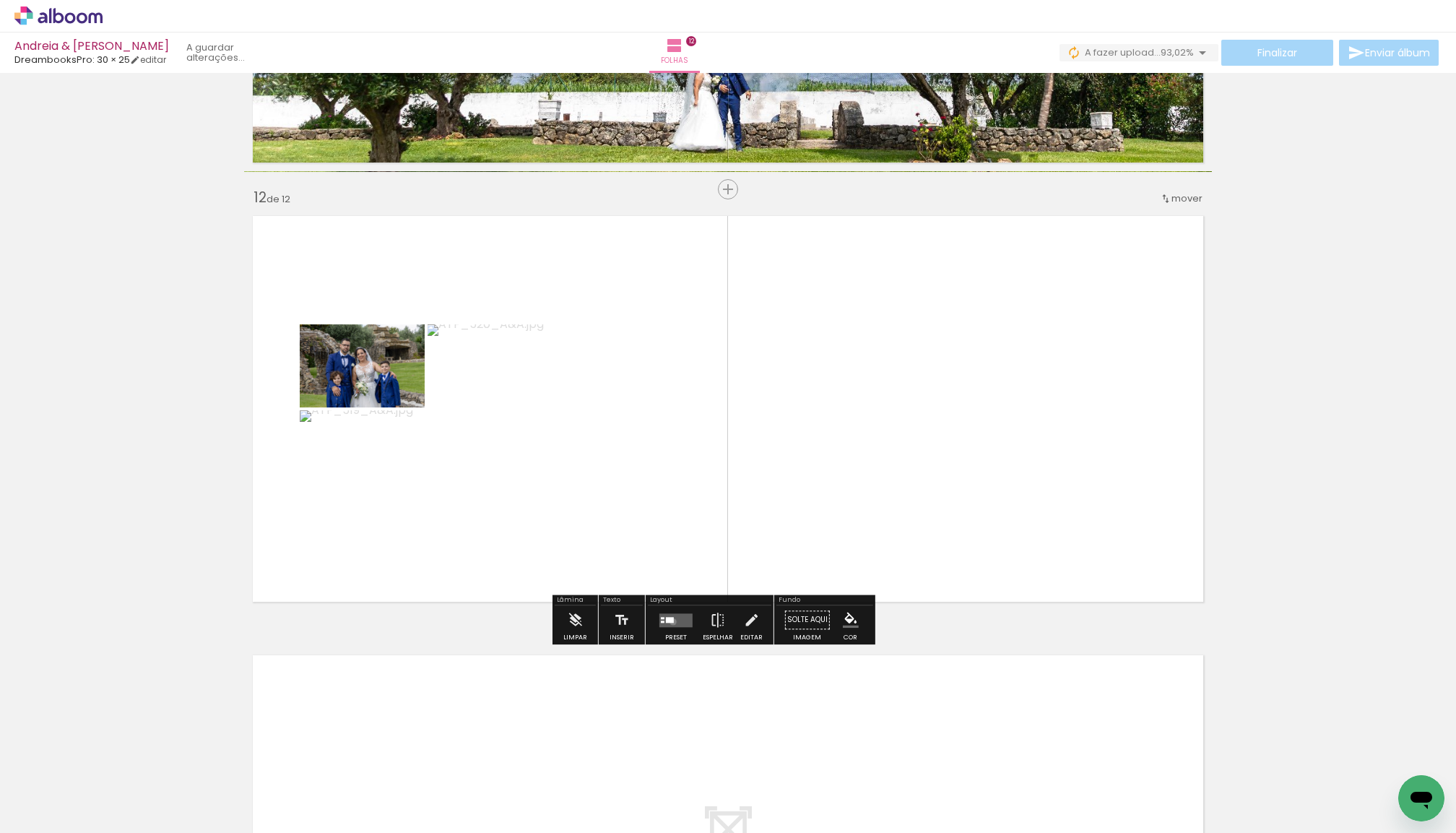
click at [674, 623] on div at bounding box center [669, 620] width 8 height 6
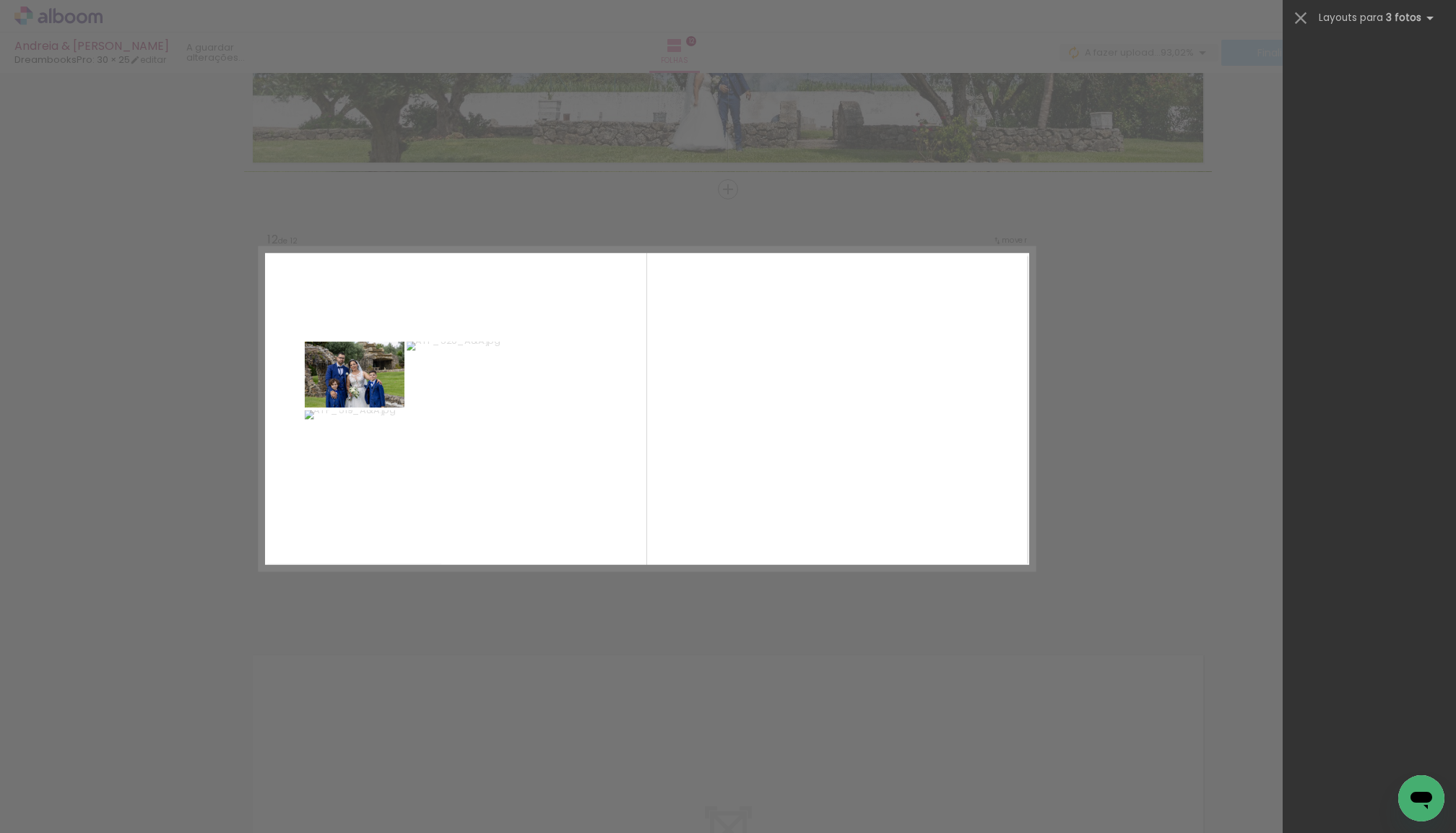
scroll to position [0, 0]
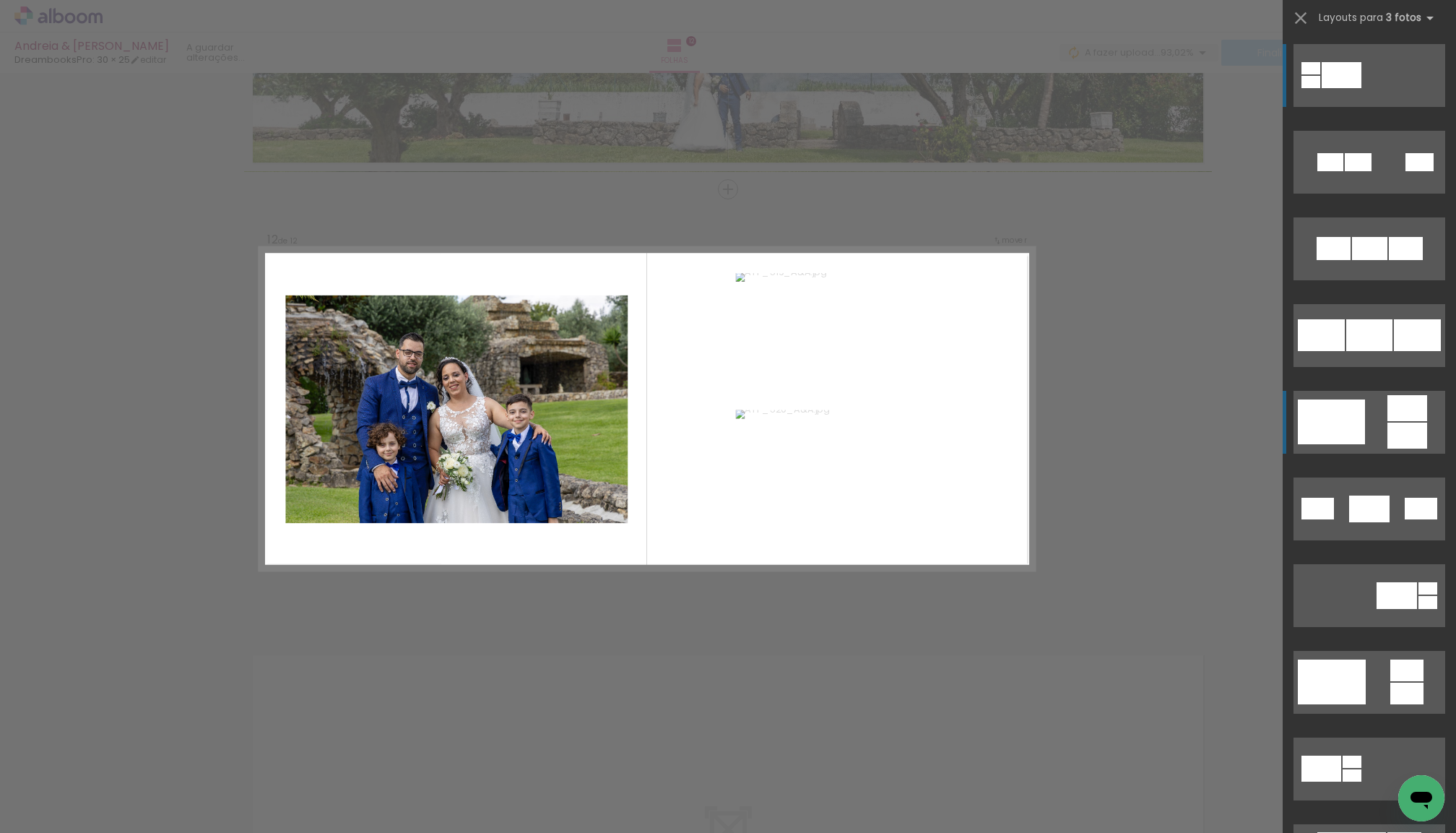
click at [1337, 440] on div at bounding box center [1332, 422] width 67 height 45
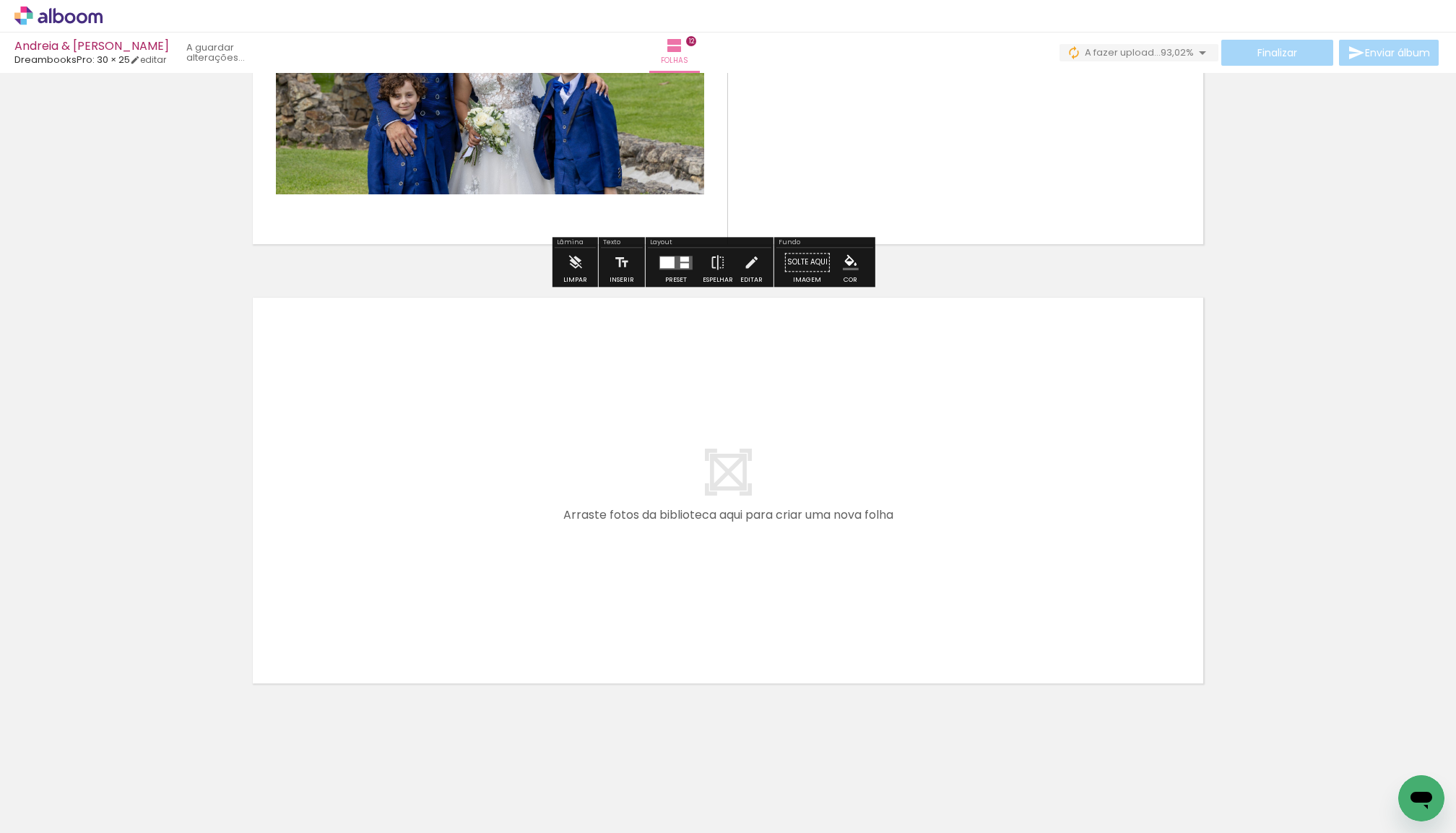
scroll to position [5096, 0]
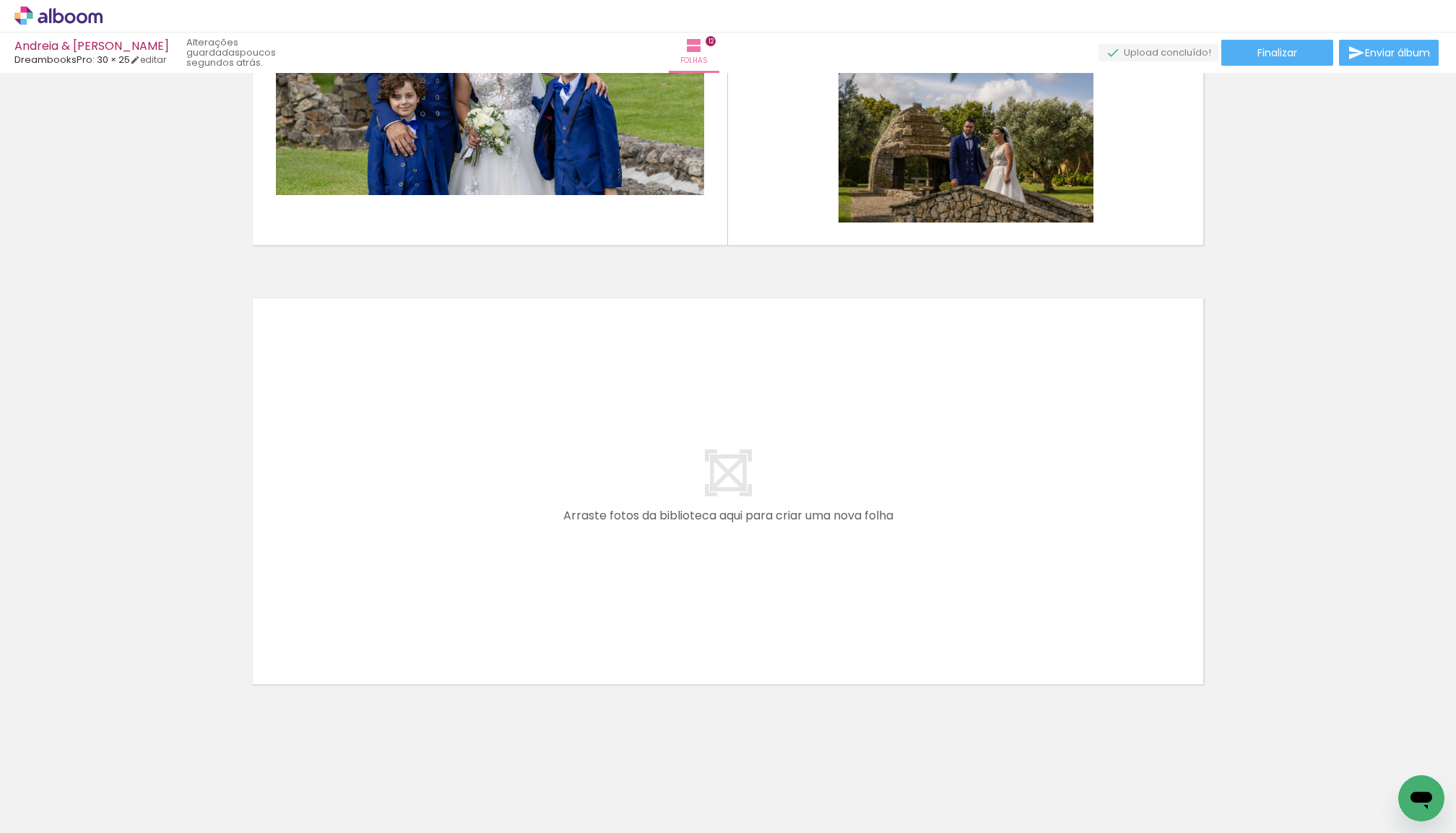
click at [41, 818] on span "Adicionar Fotos" at bounding box center [51, 824] width 44 height 16
click at [0, 0] on input "file" at bounding box center [0, 0] width 0 height 0
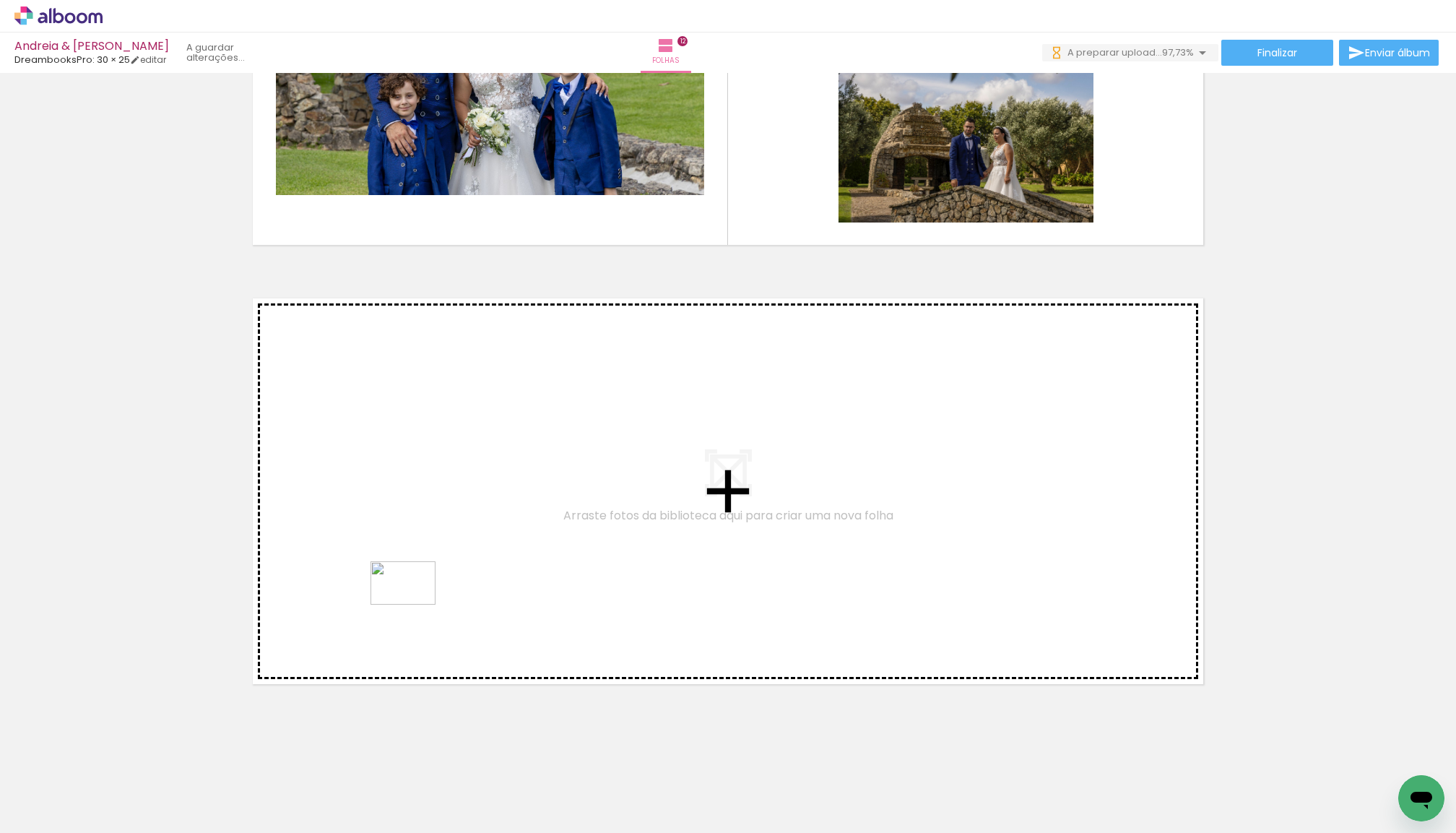
click at [414, 605] on quentale-workspace at bounding box center [728, 416] width 1456 height 833
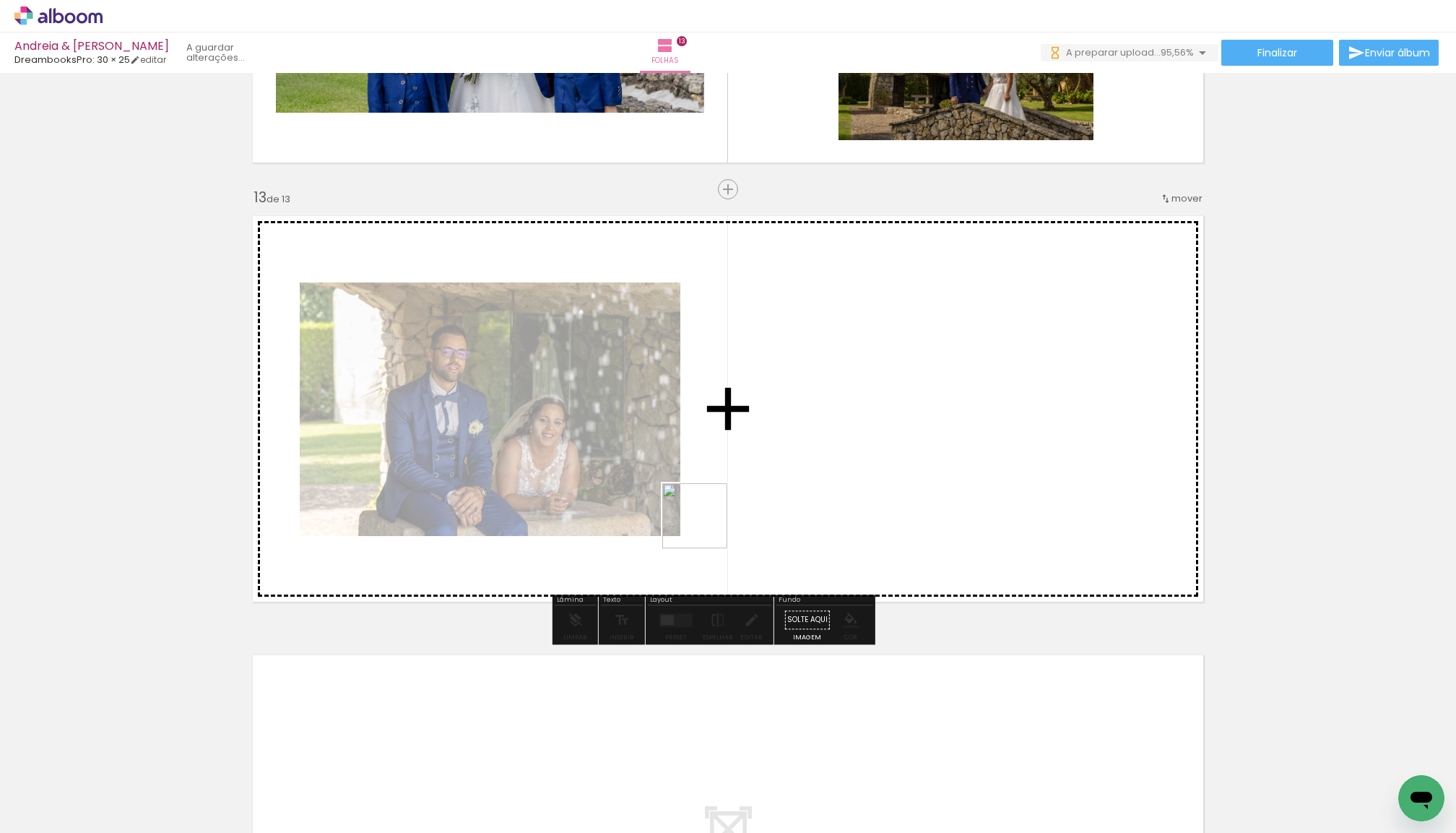
drag, startPoint x: 177, startPoint y: 769, endPoint x: 716, endPoint y: 518, distance: 594.6
click at [716, 518] on quentale-workspace at bounding box center [728, 416] width 1456 height 833
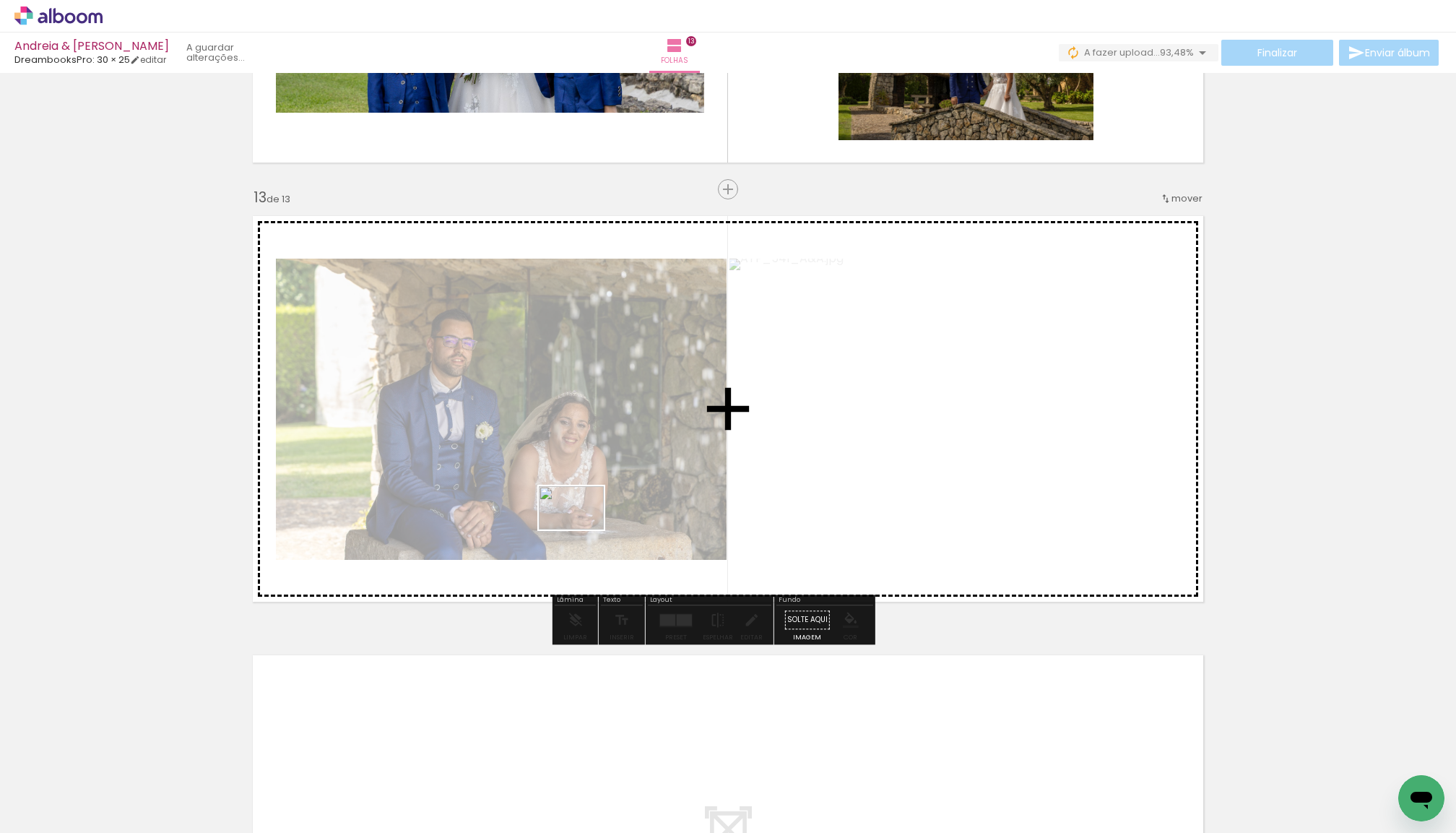
drag, startPoint x: 168, startPoint y: 786, endPoint x: 582, endPoint y: 530, distance: 486.8
click at [582, 530] on quentale-workspace at bounding box center [728, 416] width 1456 height 833
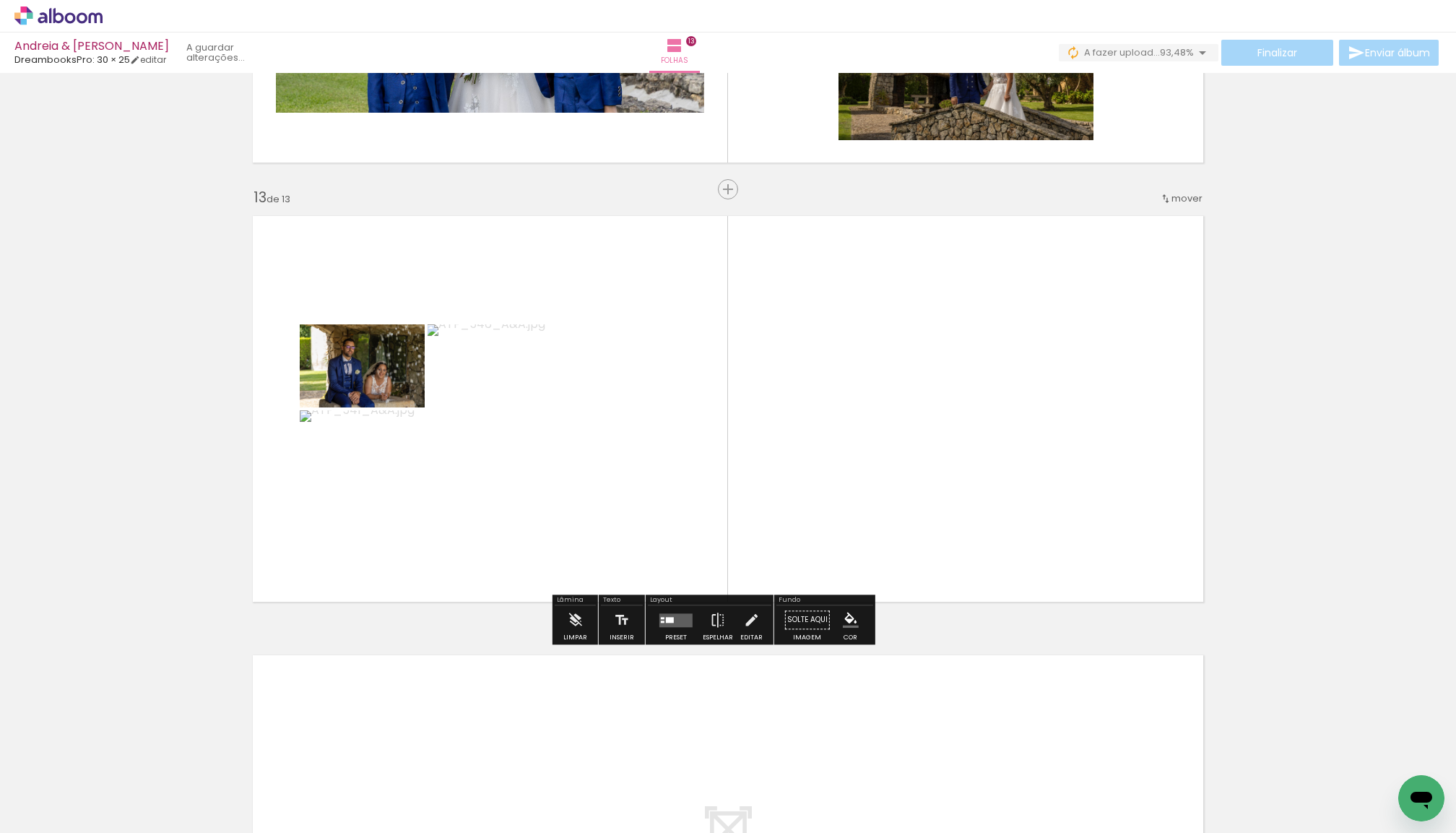
click at [692, 626] on quentale-layouter at bounding box center [676, 620] width 33 height 14
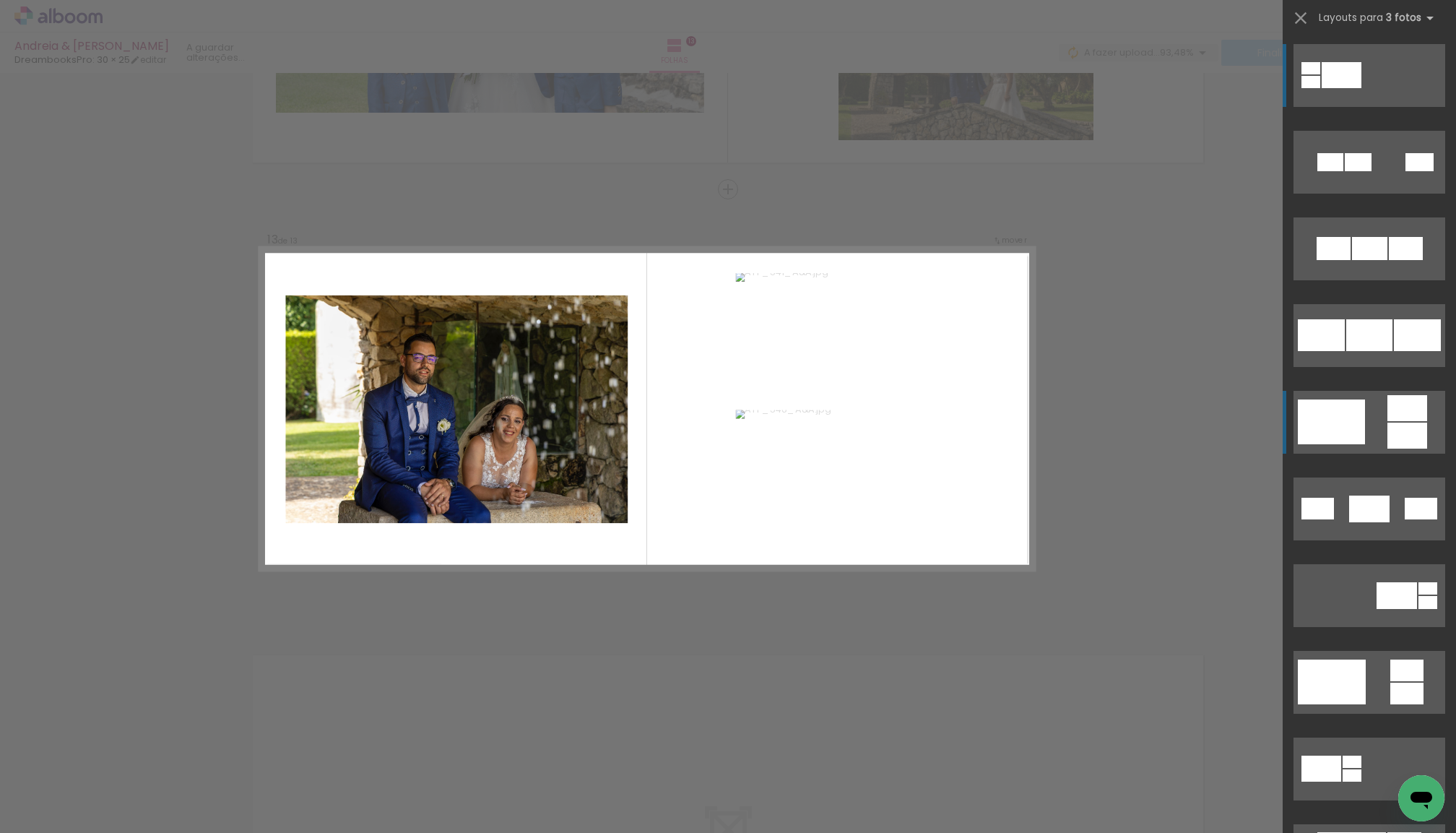
click at [1381, 425] on quentale-layouter at bounding box center [1369, 422] width 152 height 63
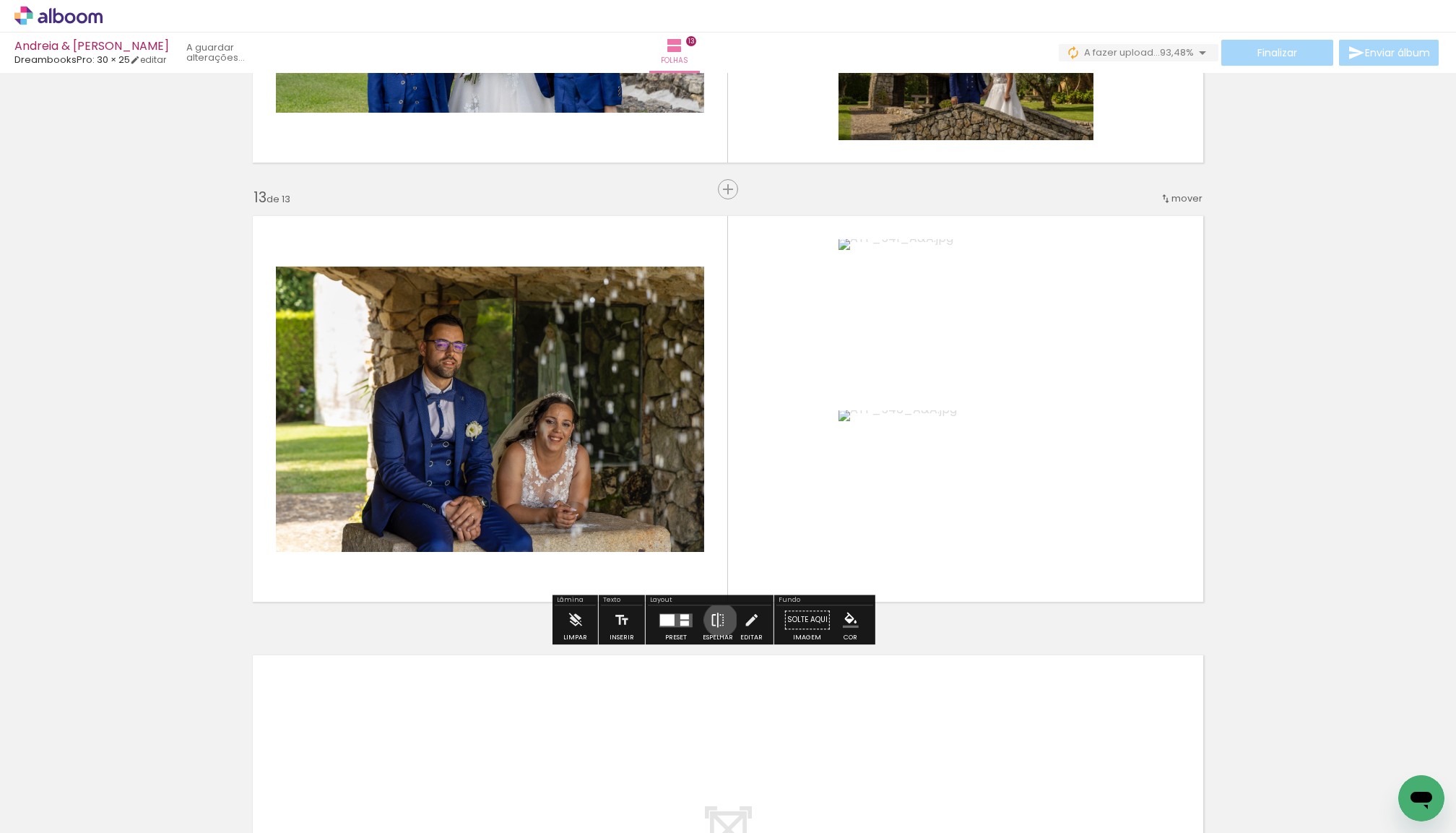
click at [726, 623] on iron-icon at bounding box center [718, 620] width 16 height 29
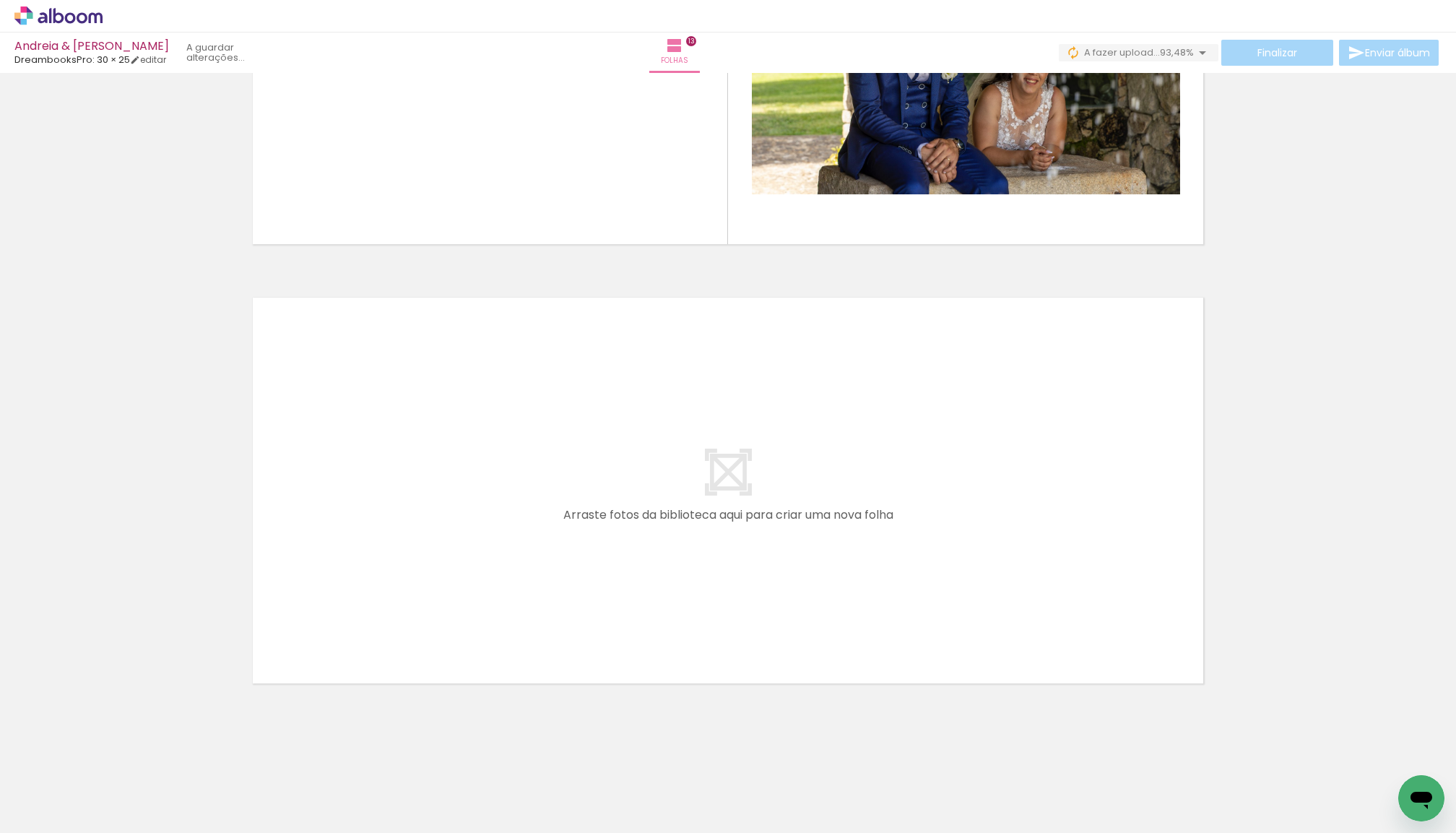
scroll to position [5535, 0]
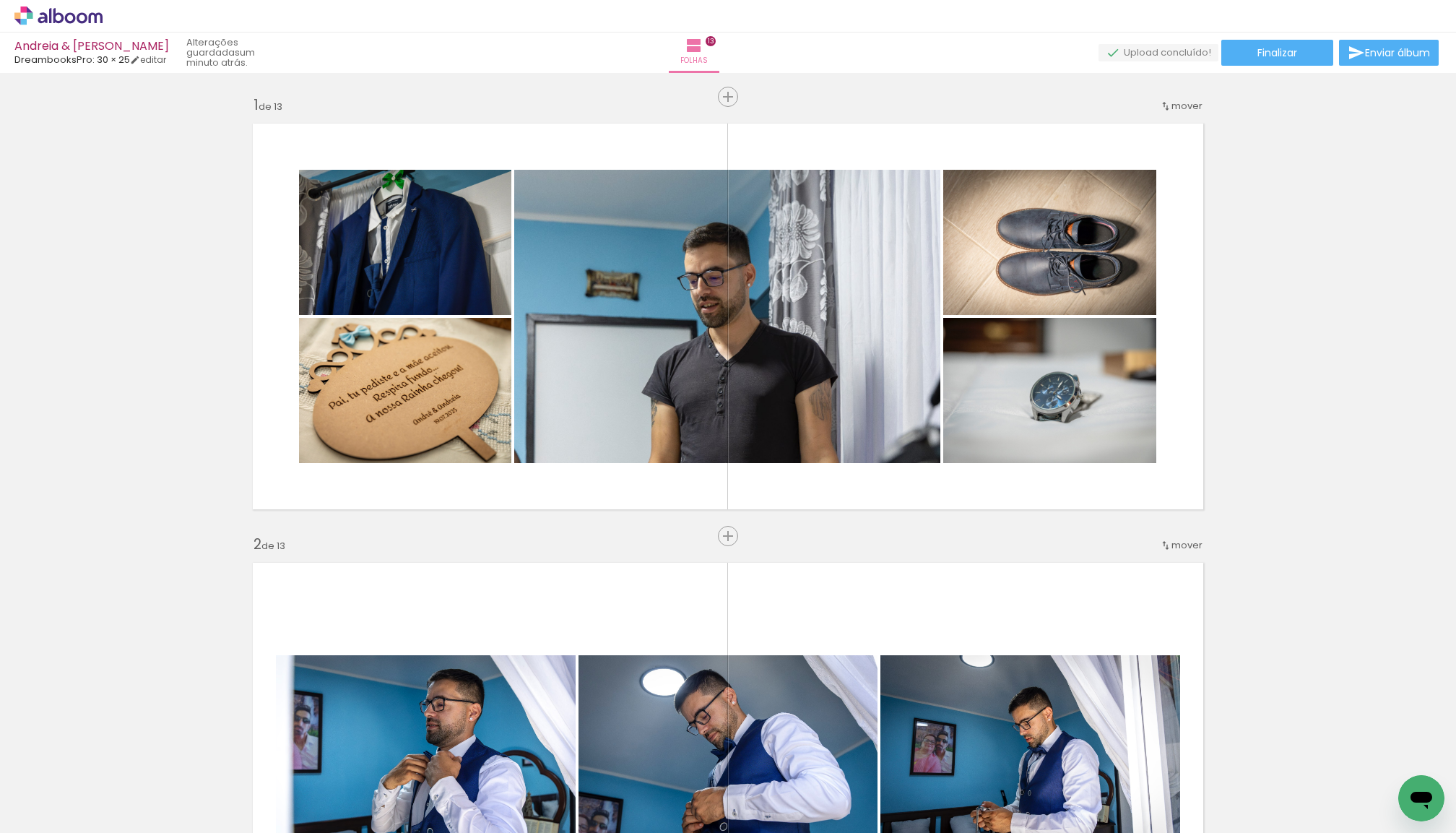
scroll to position [5535, 0]
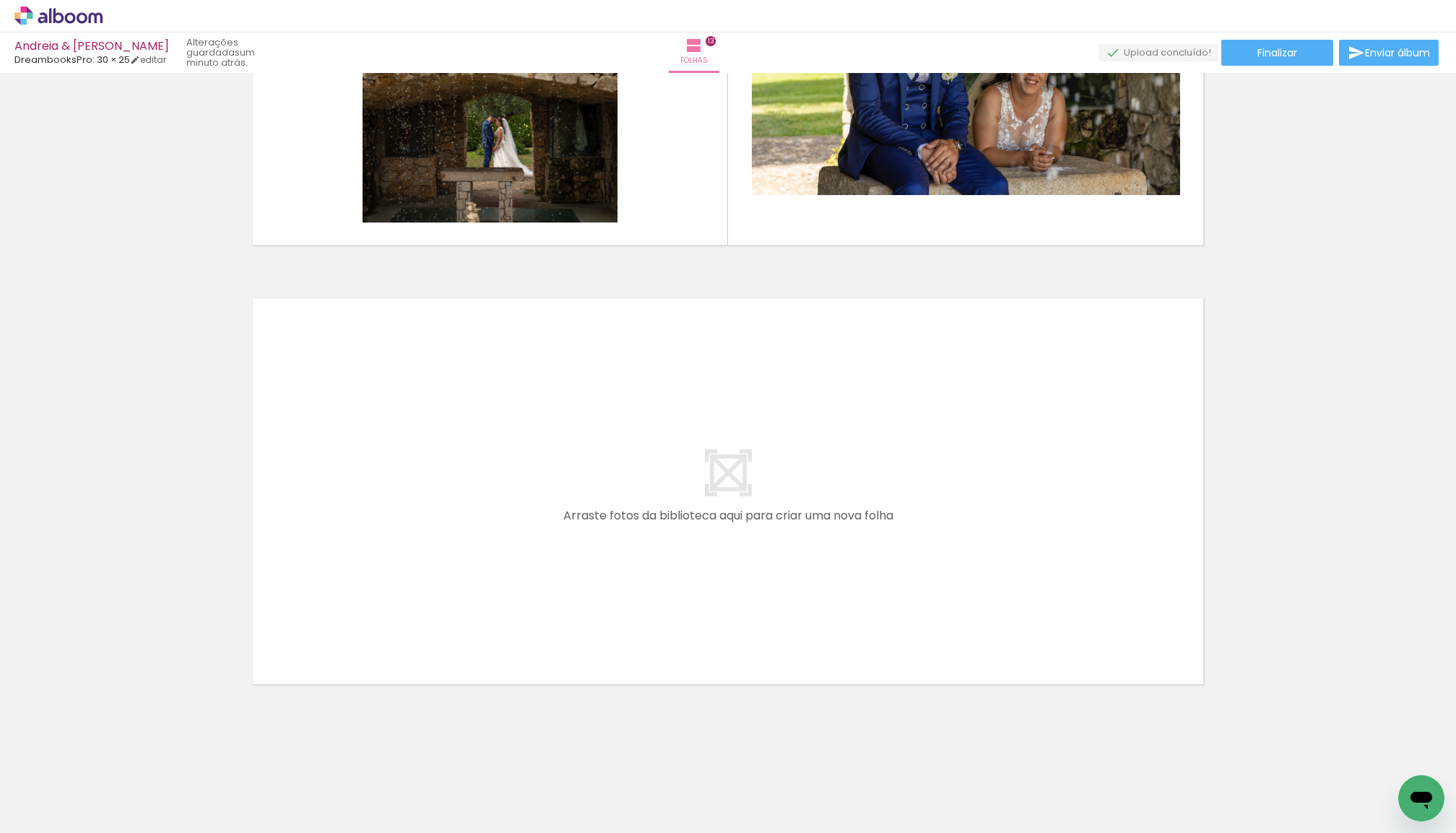
click at [42, 821] on span "Adicionar Fotos" at bounding box center [51, 824] width 44 height 16
click at [0, 0] on input "file" at bounding box center [0, 0] width 0 height 0
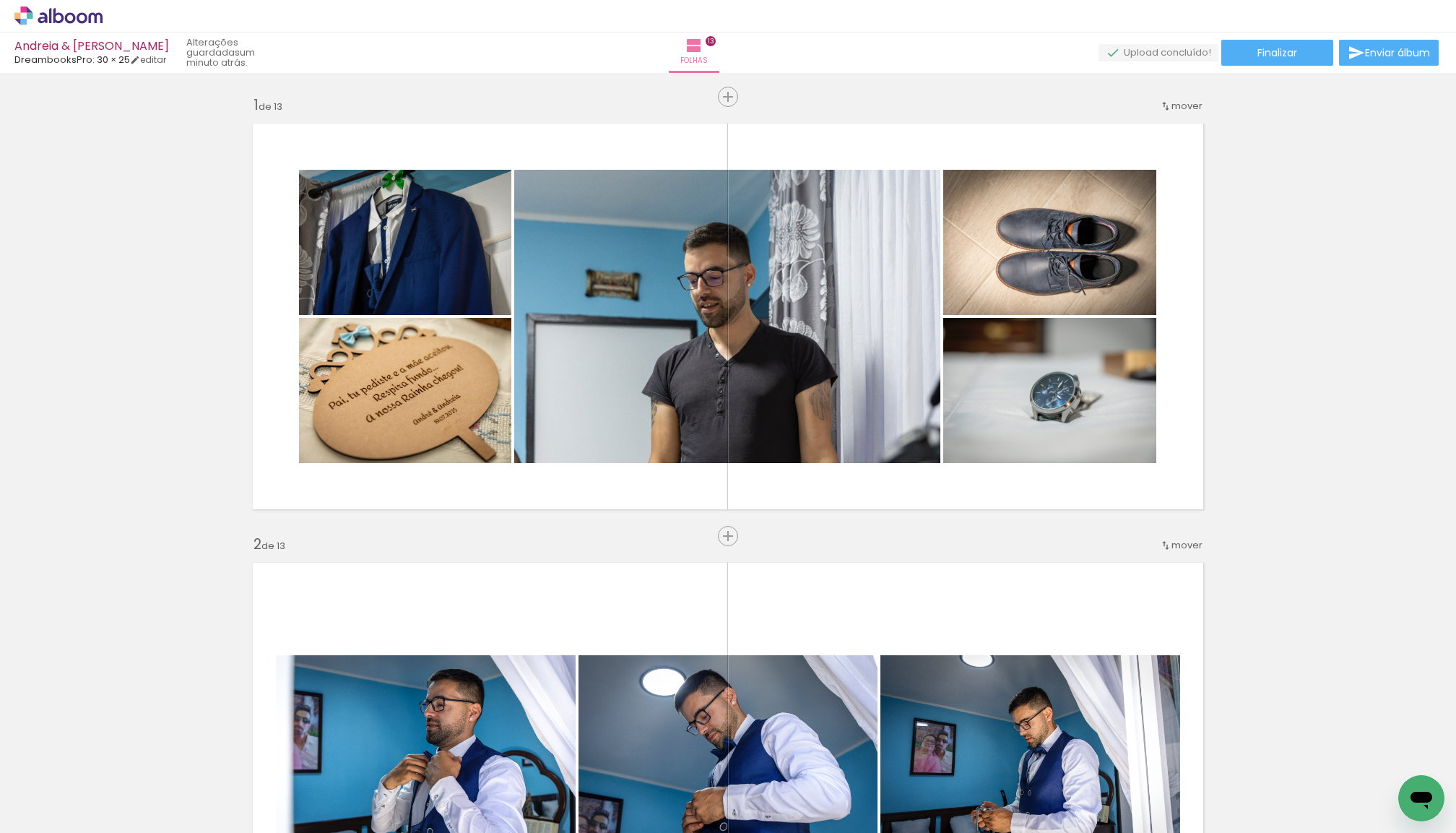
scroll to position [5535, 0]
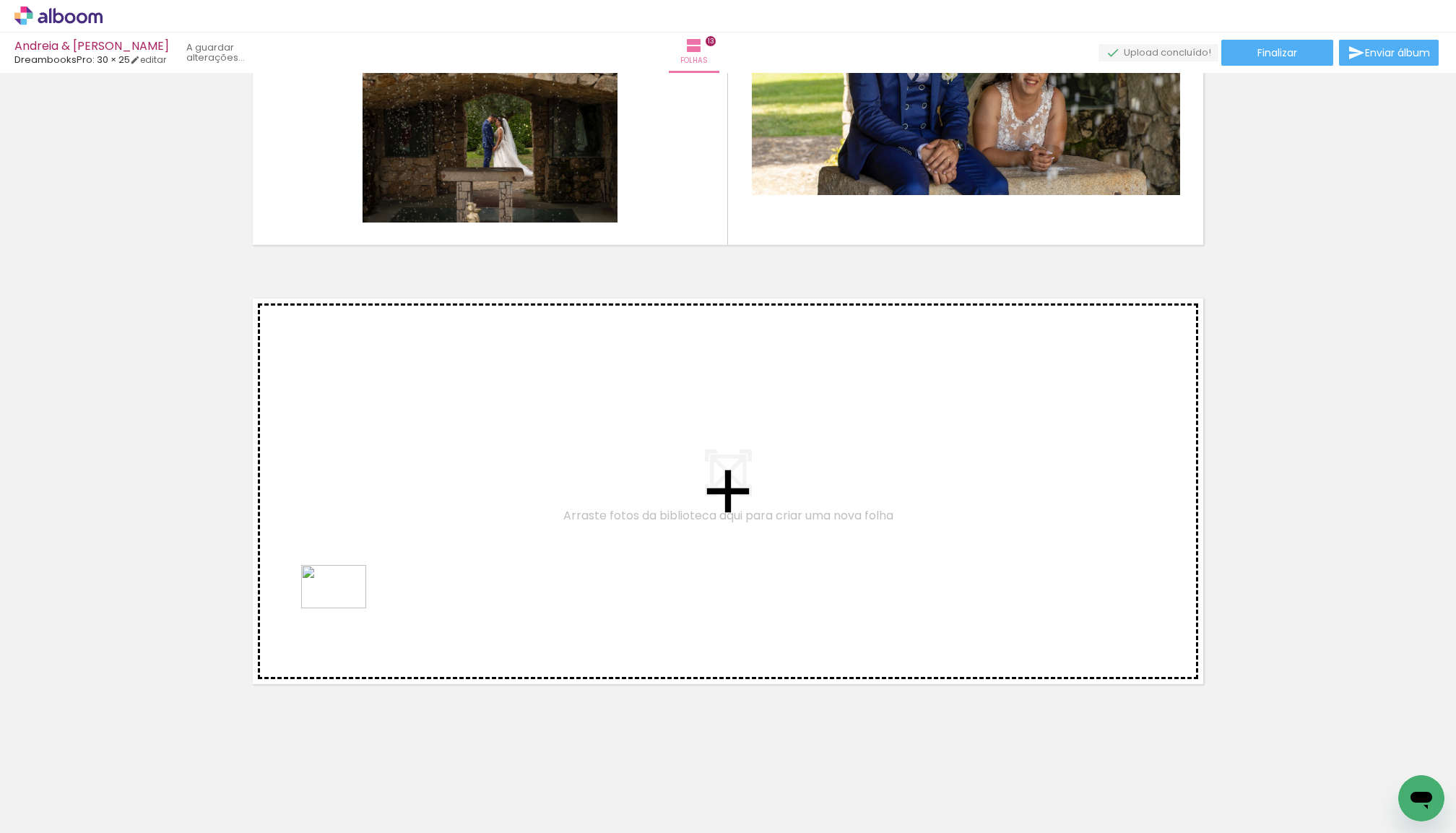
click at [345, 608] on quentale-workspace at bounding box center [728, 416] width 1456 height 833
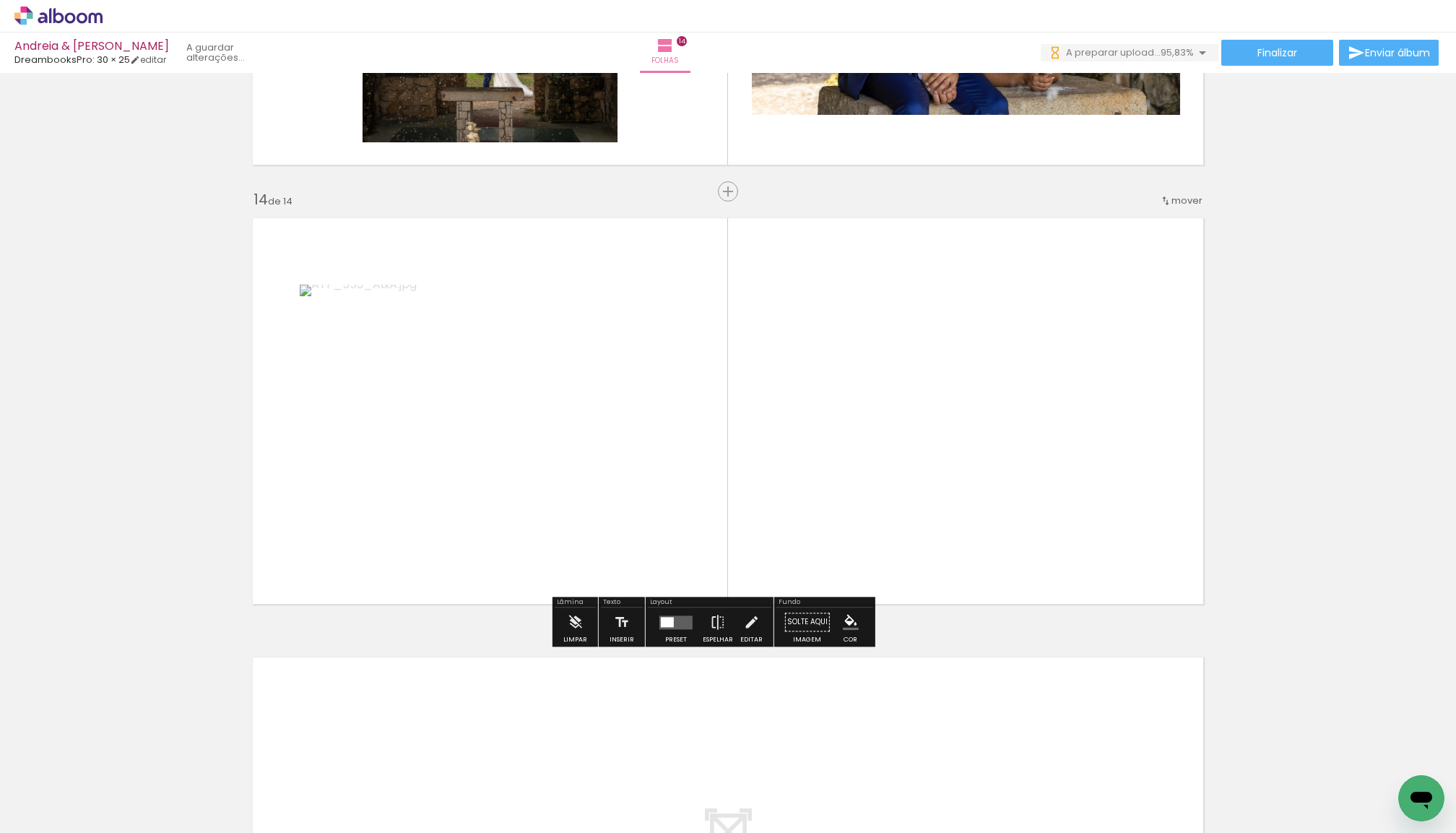
scroll to position [5618, 0]
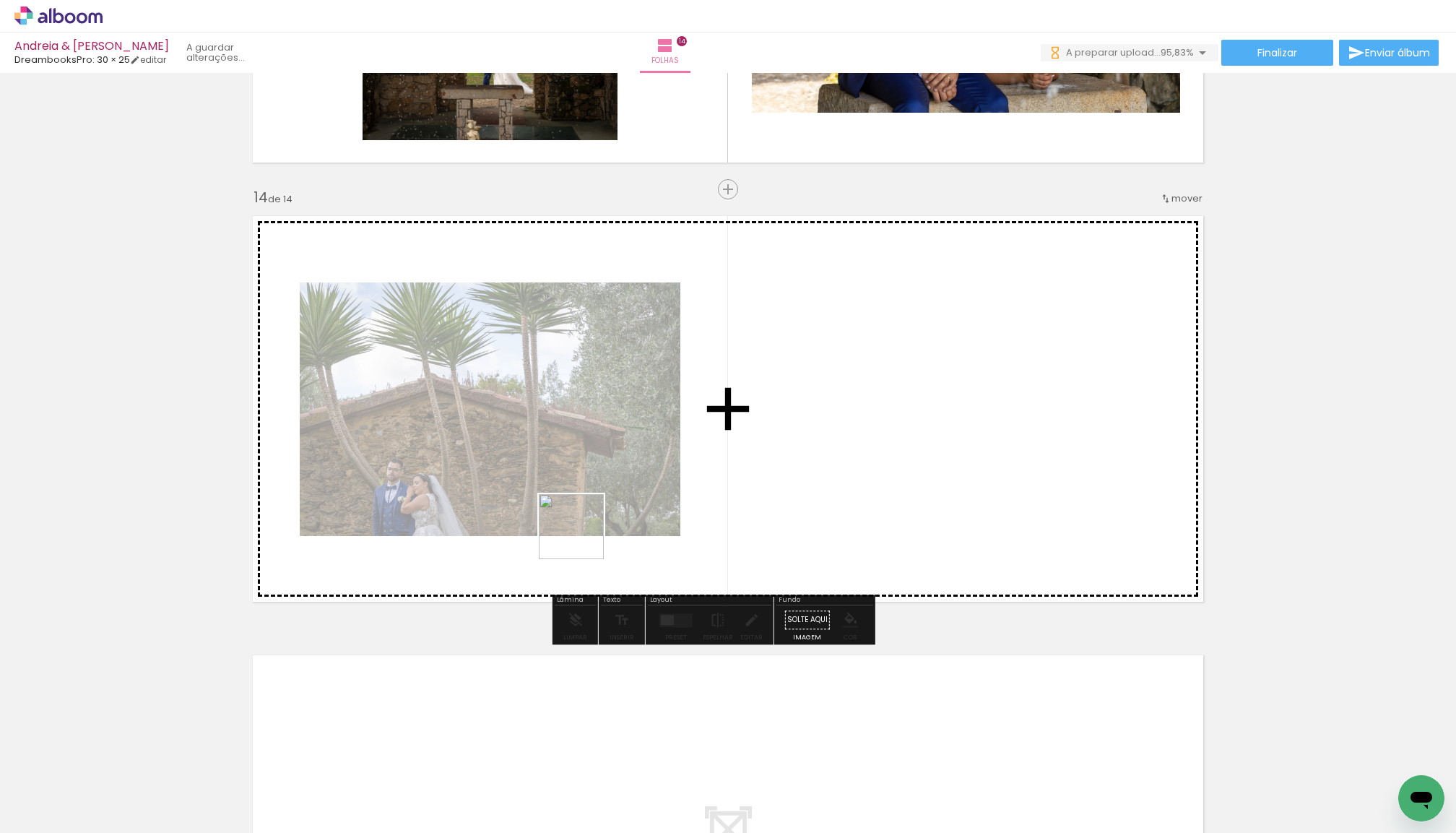
drag, startPoint x: 232, startPoint y: 740, endPoint x: 584, endPoint y: 535, distance: 407.3
click at [584, 535] on quentale-workspace at bounding box center [728, 416] width 1456 height 833
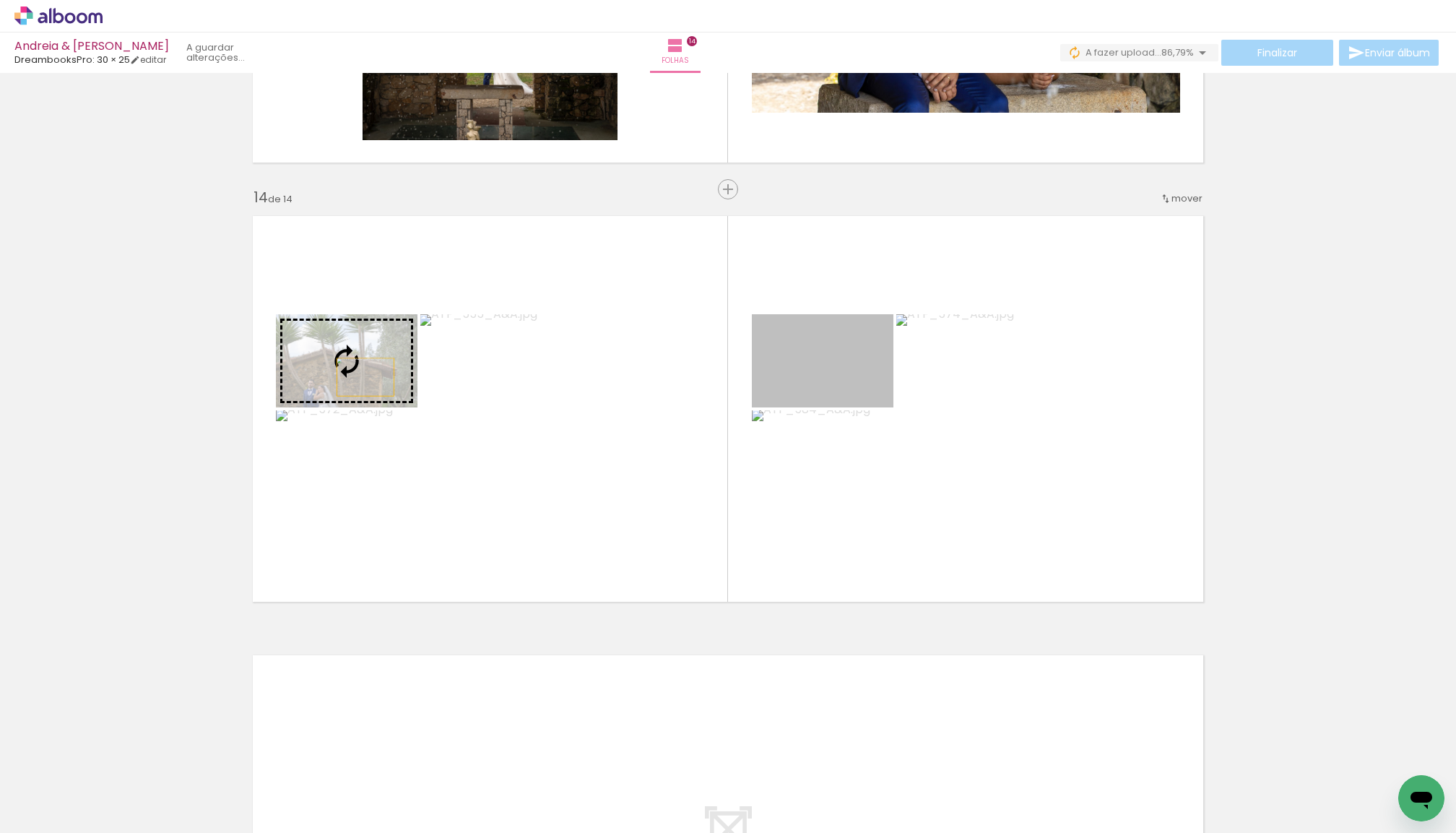
drag, startPoint x: 833, startPoint y: 399, endPoint x: 366, endPoint y: 377, distance: 467.5
click at [0, 0] on slot at bounding box center [0, 0] width 0 height 0
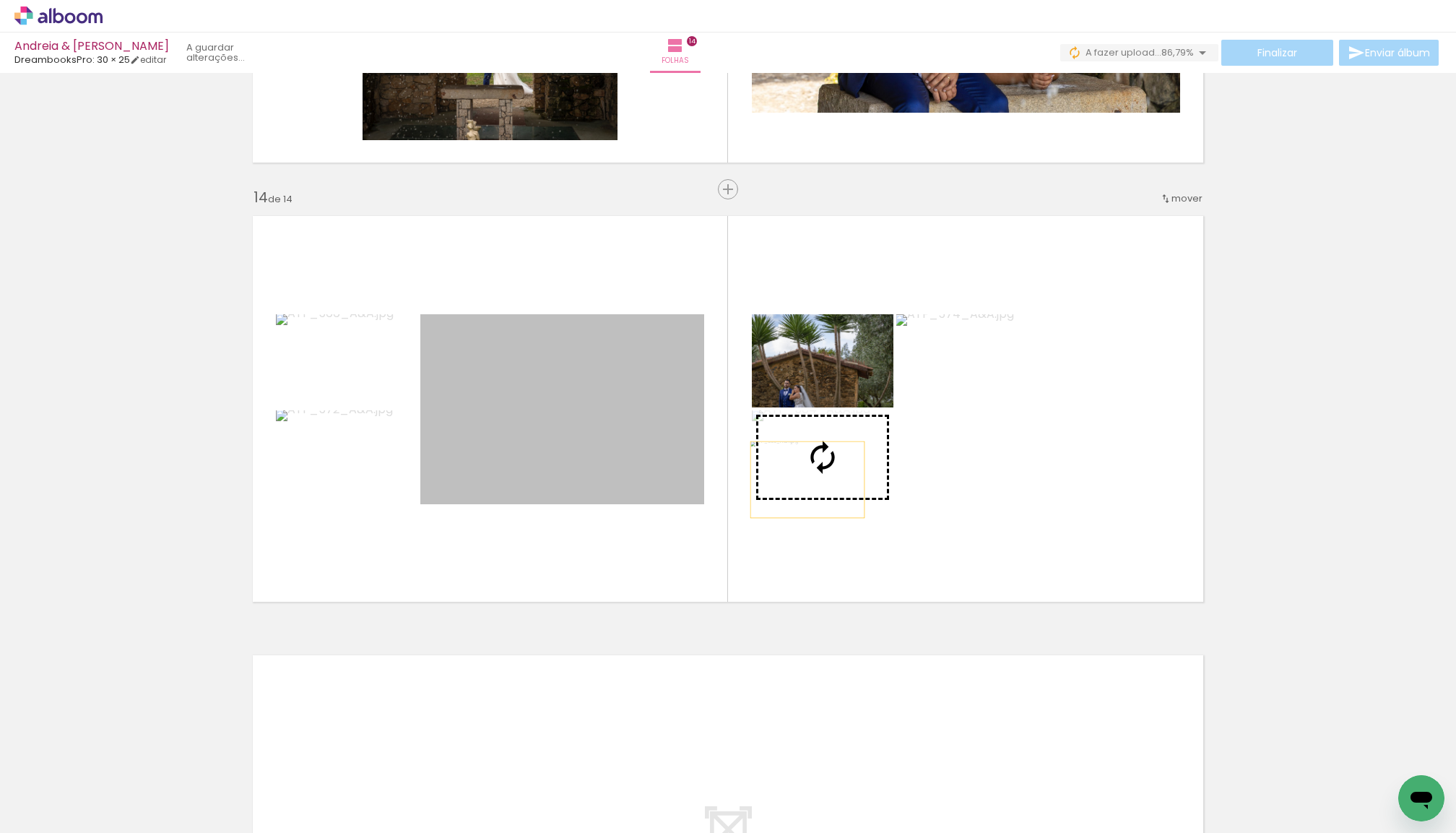
drag, startPoint x: 640, startPoint y: 478, endPoint x: 807, endPoint y: 480, distance: 167.0
click at [0, 0] on slot at bounding box center [0, 0] width 0 height 0
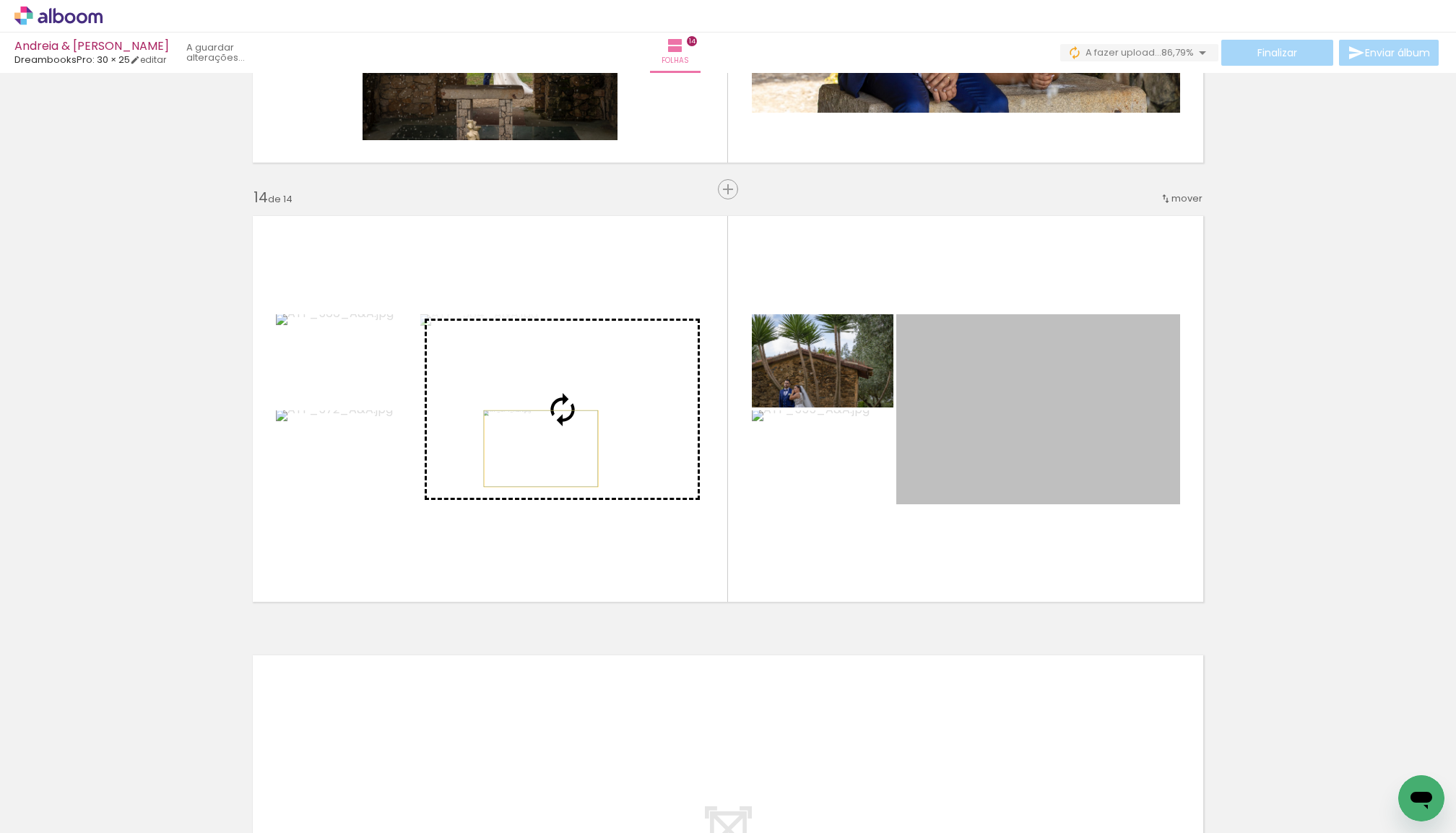
drag, startPoint x: 978, startPoint y: 448, endPoint x: 544, endPoint y: 448, distance: 434.0
click at [0, 0] on slot at bounding box center [0, 0] width 0 height 0
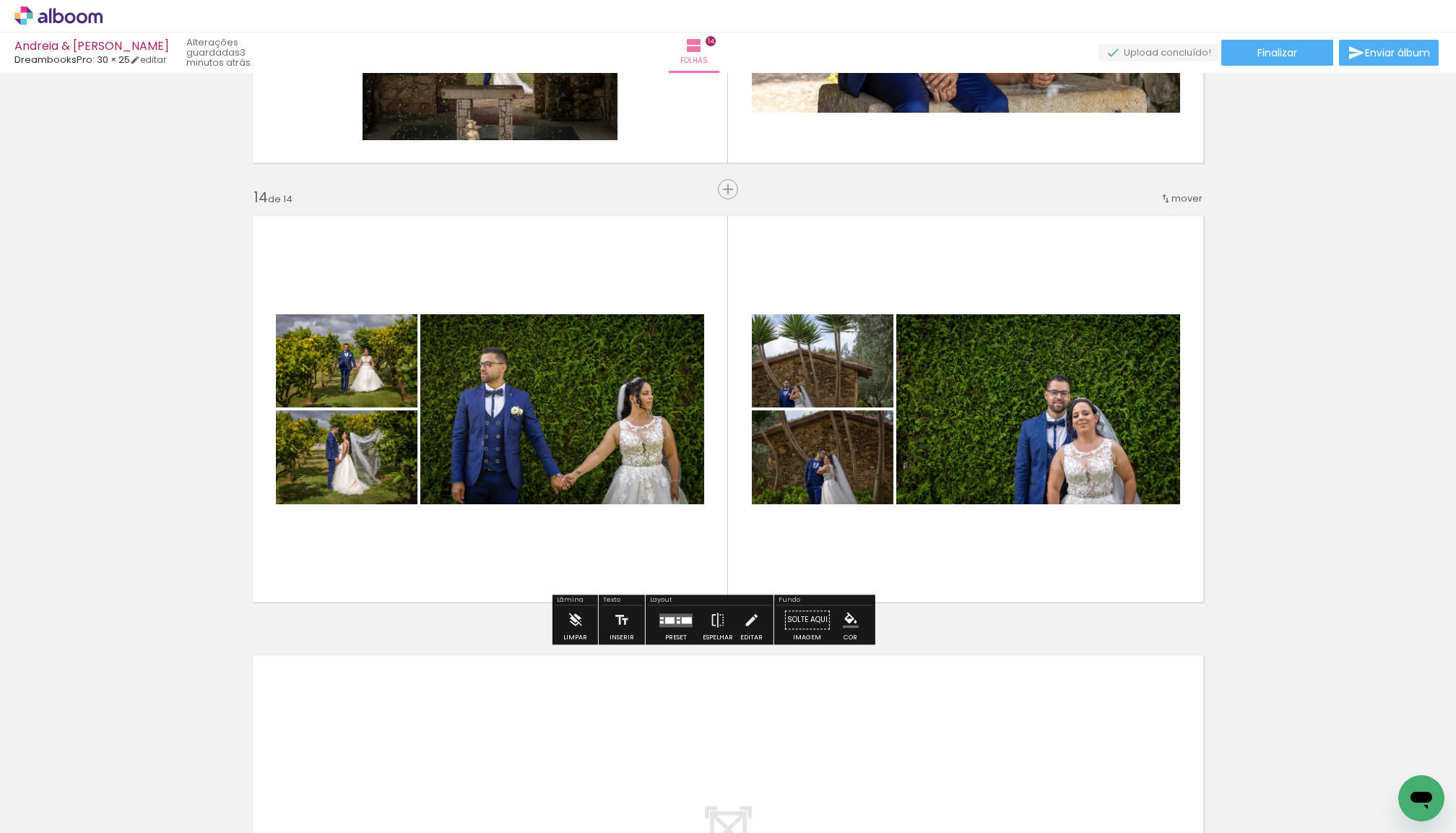
click at [688, 614] on div at bounding box center [676, 620] width 39 height 29
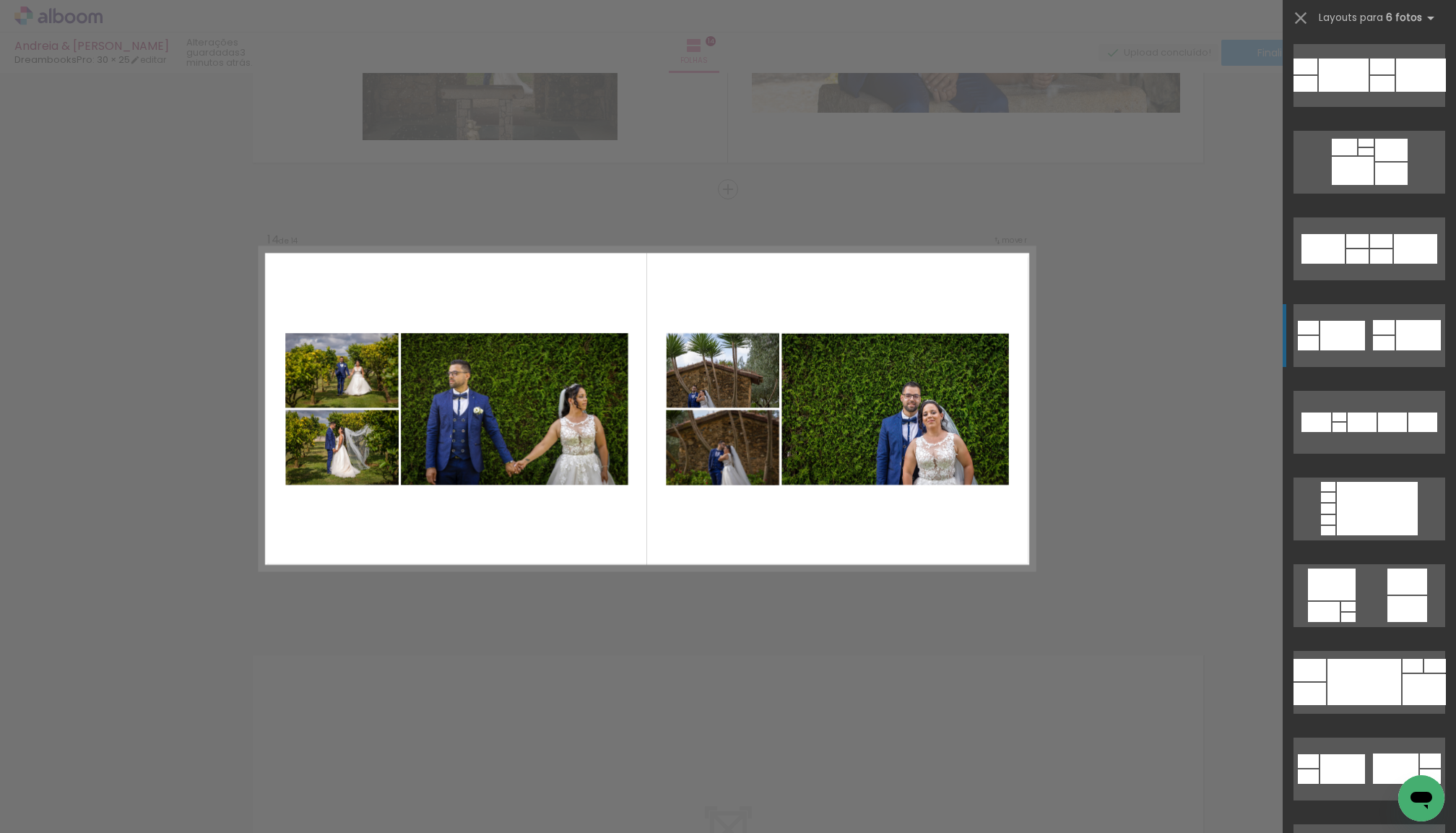
scroll to position [260, 0]
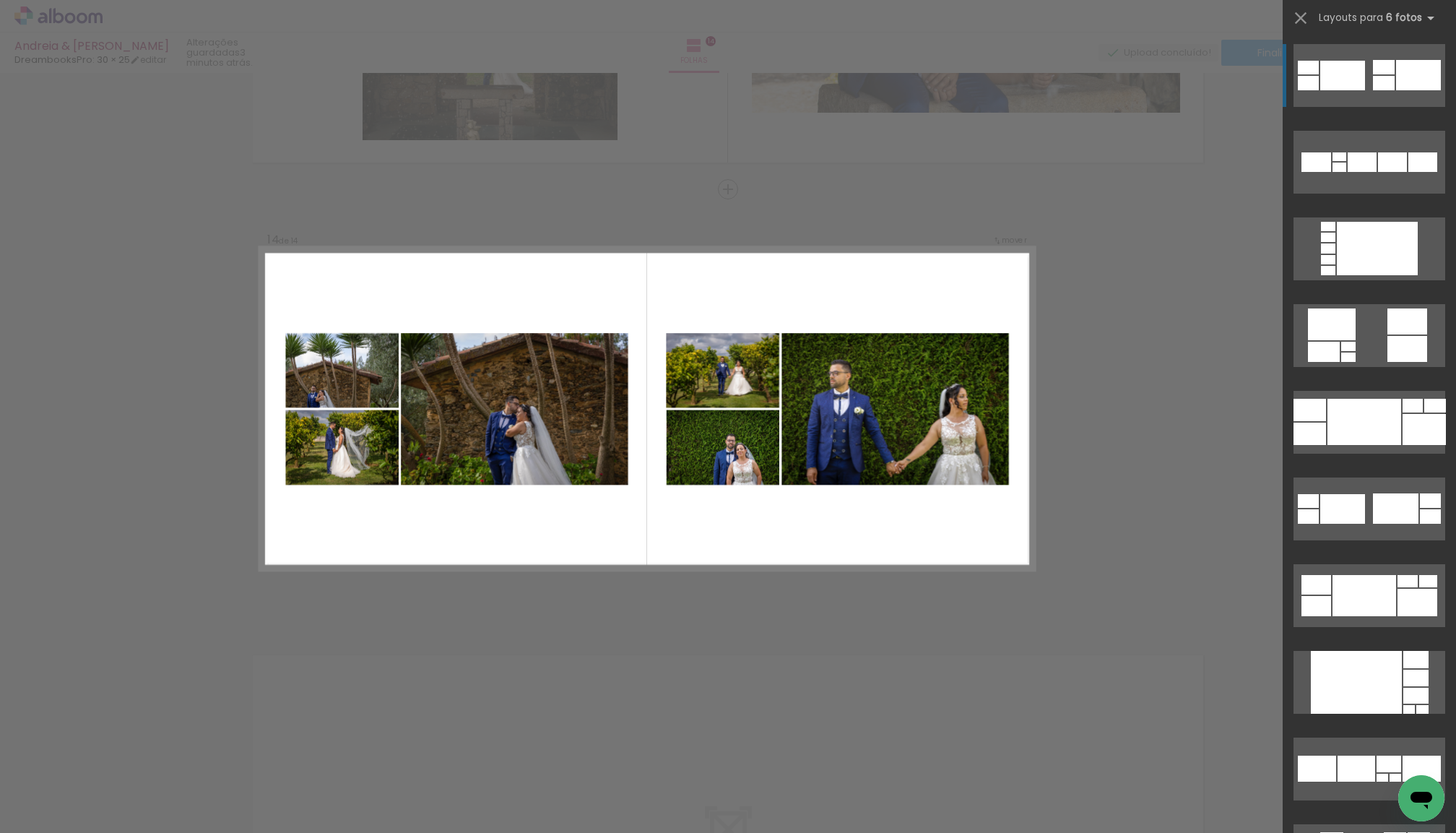
click at [1303, 17] on iron-icon at bounding box center [1301, 18] width 21 height 21
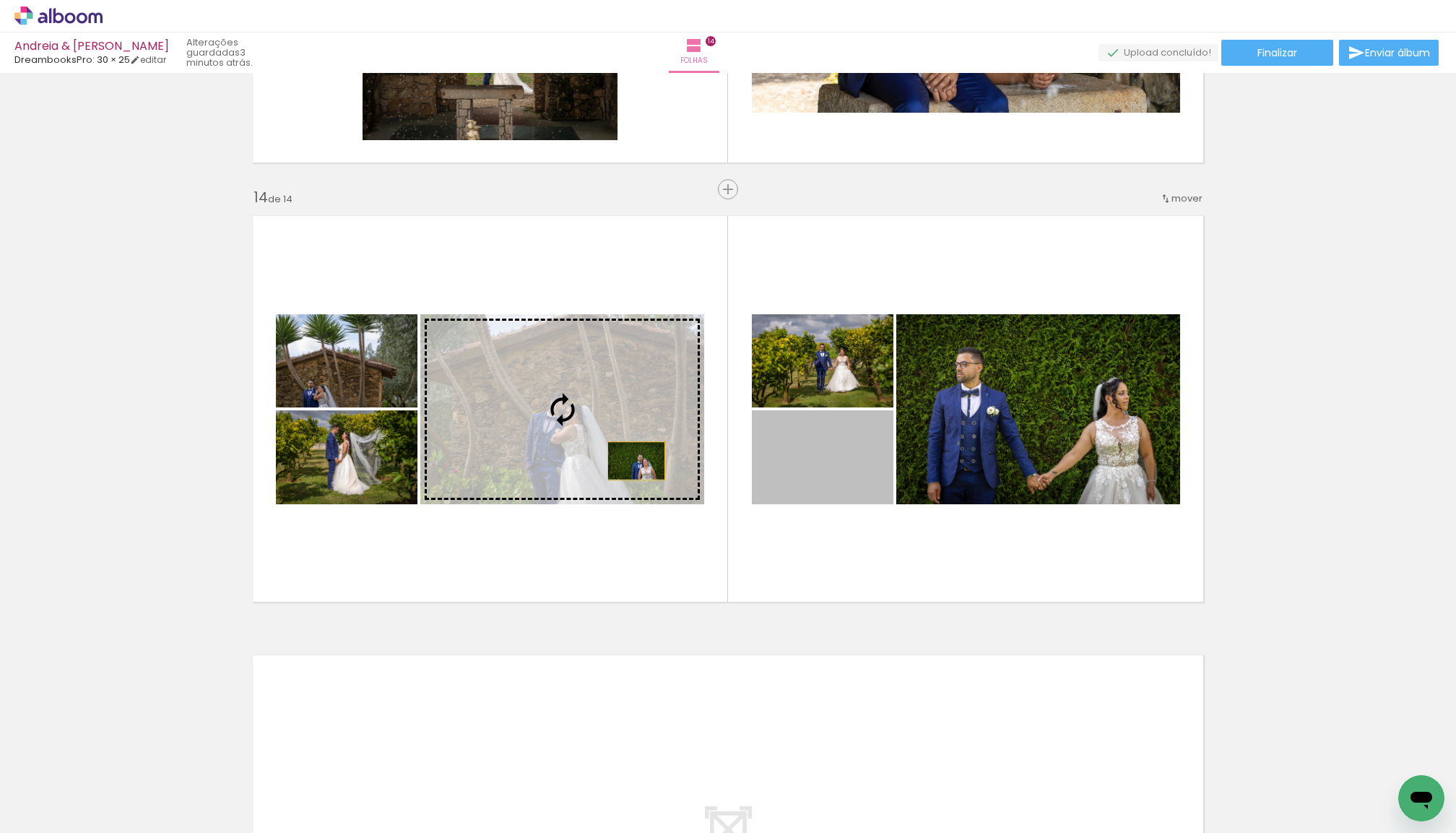
drag, startPoint x: 807, startPoint y: 480, endPoint x: 634, endPoint y: 461, distance: 174.0
click at [0, 0] on slot at bounding box center [0, 0] width 0 height 0
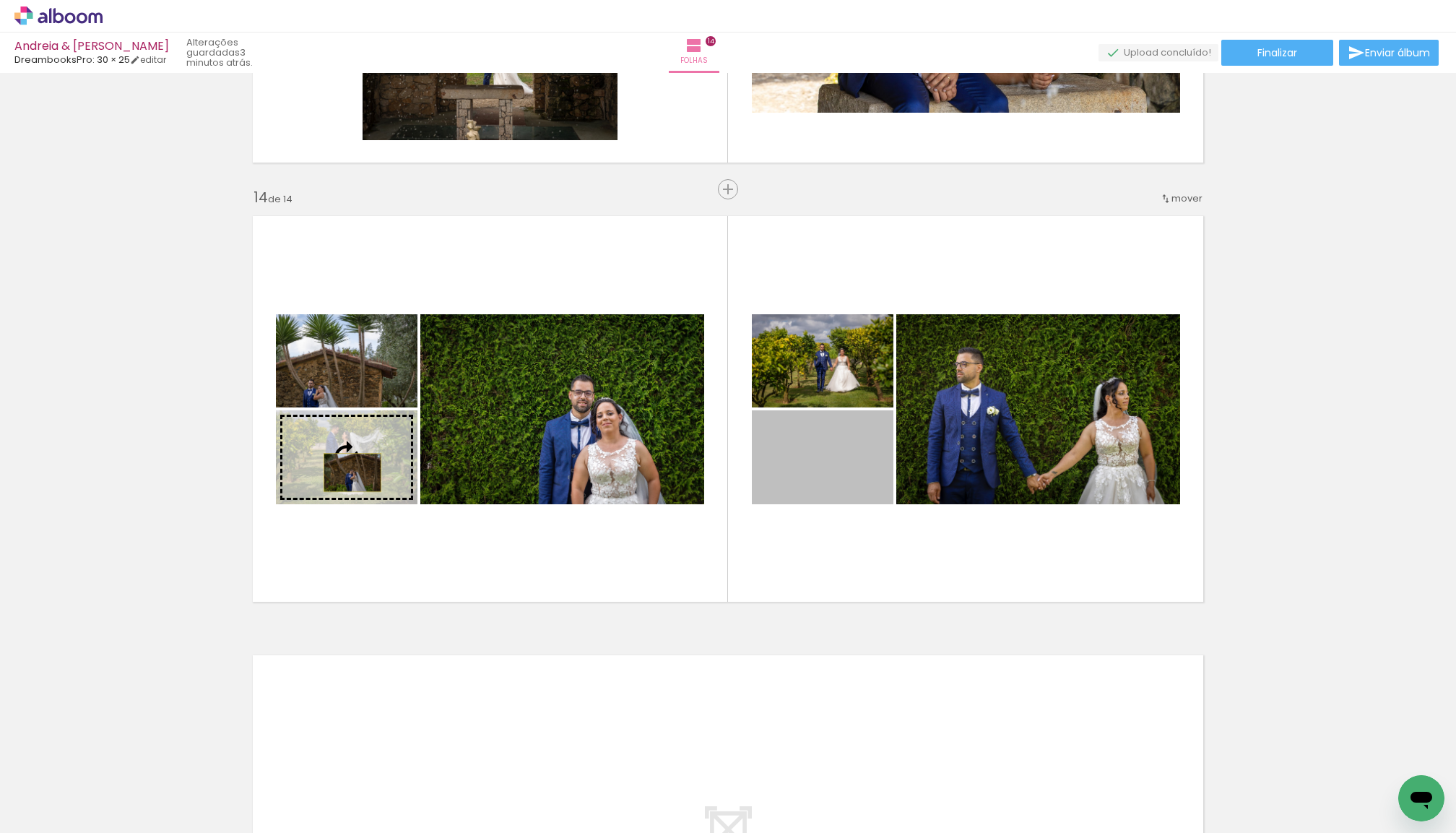
drag, startPoint x: 777, startPoint y: 471, endPoint x: 353, endPoint y: 472, distance: 424.0
click at [0, 0] on slot at bounding box center [0, 0] width 0 height 0
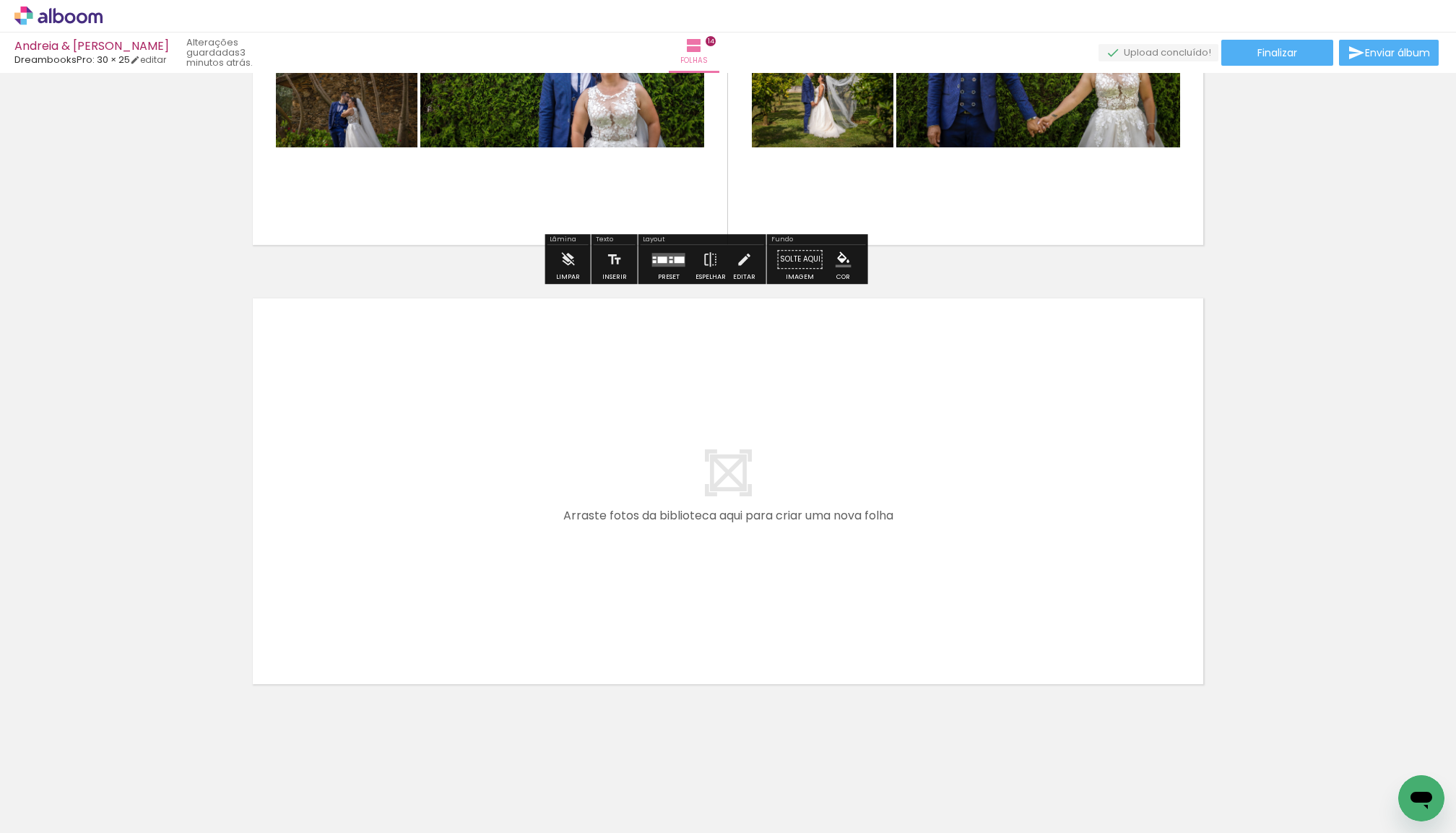
click at [668, 263] on div at bounding box center [662, 260] width 9 height 7
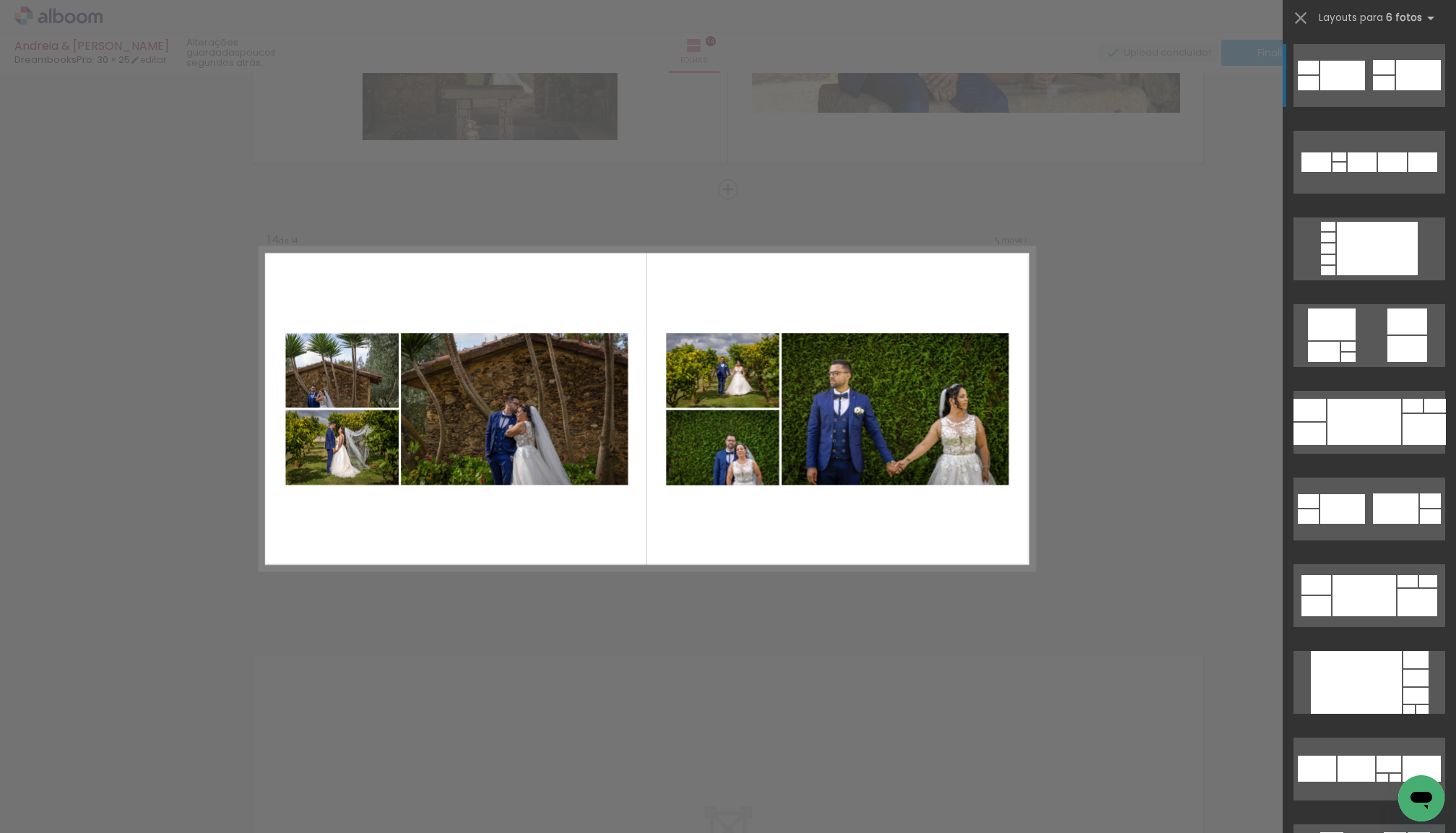
click at [56, 817] on span "Adicionar Fotos" at bounding box center [51, 813] width 44 height 16
click at [0, 0] on input "file" at bounding box center [0, 0] width 0 height 0
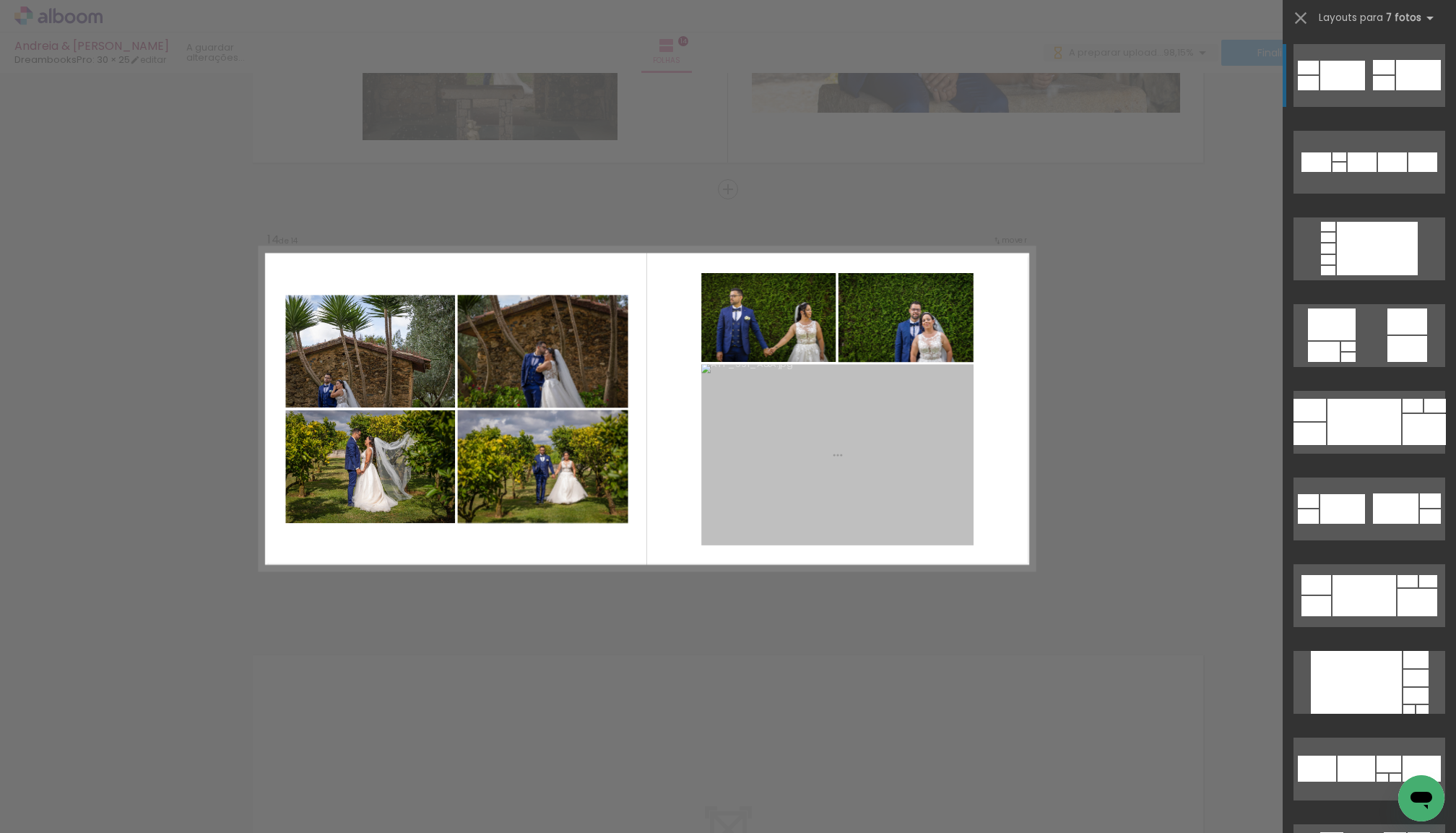
drag, startPoint x: 238, startPoint y: 793, endPoint x: 429, endPoint y: 524, distance: 329.9
click at [429, 524] on quentale-workspace at bounding box center [728, 416] width 1456 height 833
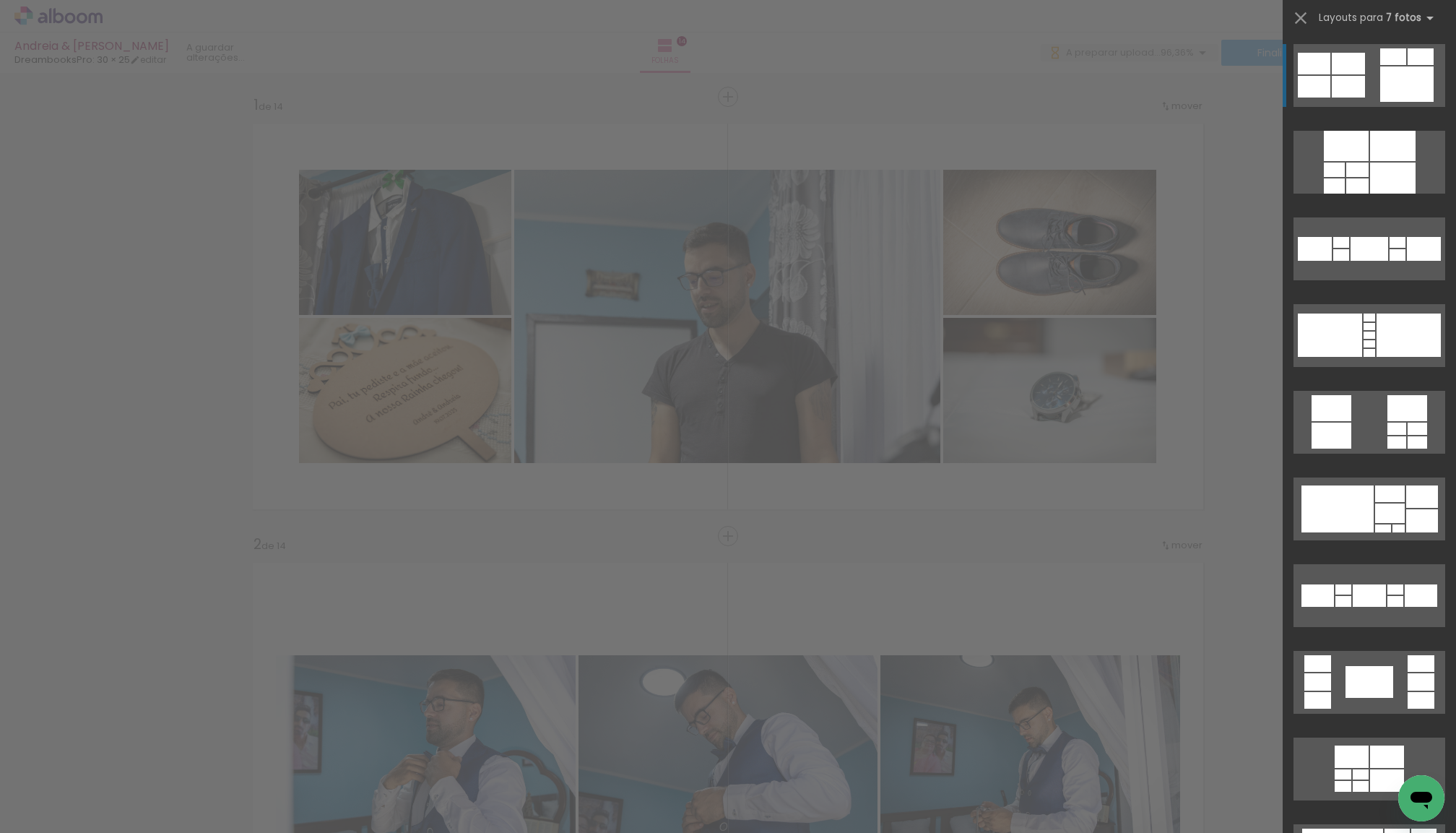
click at [593, 539] on quentale-workspace at bounding box center [728, 416] width 1456 height 833
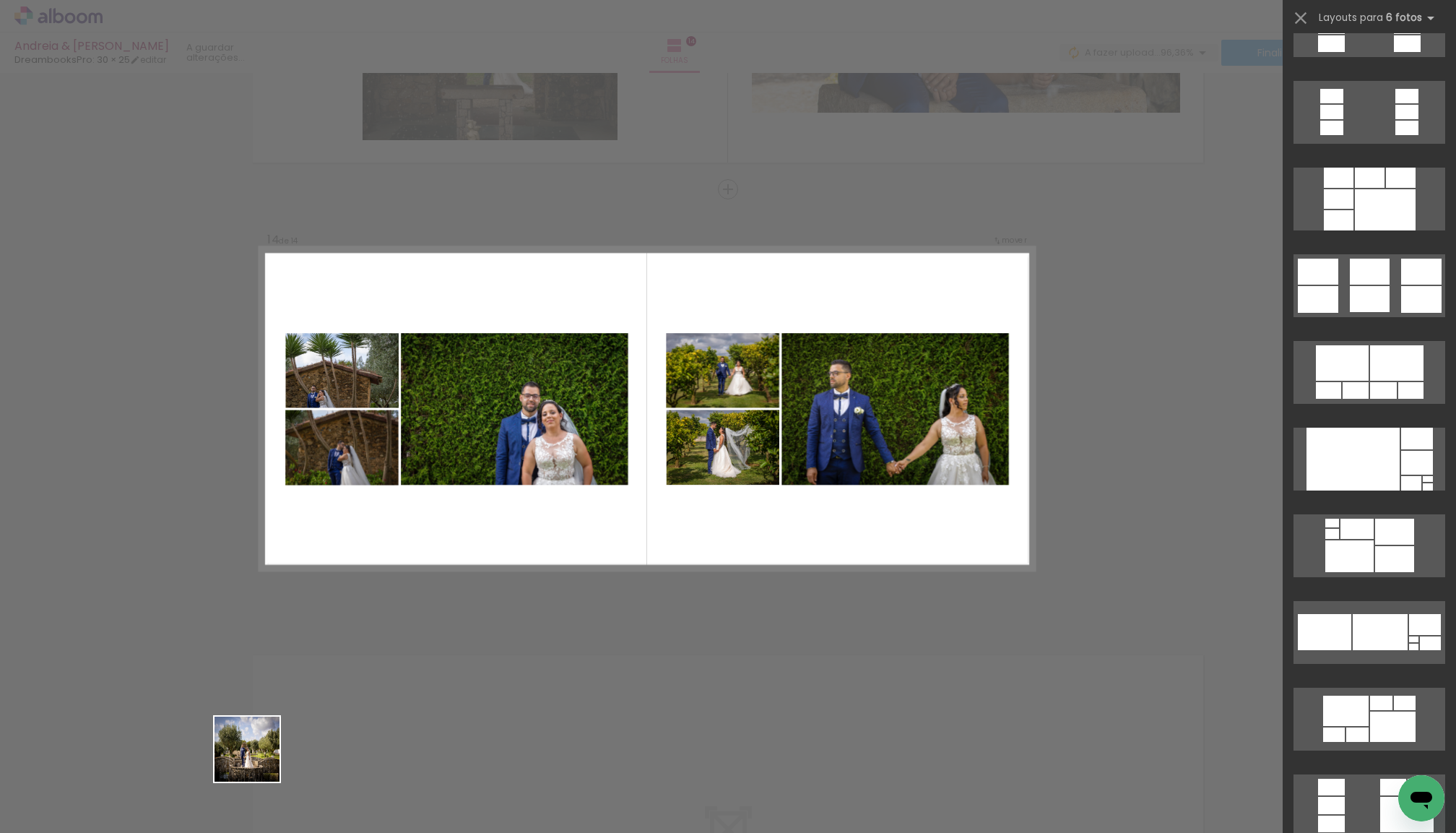
scroll to position [260, 0]
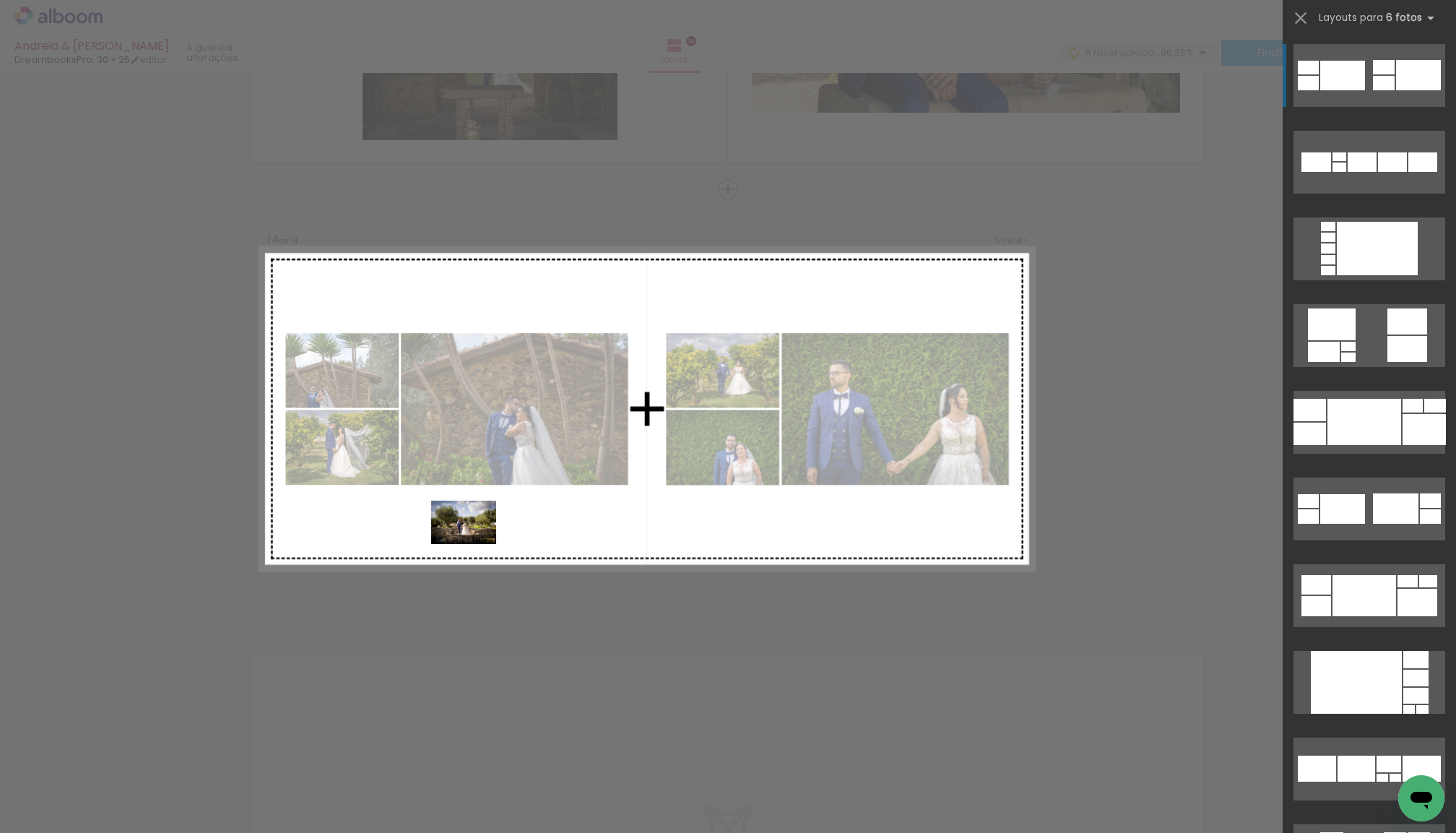
drag, startPoint x: 240, startPoint y: 778, endPoint x: 477, endPoint y: 568, distance: 316.7
click at [475, 544] on quentale-workspace at bounding box center [728, 416] width 1456 height 833
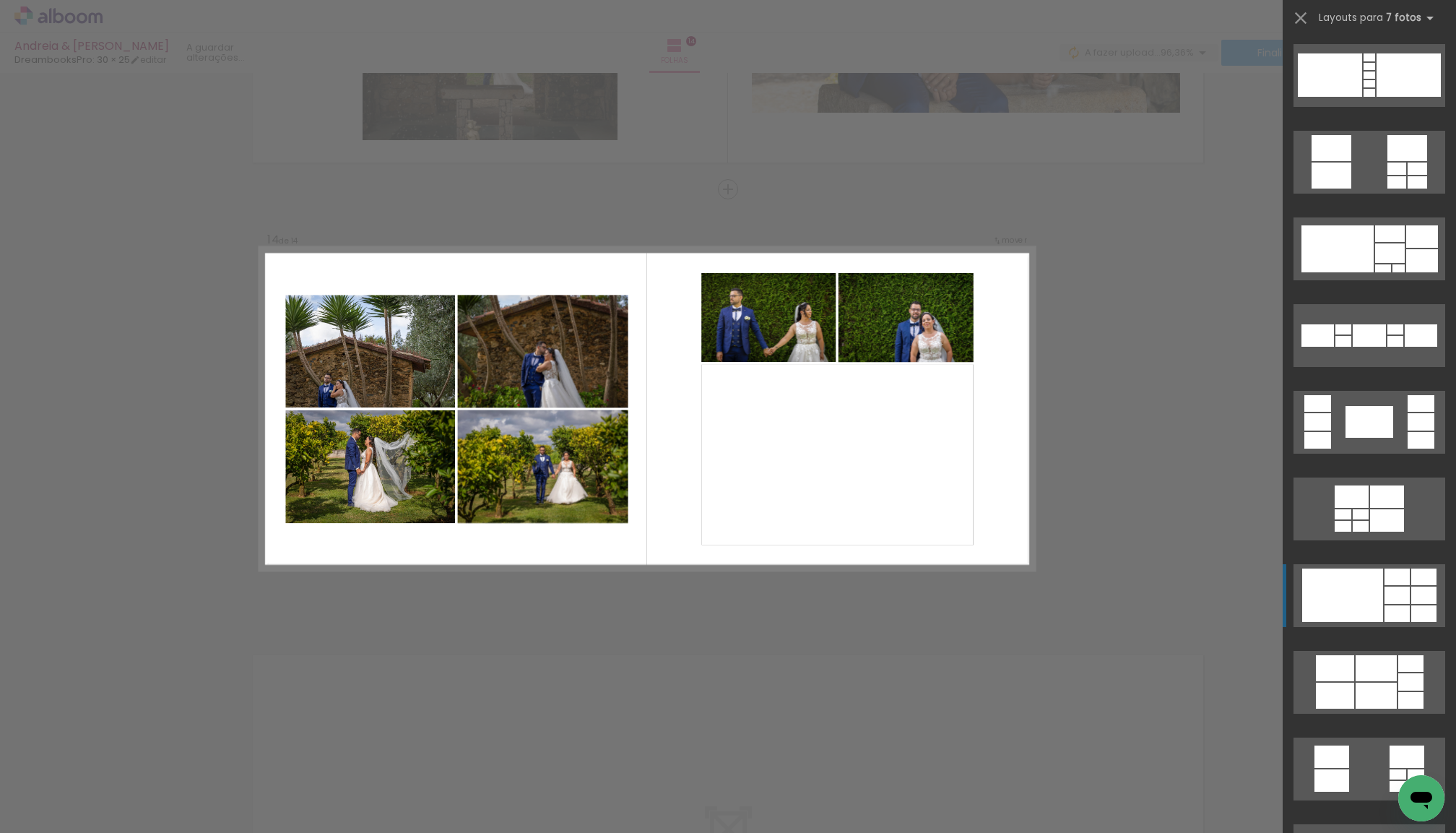
scroll to position [0, 0]
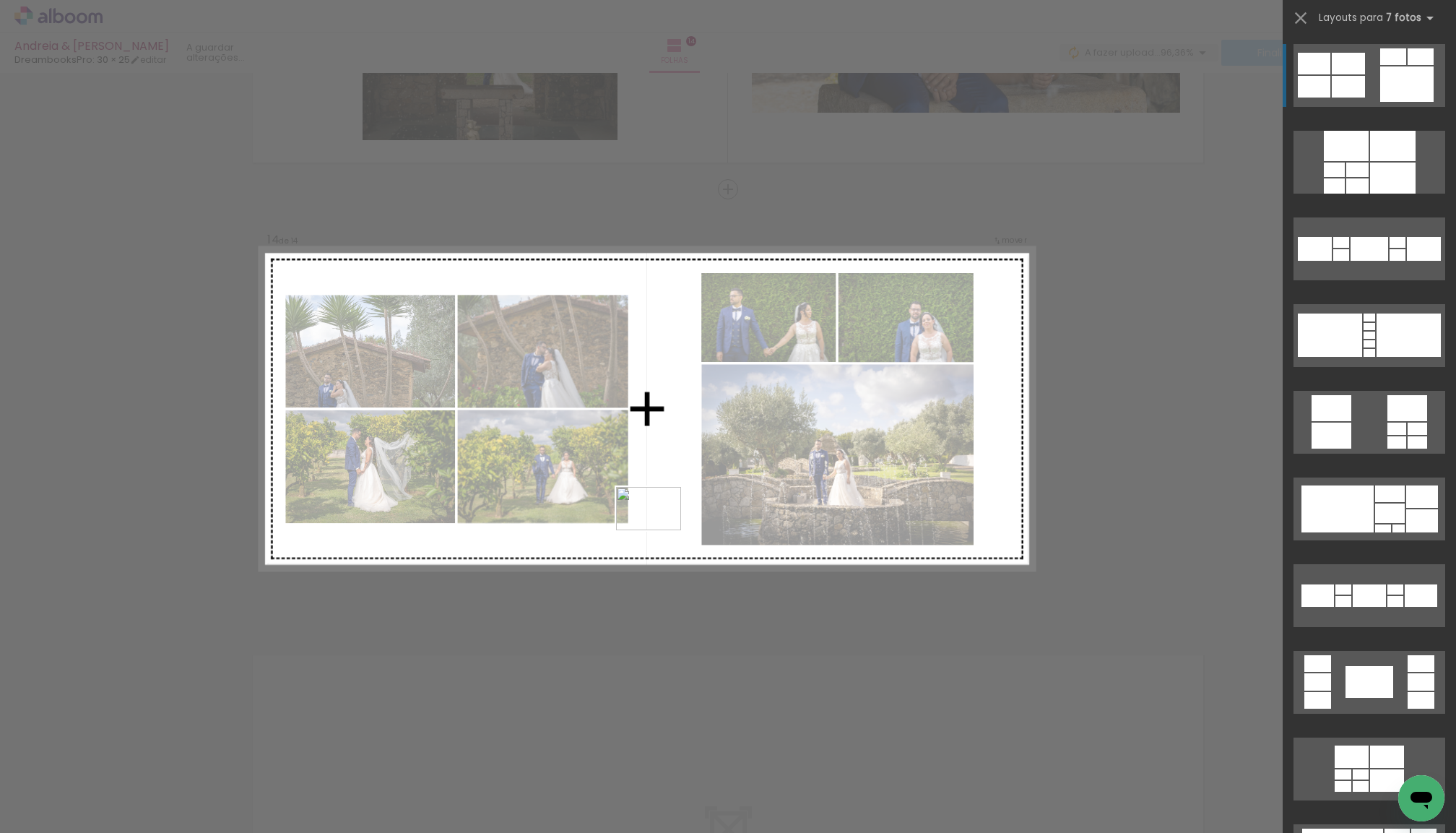
drag, startPoint x: 232, startPoint y: 799, endPoint x: 660, endPoint y: 530, distance: 505.5
click at [660, 530] on quentale-workspace at bounding box center [728, 416] width 1456 height 833
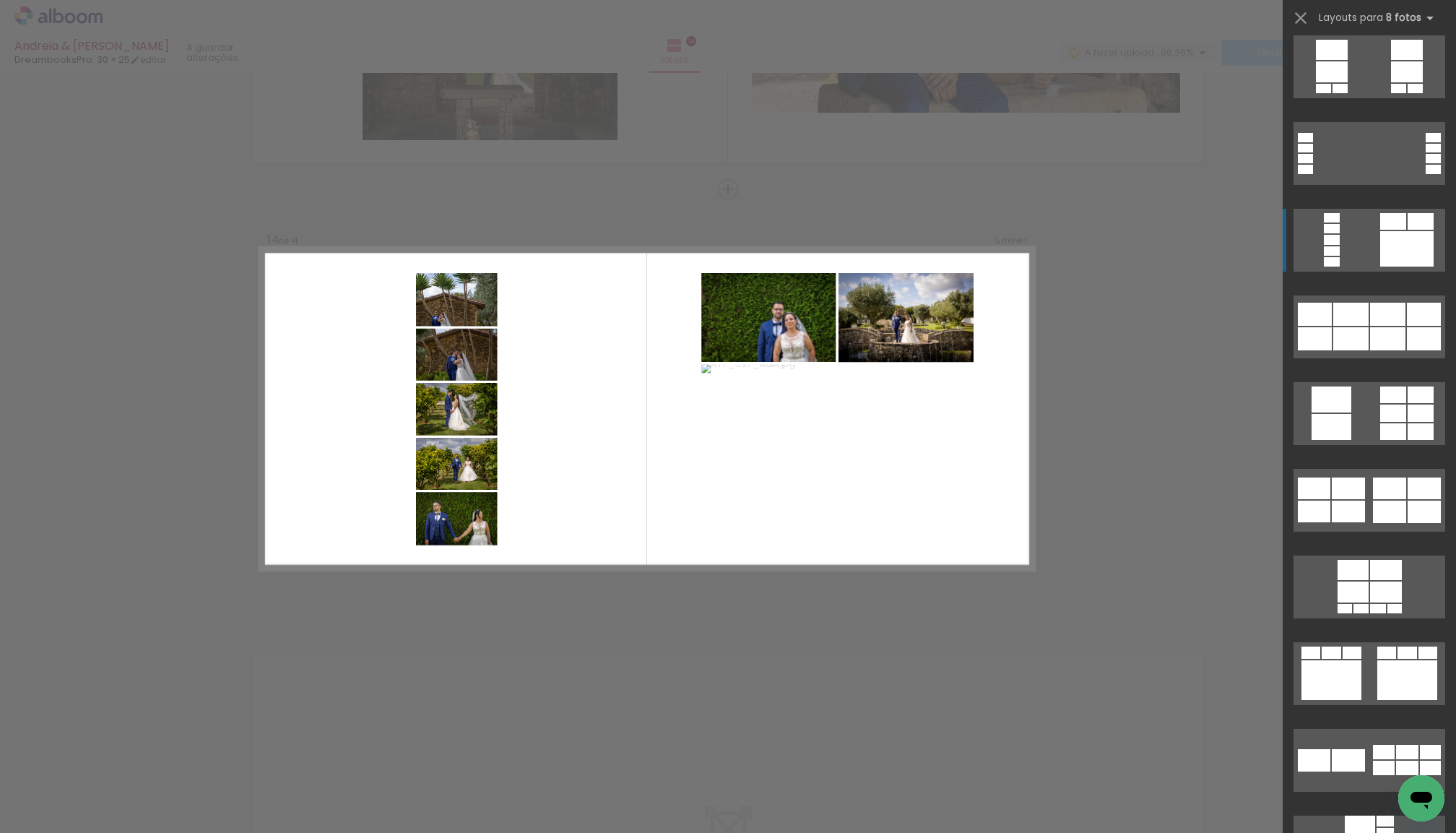
scroll to position [1226, 0]
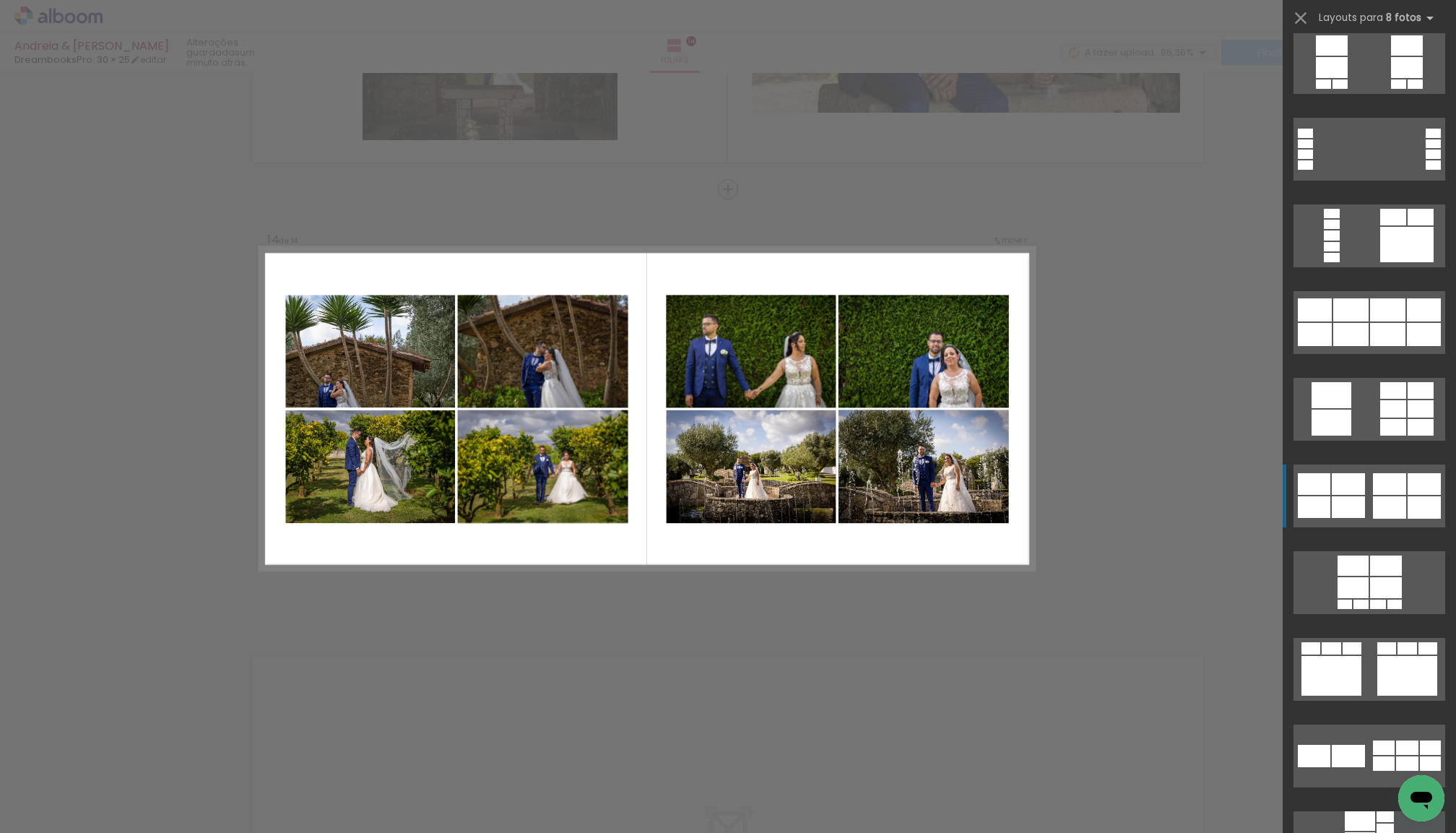
click at [1376, 500] on div at bounding box center [1390, 507] width 33 height 22
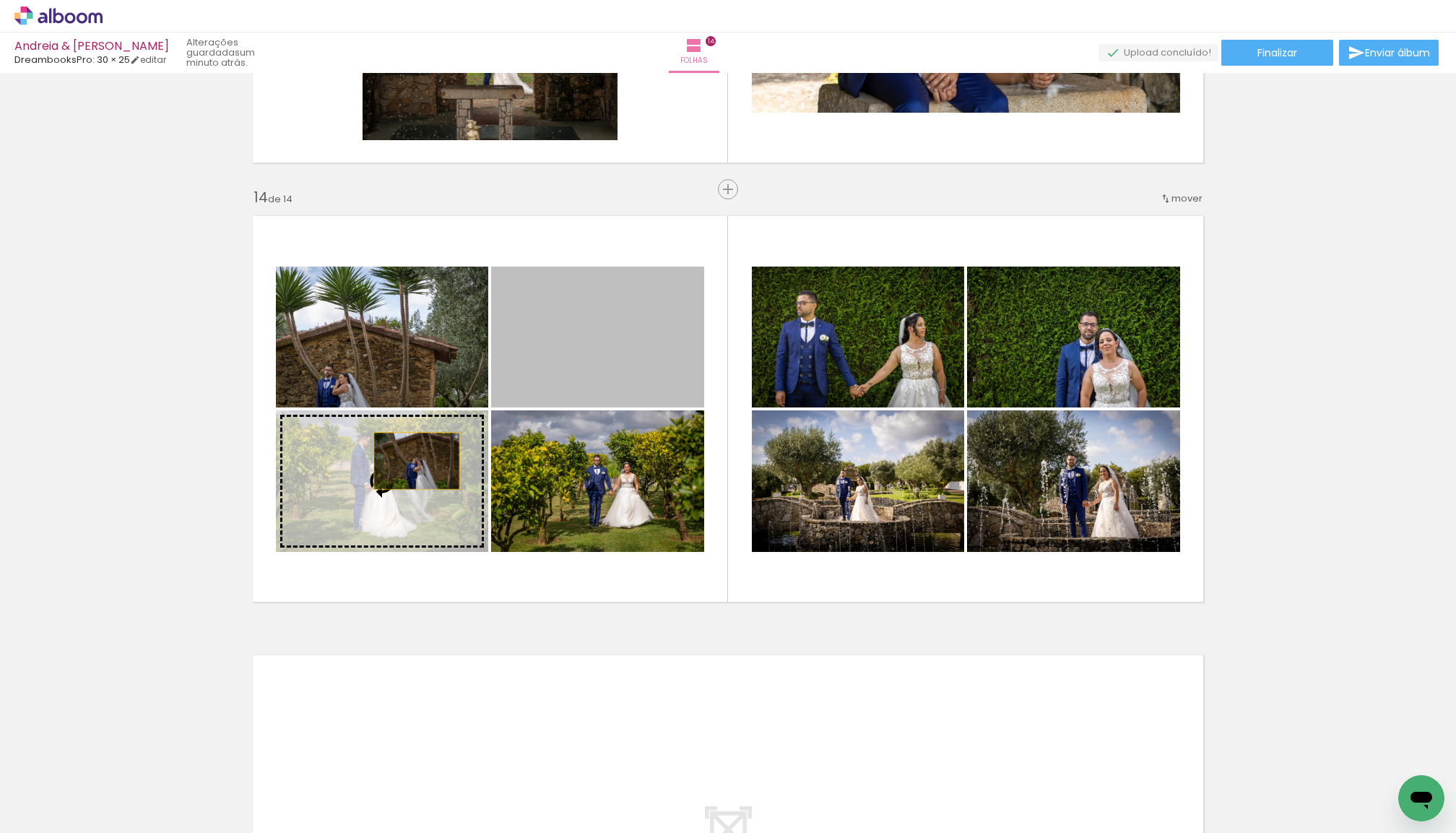
drag, startPoint x: 582, startPoint y: 388, endPoint x: 428, endPoint y: 460, distance: 170.0
click at [0, 0] on slot at bounding box center [0, 0] width 0 height 0
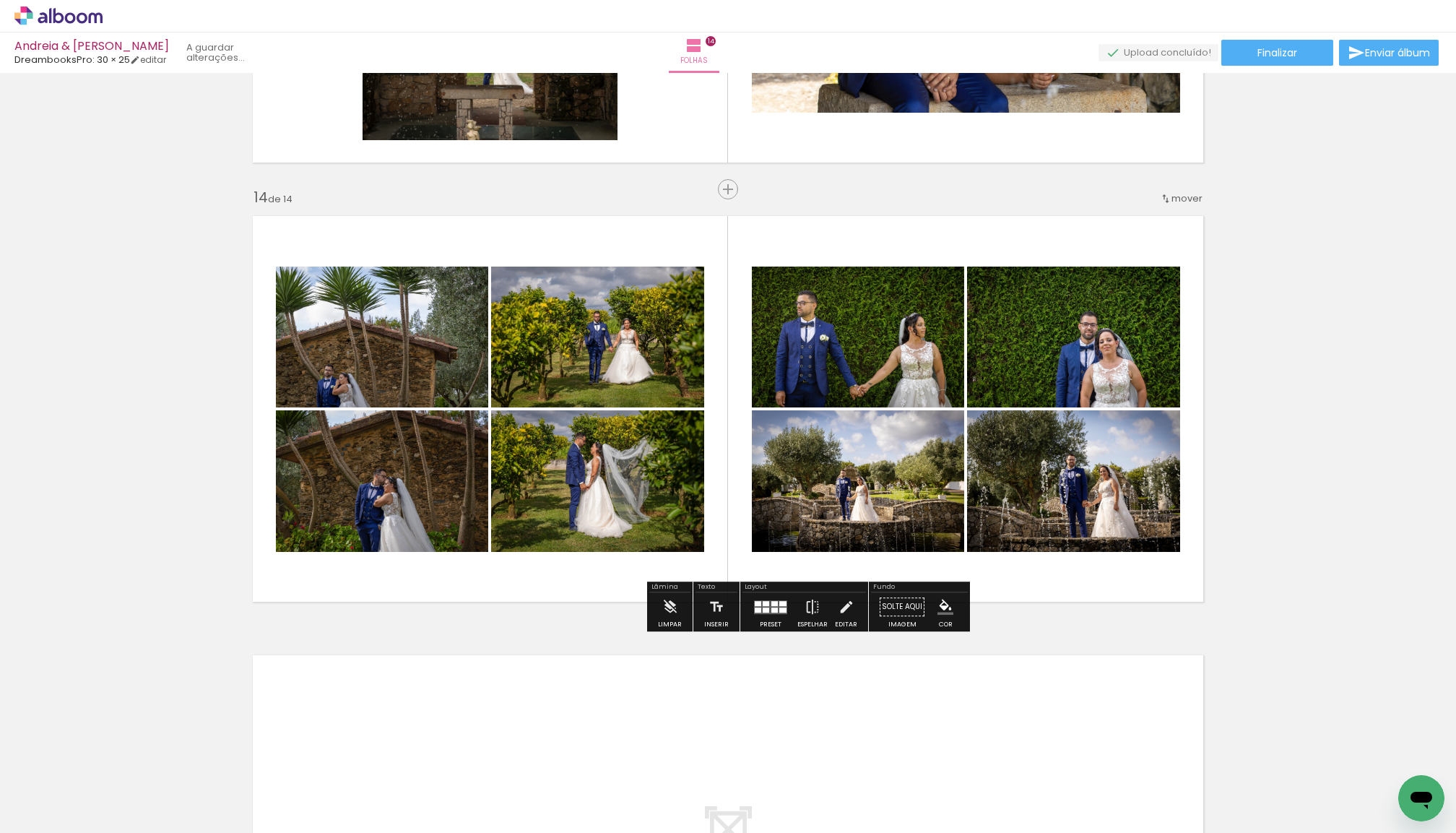
drag, startPoint x: 556, startPoint y: 483, endPoint x: 568, endPoint y: 369, distance: 114.6
click at [0, 0] on slot at bounding box center [0, 0] width 0 height 0
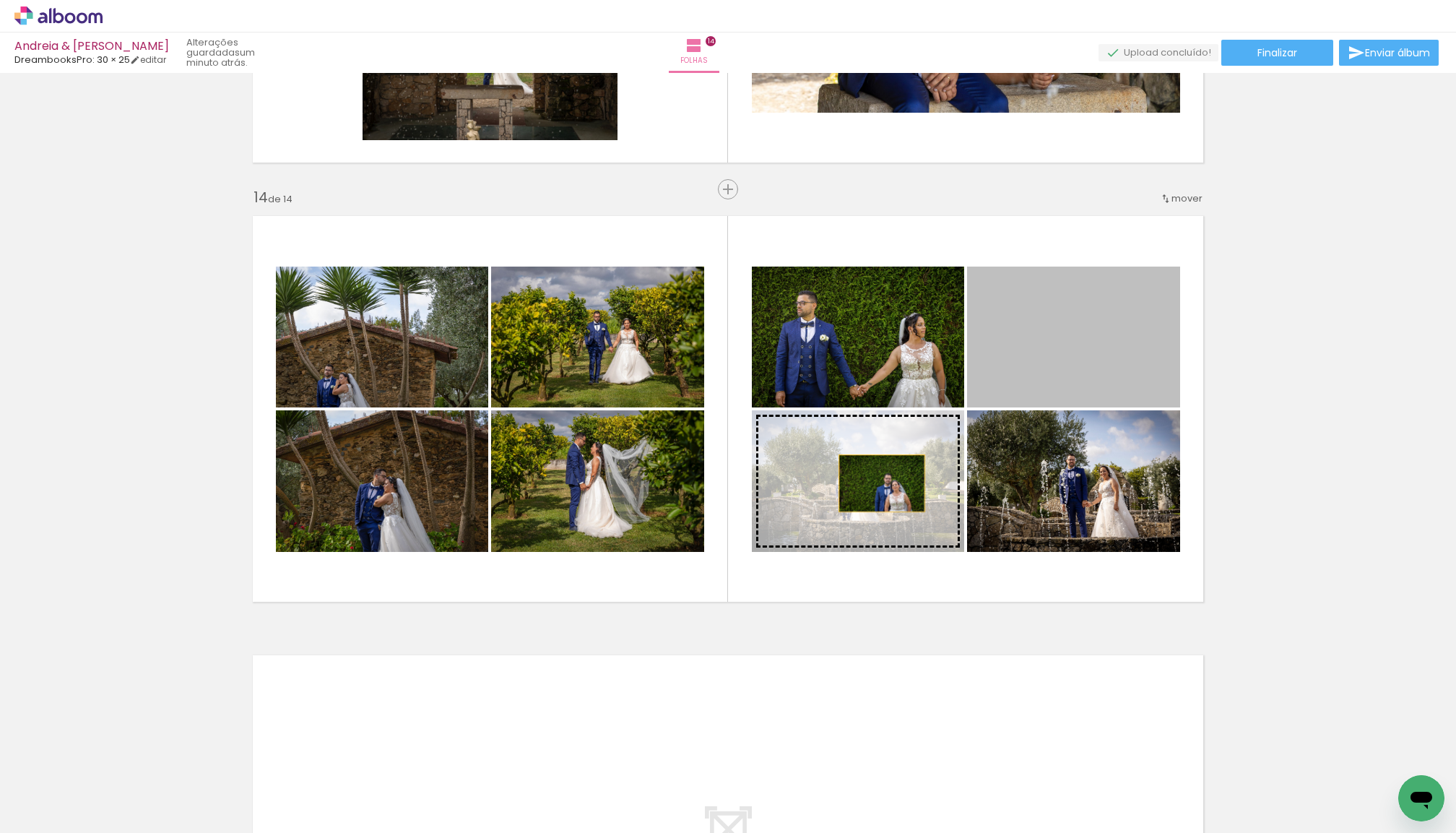
drag, startPoint x: 1007, startPoint y: 388, endPoint x: 884, endPoint y: 485, distance: 156.6
click at [0, 0] on slot at bounding box center [0, 0] width 0 height 0
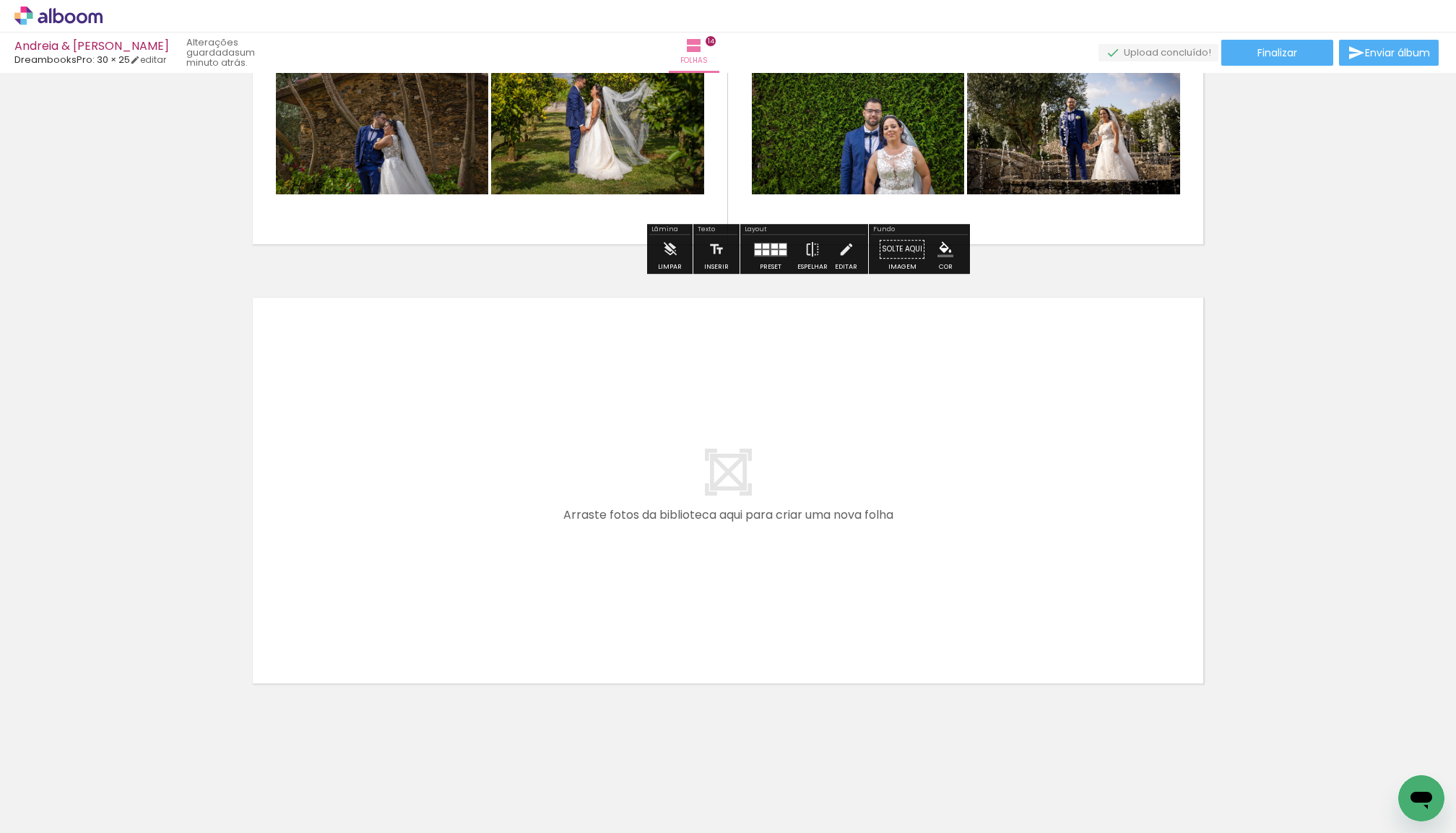
scroll to position [5974, 0]
click at [711, 552] on quentale-layouter at bounding box center [728, 491] width 968 height 403
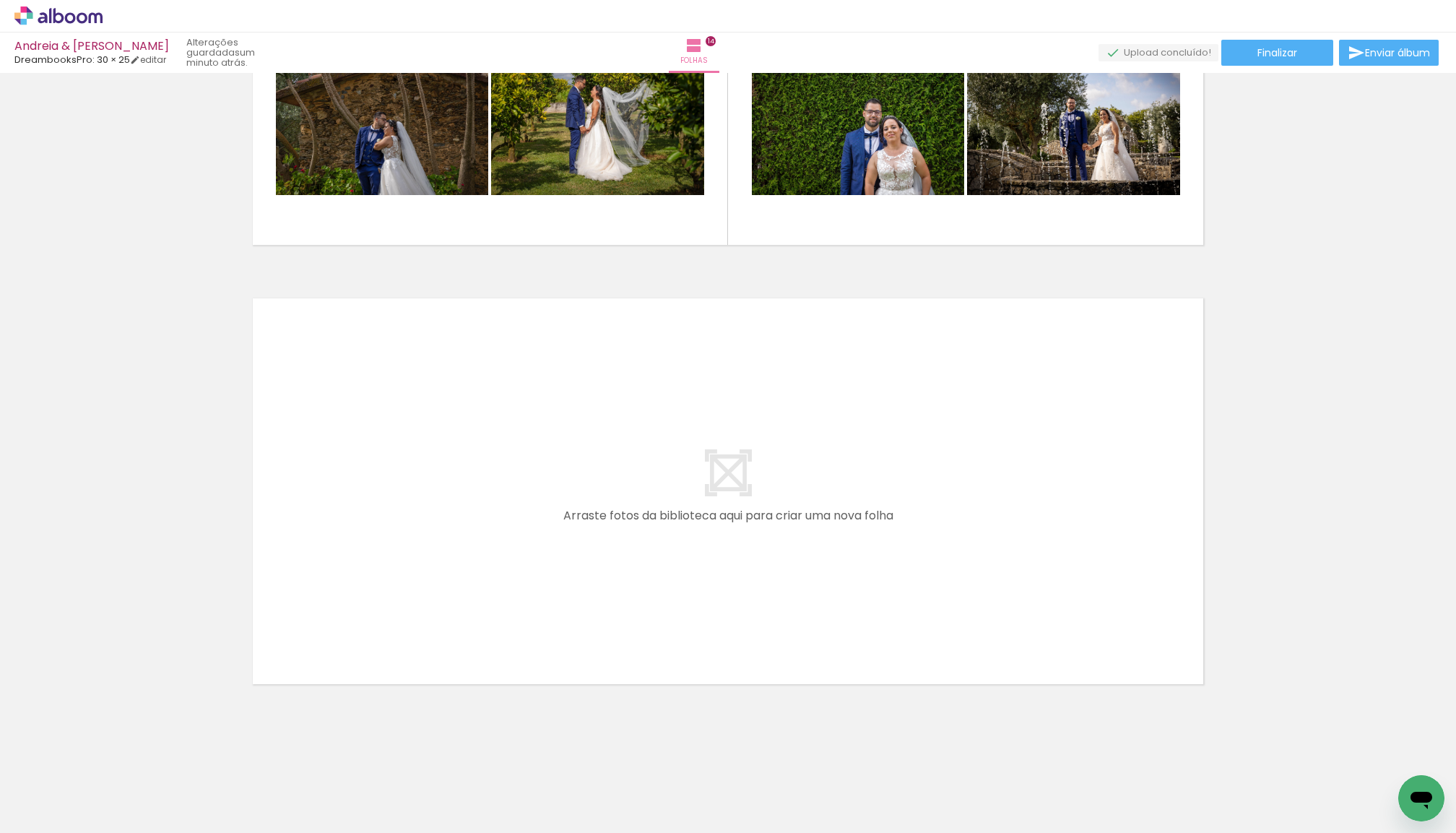
click at [118, 755] on iron-icon at bounding box center [113, 755] width 15 height 15
click at [69, 818] on span "Adicionar Fotos" at bounding box center [51, 824] width 44 height 16
click at [0, 0] on input "file" at bounding box center [0, 0] width 0 height 0
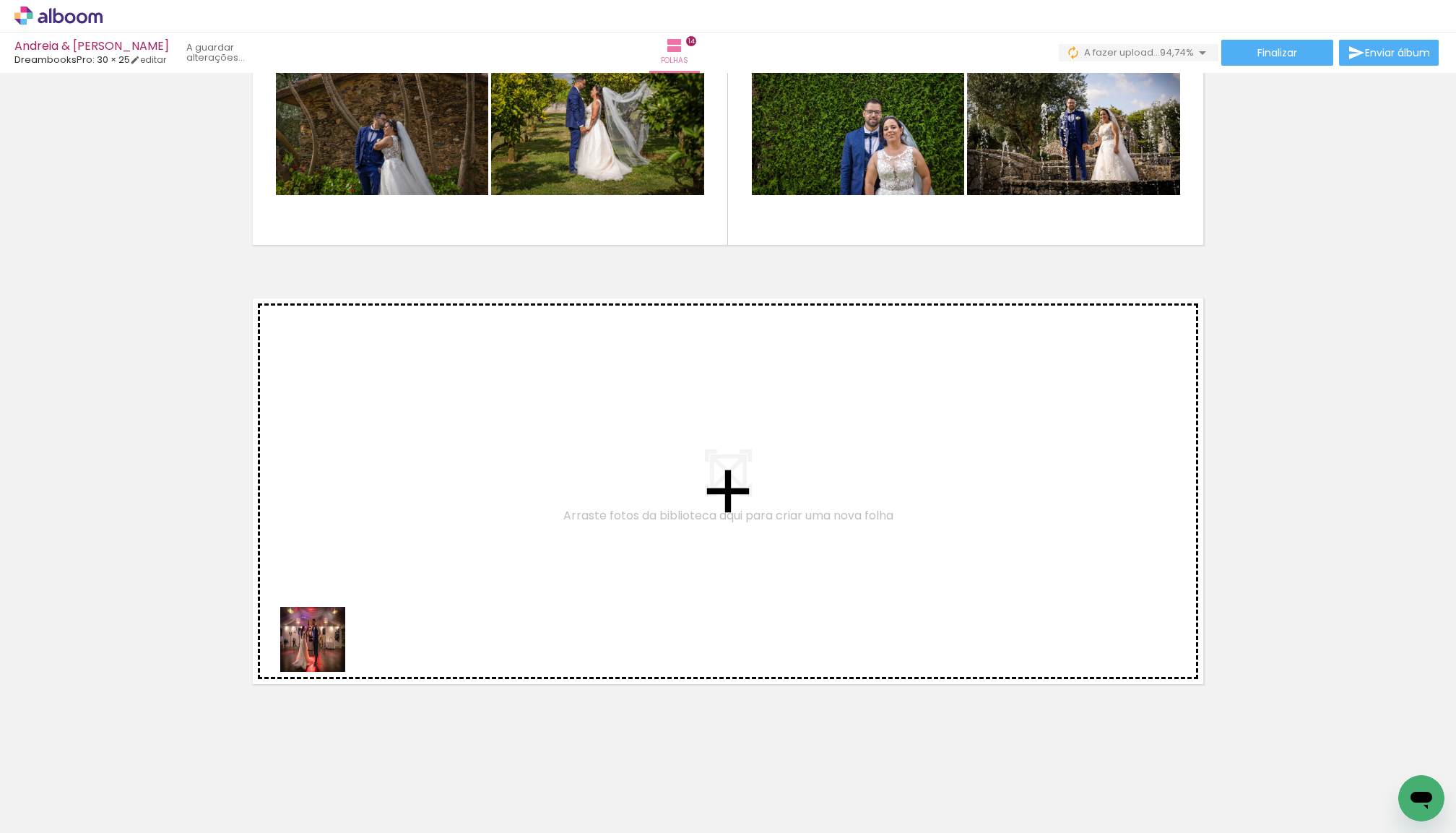
drag, startPoint x: 159, startPoint y: 788, endPoint x: 342, endPoint y: 632, distance: 240.5
click at [342, 632] on quentale-workspace at bounding box center [728, 416] width 1456 height 833
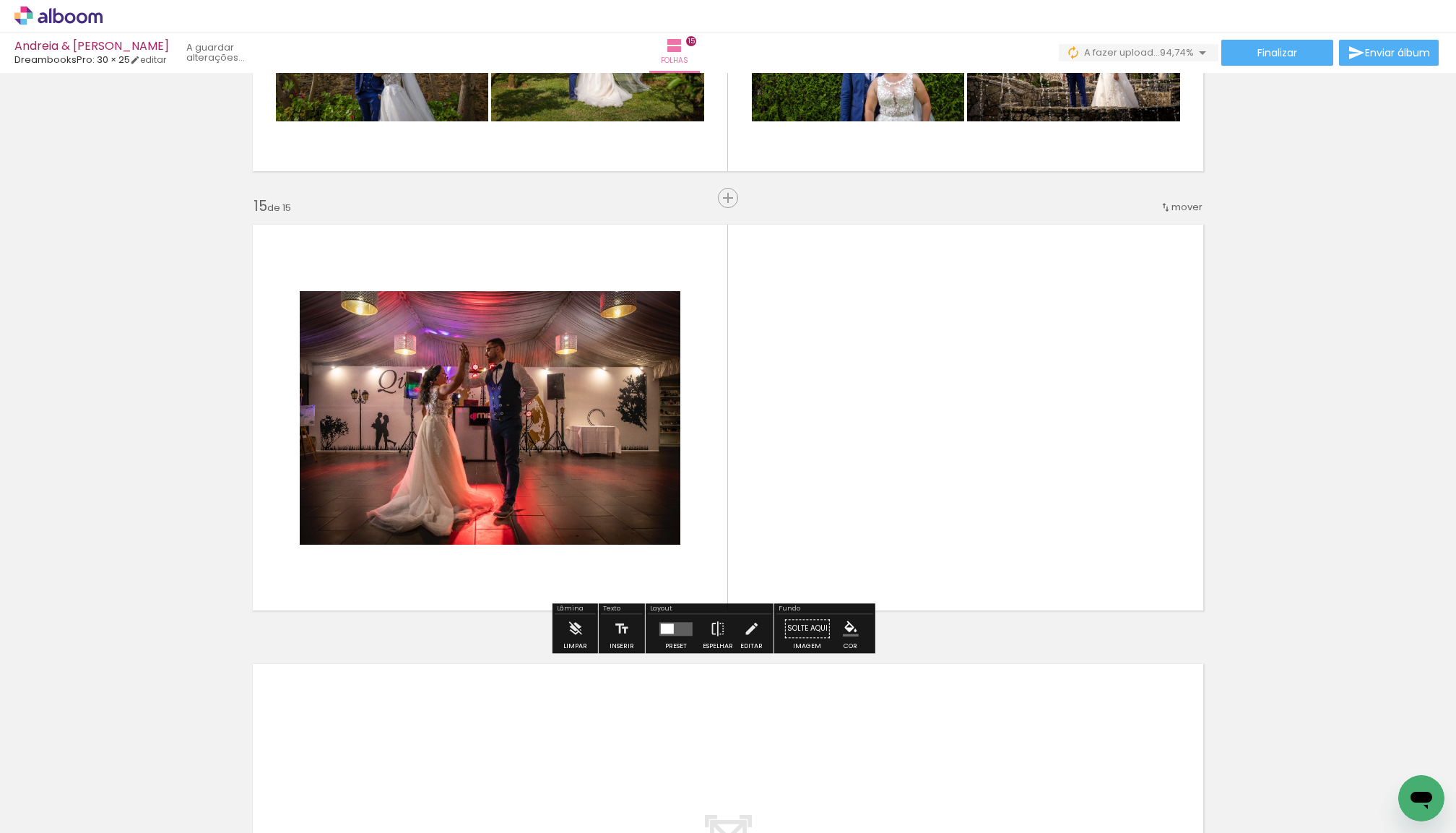
scroll to position [6057, 0]
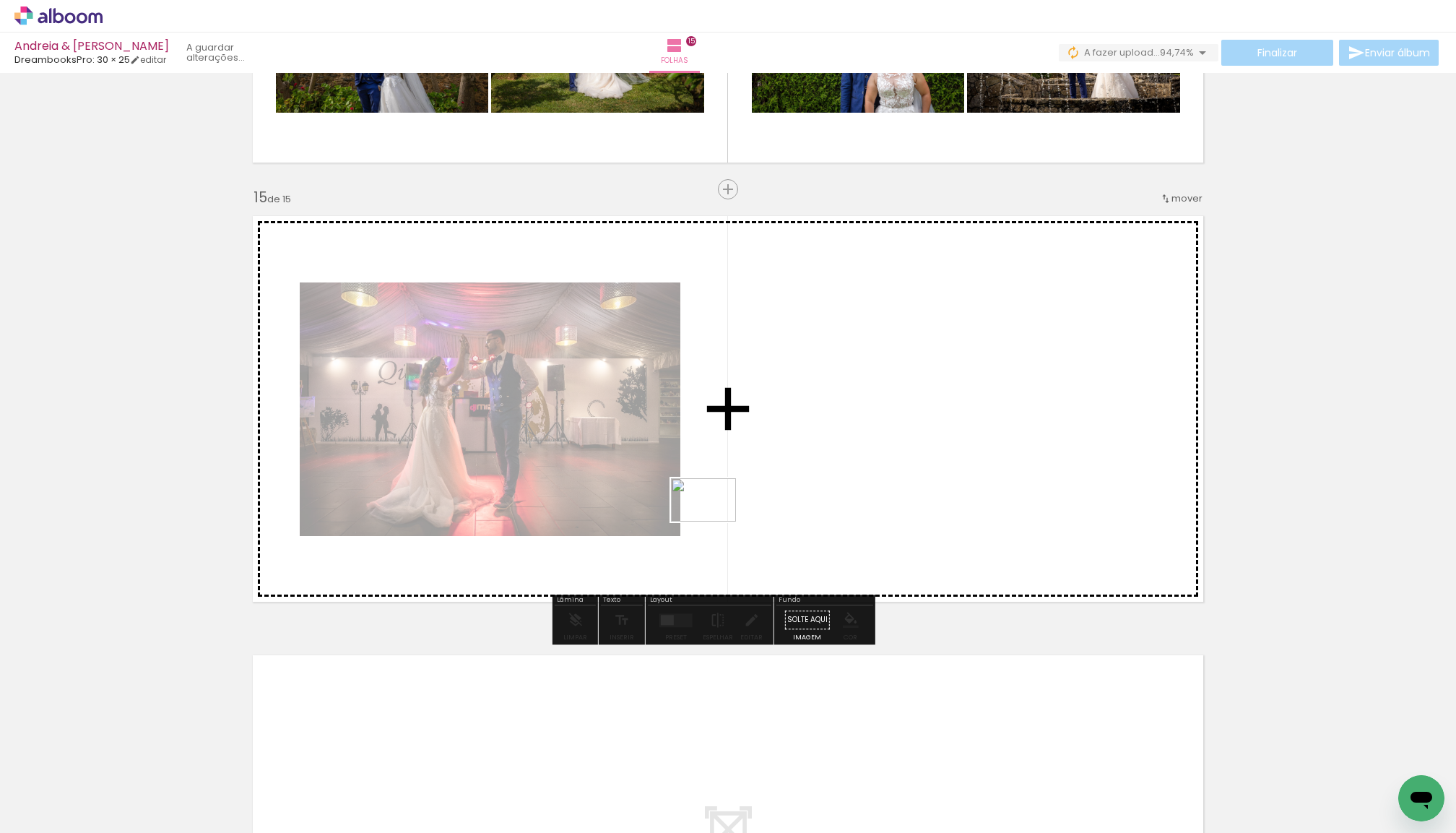
drag, startPoint x: 186, startPoint y: 788, endPoint x: 680, endPoint y: 565, distance: 542.0
click at [714, 522] on quentale-workspace at bounding box center [728, 416] width 1456 height 833
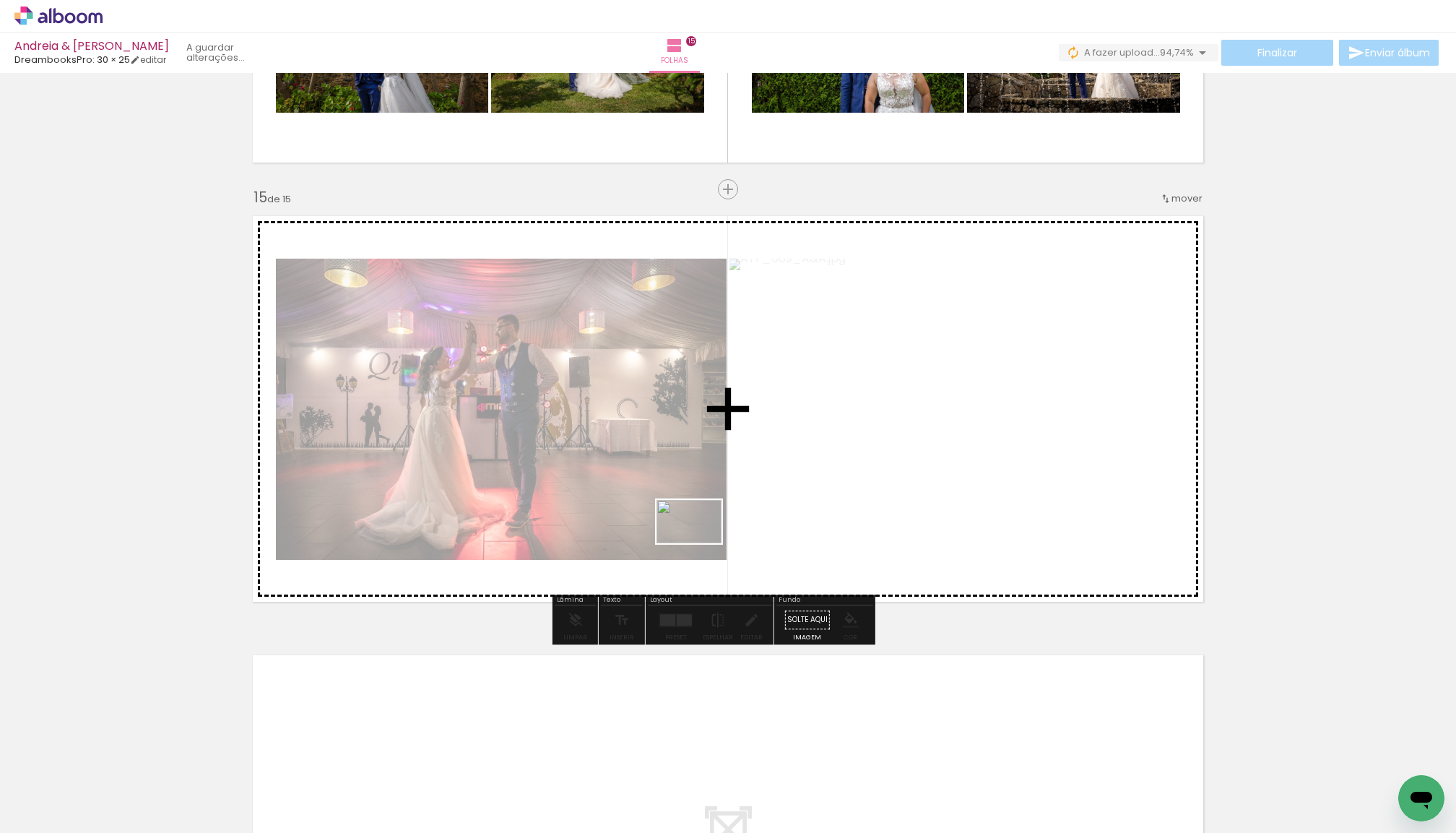
drag, startPoint x: 168, startPoint y: 781, endPoint x: 702, endPoint y: 554, distance: 580.2
click at [700, 543] on quentale-workspace at bounding box center [728, 416] width 1456 height 833
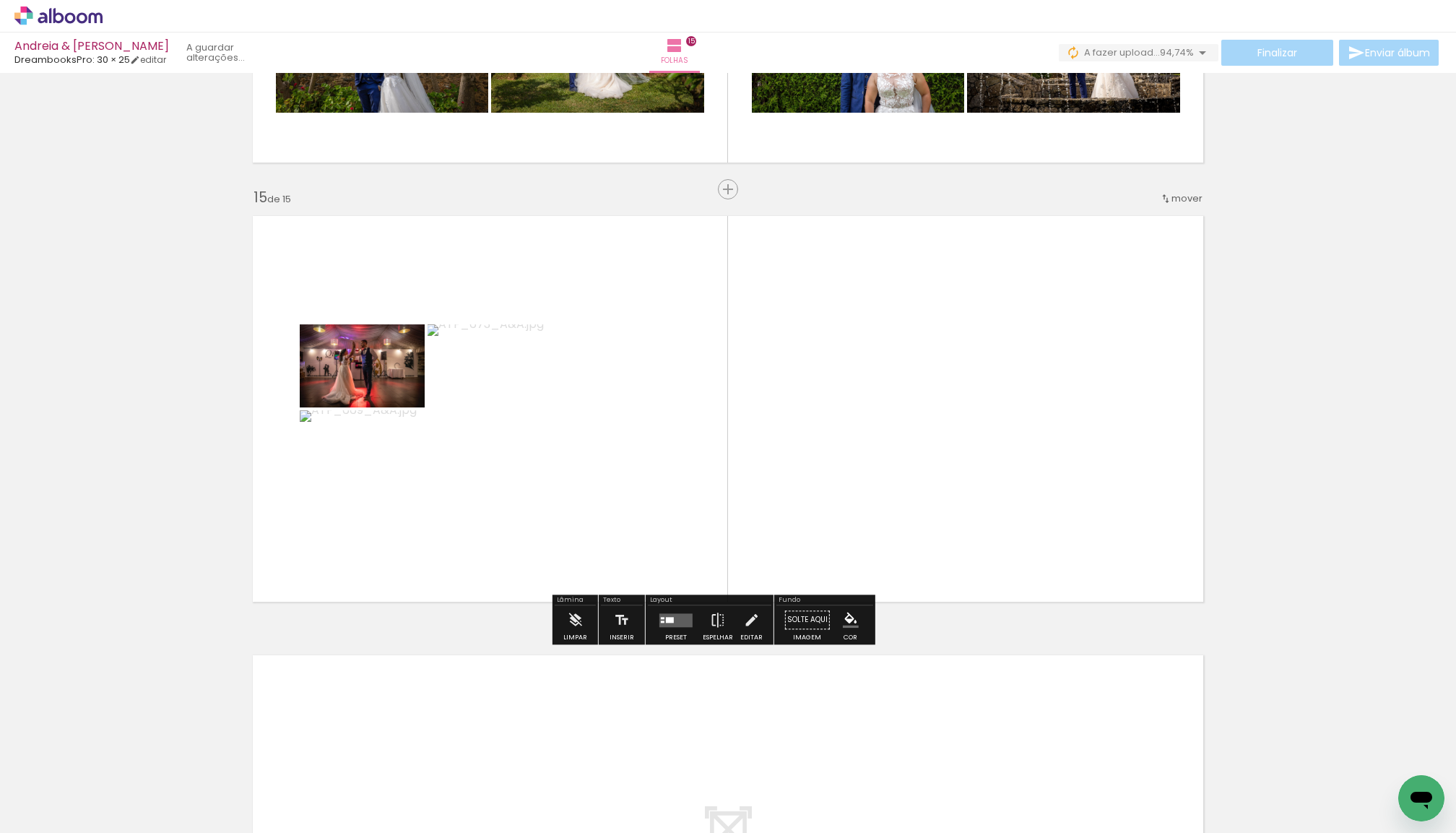
click at [692, 627] on quentale-layouter at bounding box center [676, 620] width 33 height 14
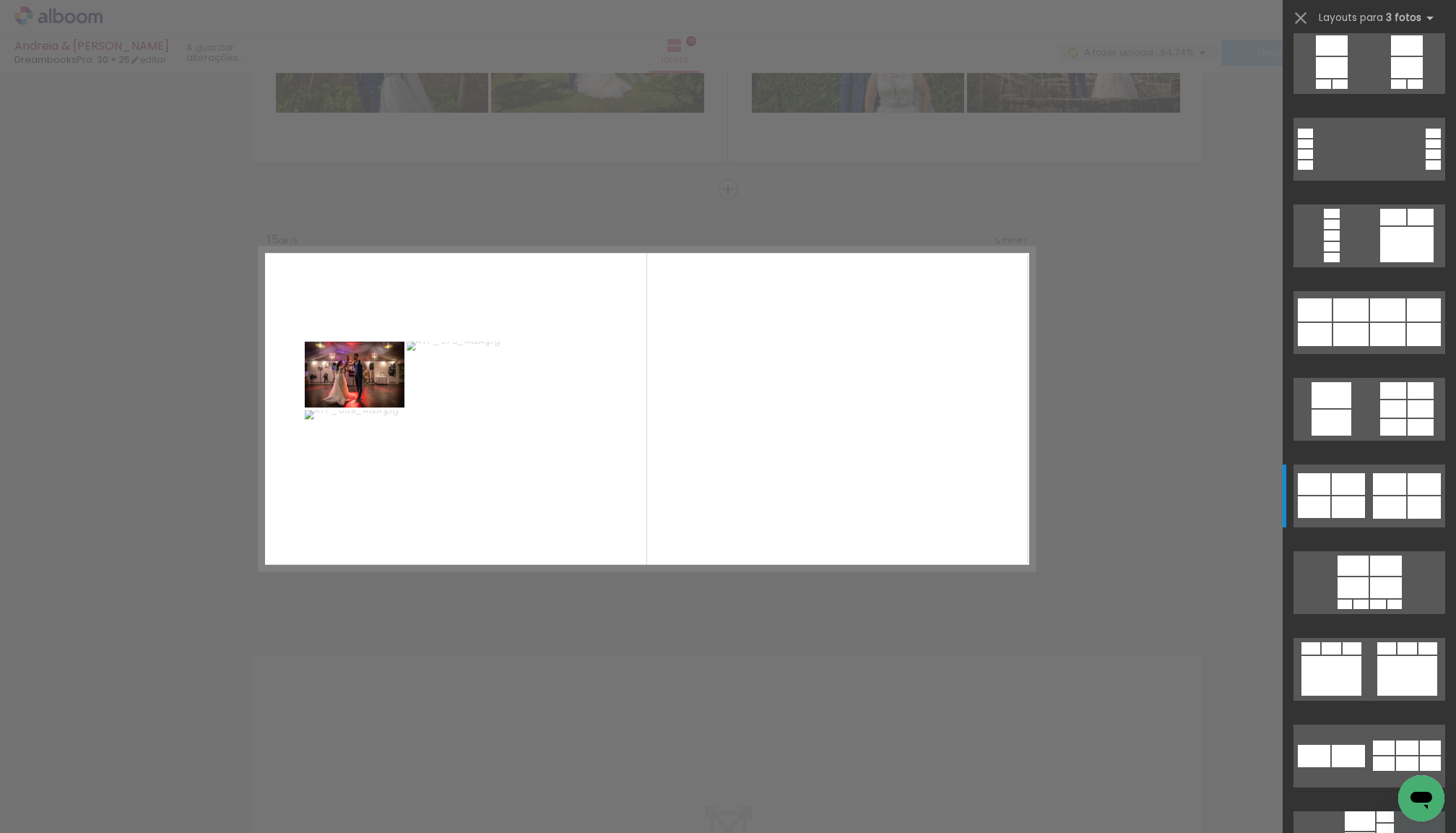
scroll to position [0, 0]
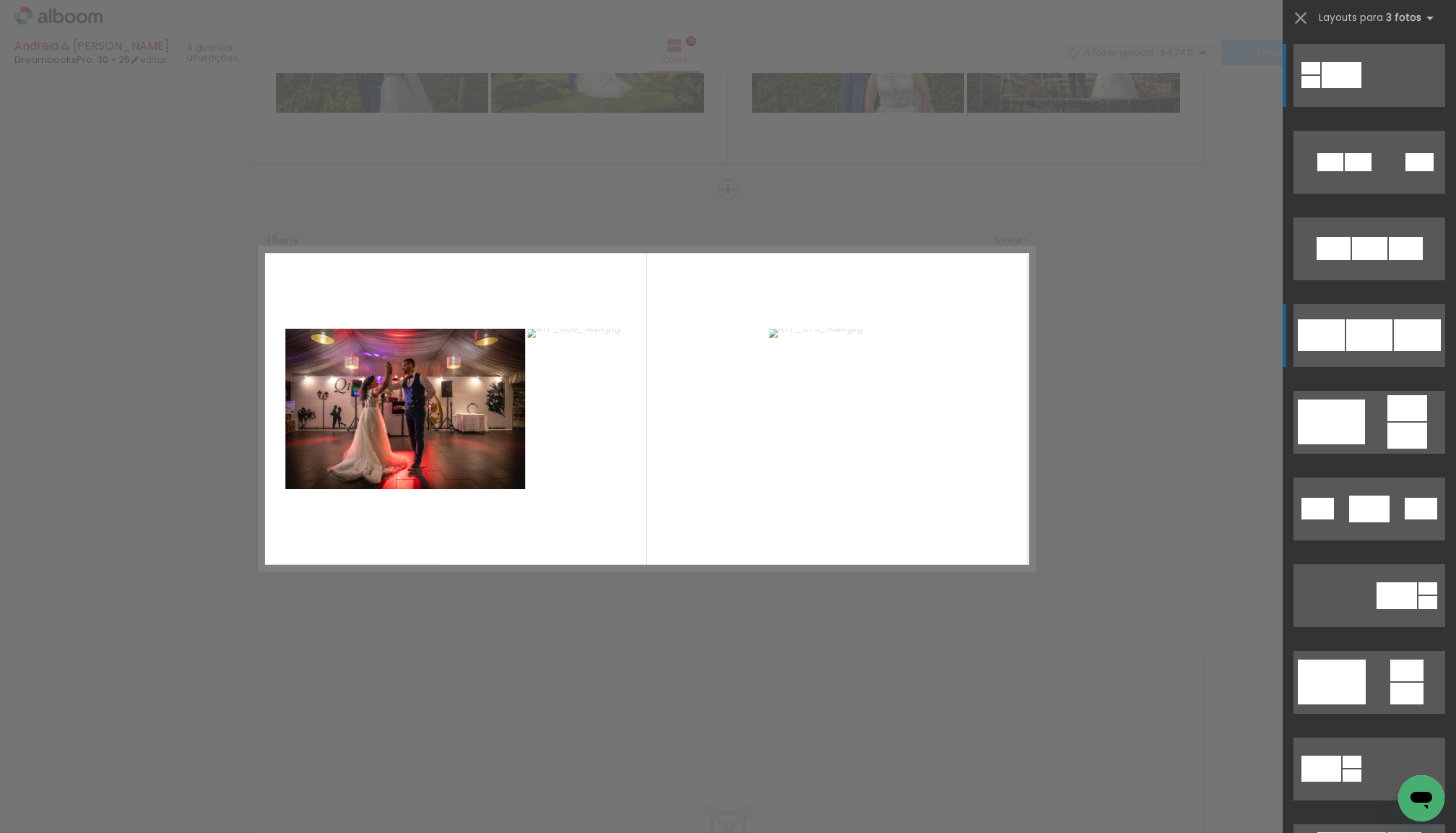
click at [1379, 343] on div at bounding box center [1369, 335] width 46 height 32
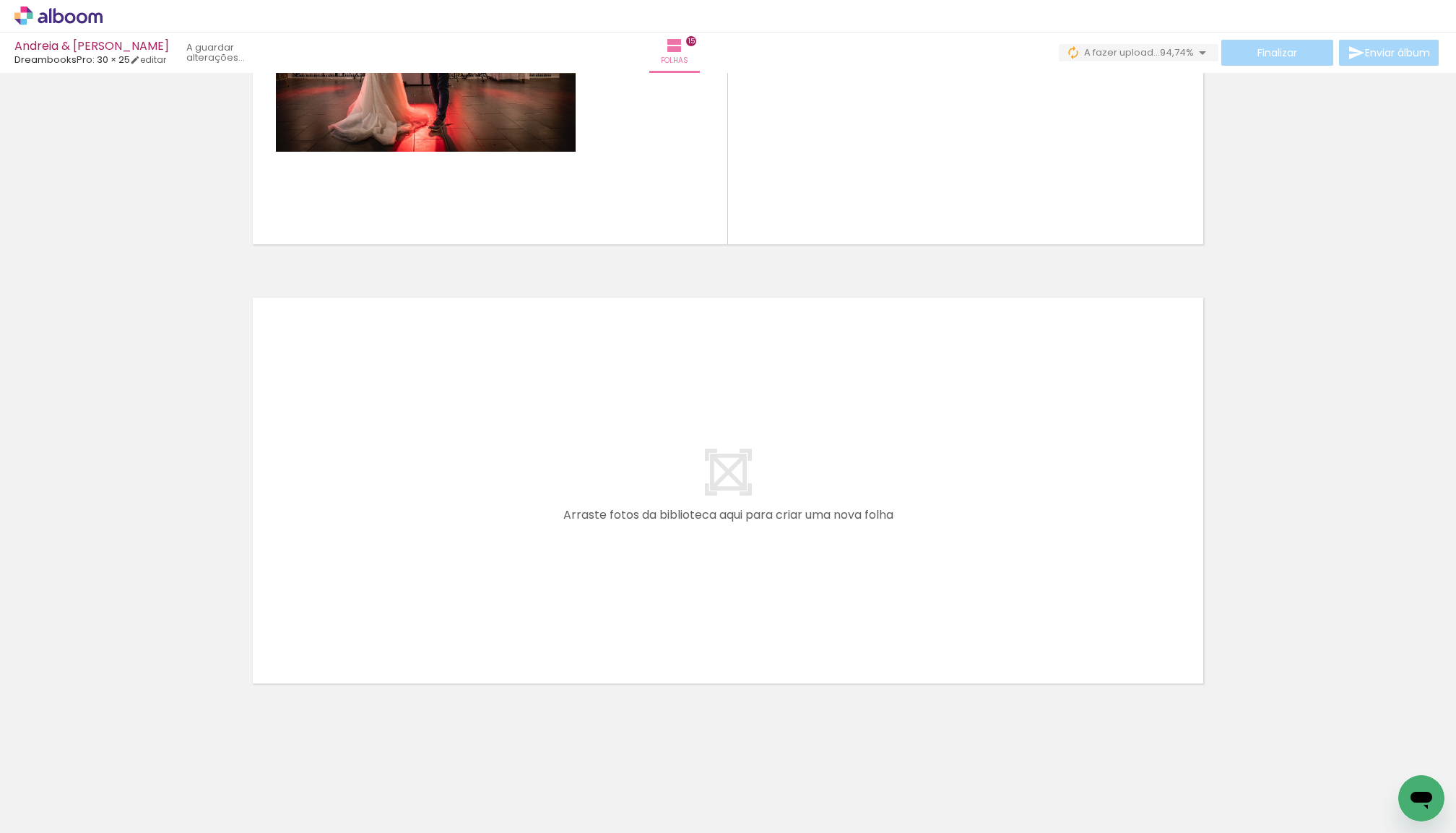
scroll to position [6414, 0]
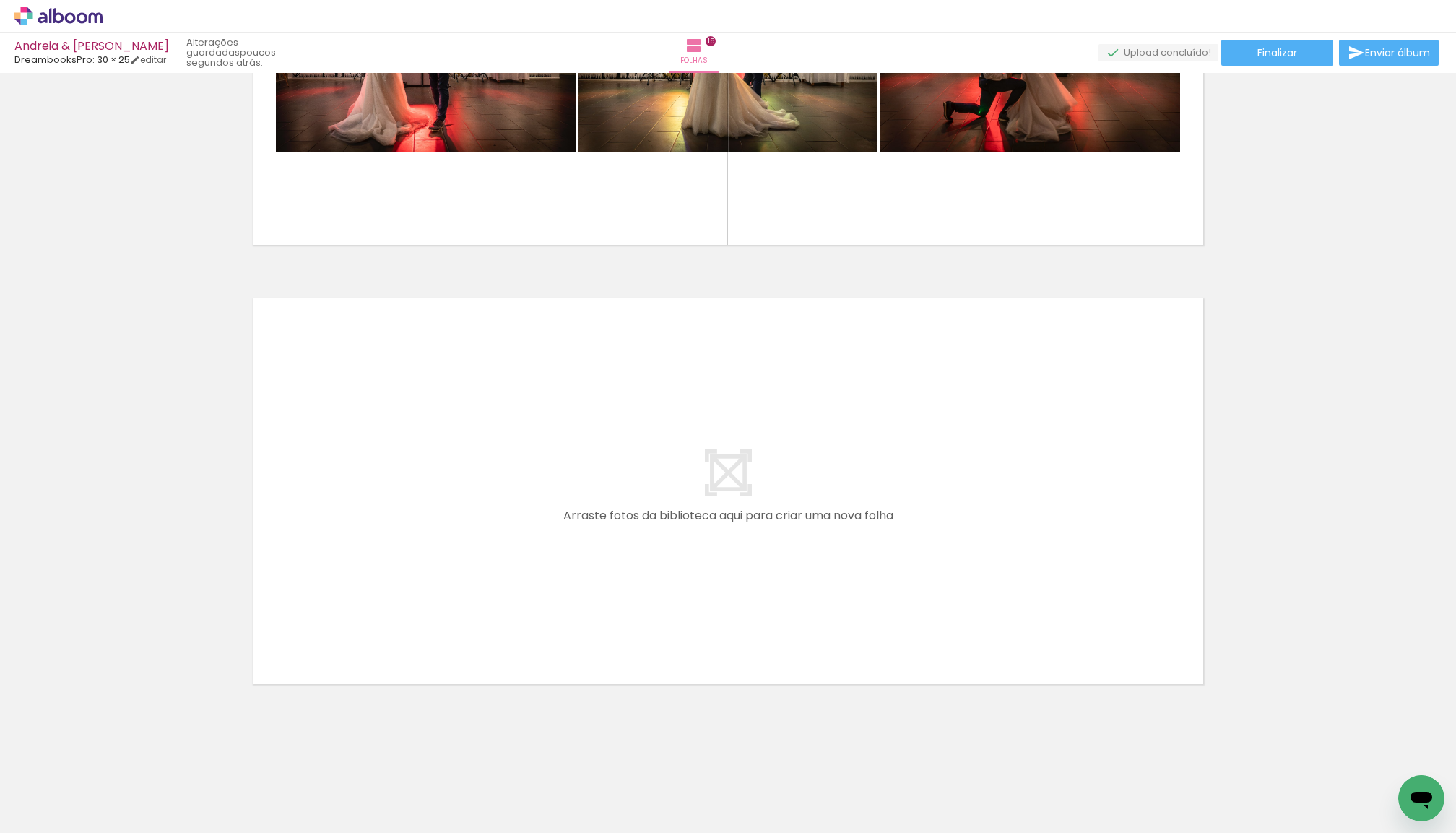
click at [69, 817] on span "Adicionar Fotos" at bounding box center [51, 824] width 44 height 16
click at [0, 0] on input "file" at bounding box center [0, 0] width 0 height 0
click at [41, 817] on span "Adicionar Fotos" at bounding box center [51, 824] width 44 height 16
click at [0, 0] on input "file" at bounding box center [0, 0] width 0 height 0
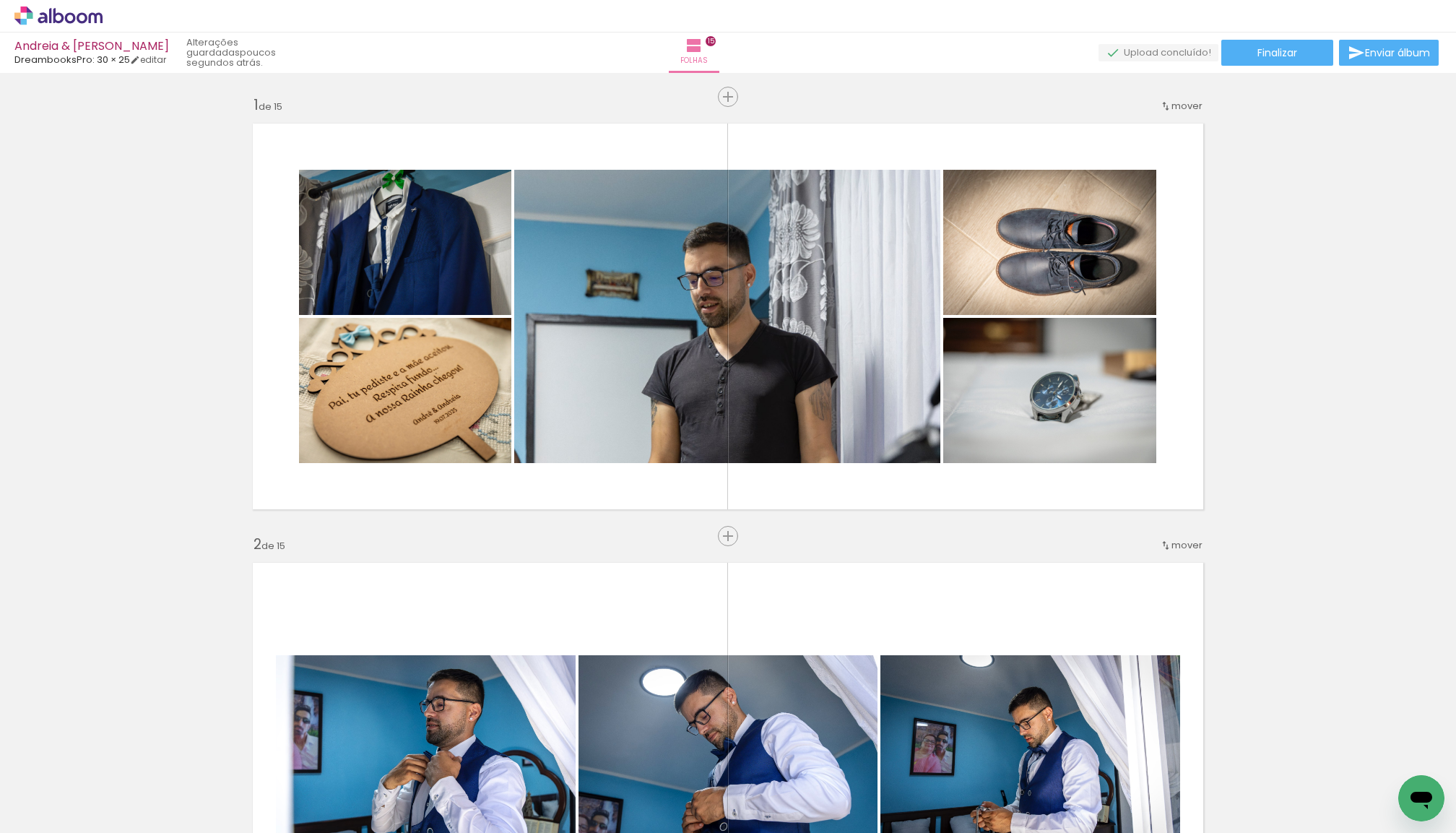
scroll to position [6414, 0]
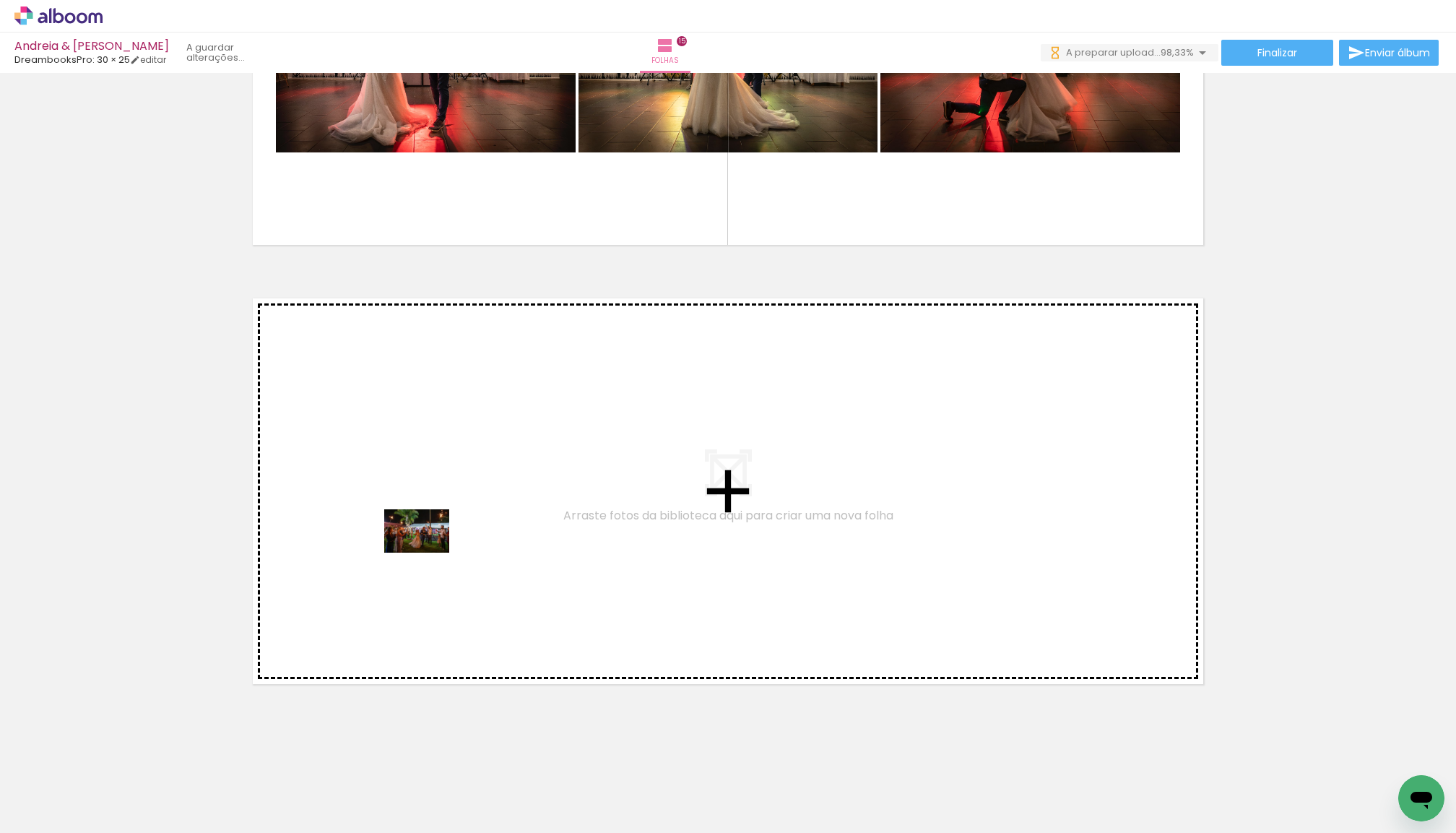
click at [426, 554] on quentale-workspace at bounding box center [728, 416] width 1456 height 833
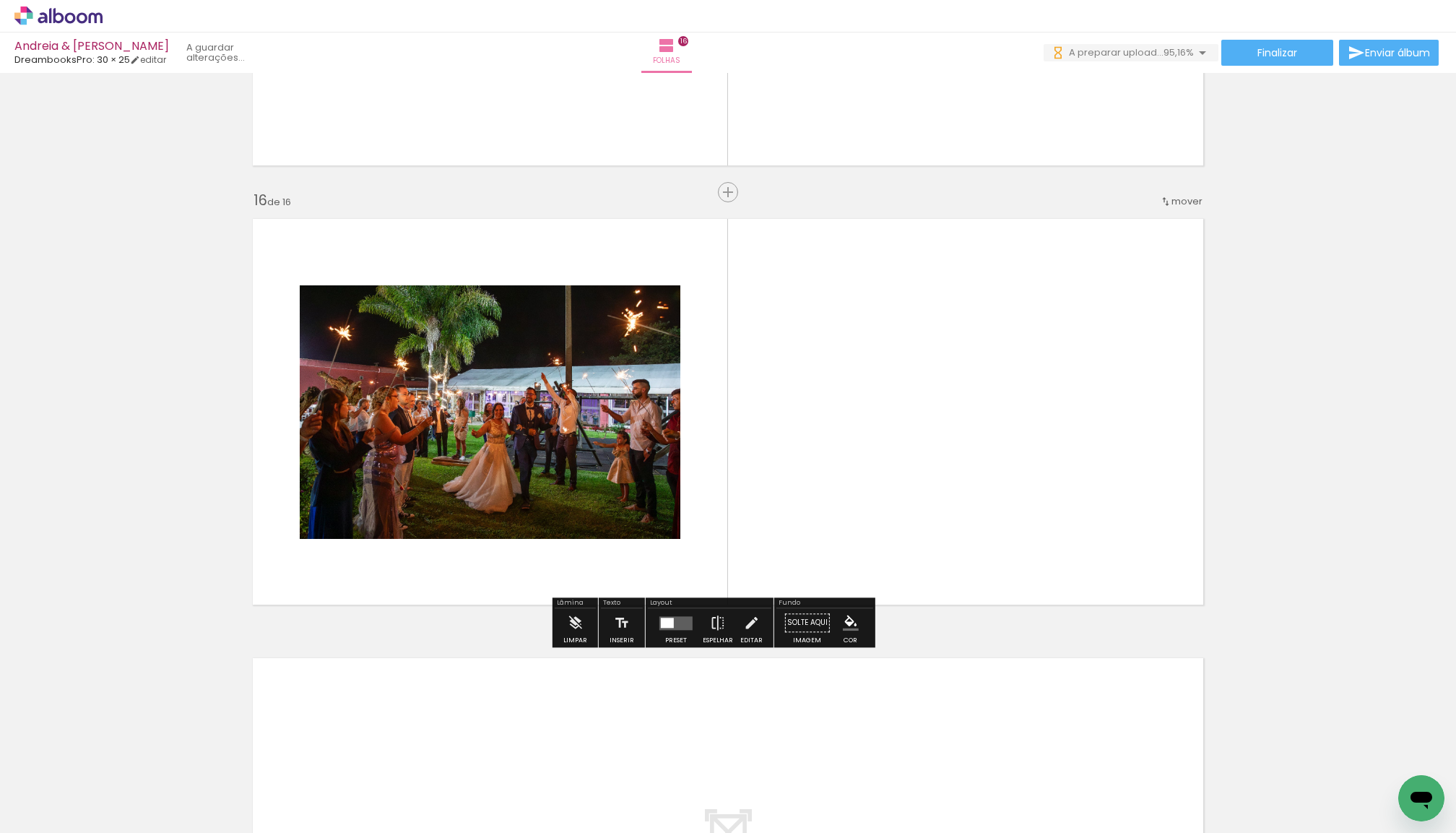
scroll to position [6496, 0]
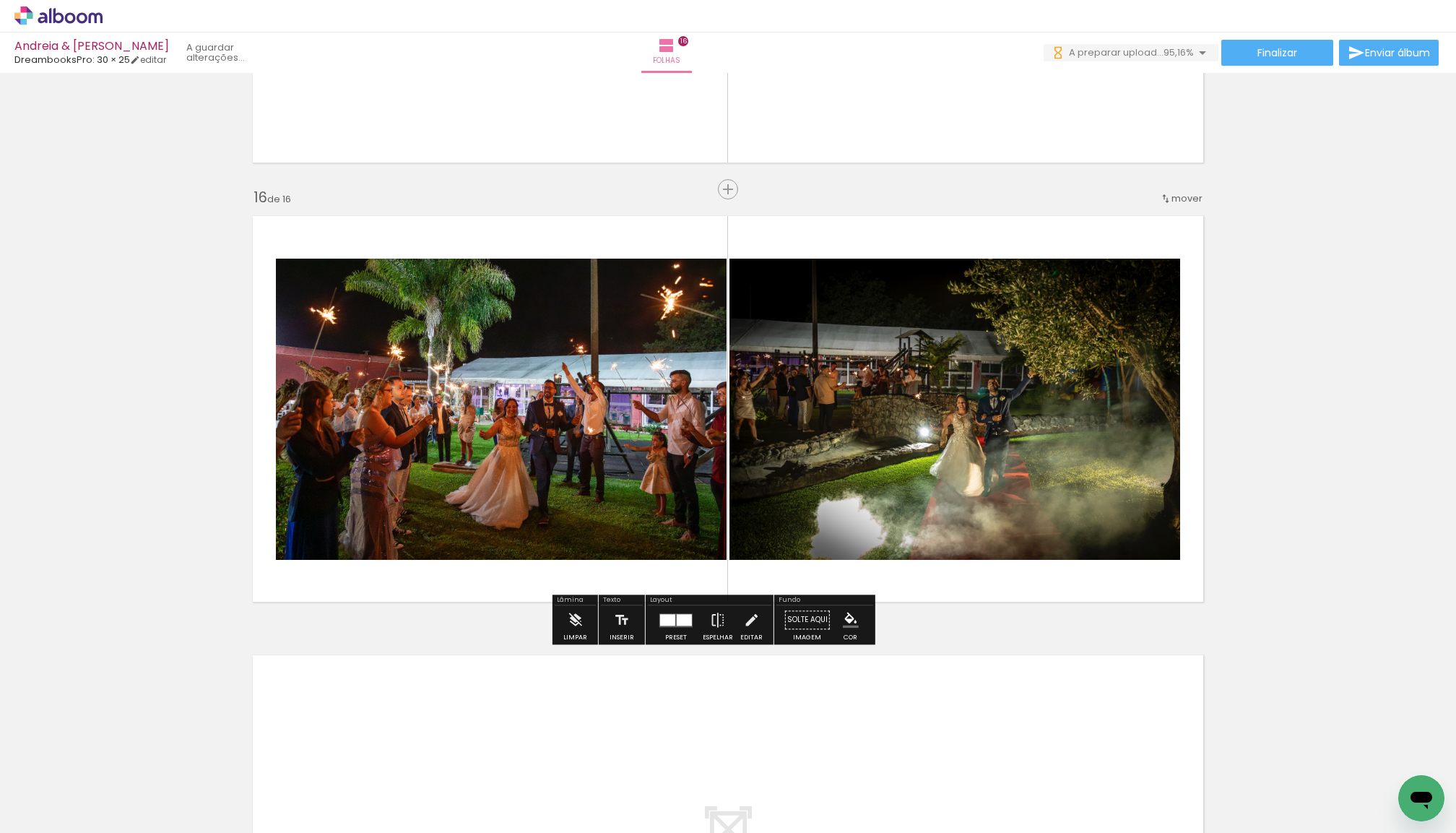
drag, startPoint x: 164, startPoint y: 770, endPoint x: 457, endPoint y: 523, distance: 383.2
click at [457, 523] on quentale-workspace at bounding box center [728, 416] width 1456 height 833
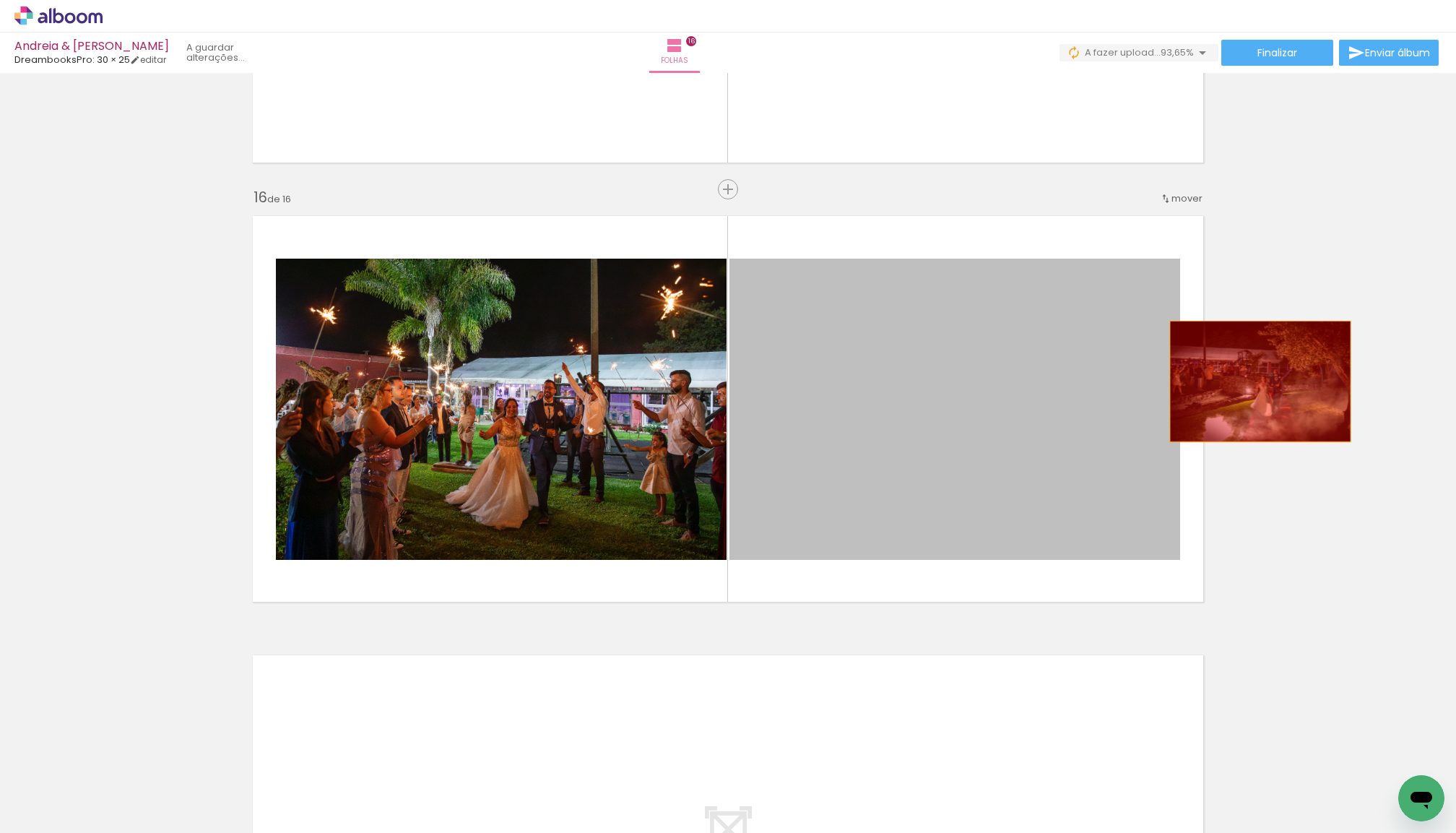
drag, startPoint x: 855, startPoint y: 384, endPoint x: 1207, endPoint y: 420, distance: 353.8
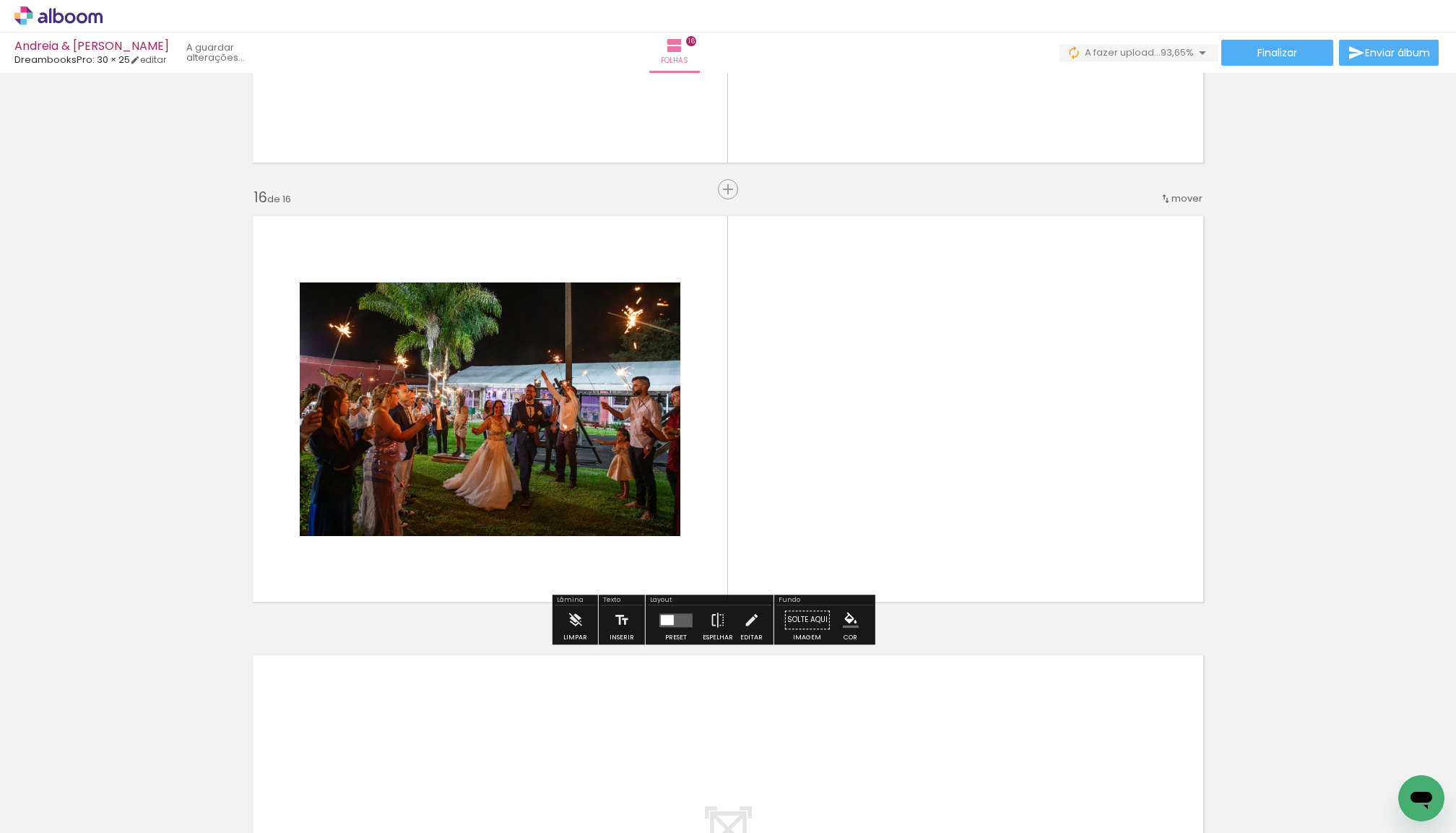
click at [117, 752] on iron-icon at bounding box center [113, 755] width 15 height 15
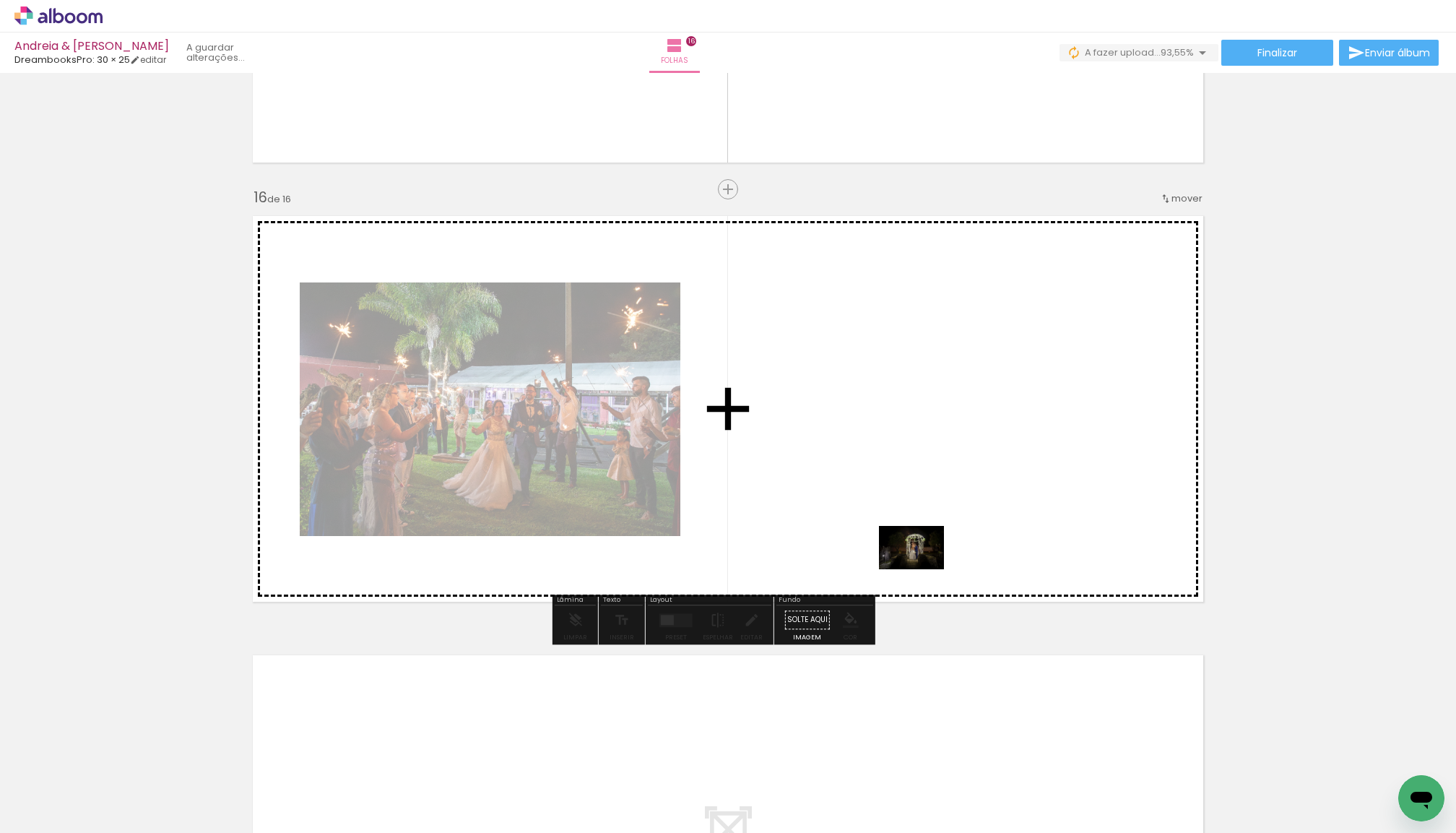
drag, startPoint x: 154, startPoint y: 784, endPoint x: 922, endPoint y: 569, distance: 797.5
click at [922, 569] on quentale-workspace at bounding box center [728, 416] width 1456 height 833
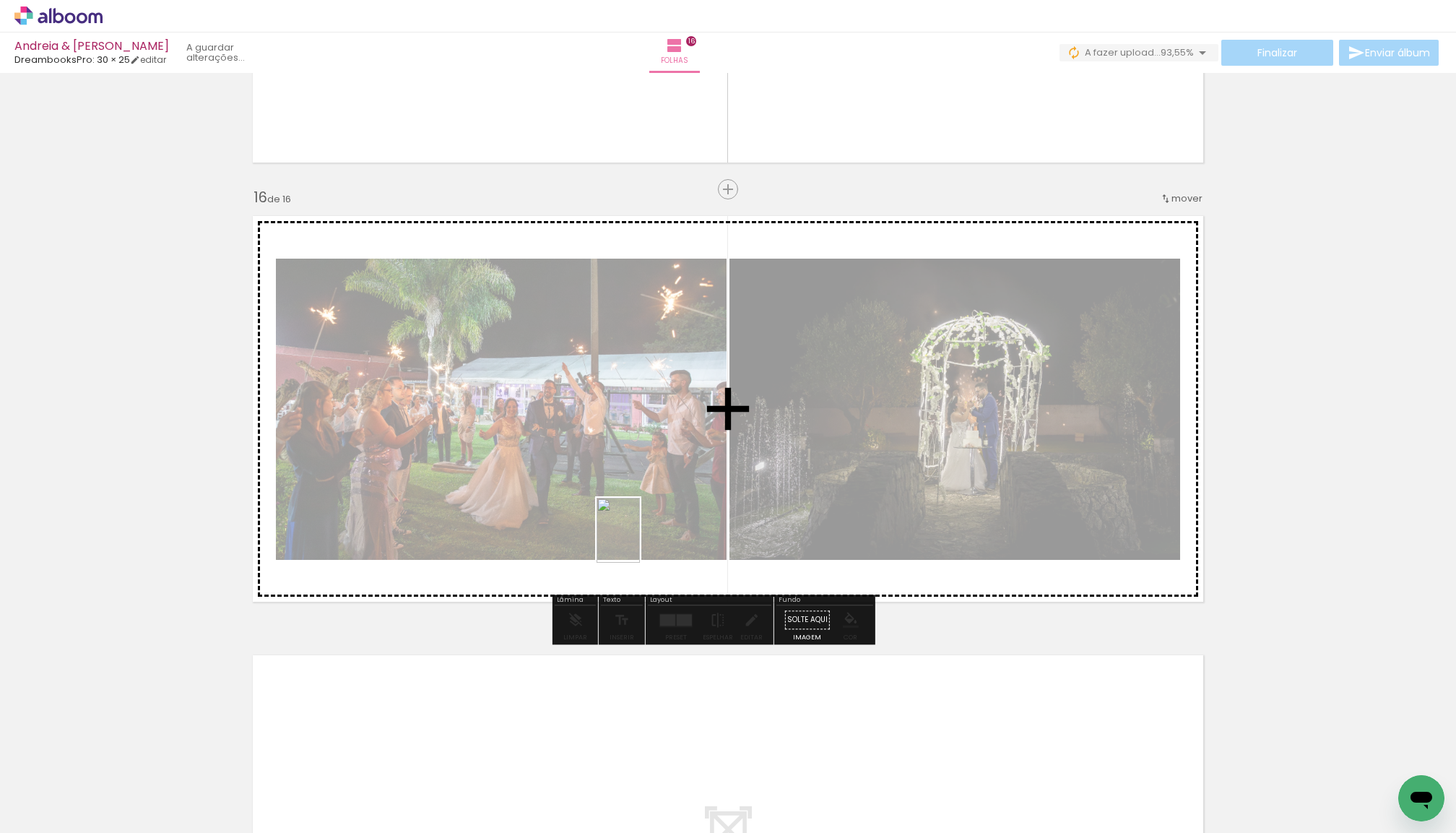
drag, startPoint x: 202, startPoint y: 752, endPoint x: 640, endPoint y: 541, distance: 486.2
click at [640, 541] on quentale-workspace at bounding box center [728, 416] width 1456 height 833
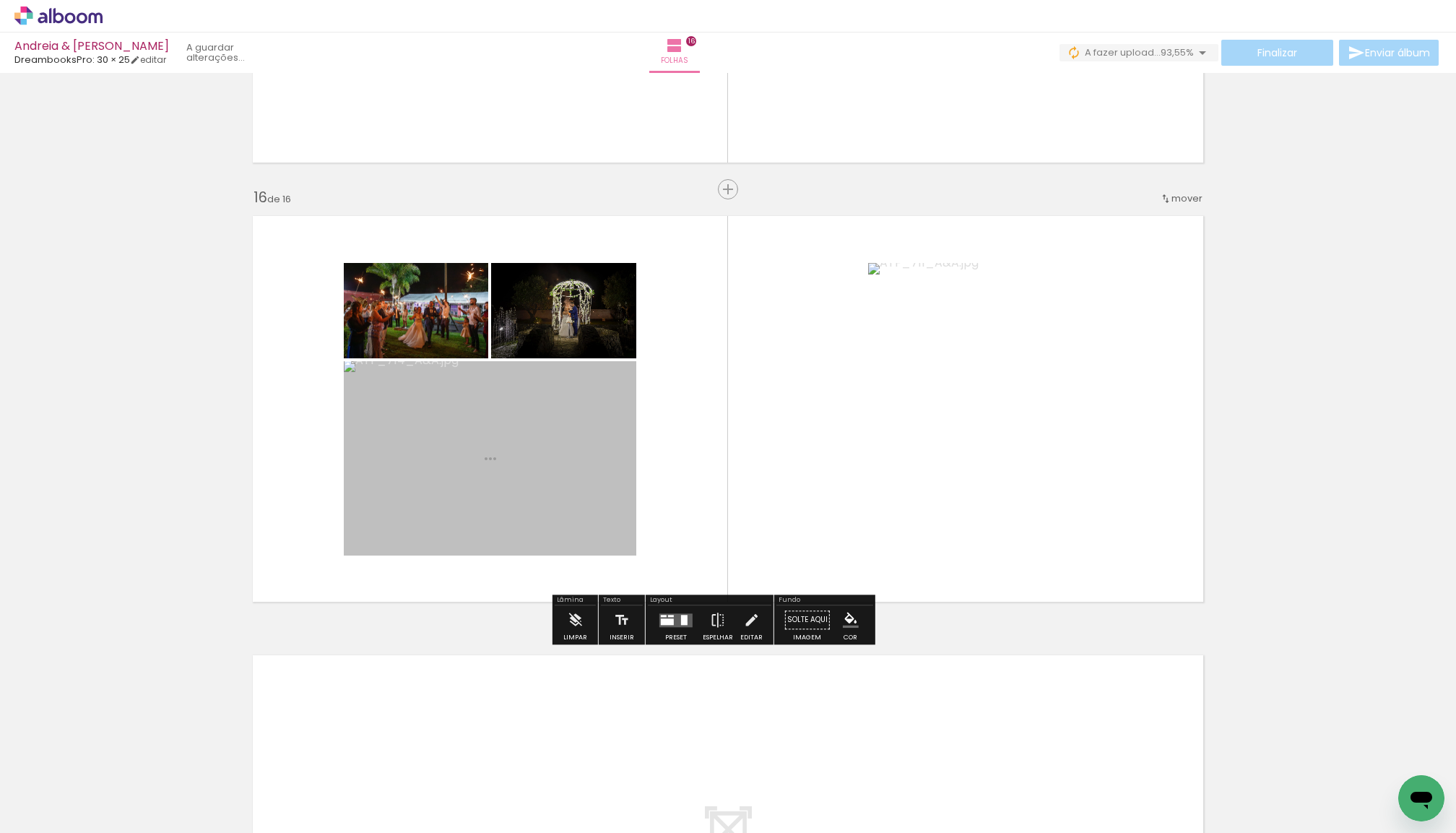
drag, startPoint x: 171, startPoint y: 776, endPoint x: 693, endPoint y: 537, distance: 574.1
click at [693, 537] on quentale-workspace at bounding box center [728, 416] width 1456 height 833
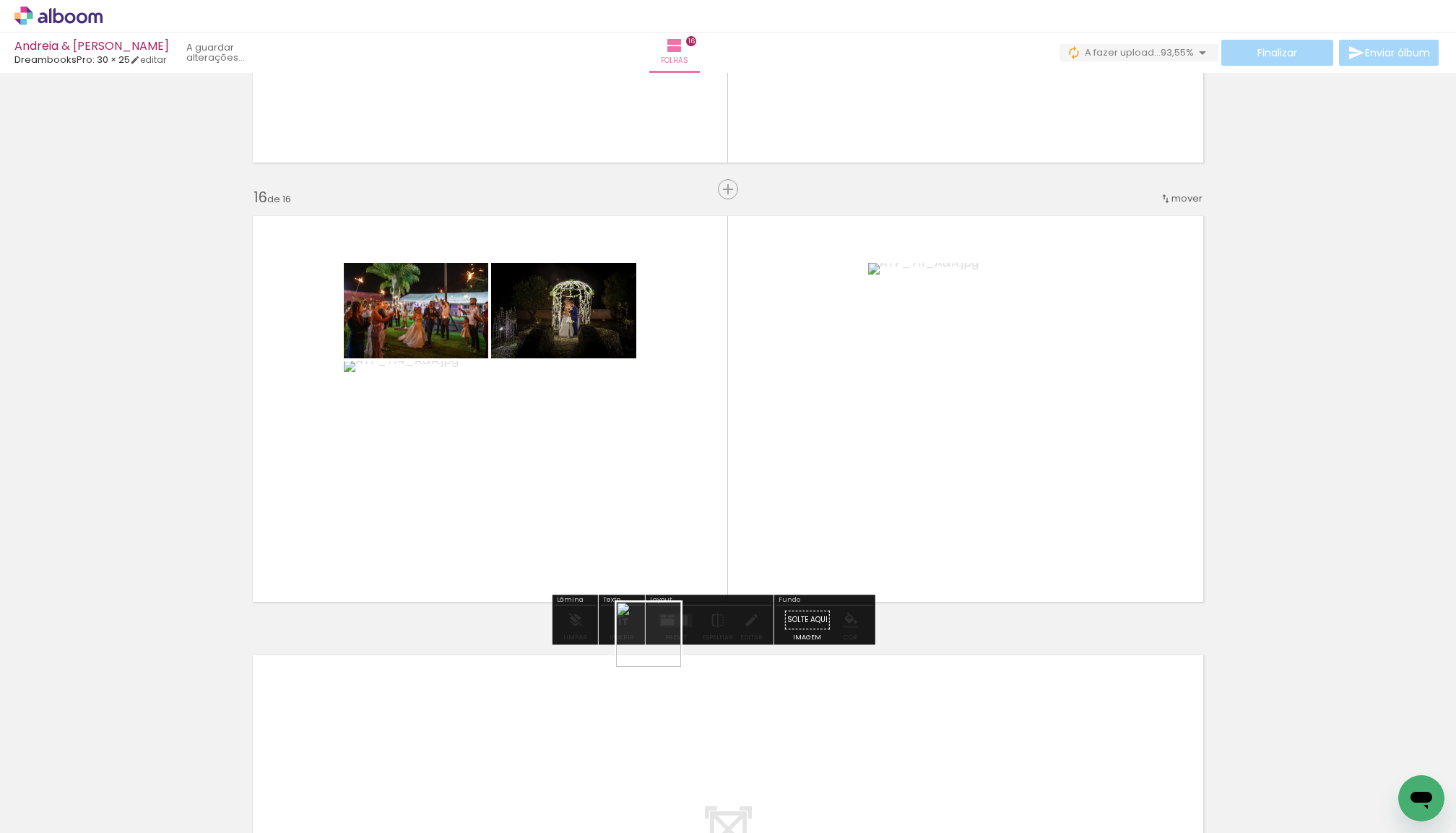
drag, startPoint x: 299, startPoint y: 743, endPoint x: 770, endPoint y: 600, distance: 492.2
click at [770, 600] on quentale-workspace at bounding box center [728, 416] width 1456 height 833
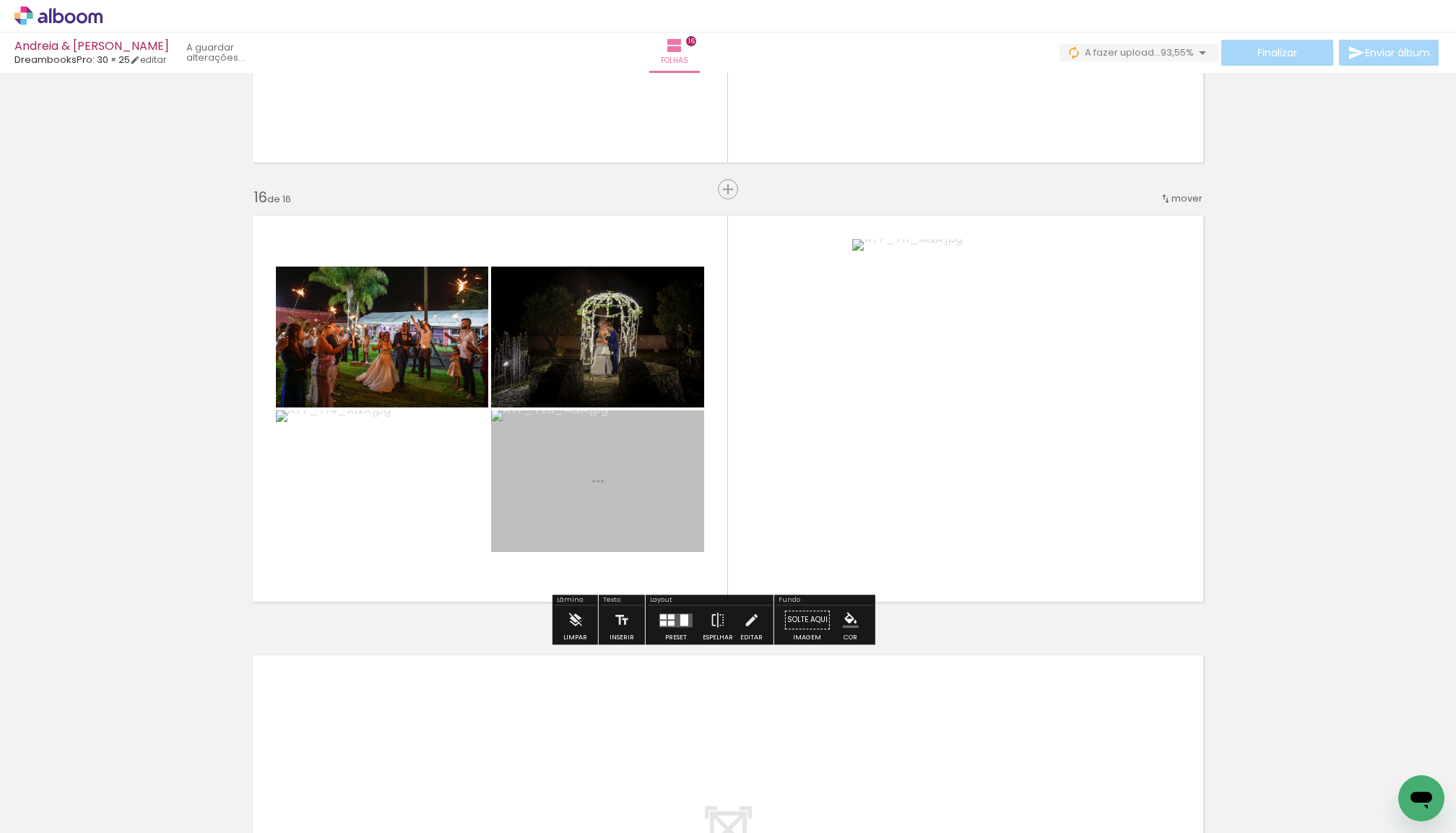
drag, startPoint x: 180, startPoint y: 788, endPoint x: 893, endPoint y: 549, distance: 752.0
click at [893, 549] on quentale-workspace at bounding box center [728, 416] width 1456 height 833
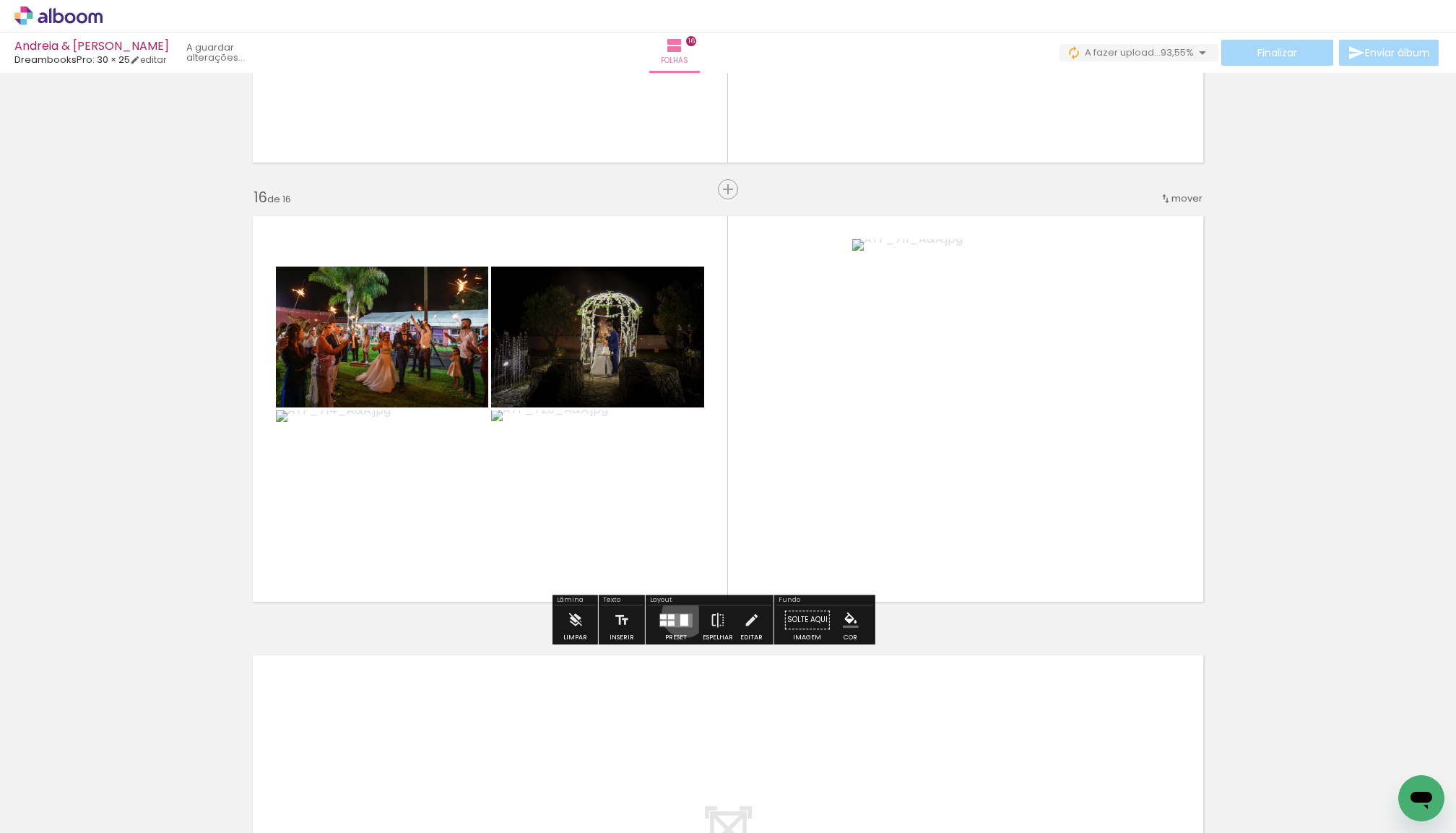
click at [688, 617] on div at bounding box center [684, 620] width 8 height 11
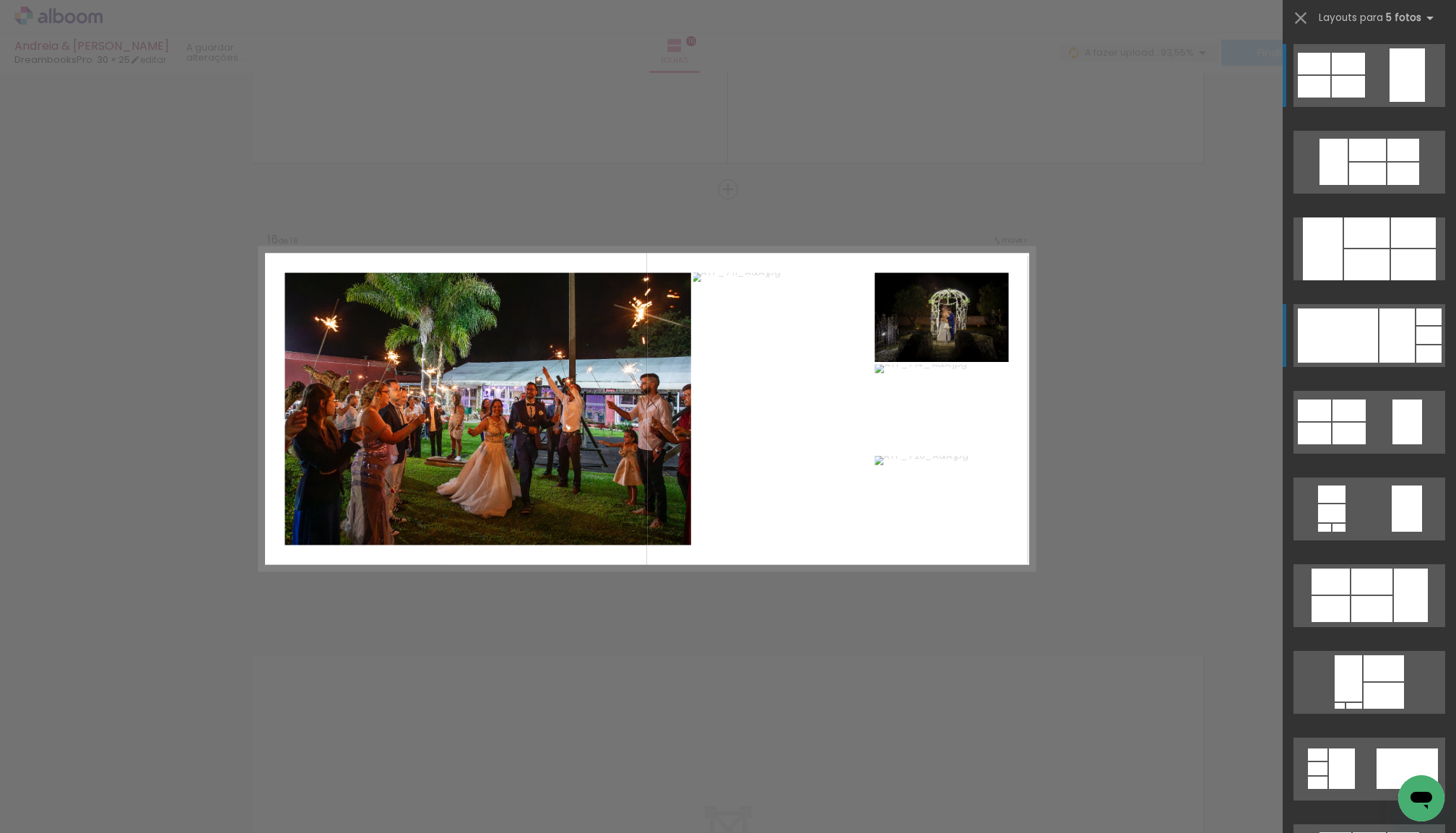
click at [1374, 321] on div at bounding box center [1339, 335] width 81 height 54
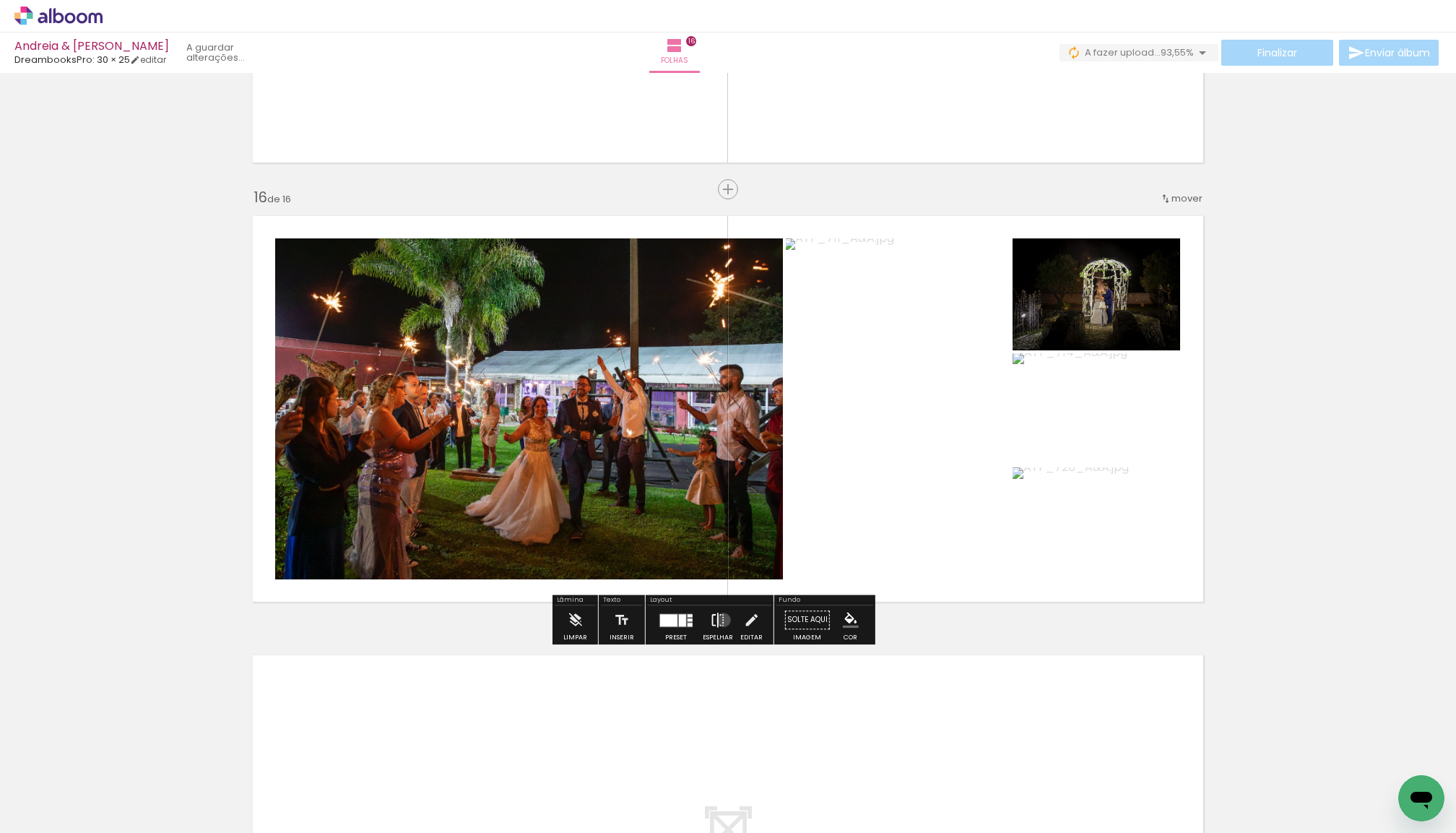
drag, startPoint x: 735, startPoint y: 623, endPoint x: 749, endPoint y: 619, distance: 14.6
click at [726, 623] on iron-icon at bounding box center [718, 620] width 16 height 29
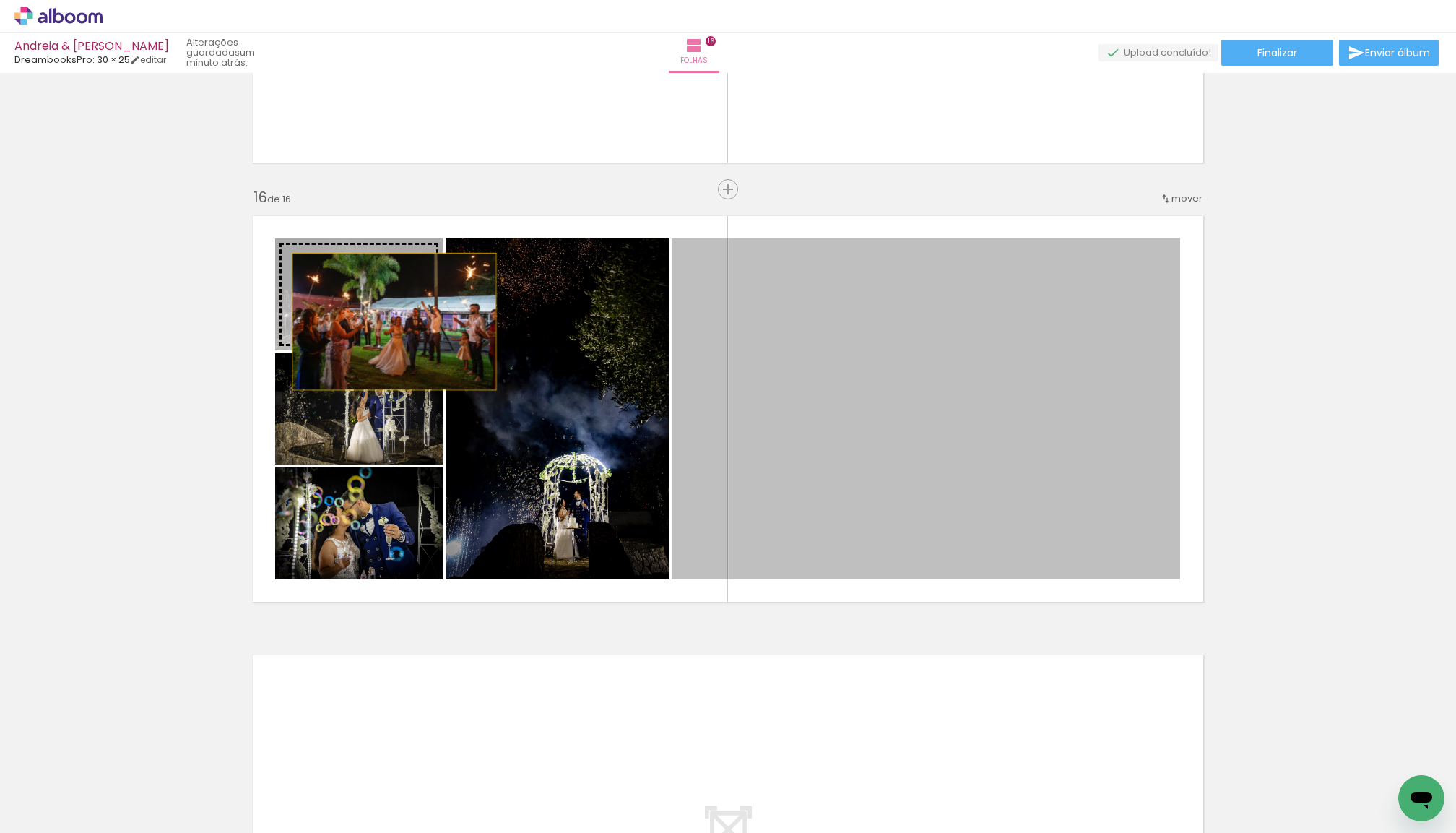
drag, startPoint x: 794, startPoint y: 440, endPoint x: 393, endPoint y: 321, distance: 418.3
click at [0, 0] on slot at bounding box center [0, 0] width 0 height 0
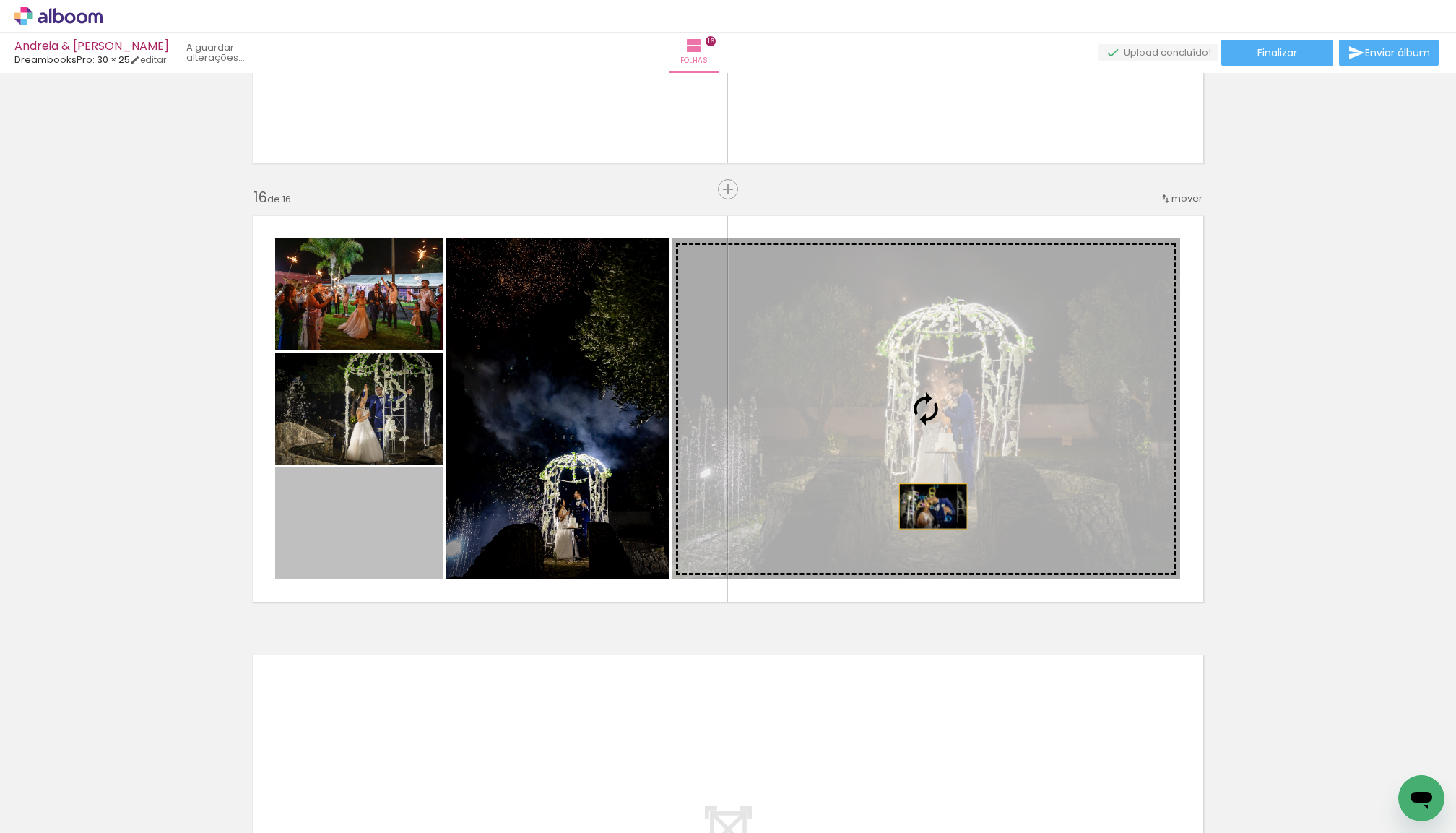
drag, startPoint x: 379, startPoint y: 559, endPoint x: 933, endPoint y: 506, distance: 556.5
click at [0, 0] on slot at bounding box center [0, 0] width 0 height 0
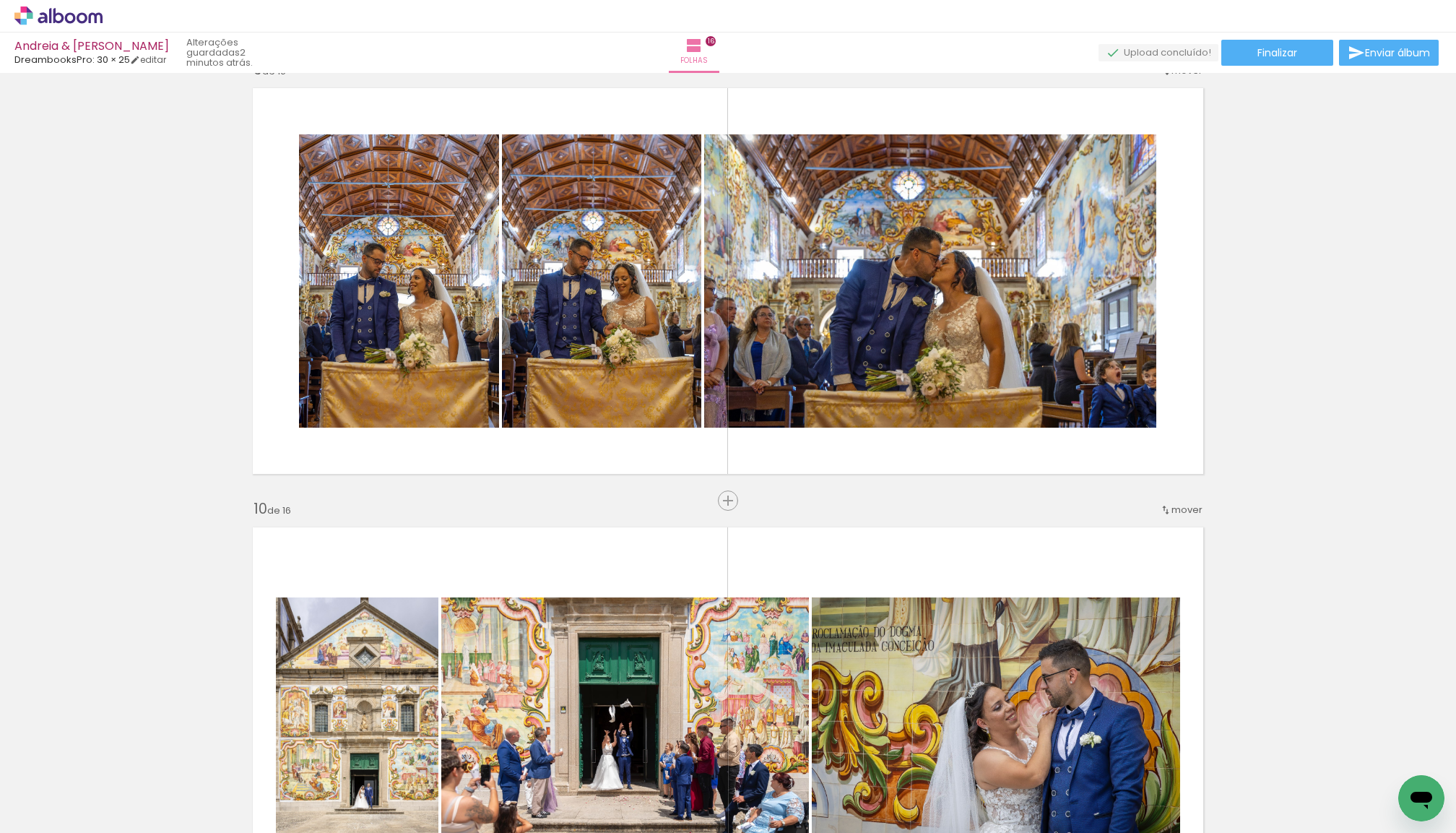
scroll to position [3605, 0]
